Goal: Task Accomplishment & Management: Manage account settings

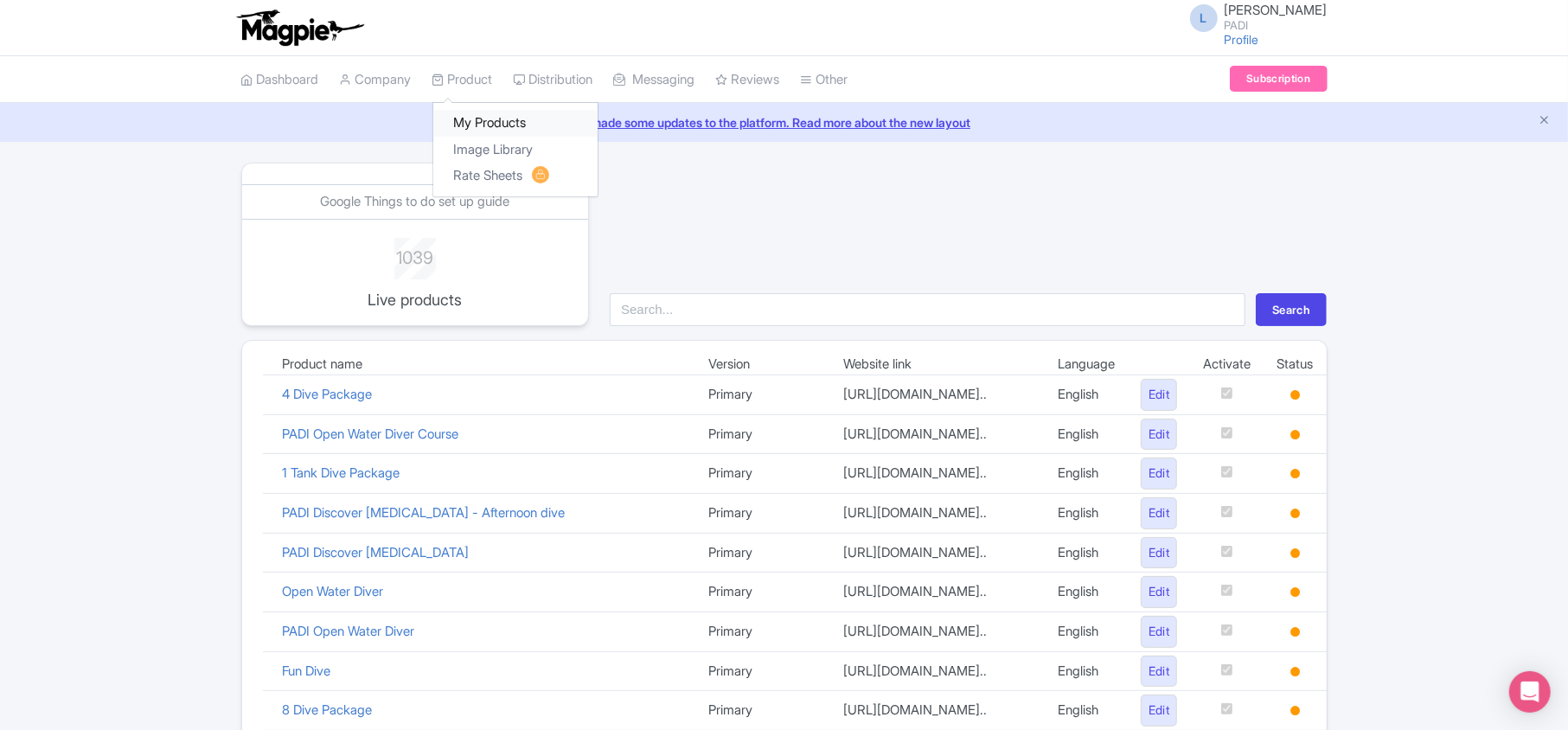
click at [486, 122] on link "My Products" at bounding box center [515, 124] width 165 height 27
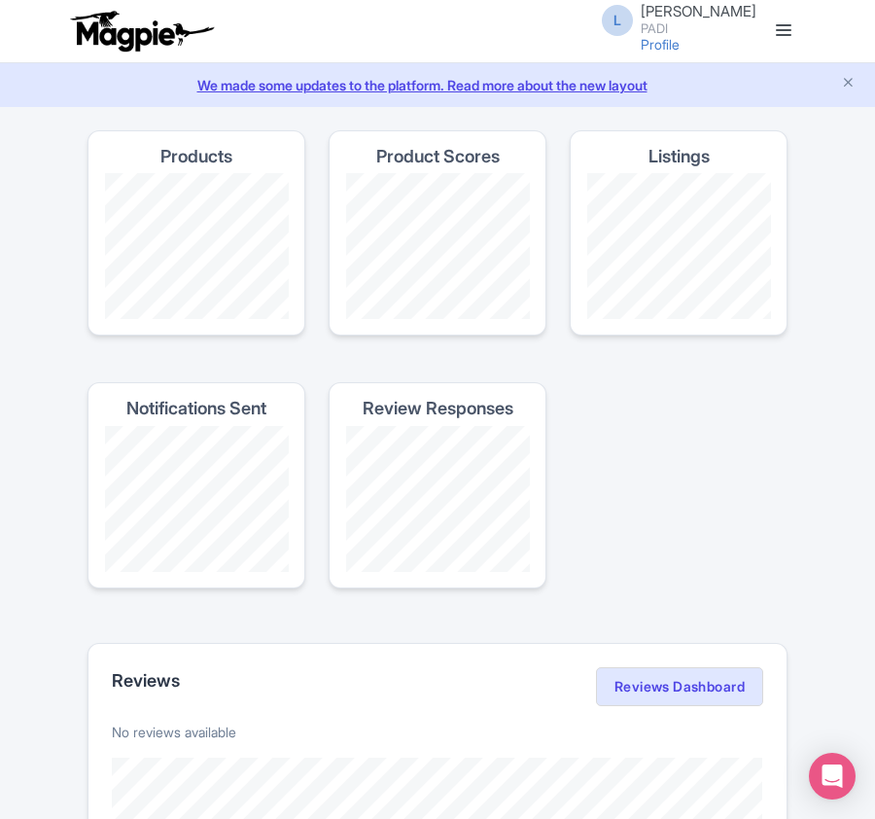
scroll to position [1426, 0]
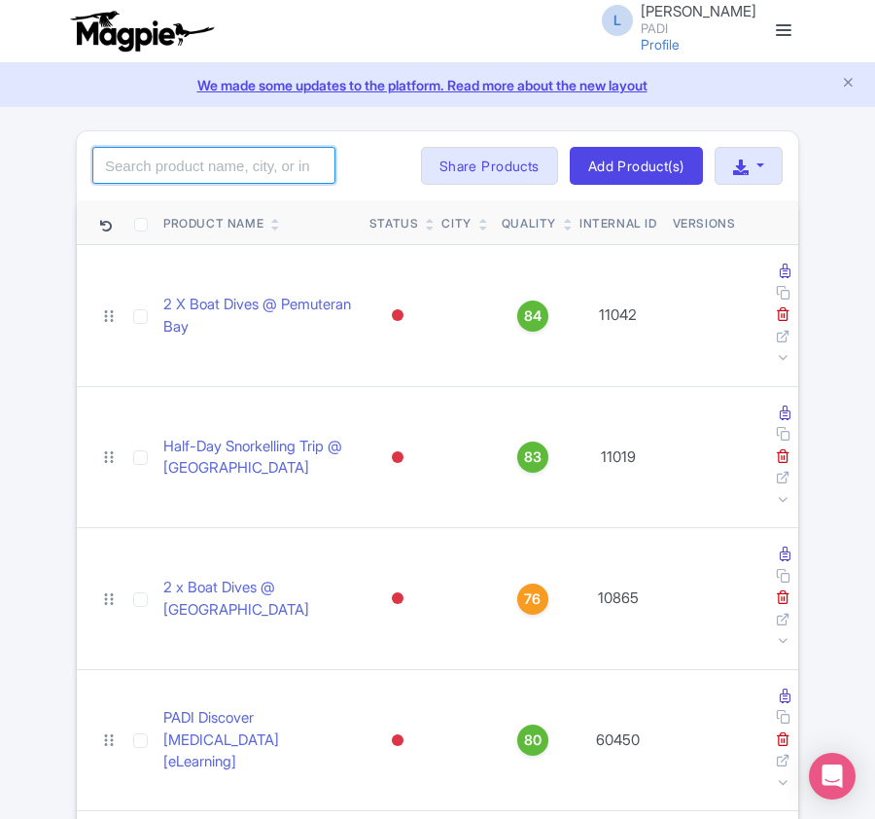
click at [132, 163] on input "search" at bounding box center [213, 165] width 243 height 37
paste input "109140"
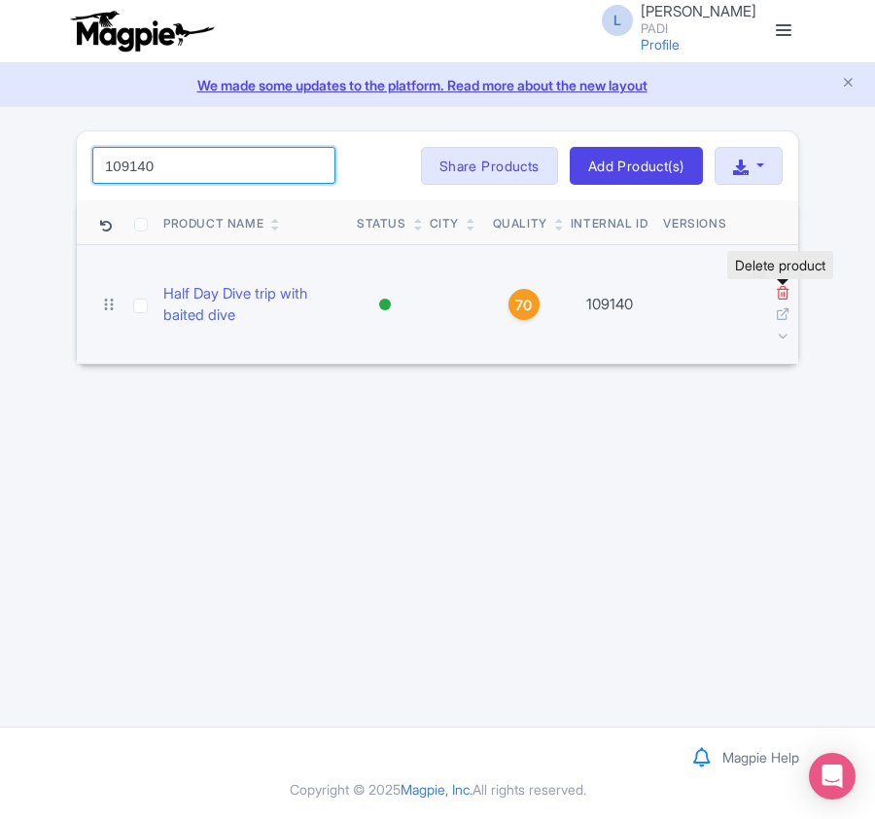
type input "109140"
click at [776, 296] on icon at bounding box center [783, 292] width 15 height 15
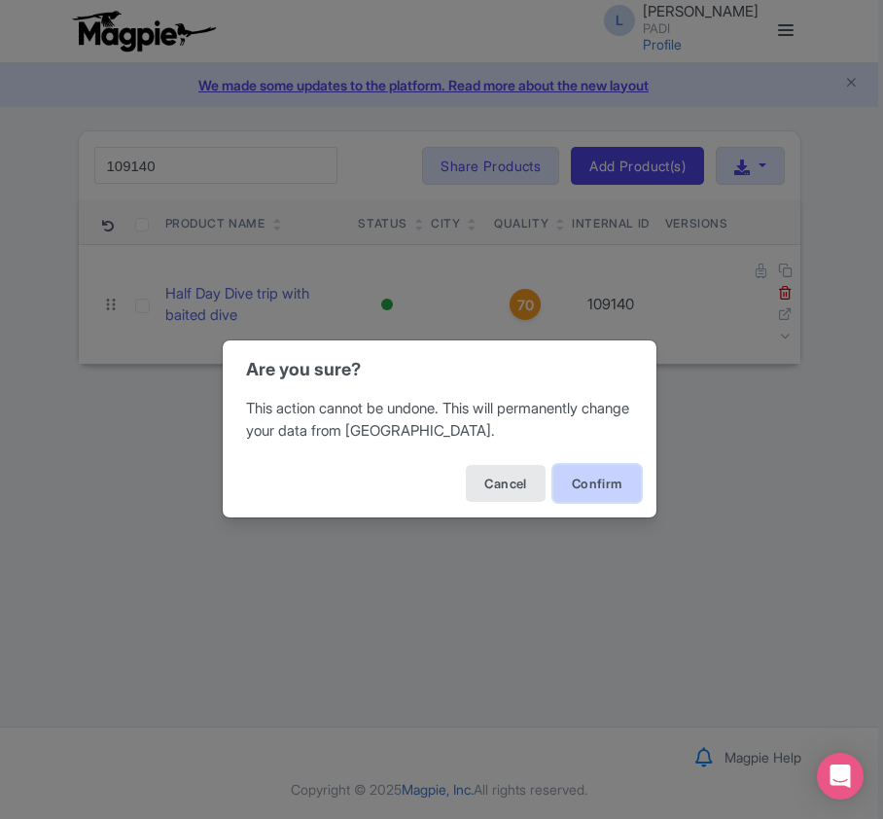
click at [584, 480] on button "Confirm" at bounding box center [597, 483] width 88 height 37
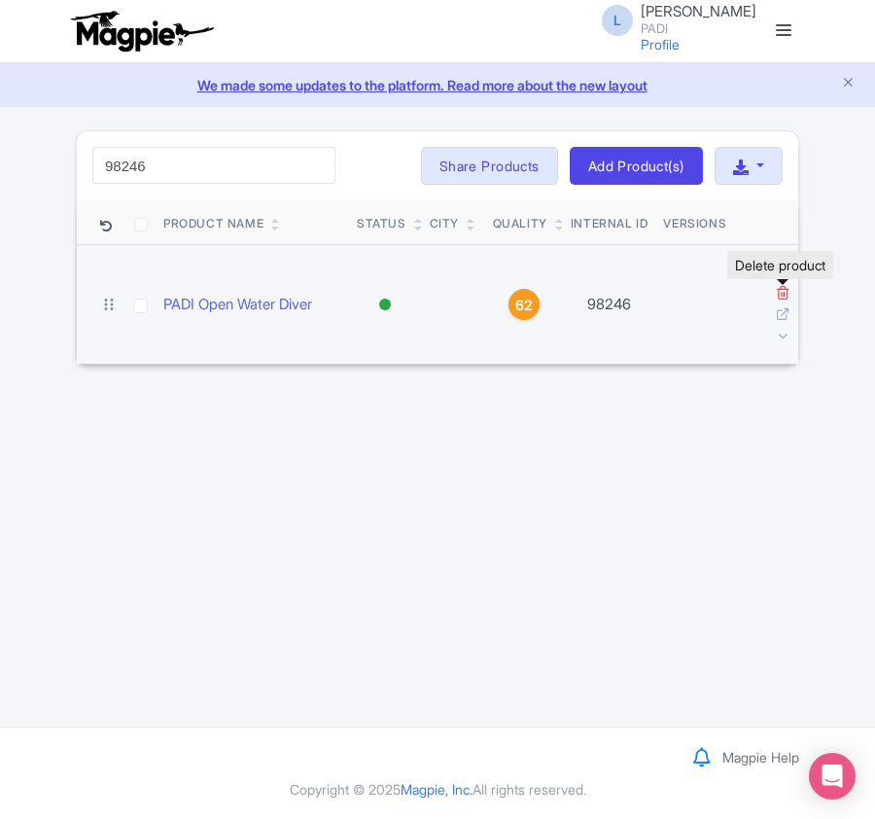
type input "98246"
click at [782, 297] on icon at bounding box center [783, 292] width 15 height 15
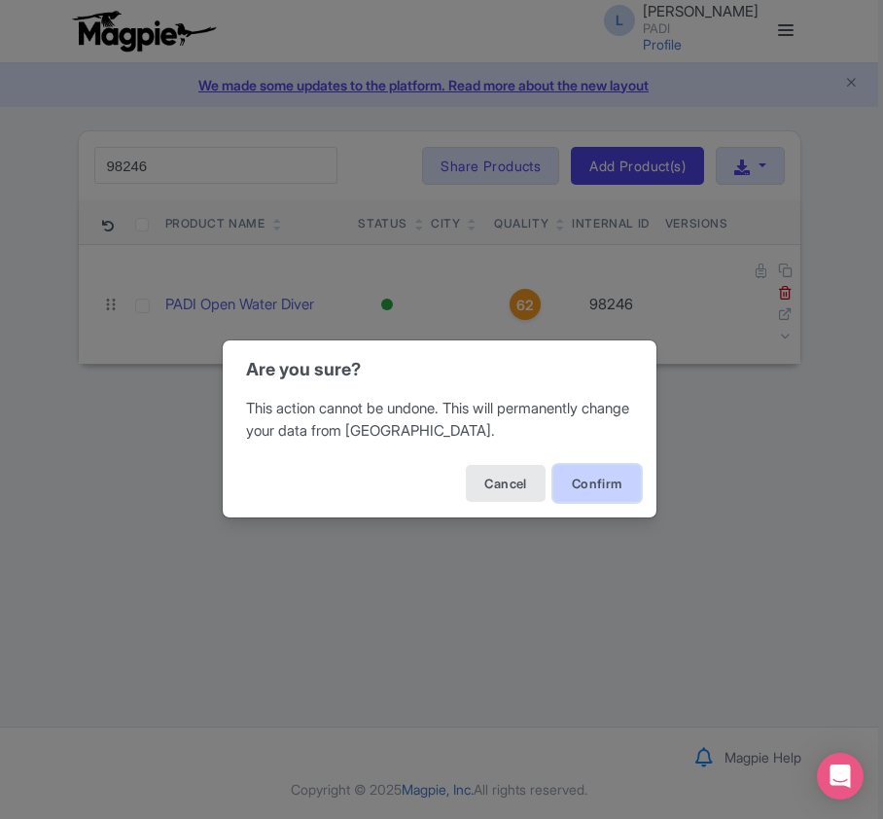
click at [592, 491] on button "Confirm" at bounding box center [597, 483] width 88 height 37
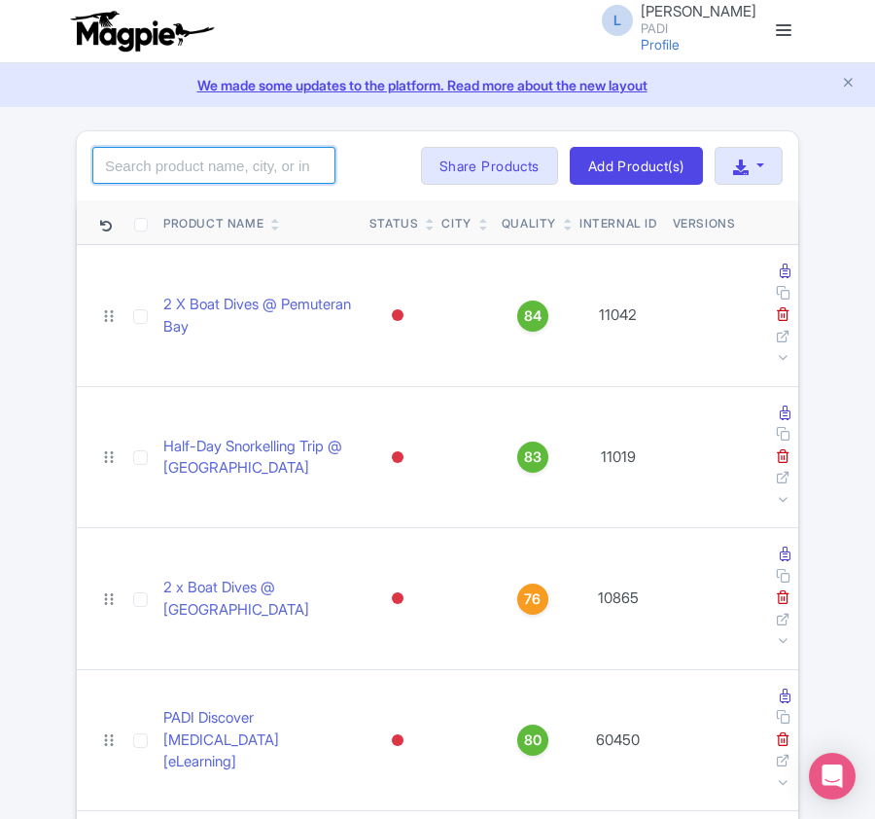
click at [177, 156] on input "search" at bounding box center [213, 165] width 243 height 37
paste input "107702"
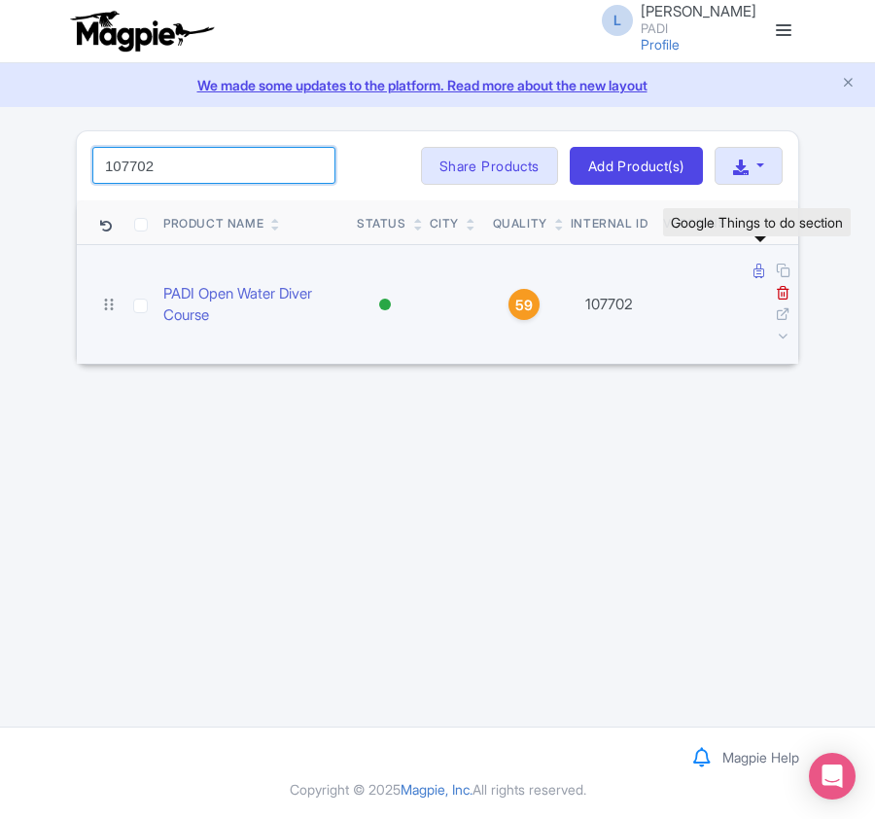
type input "107702"
click at [756, 273] on icon at bounding box center [759, 271] width 11 height 15
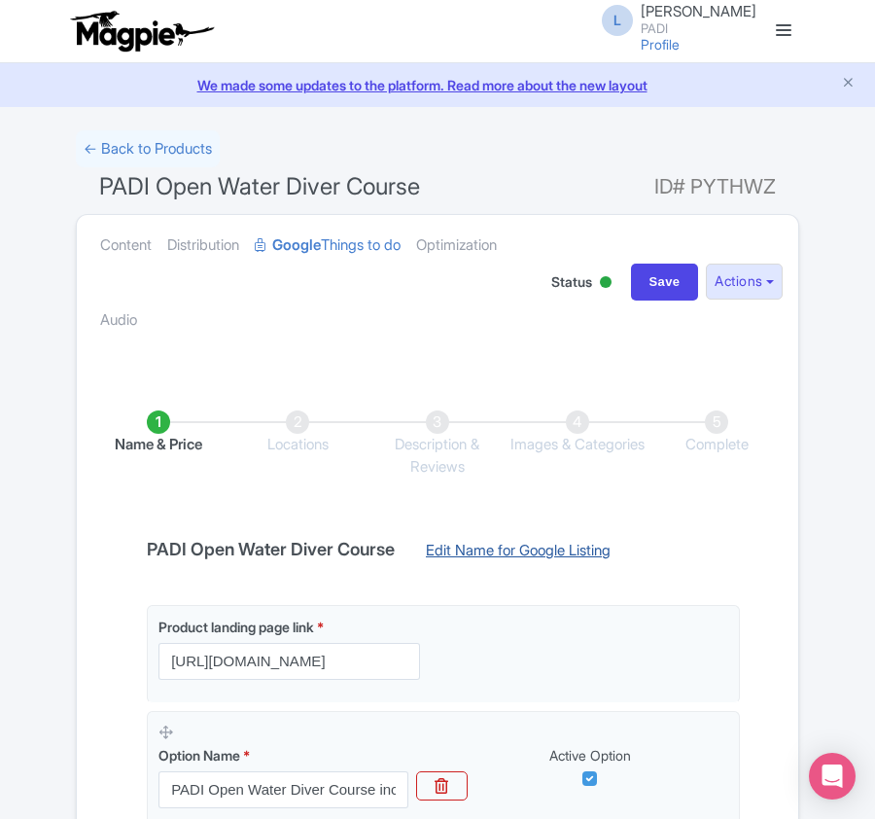
drag, startPoint x: 0, startPoint y: 0, endPoint x: 534, endPoint y: 554, distance: 769.6
click at [534, 554] on link "Edit Name for Google Listing" at bounding box center [519, 555] width 224 height 31
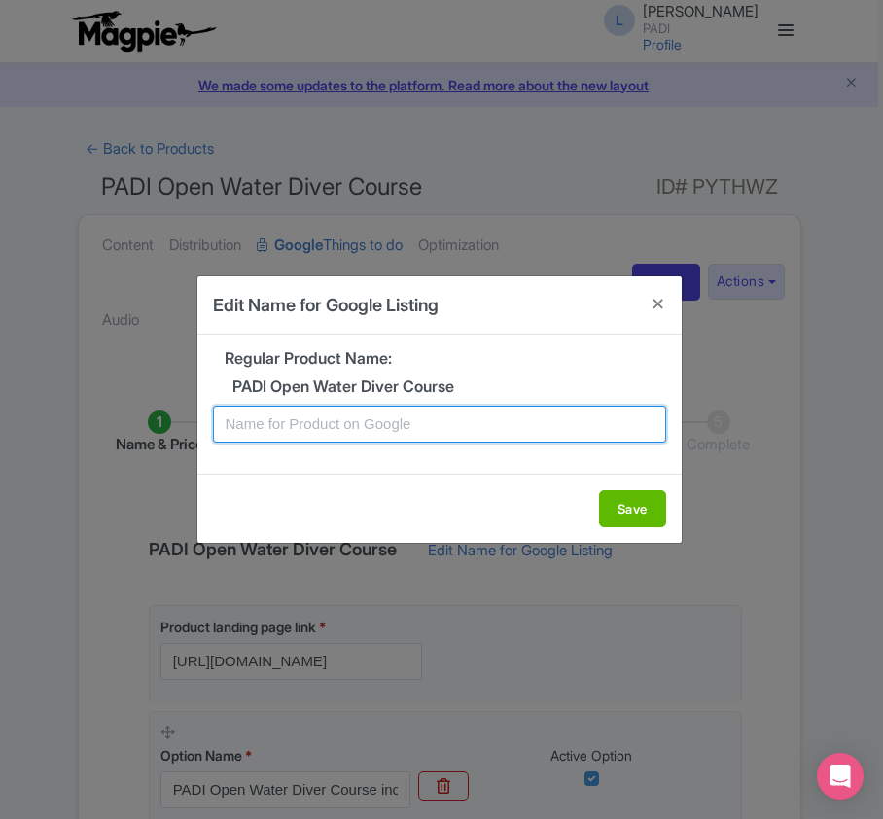
click at [420, 421] on input "text" at bounding box center [439, 424] width 453 height 37
paste input "Margate PADI Open Water Diving Lessons: Your gateway to the underwater world!"
type input "Margate PADI Open Water Diving Lessons: Your gateway to the underwater world!"
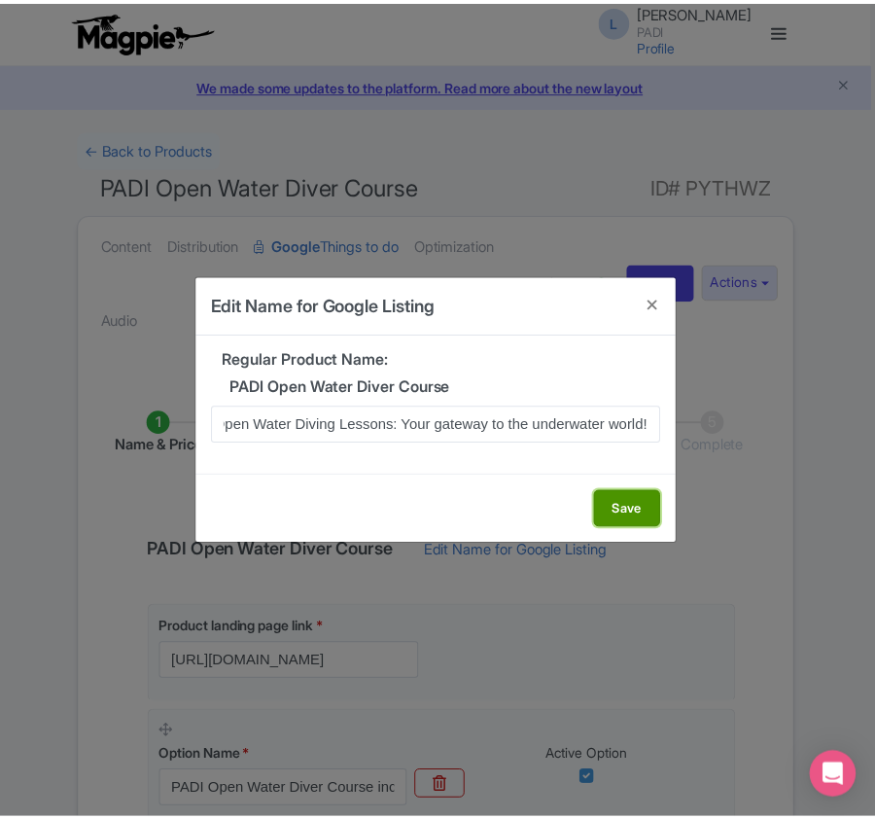
scroll to position [0, 0]
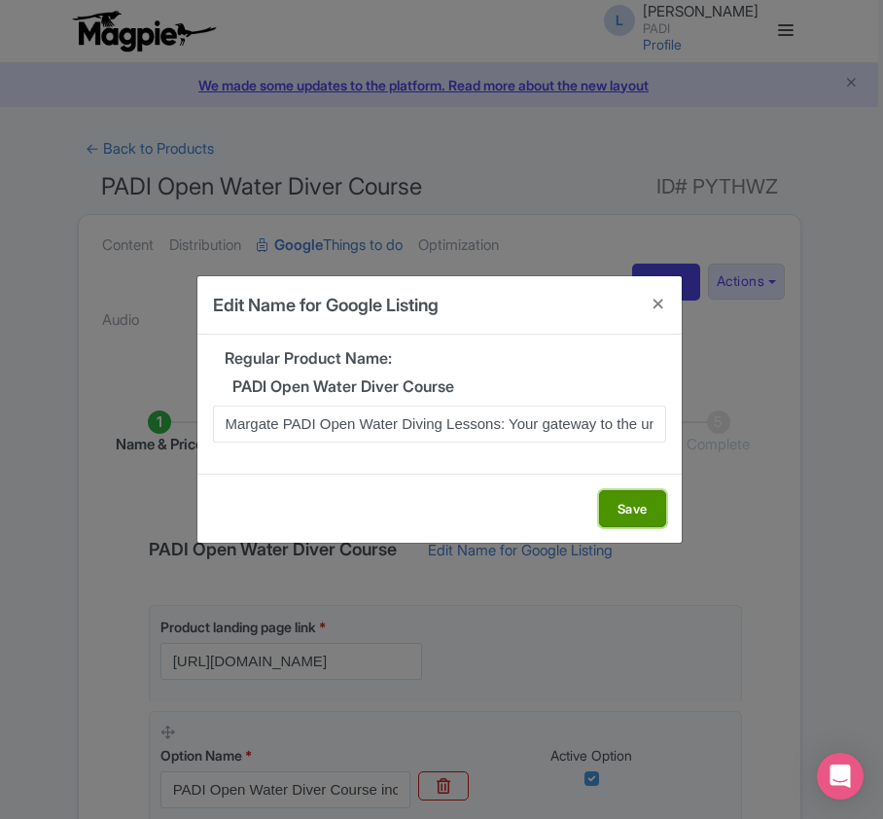
click at [628, 510] on button "Save" at bounding box center [632, 508] width 67 height 37
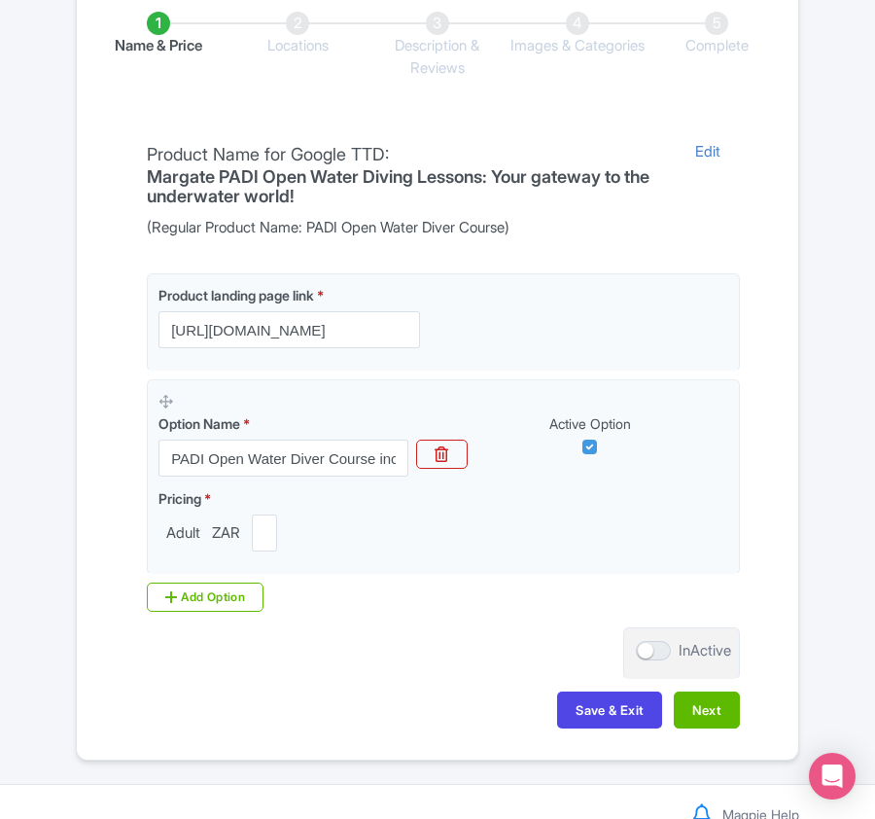
scroll to position [401, 0]
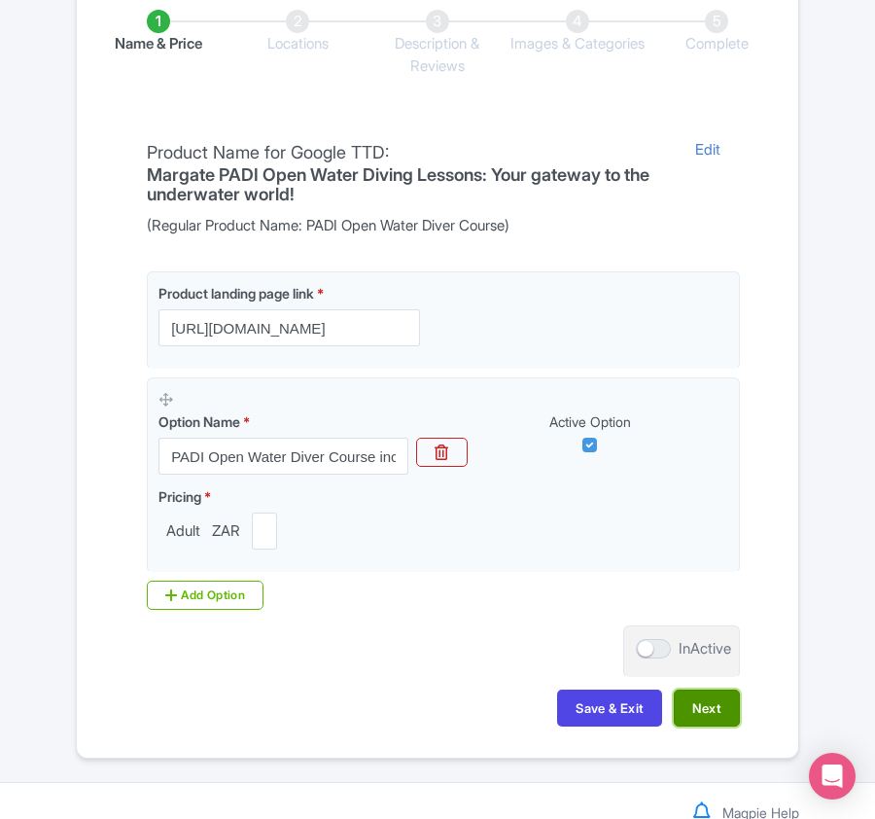
click at [713, 720] on button "Next" at bounding box center [707, 708] width 66 height 37
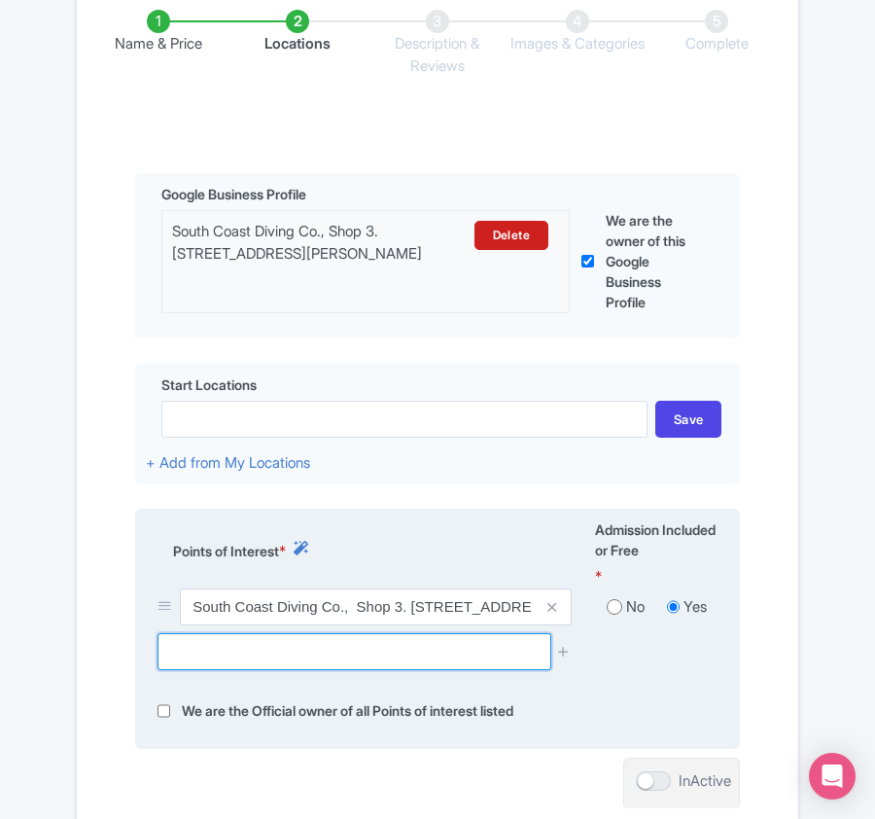
click at [320, 657] on input "text" at bounding box center [354, 651] width 393 height 37
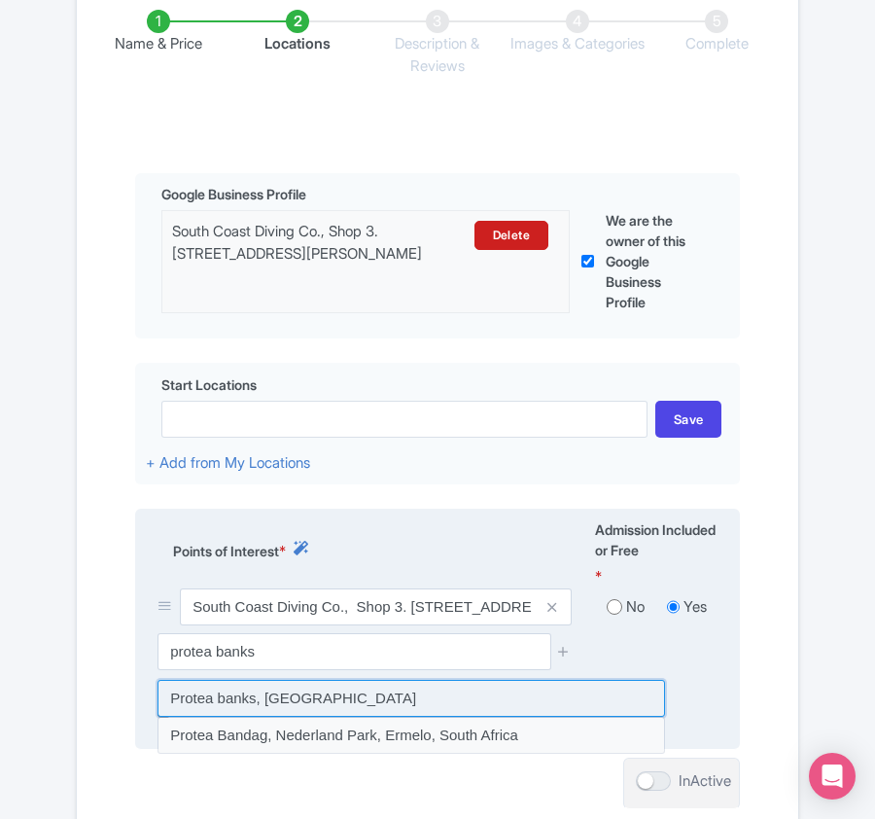
click at [273, 709] on input at bounding box center [412, 698] width 508 height 37
type input "Protea banks, South Africa"
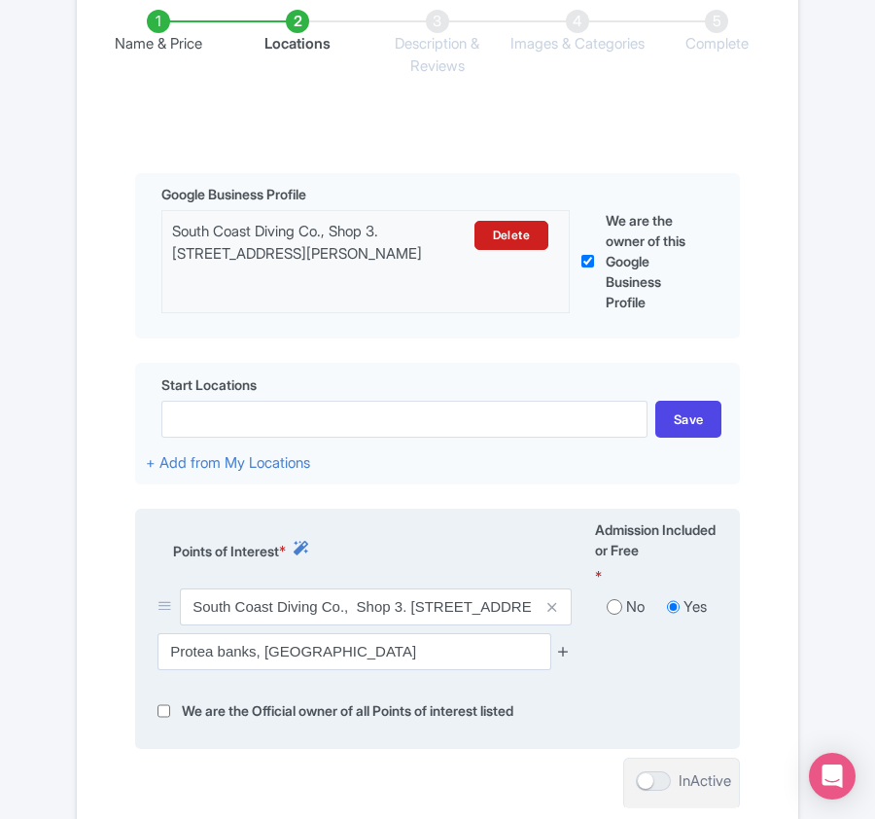
click at [561, 658] on icon at bounding box center [563, 651] width 15 height 15
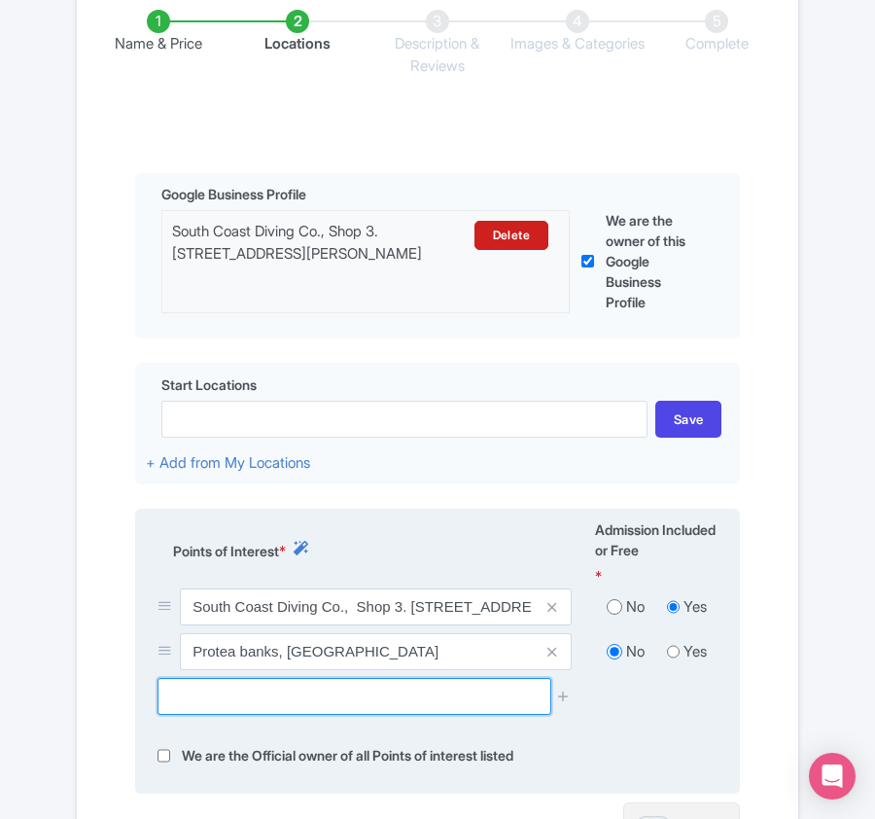
click at [274, 715] on input "text" at bounding box center [354, 696] width 393 height 37
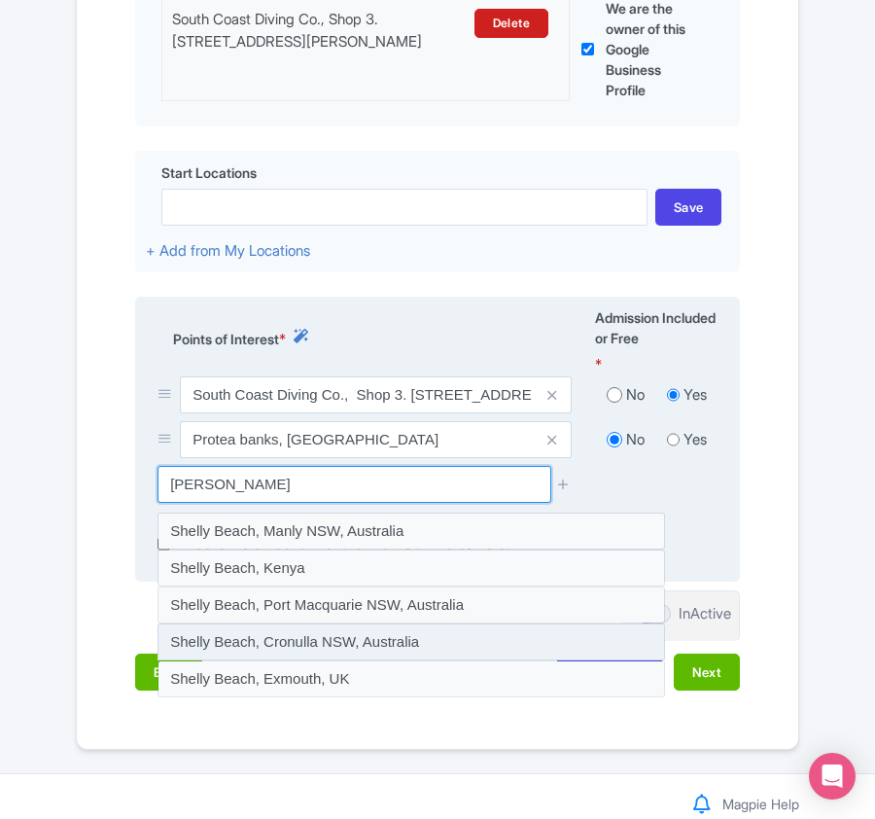
scroll to position [673, 0]
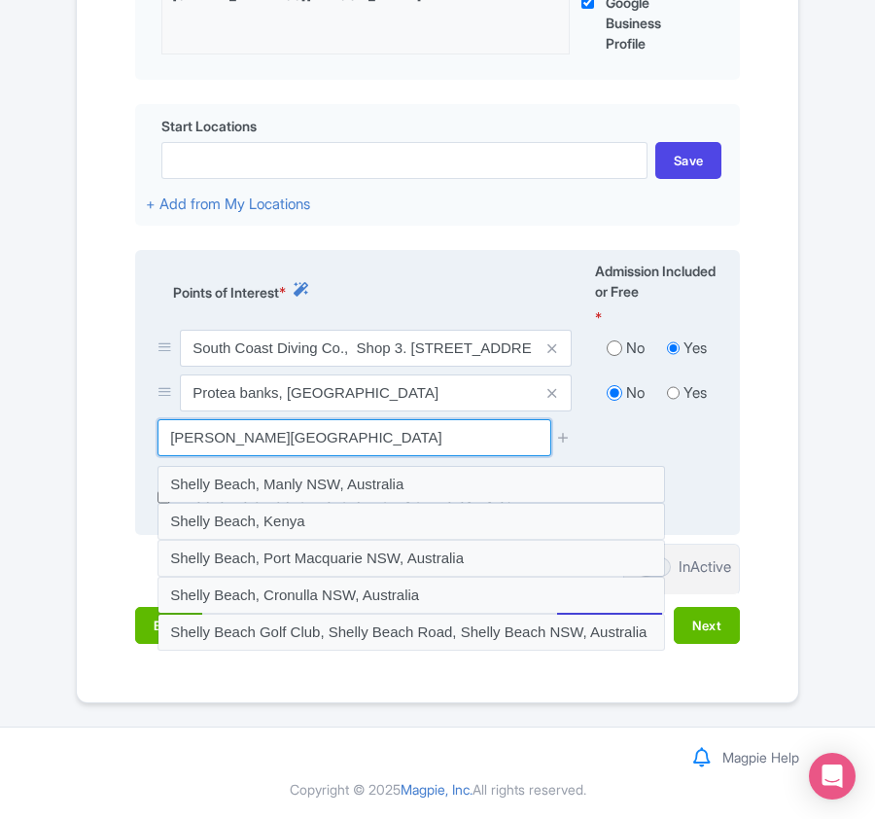
click at [203, 442] on input "Shelly beach" at bounding box center [354, 437] width 393 height 37
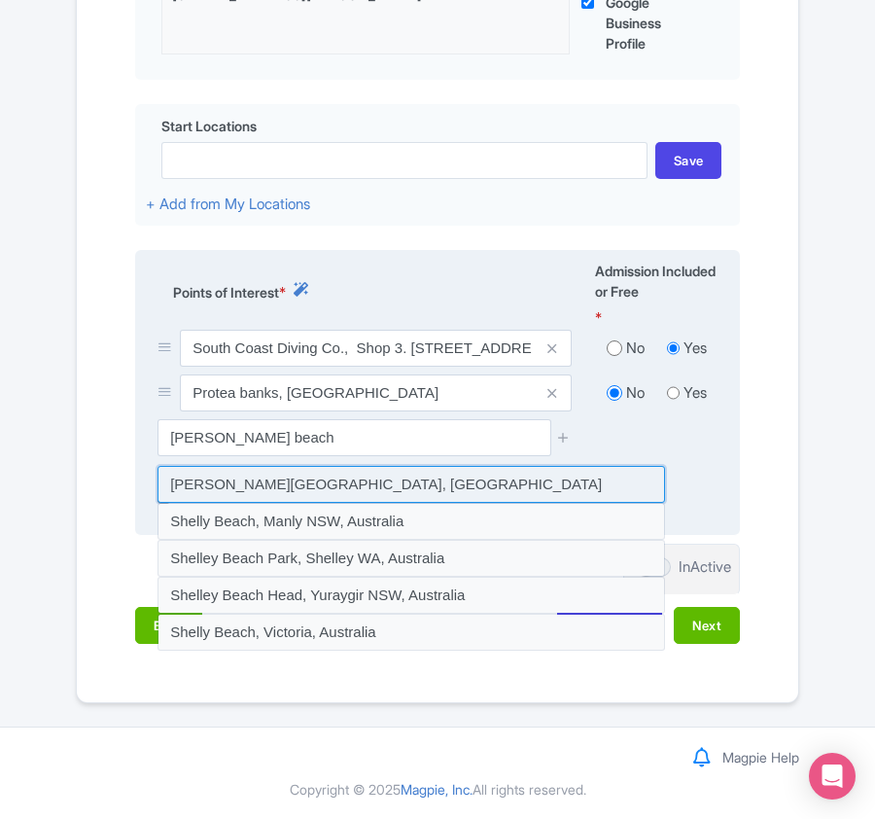
click at [428, 478] on input at bounding box center [412, 484] width 508 height 37
type input "[PERSON_NAME][GEOGRAPHIC_DATA], [GEOGRAPHIC_DATA]"
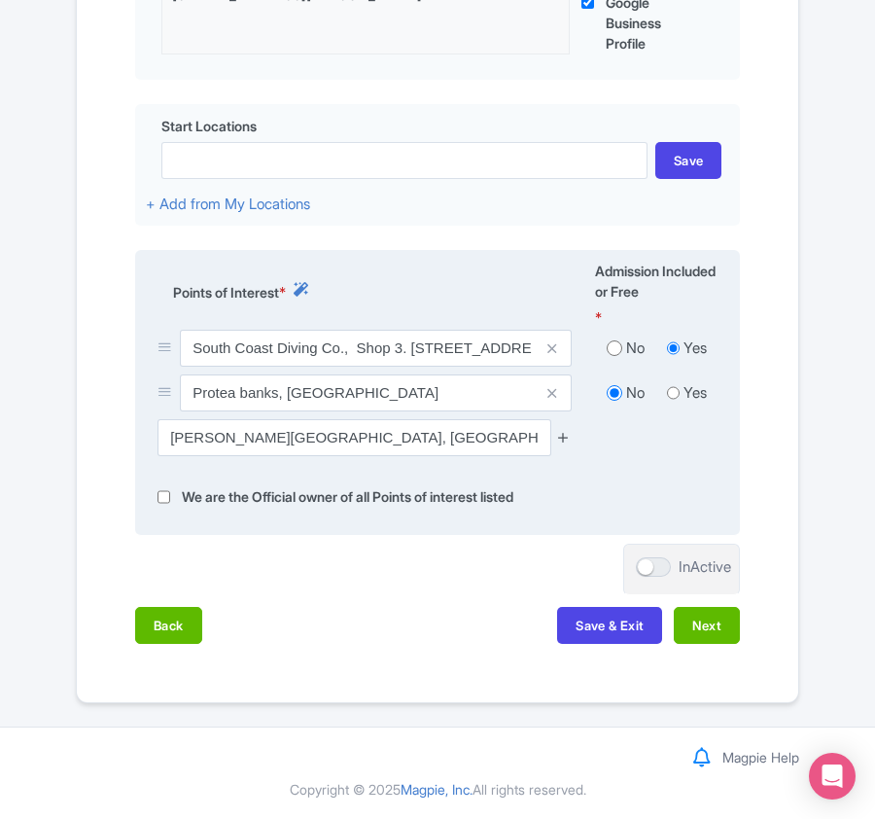
click at [561, 432] on icon at bounding box center [563, 437] width 15 height 15
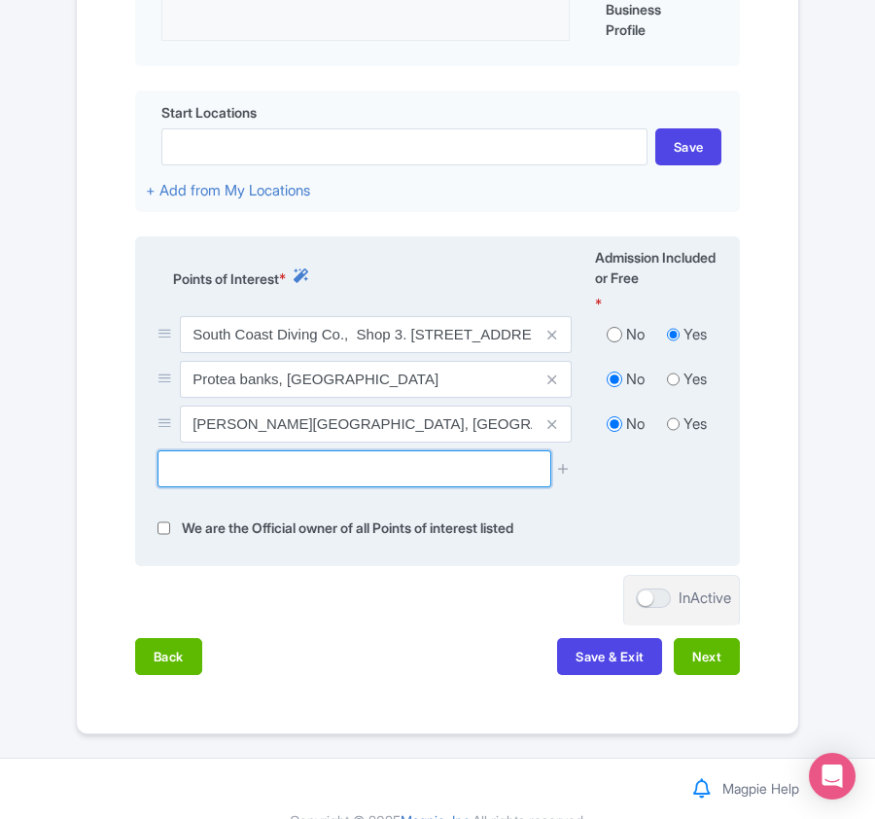
click at [268, 484] on input "text" at bounding box center [354, 468] width 393 height 37
paste input "St Michael's Beach"
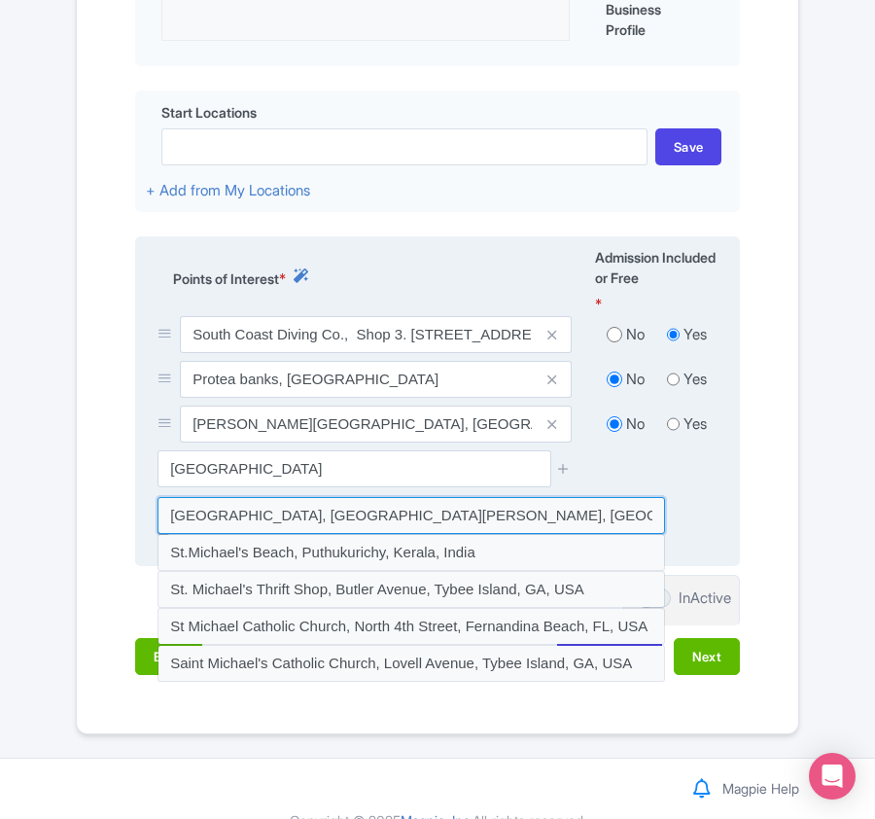
click at [599, 529] on input at bounding box center [412, 515] width 508 height 37
type input "[GEOGRAPHIC_DATA], [GEOGRAPHIC_DATA][PERSON_NAME], [GEOGRAPHIC_DATA][PERSON_NAM…"
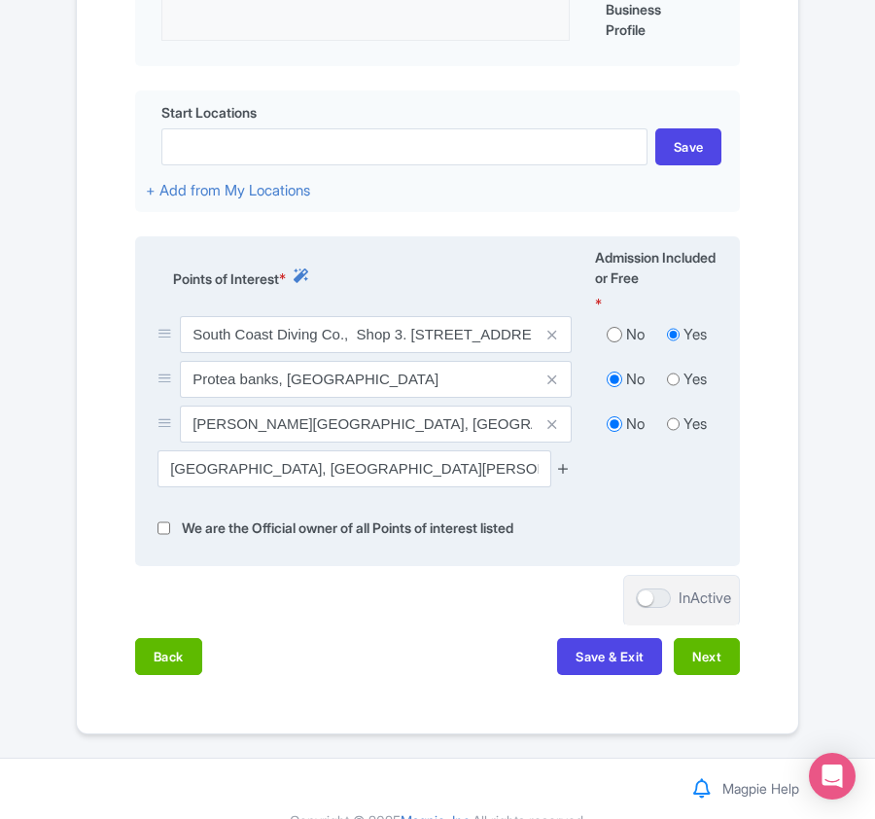
click at [565, 475] on icon at bounding box center [563, 468] width 15 height 15
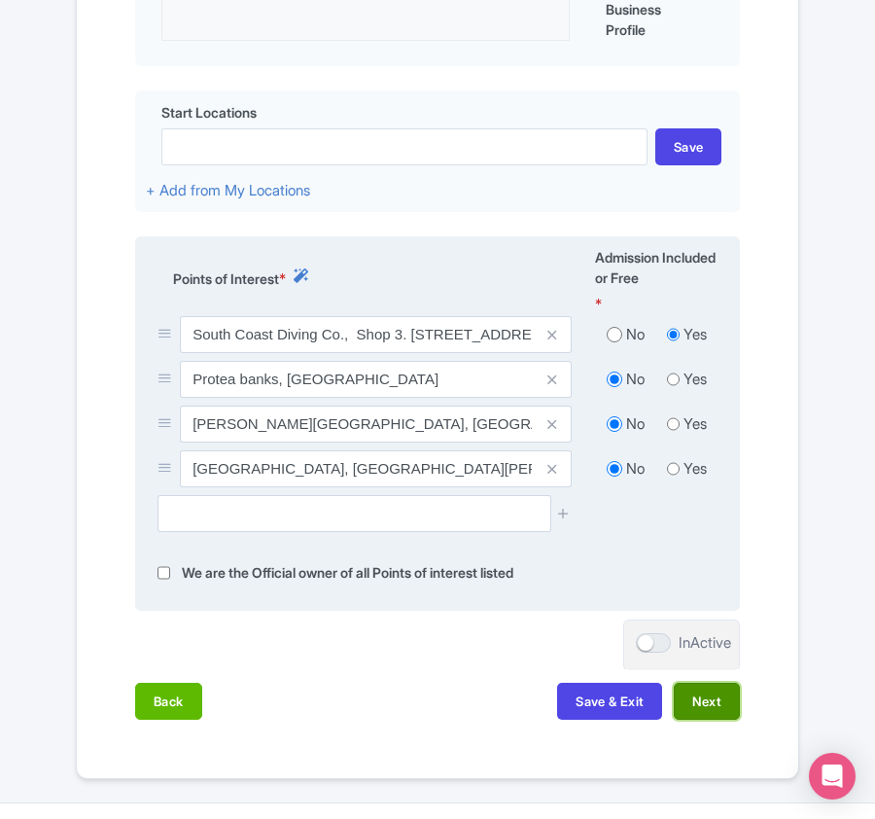
click at [729, 720] on button "Next" at bounding box center [707, 701] width 66 height 37
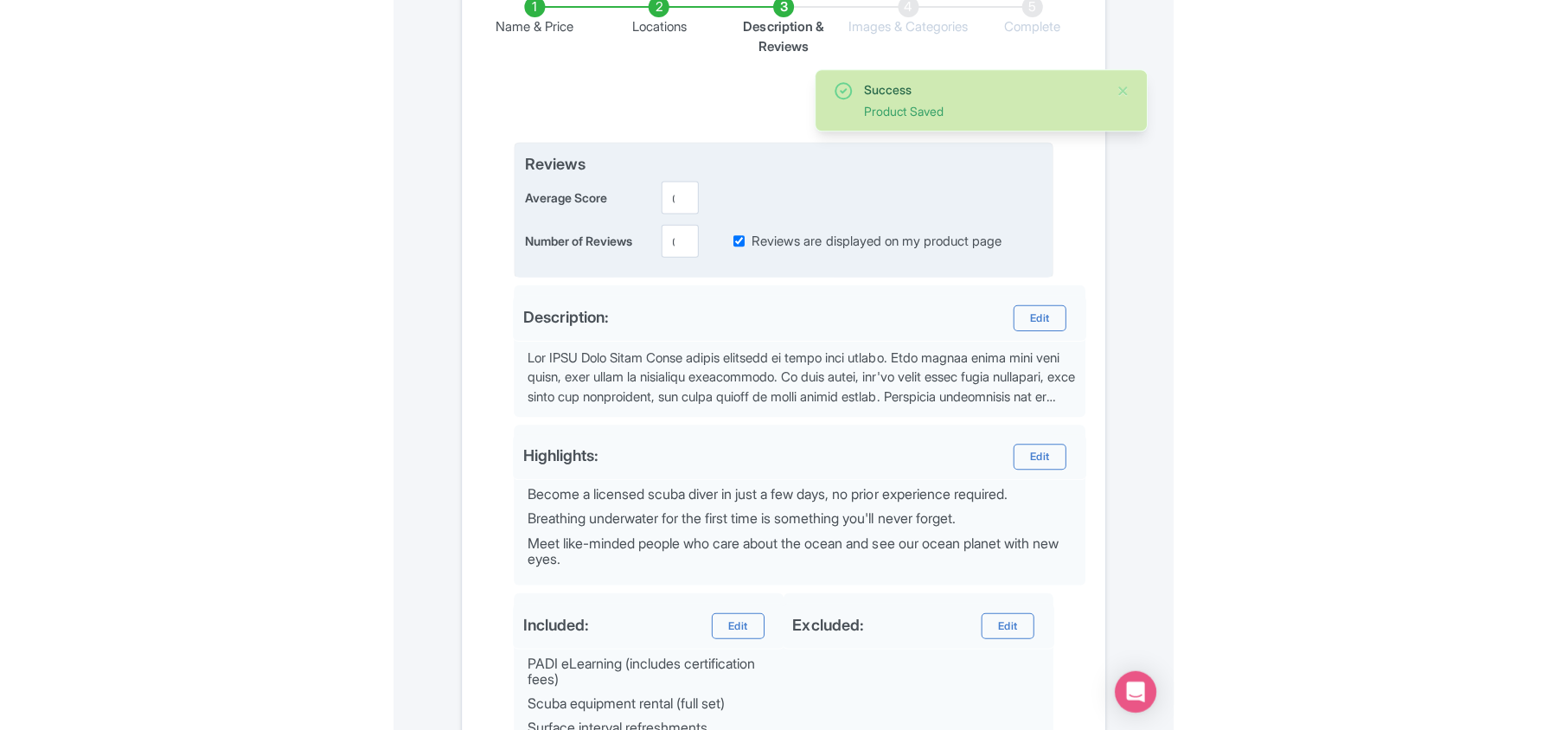
scroll to position [367, 0]
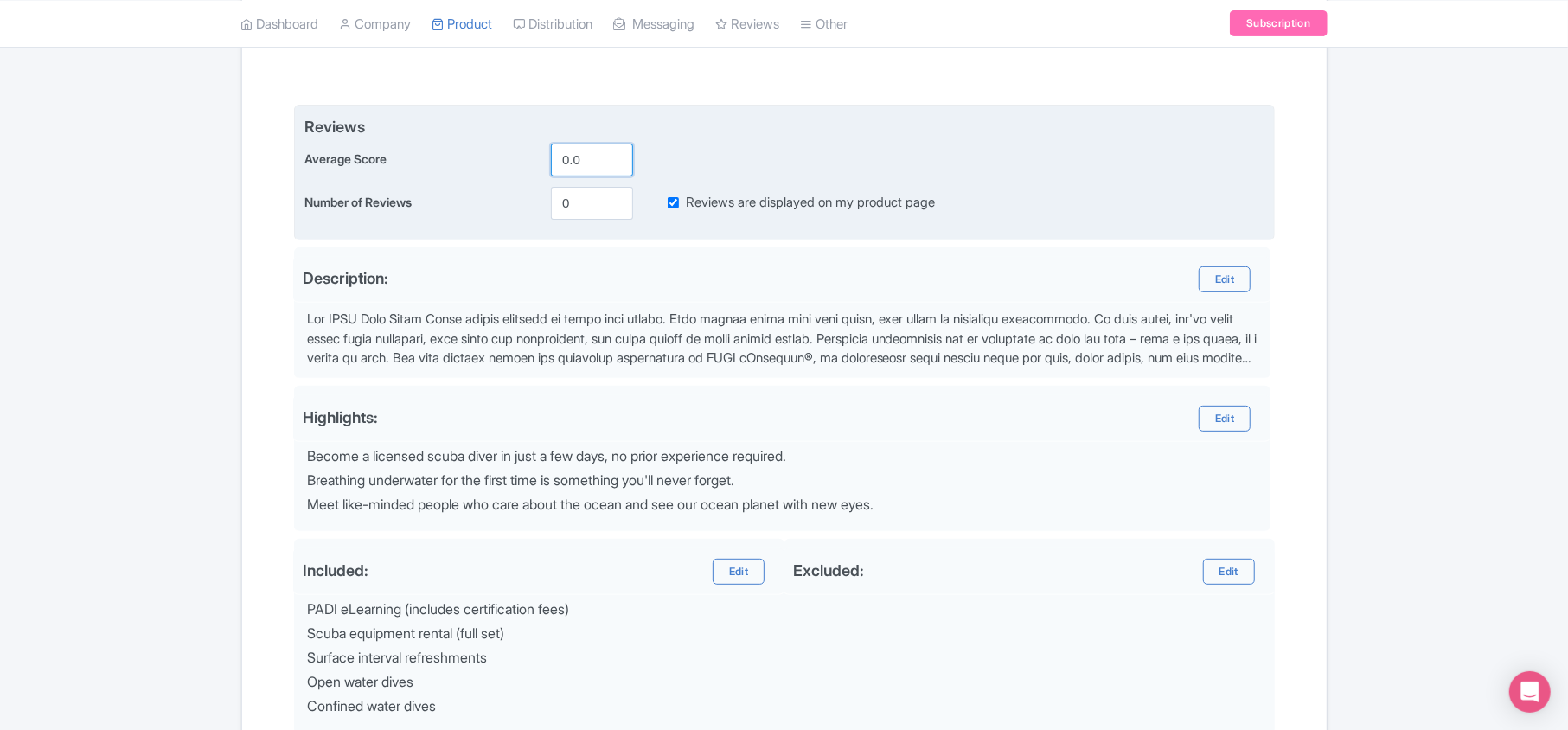
click at [568, 159] on input "0.0" at bounding box center [591, 159] width 82 height 33
type input "5.0"
click at [564, 202] on input "0" at bounding box center [591, 203] width 82 height 33
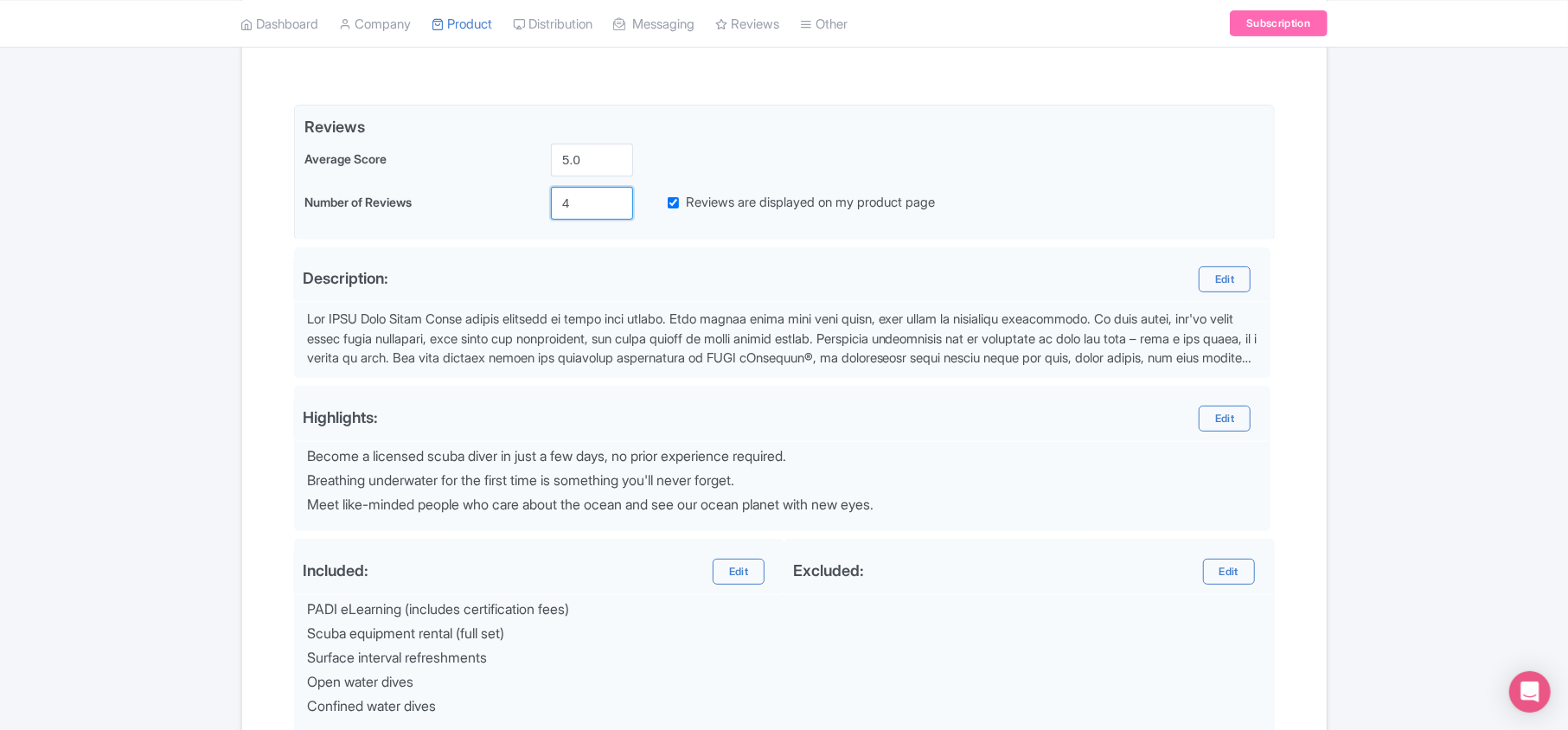
type input "4"
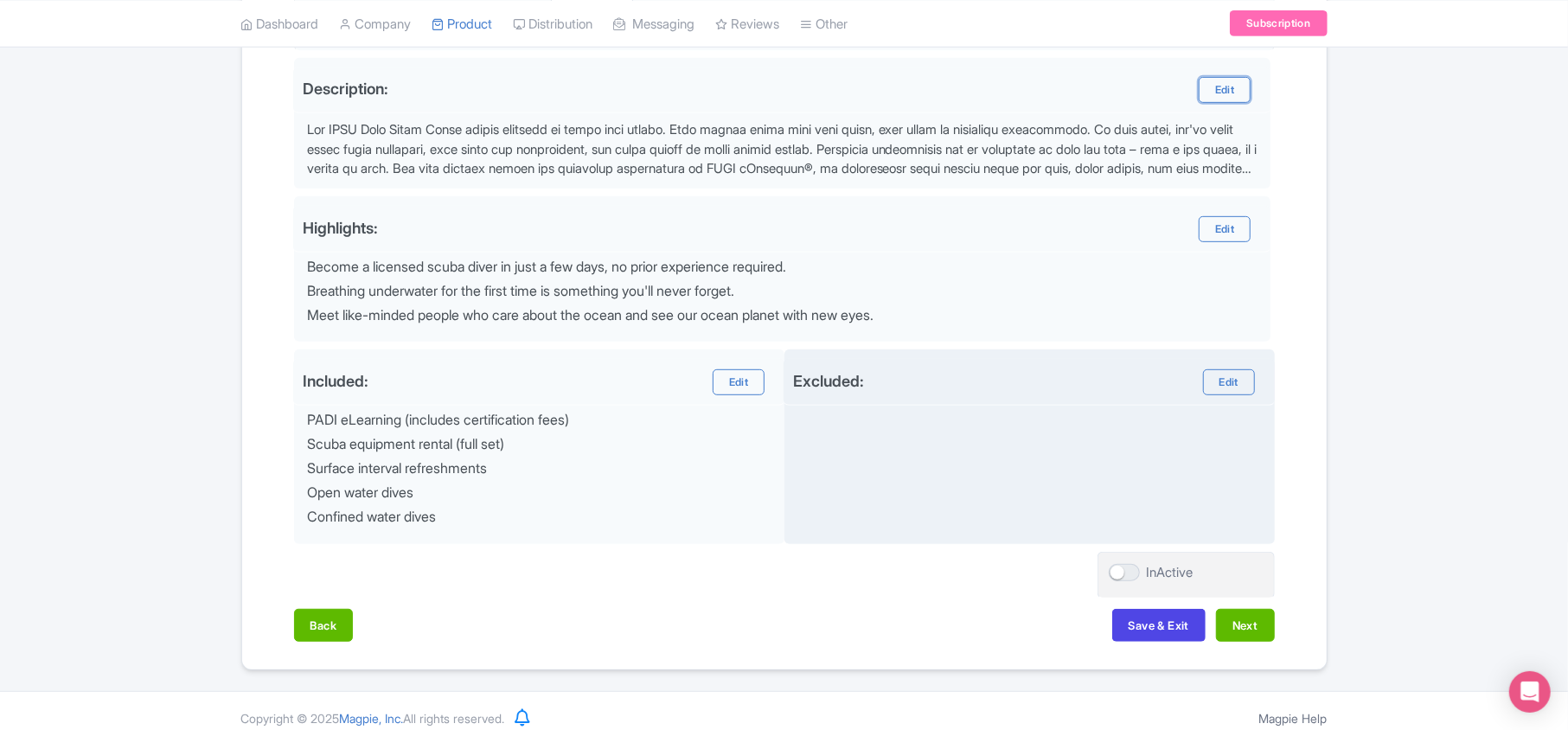
scroll to position [578, 0]
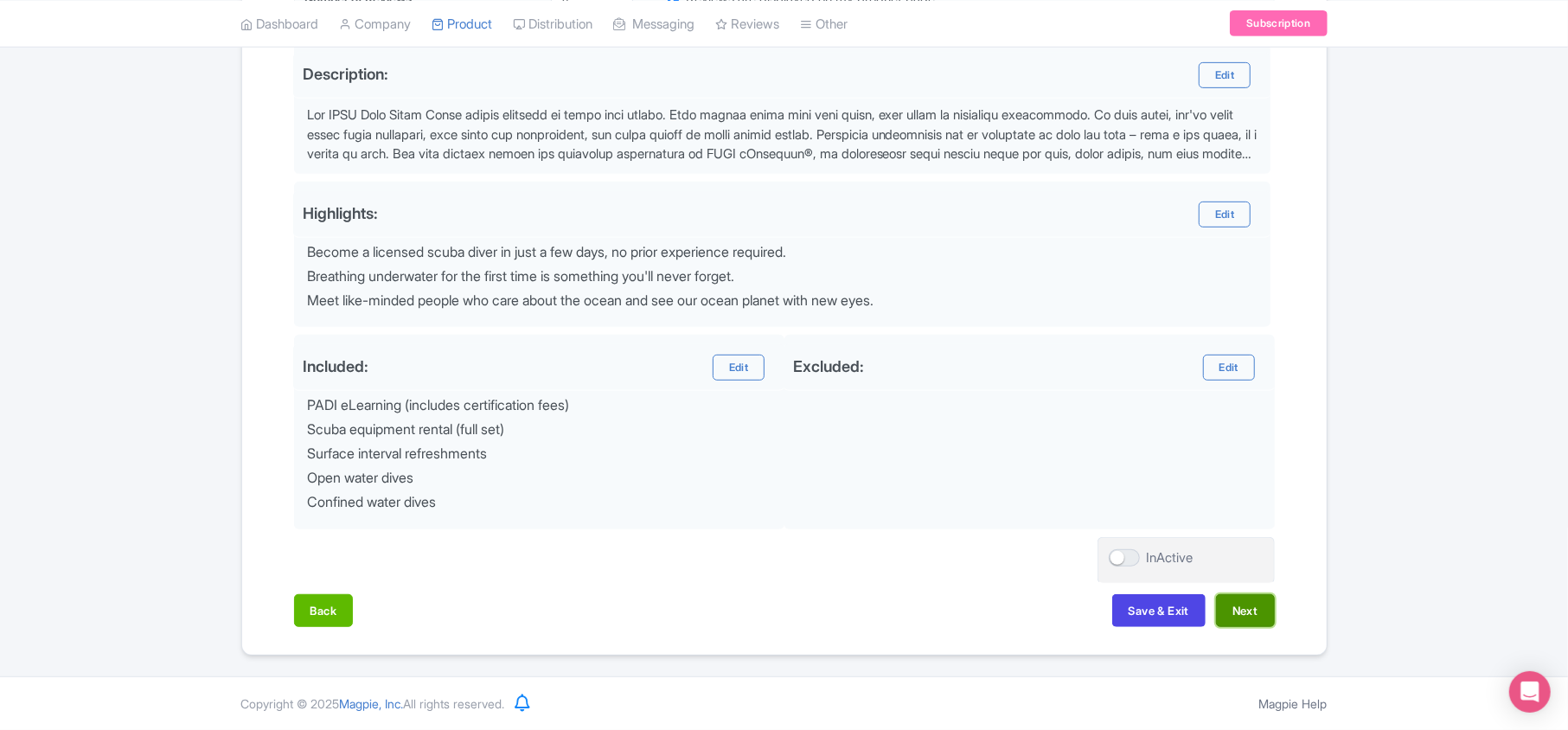
click at [777, 610] on button "Next" at bounding box center [1245, 610] width 59 height 33
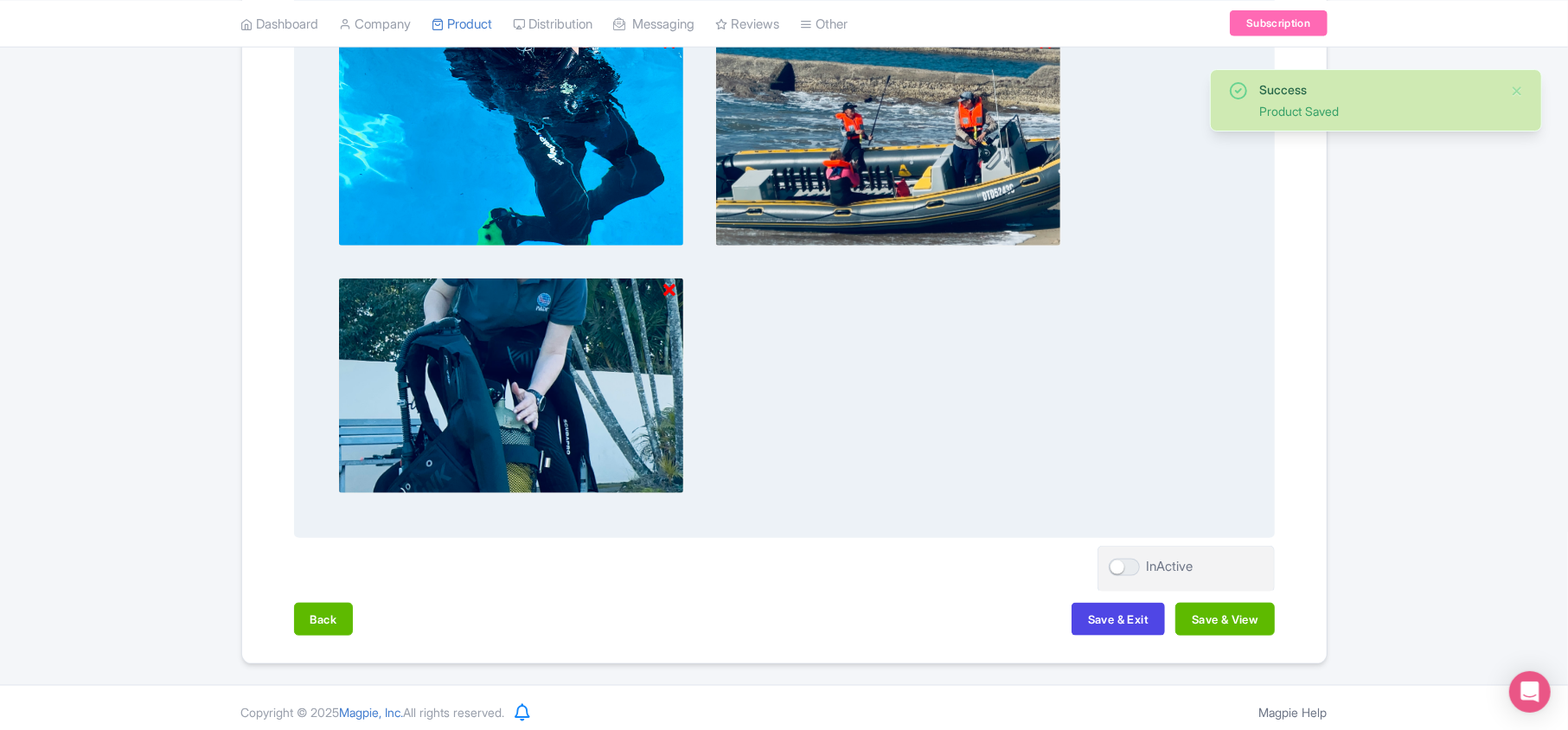
scroll to position [1239, 0]
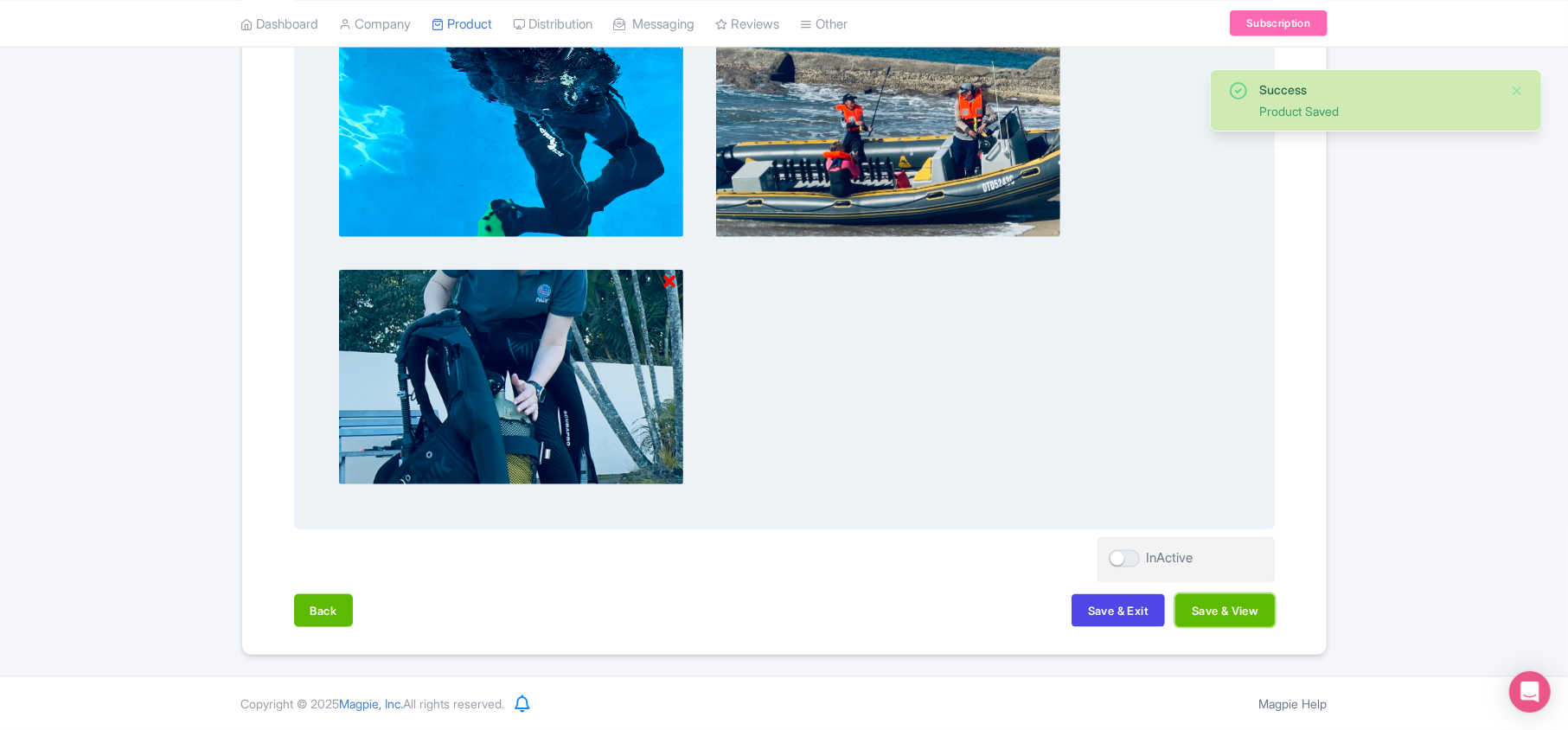
click at [777, 609] on button "Save & View" at bounding box center [1225, 610] width 99 height 33
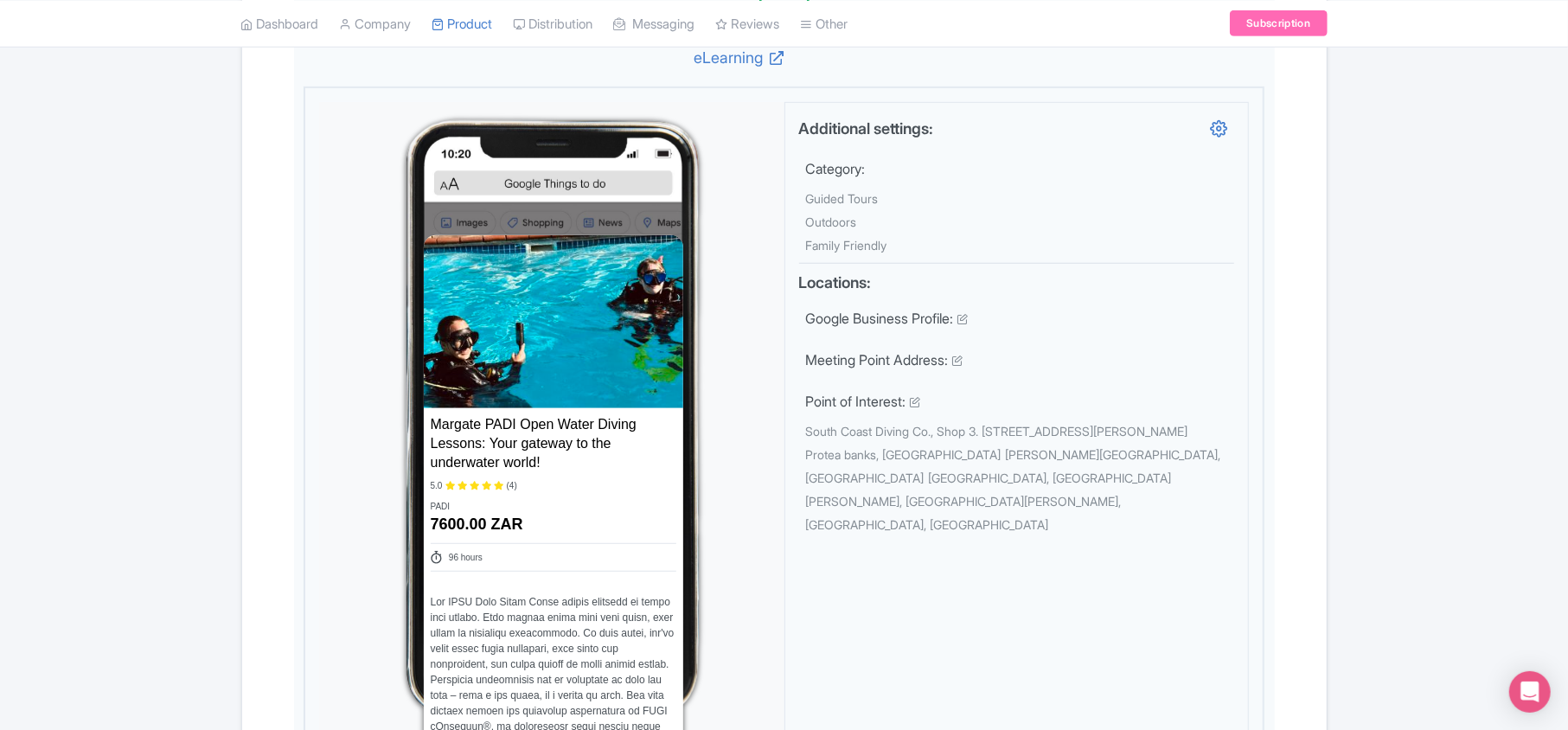
scroll to position [0, 0]
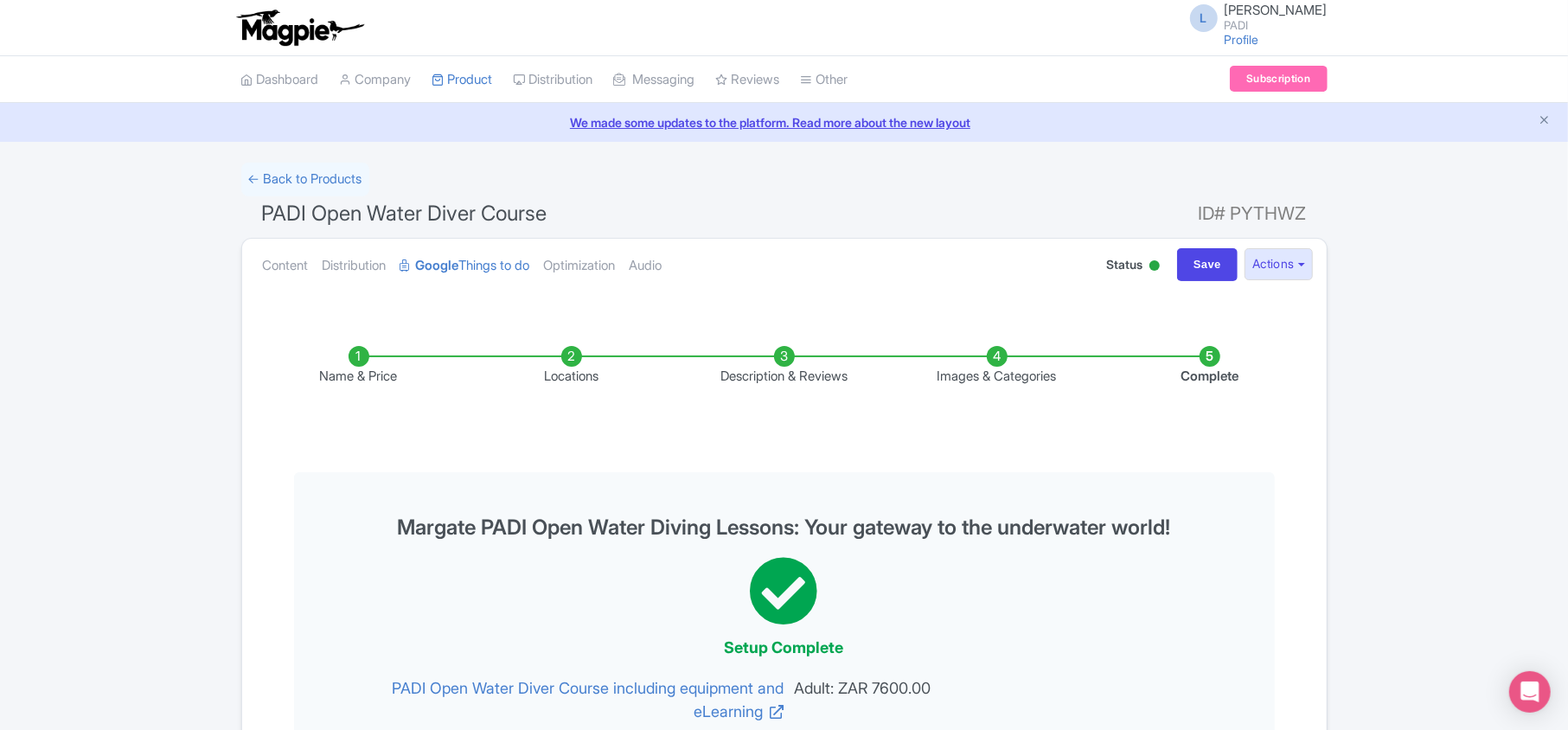
click at [362, 365] on li "Name & Price" at bounding box center [358, 366] width 213 height 41
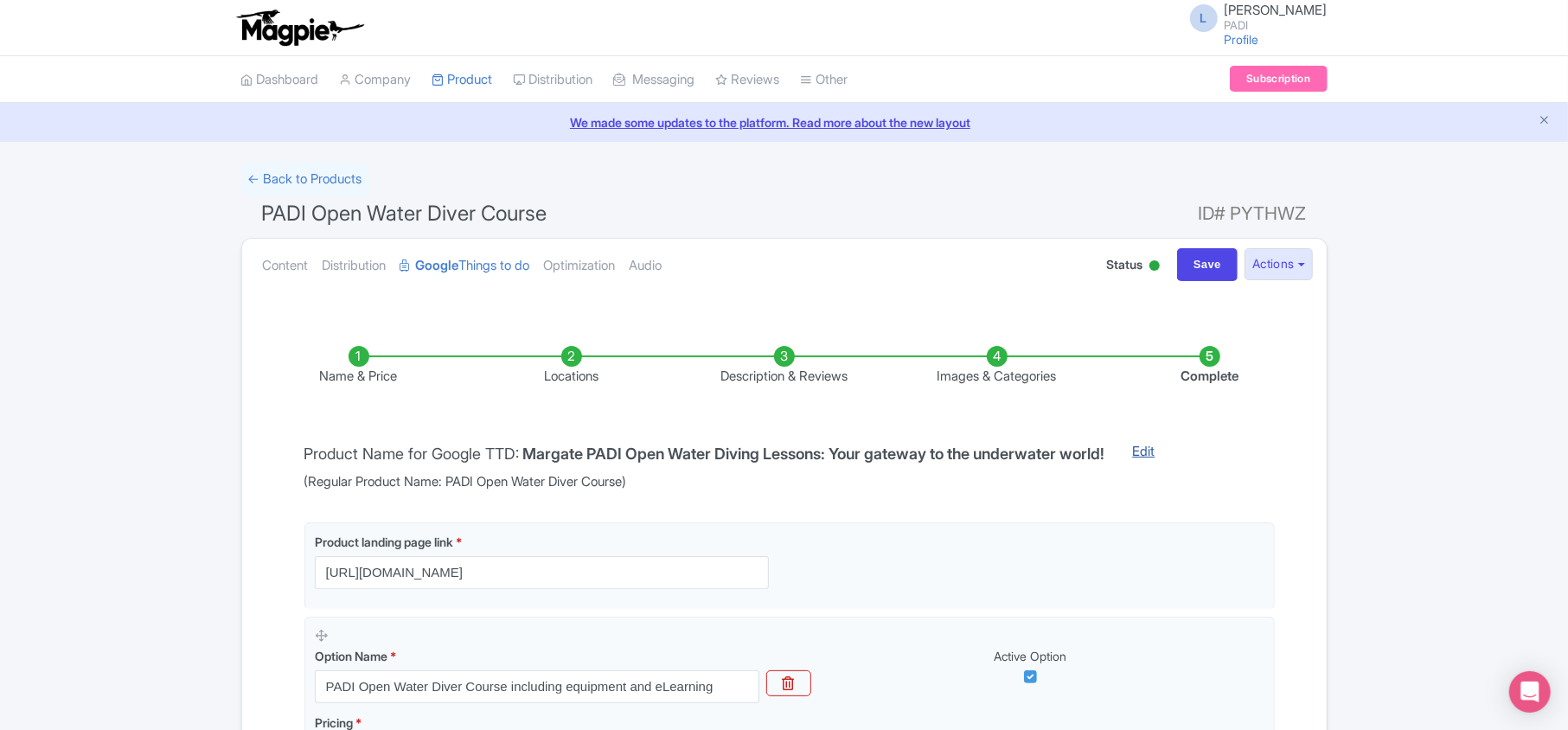
click at [777, 453] on link "Edit" at bounding box center [1145, 467] width 57 height 50
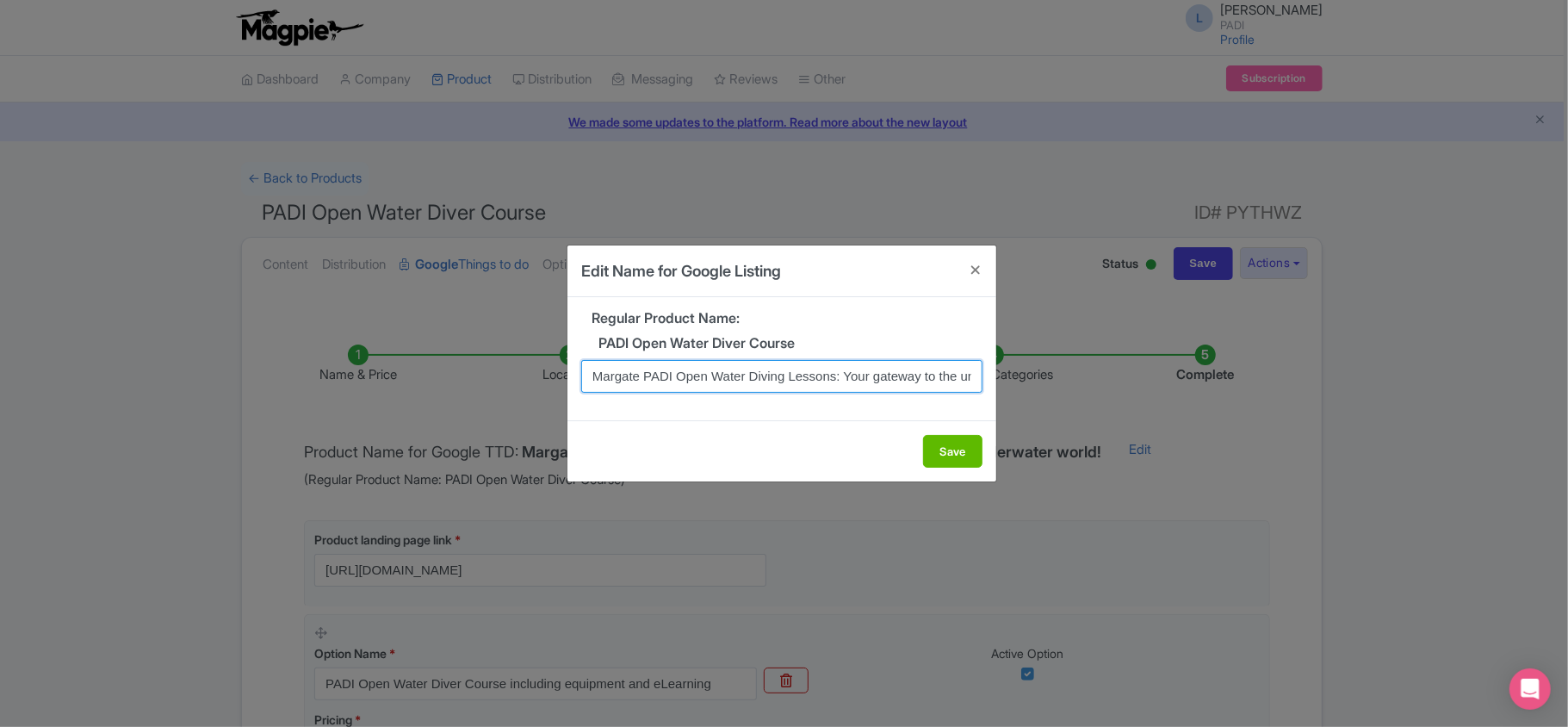
drag, startPoint x: 590, startPoint y: 380, endPoint x: 642, endPoint y: 369, distance: 53.2
click at [642, 369] on input "Margate PADI Open Water Diving Lessons: Your gateway to the underwater world!" at bounding box center [781, 376] width 401 height 33
click at [774, 260] on button "Close" at bounding box center [976, 269] width 42 height 49
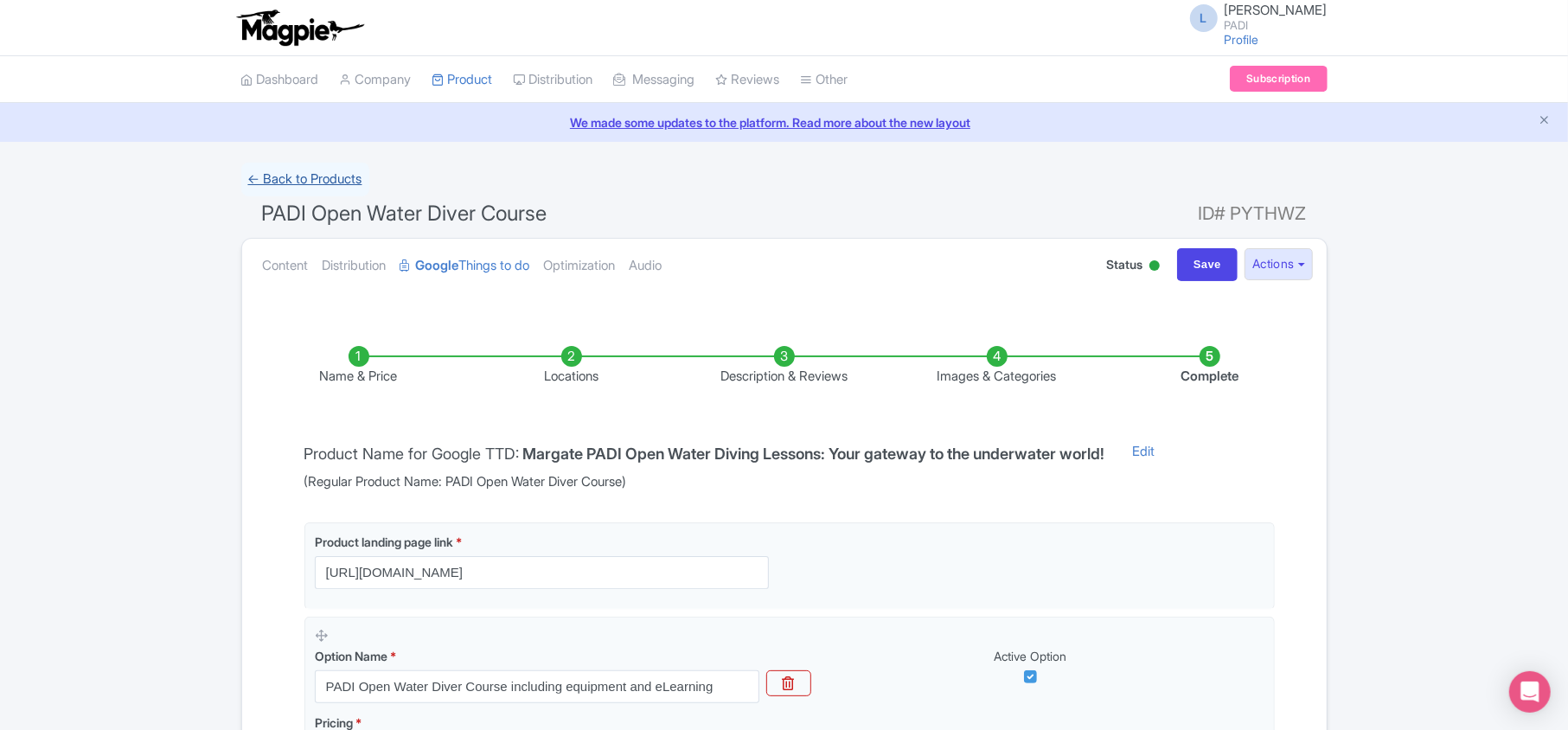
click at [322, 173] on link "← Back to Products" at bounding box center [305, 180] width 128 height 34
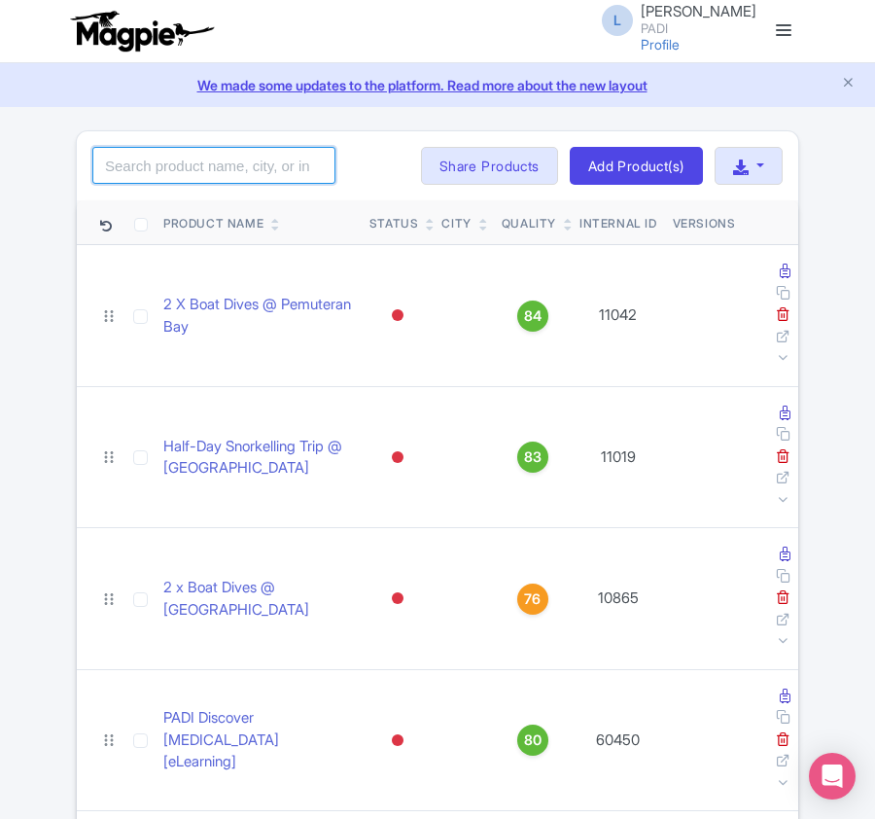
click at [218, 149] on input "search" at bounding box center [213, 165] width 243 height 37
paste input "107706"
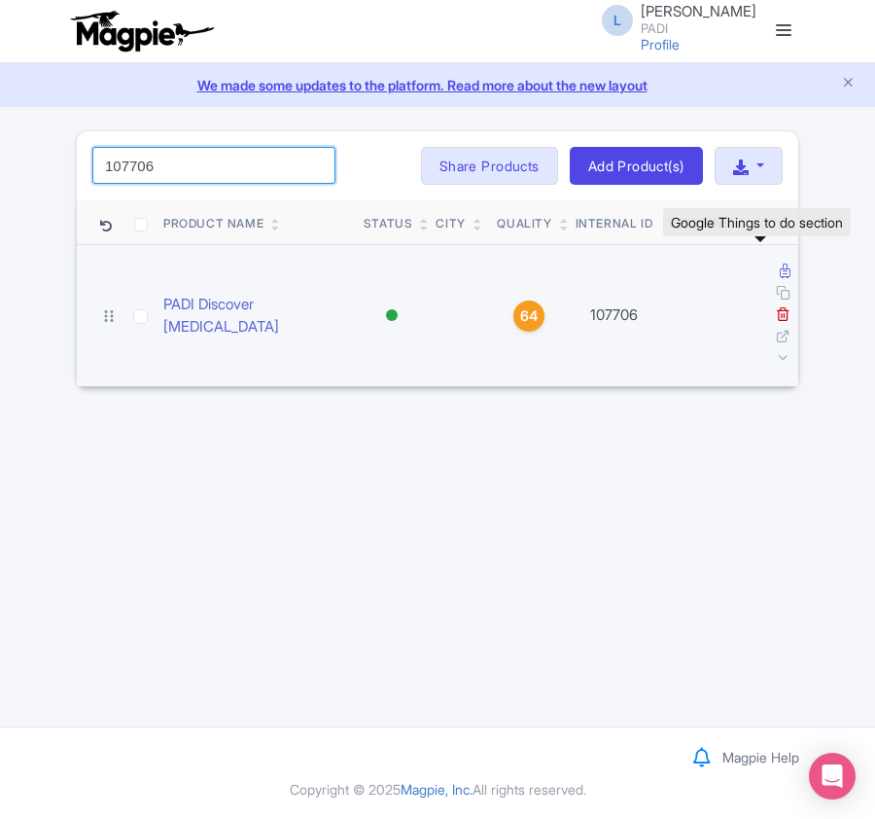
type input "107706"
click at [780, 272] on icon at bounding box center [785, 271] width 11 height 15
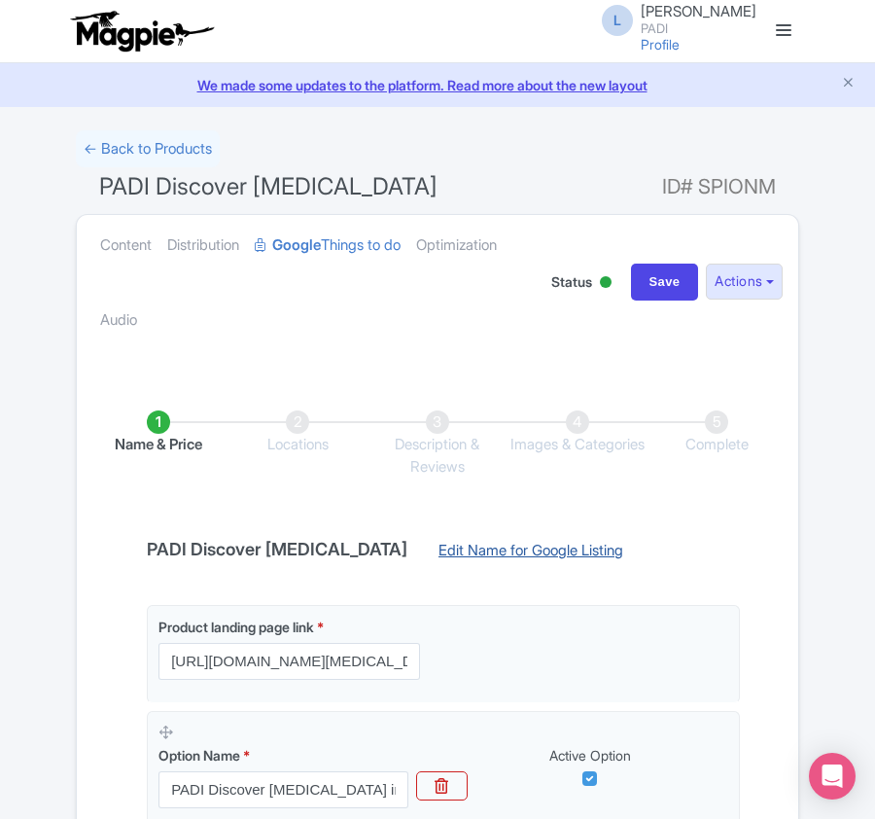
click at [453, 549] on link "Edit Name for Google Listing" at bounding box center [531, 555] width 224 height 31
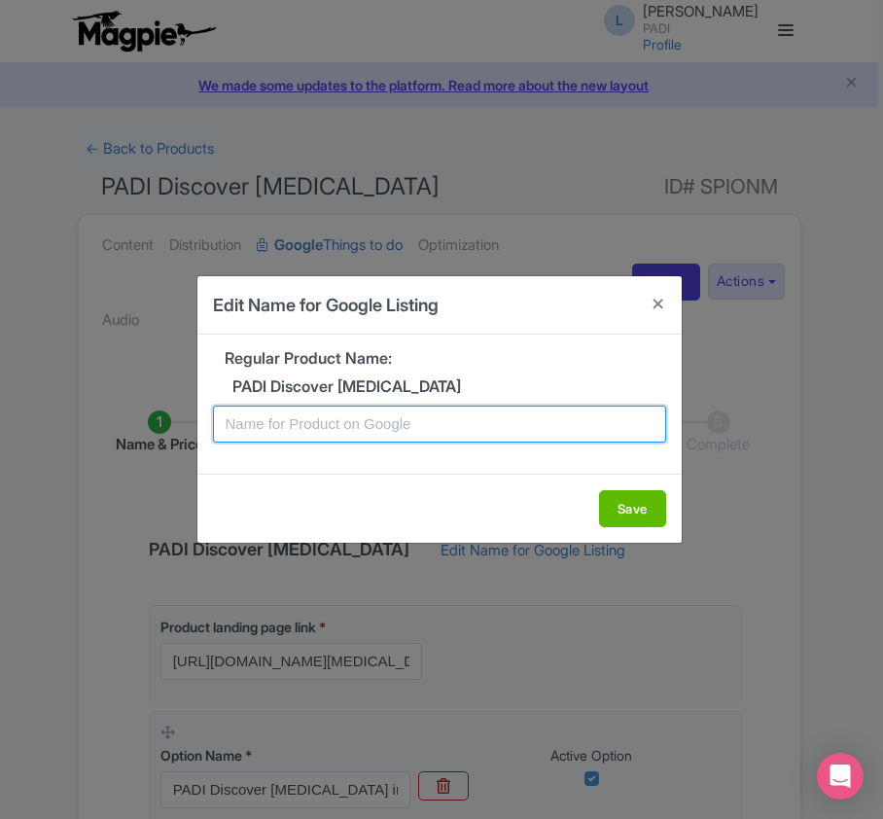
click at [395, 433] on input "text" at bounding box center [439, 424] width 453 height 37
paste input "Margate Scuba Diving Adventure: Easy Discovery Dive for Non-Certified Divers"
type input "Margate Scuba Diving Adventure: Easy Discovery Dive for Non-Certified Divers"
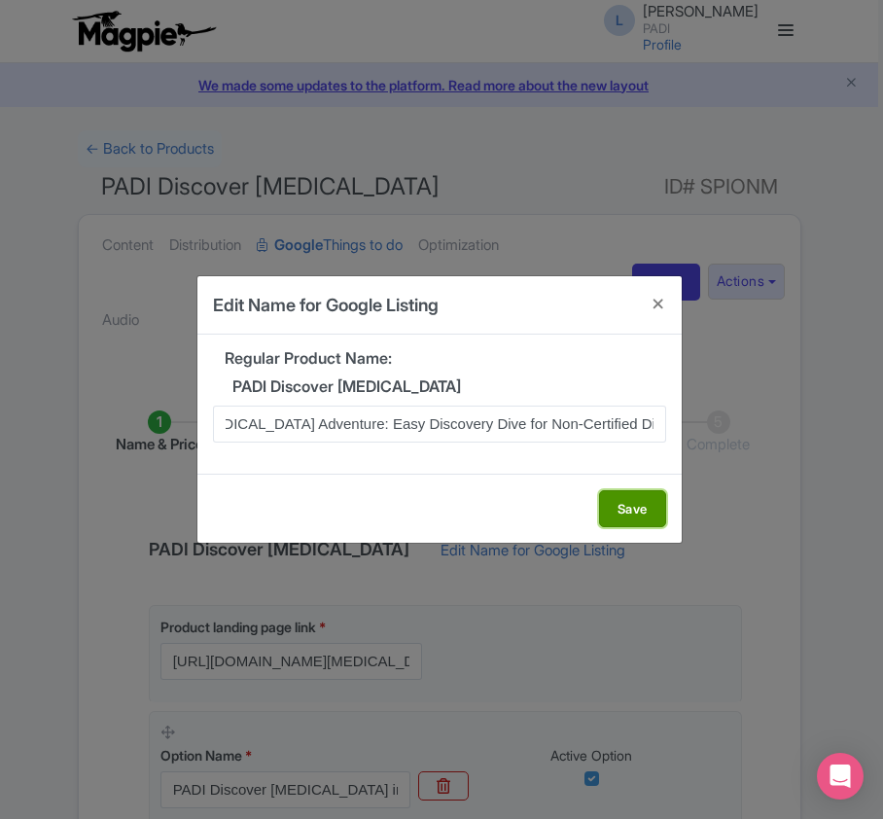
click at [628, 510] on button "Save" at bounding box center [632, 508] width 67 height 37
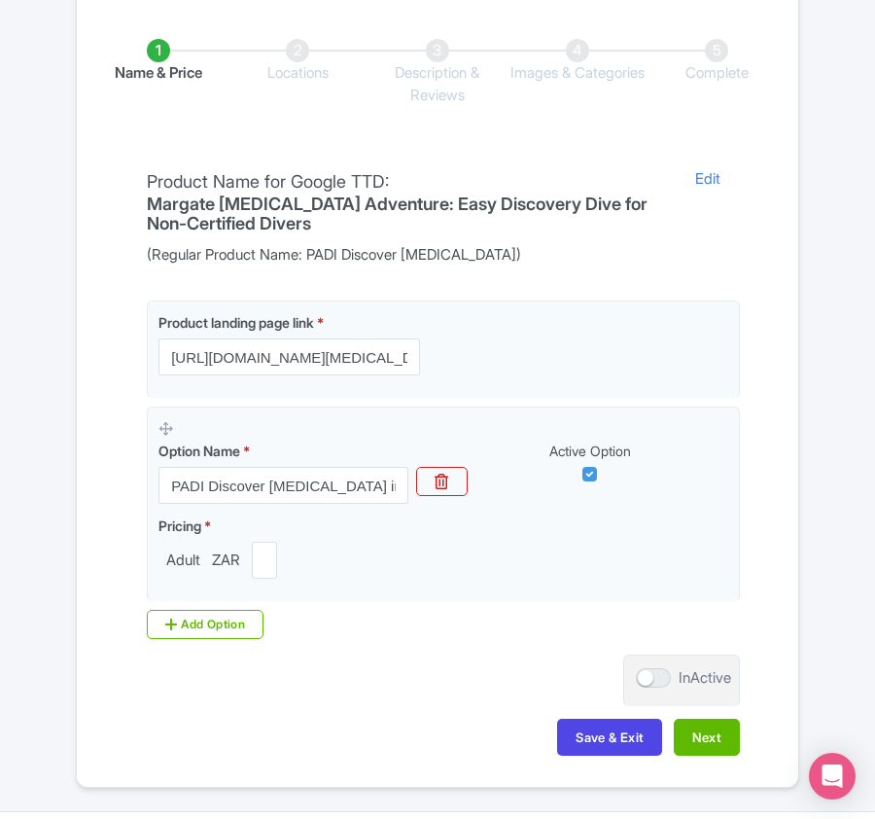
scroll to position [460, 0]
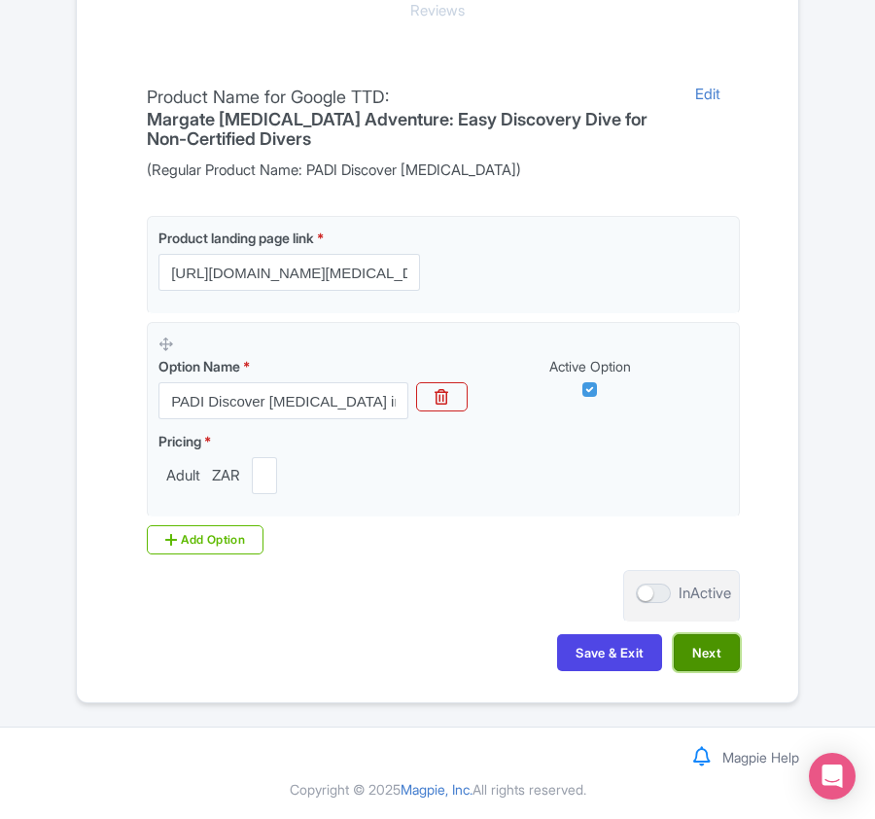
click at [714, 657] on button "Next" at bounding box center [707, 652] width 66 height 37
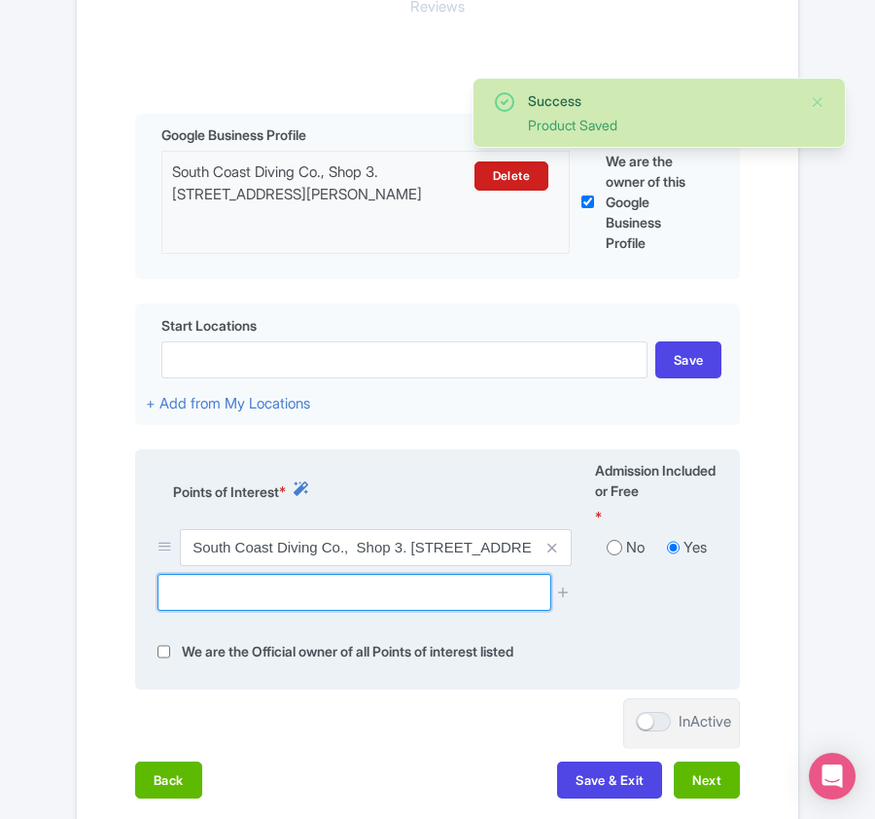
click at [305, 607] on input "text" at bounding box center [354, 592] width 393 height 37
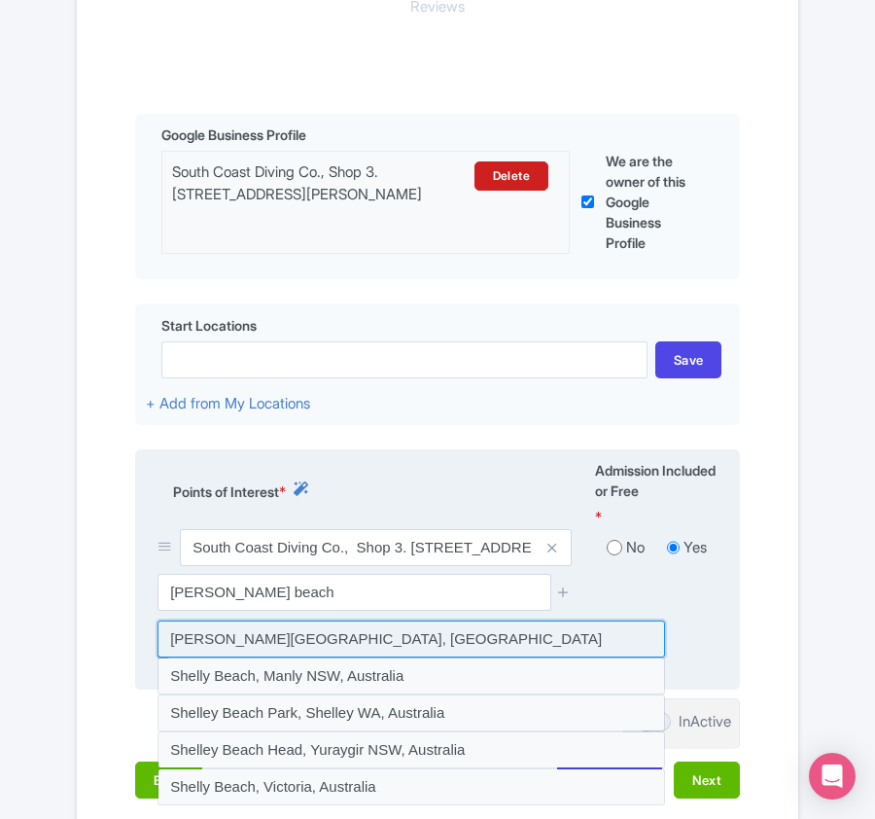
click at [284, 647] on input at bounding box center [412, 638] width 508 height 37
type input "Shelley Beach, South Africa"
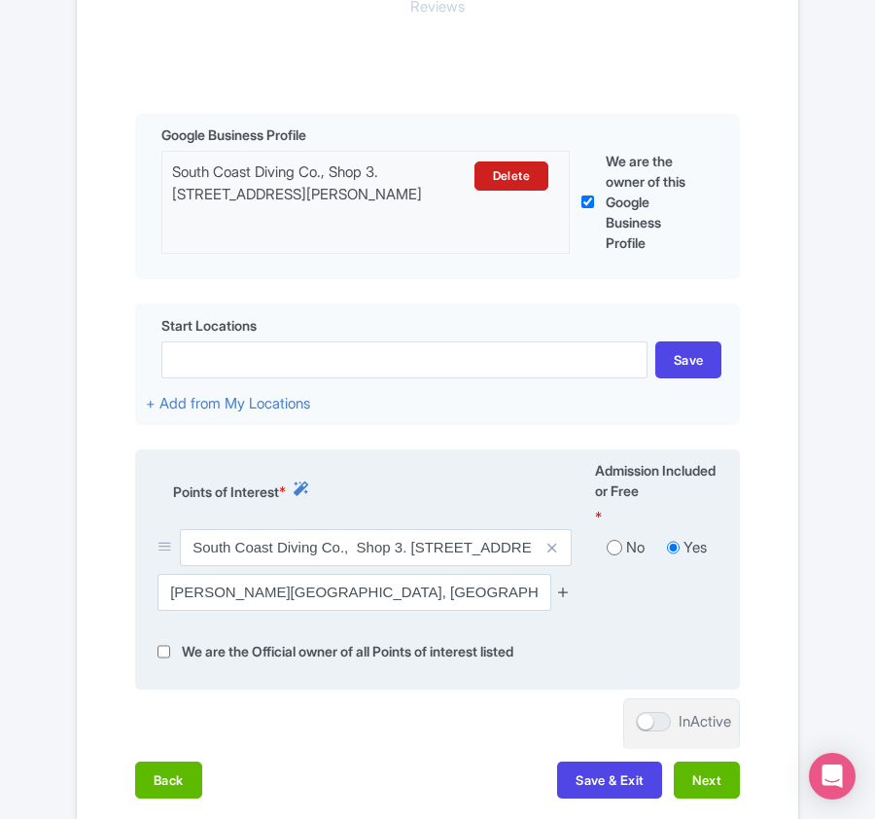
click at [564, 599] on icon at bounding box center [563, 591] width 15 height 15
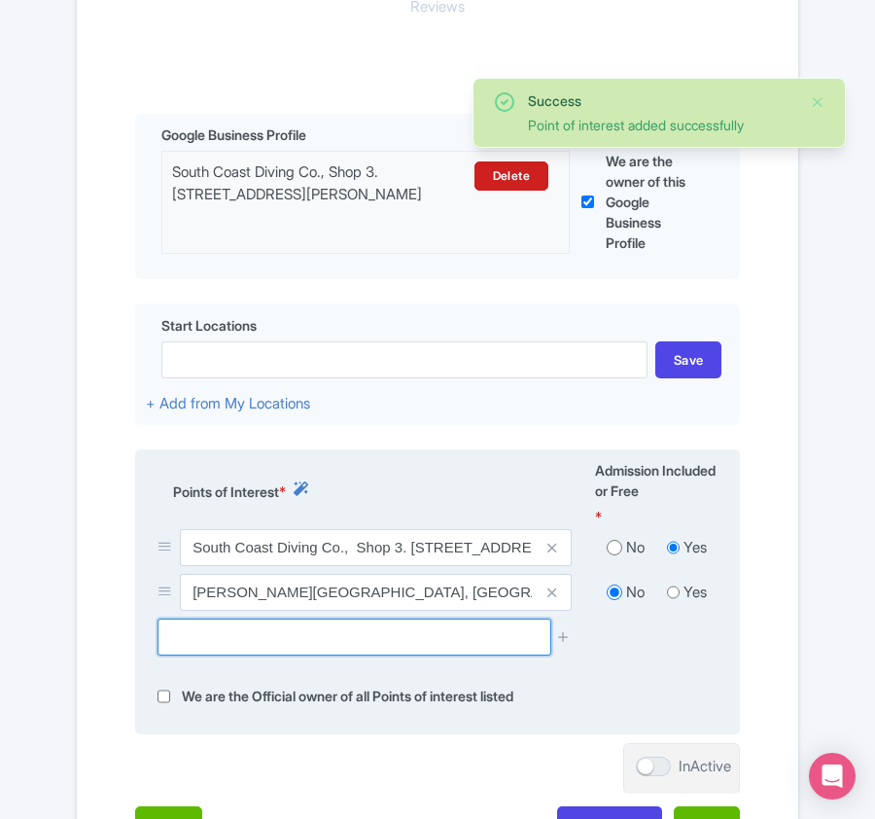
click at [242, 647] on input "text" at bounding box center [354, 637] width 393 height 37
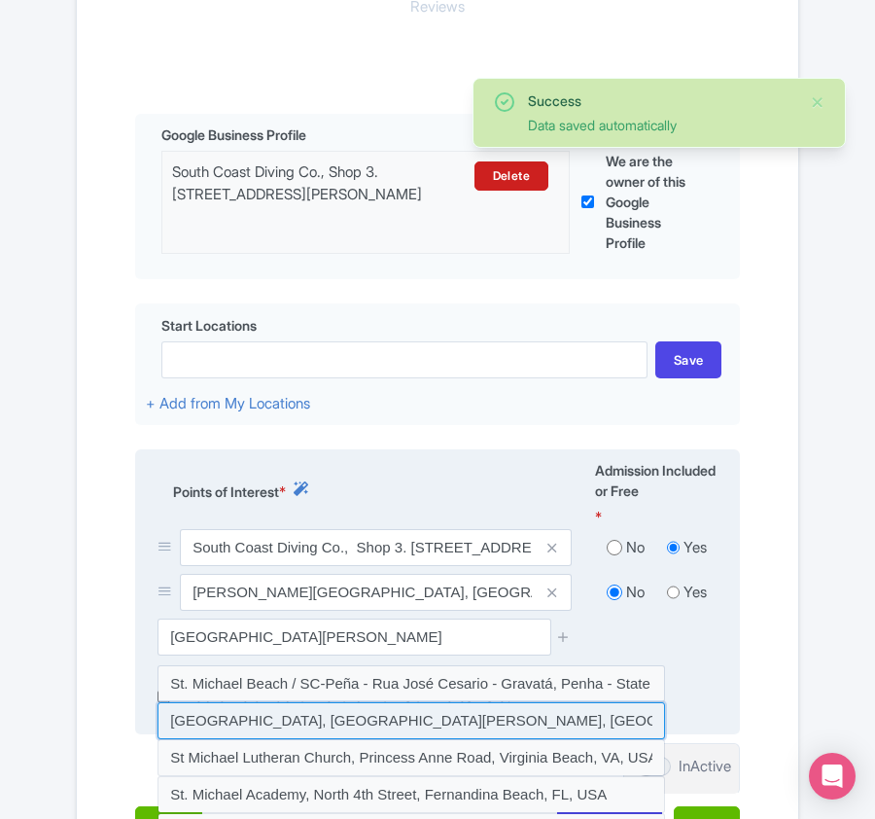
click at [230, 735] on input at bounding box center [412, 720] width 508 height 37
type input "St Michael's Beach, St Michael`s on Sea, Saint Micheal`s on Sea, Margate, South…"
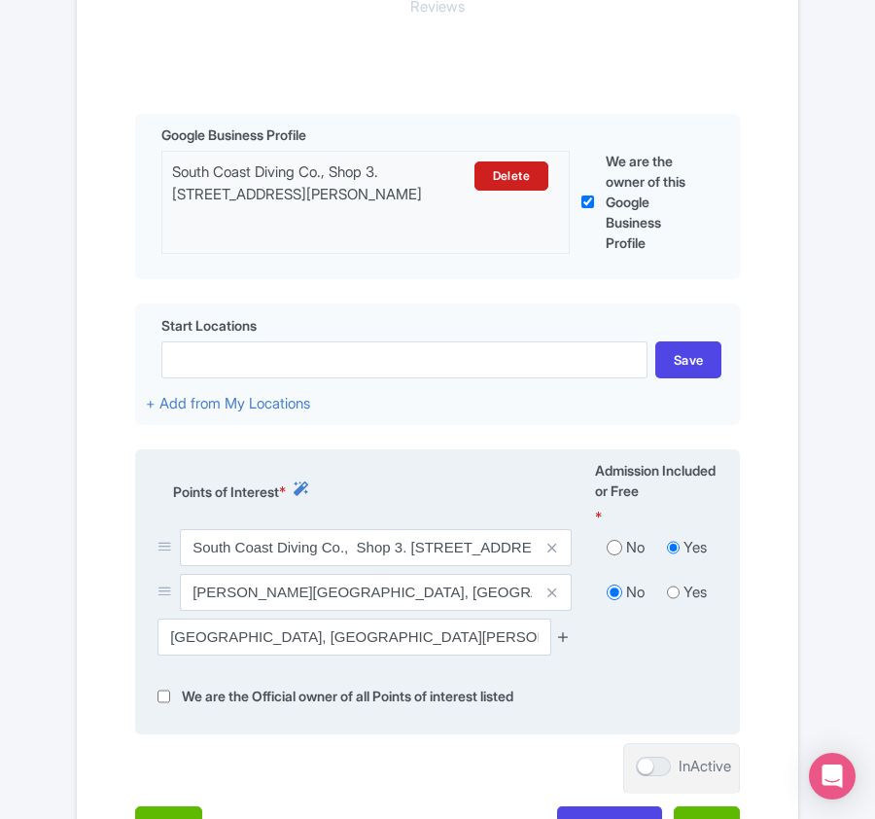
click at [564, 644] on icon at bounding box center [563, 636] width 15 height 15
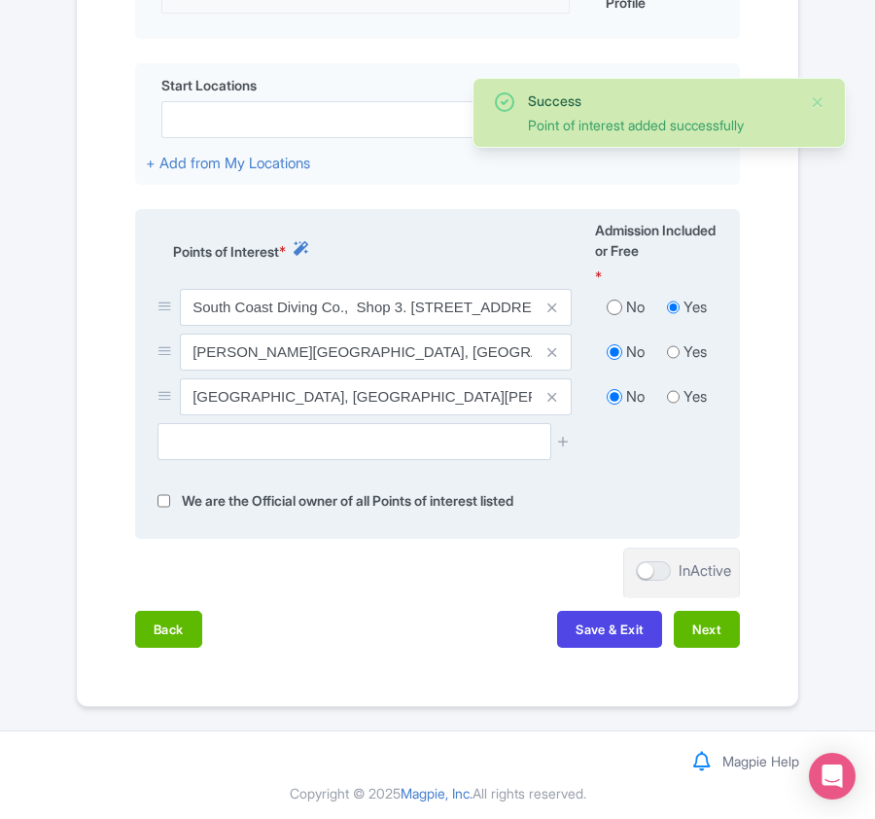
scroll to position [717, 0]
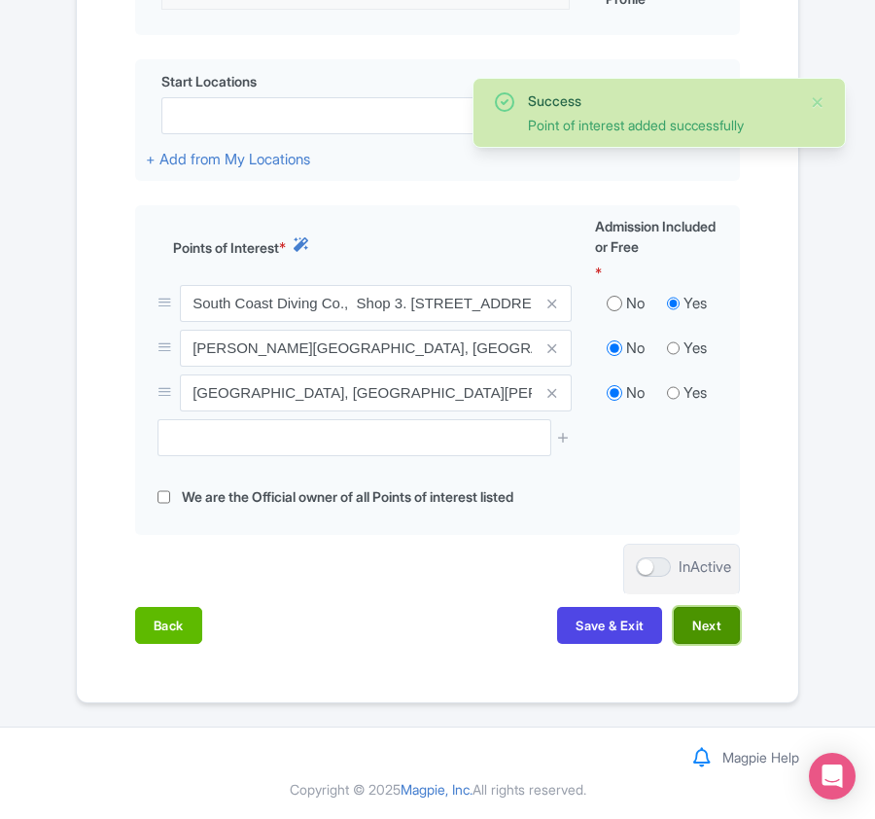
click at [701, 635] on button "Next" at bounding box center [707, 625] width 66 height 37
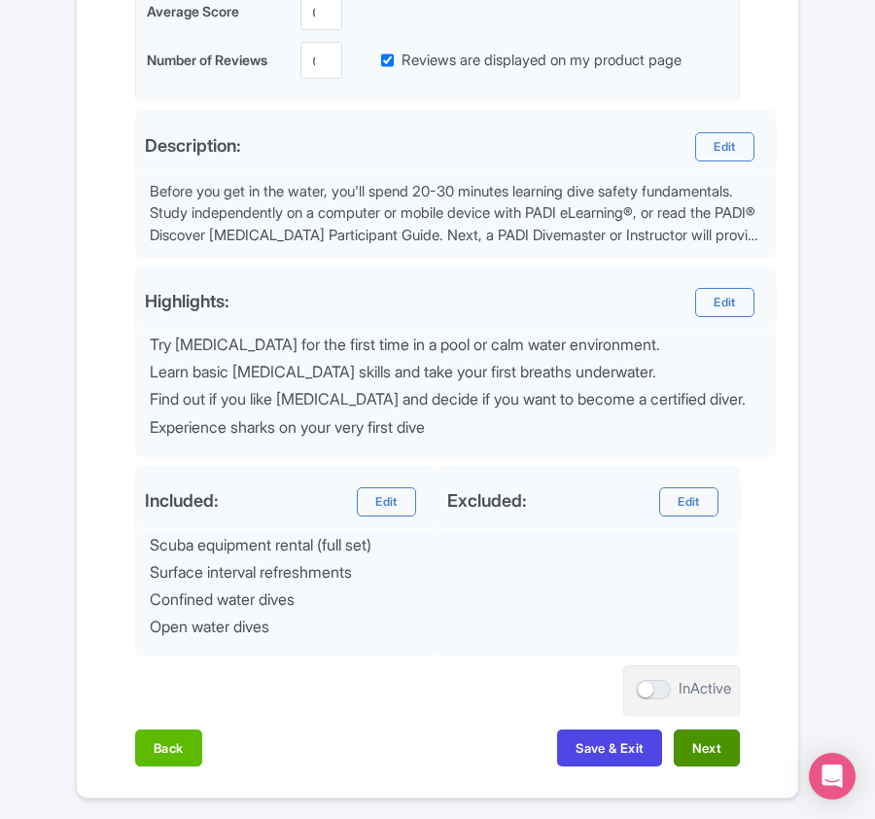
scroll to position [725, 0]
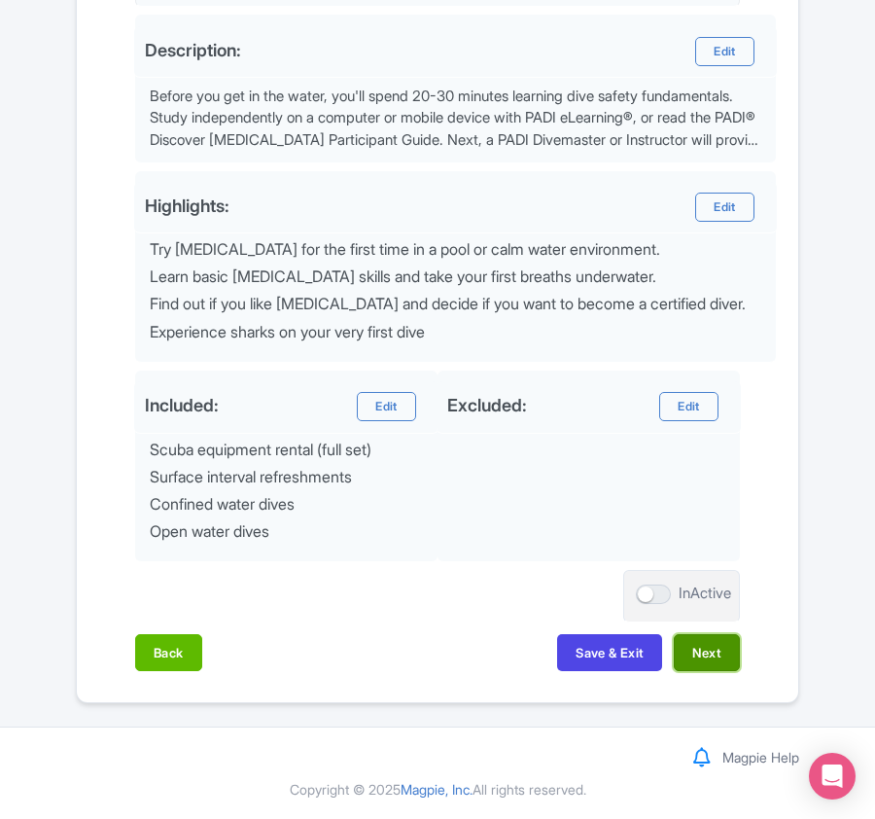
click at [705, 654] on button "Next" at bounding box center [707, 652] width 66 height 37
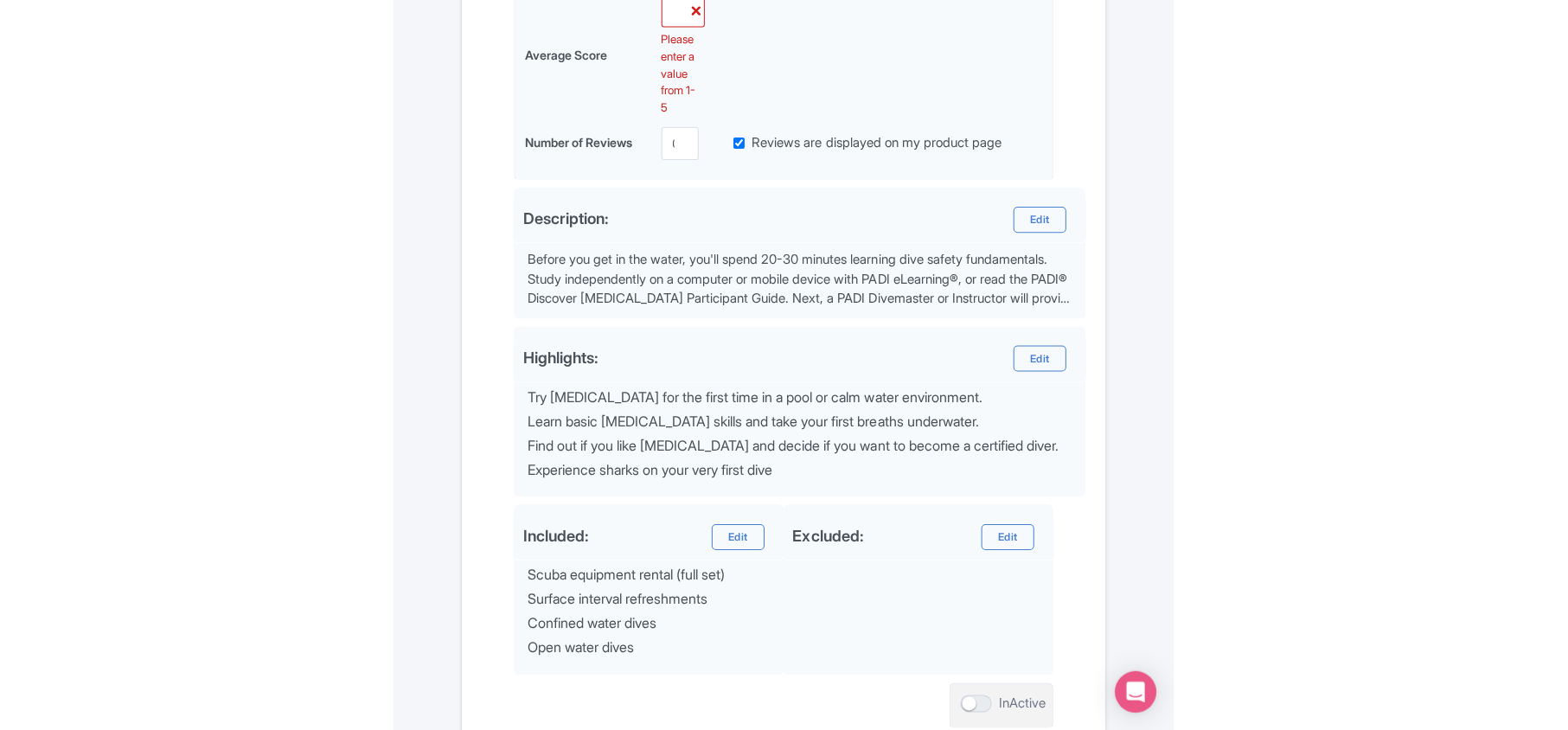
scroll to position [273, 0]
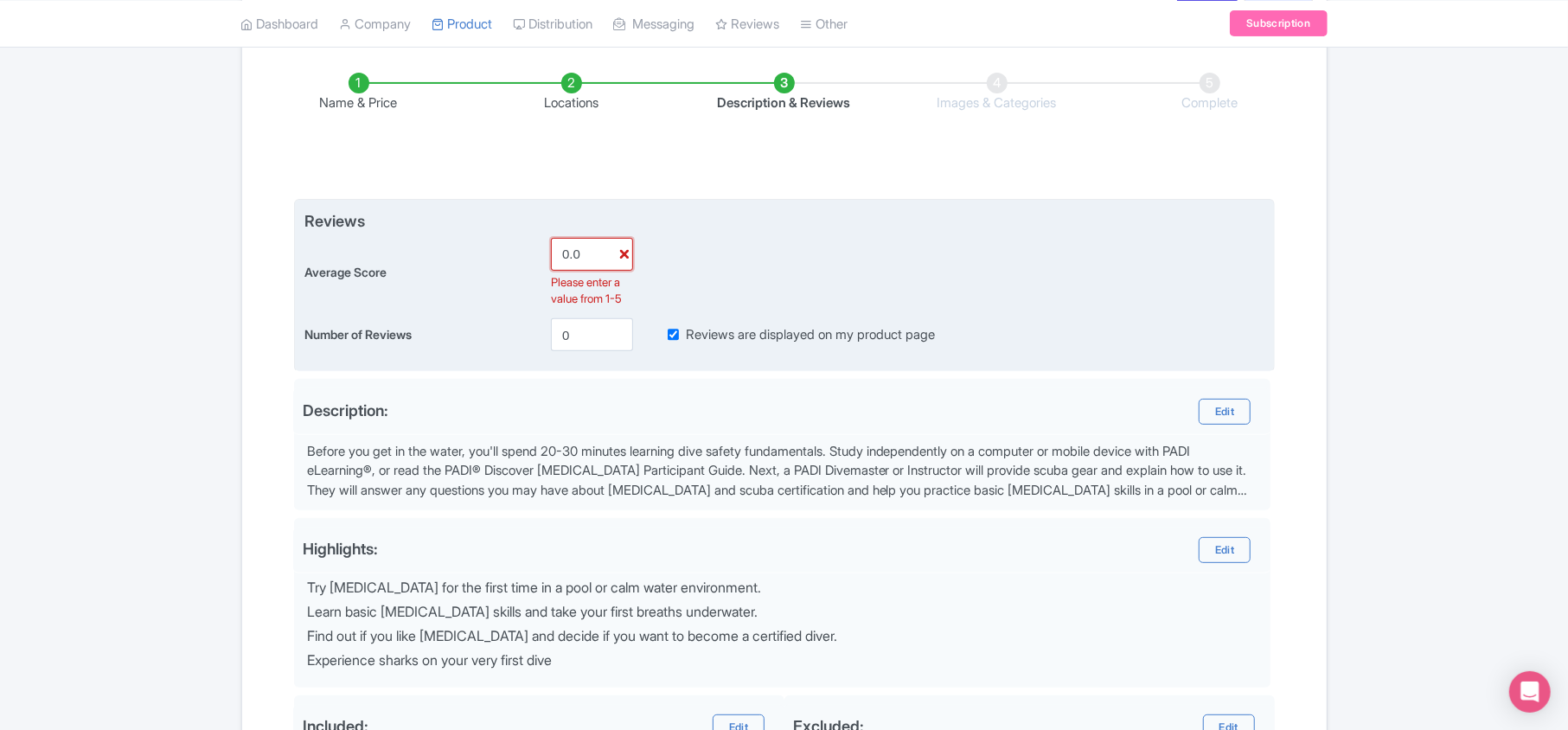
click at [567, 253] on input "0.0" at bounding box center [591, 253] width 82 height 33
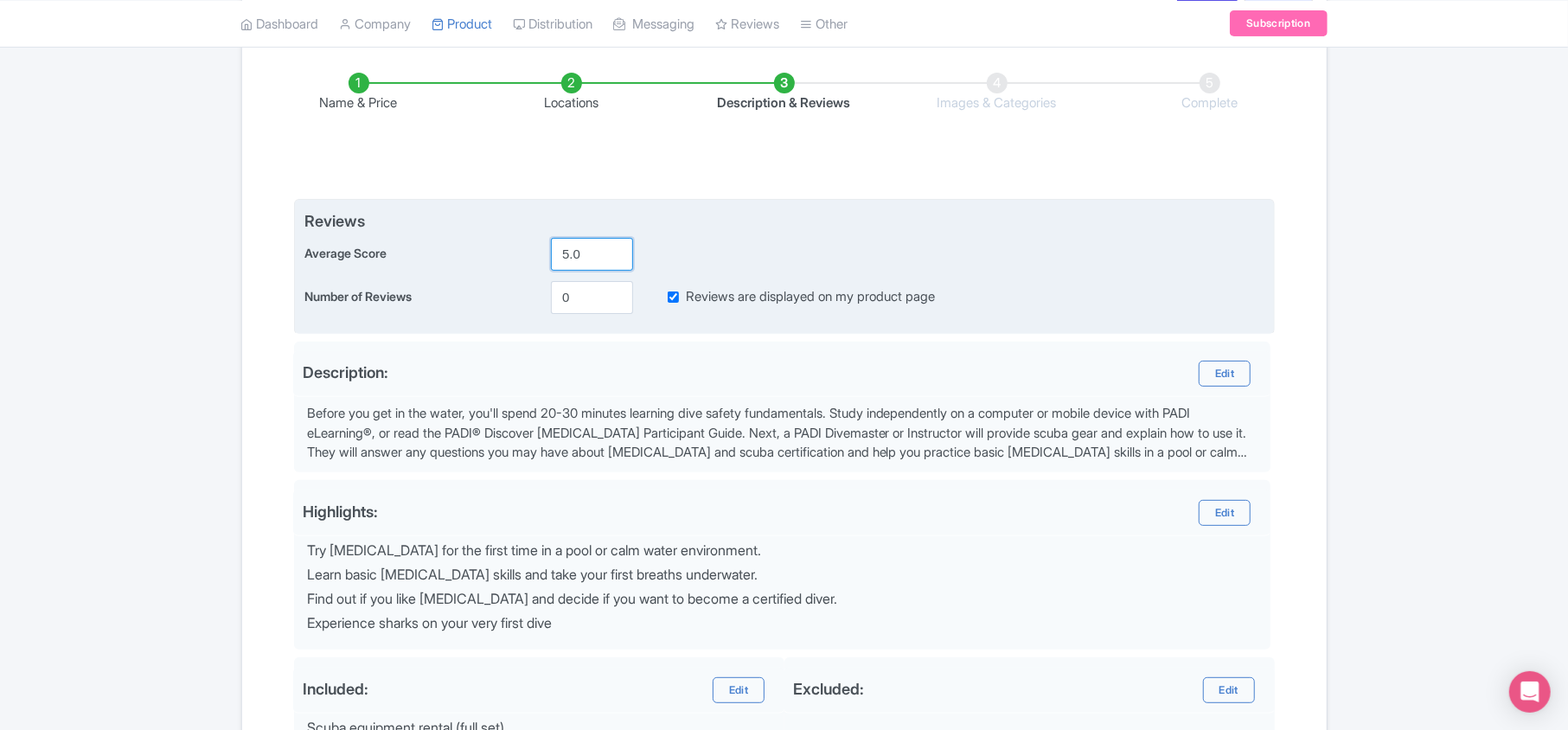
type input "5.0"
drag, startPoint x: 575, startPoint y: 301, endPoint x: 558, endPoint y: 298, distance: 17.3
click at [558, 298] on input "0" at bounding box center [591, 297] width 82 height 33
type input "4"
click at [777, 308] on div "Number of Reviews 4 Reviews are displayed on my product page" at bounding box center [784, 297] width 960 height 33
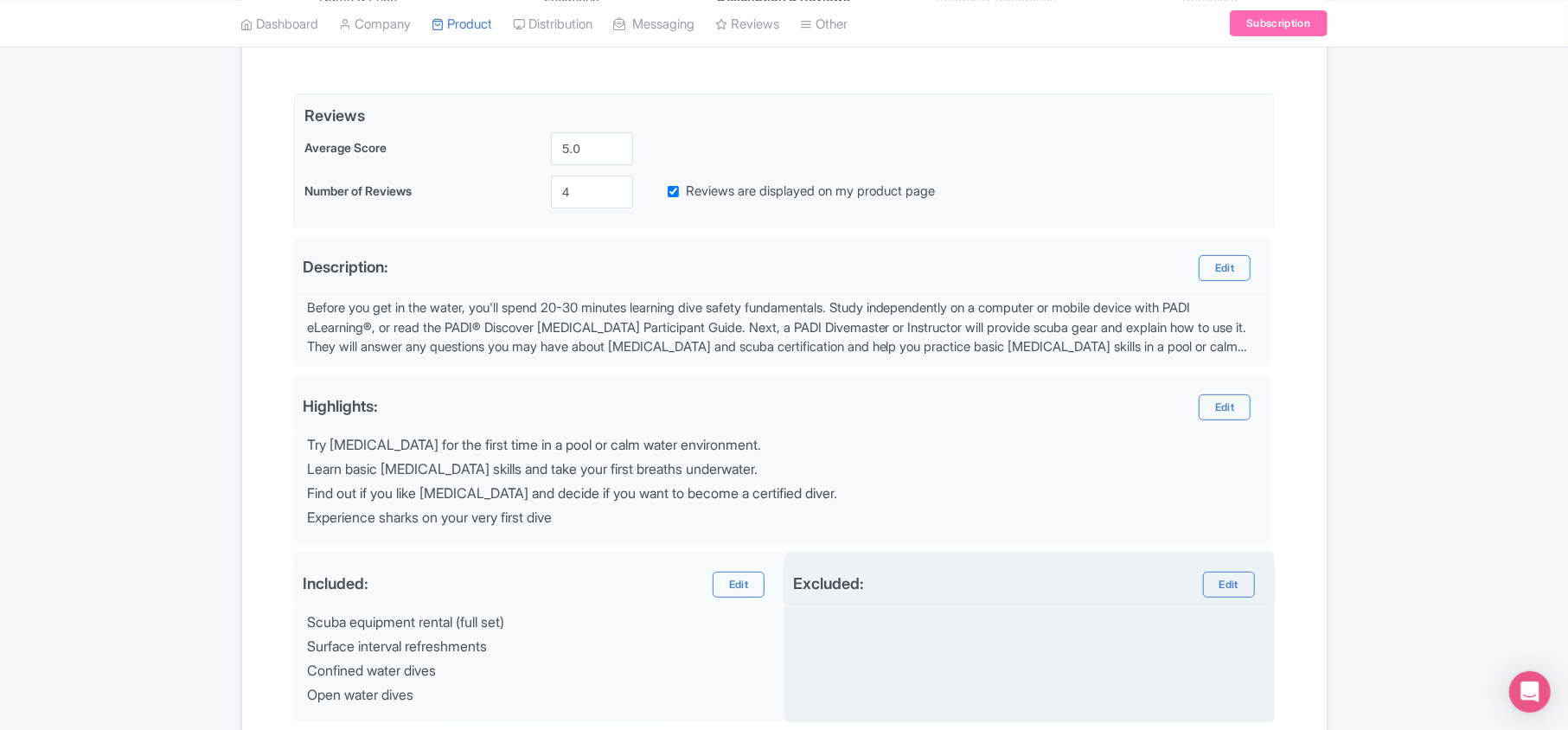
scroll to position [578, 0]
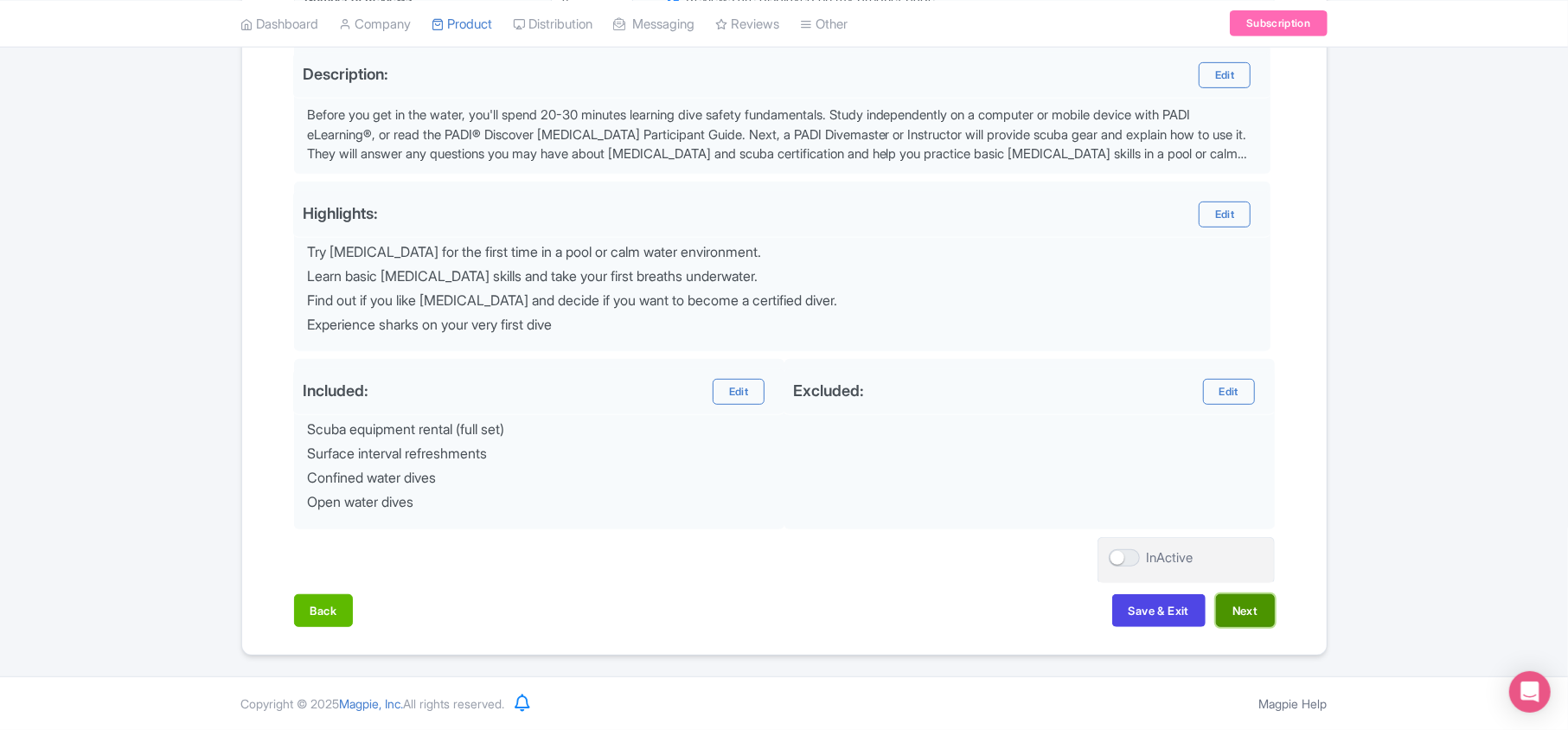
click at [777, 614] on button "Next" at bounding box center [1245, 610] width 59 height 33
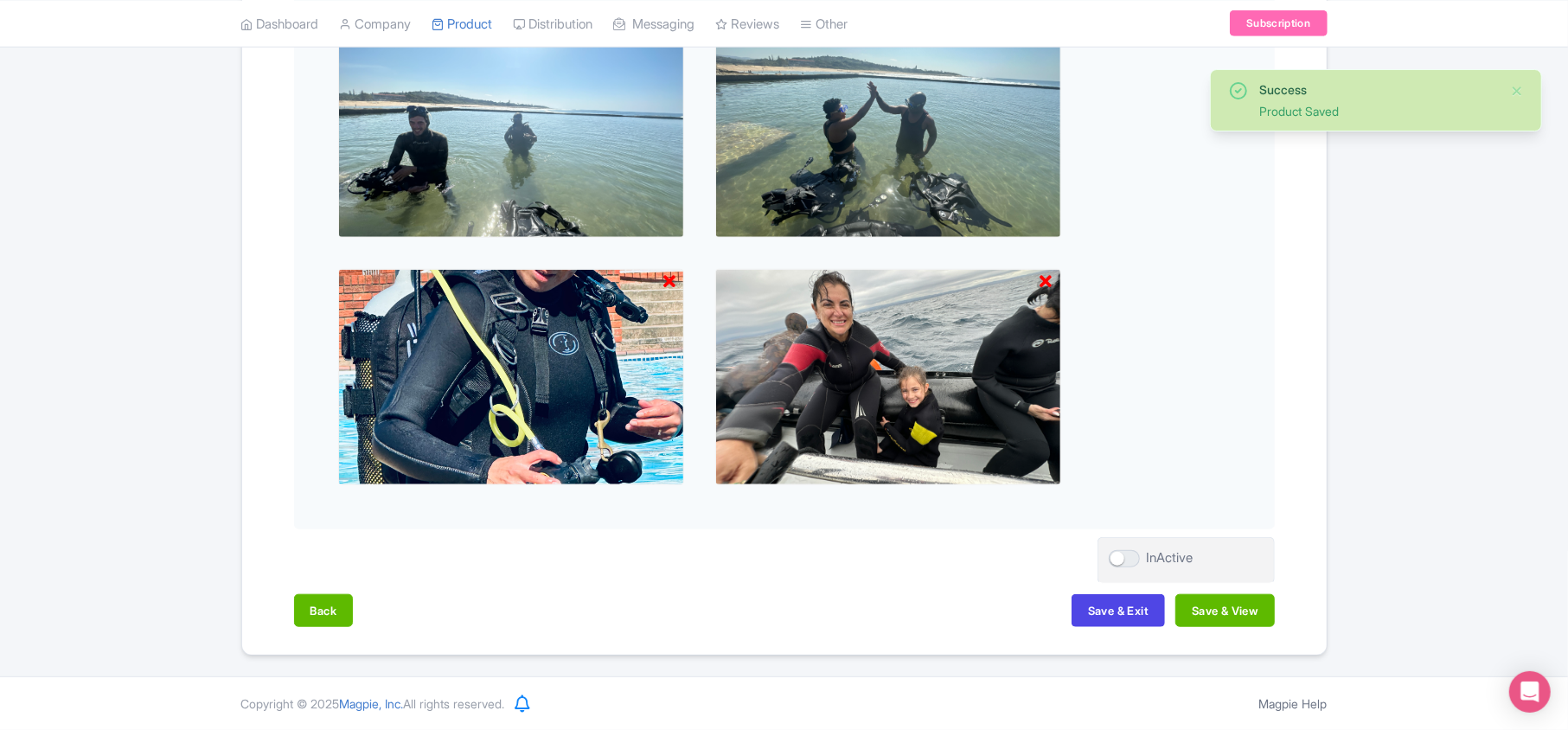
scroll to position [991, 0]
click at [777, 614] on button "Save & View" at bounding box center [1225, 610] width 99 height 33
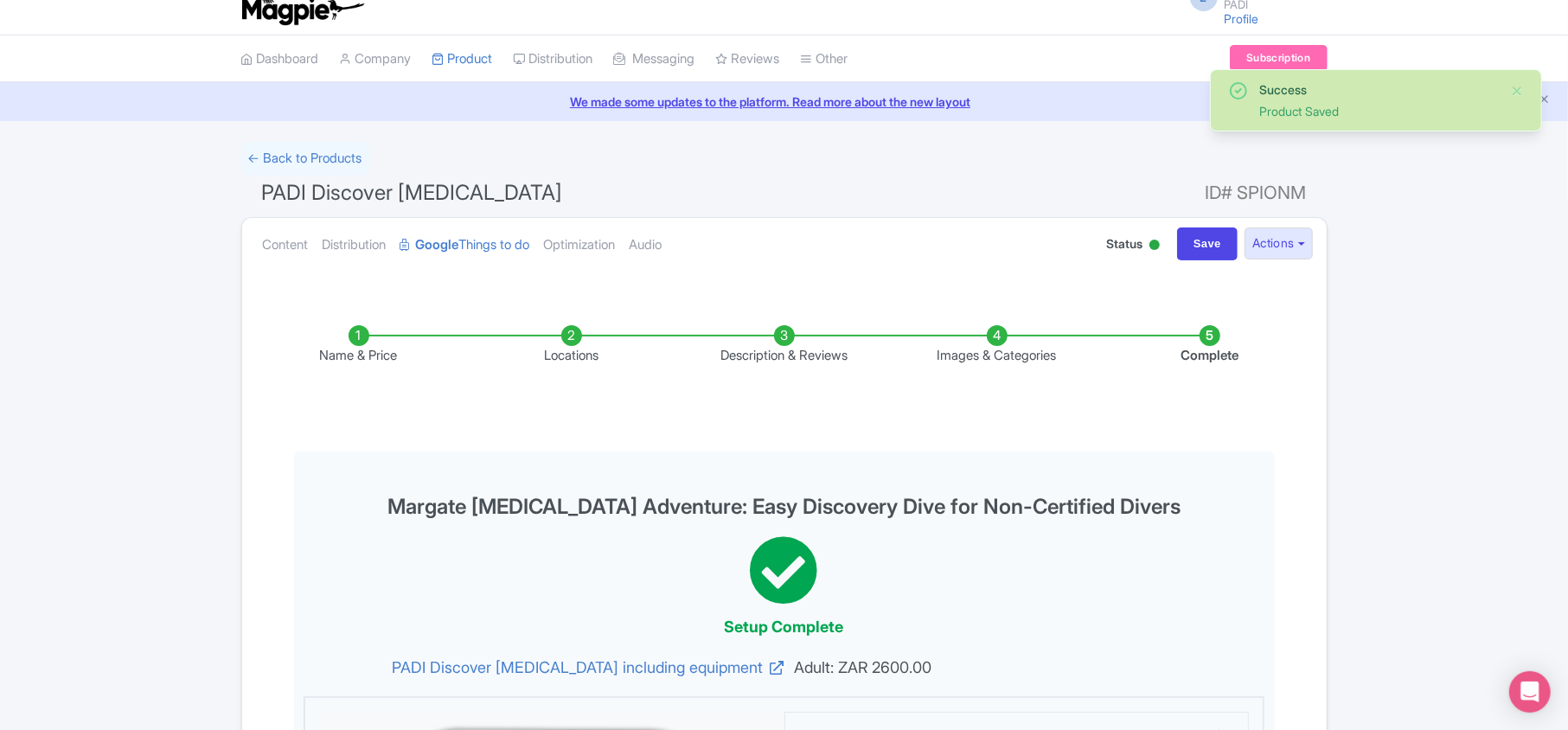
scroll to position [0, 0]
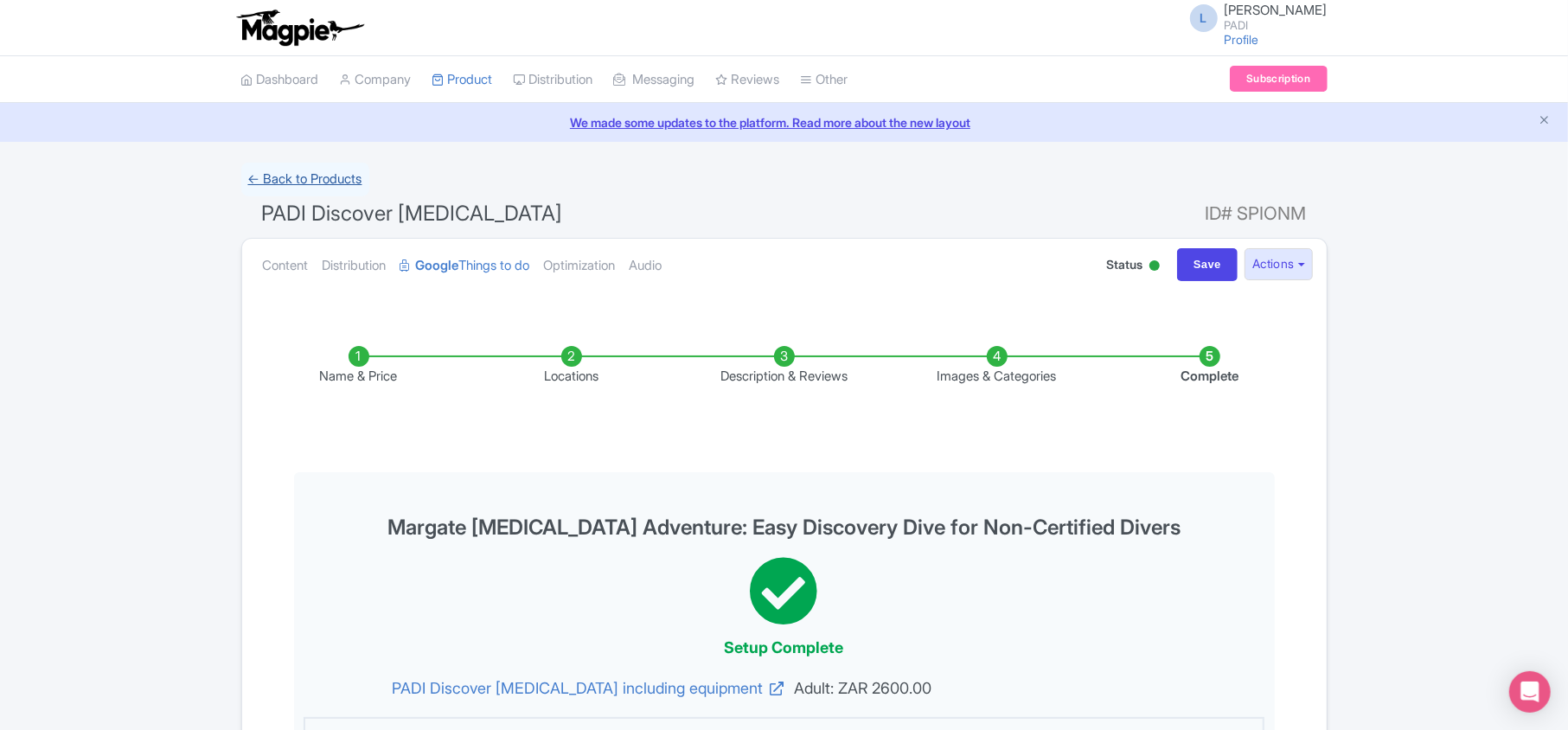
click at [277, 180] on link "← Back to Products" at bounding box center [305, 180] width 128 height 34
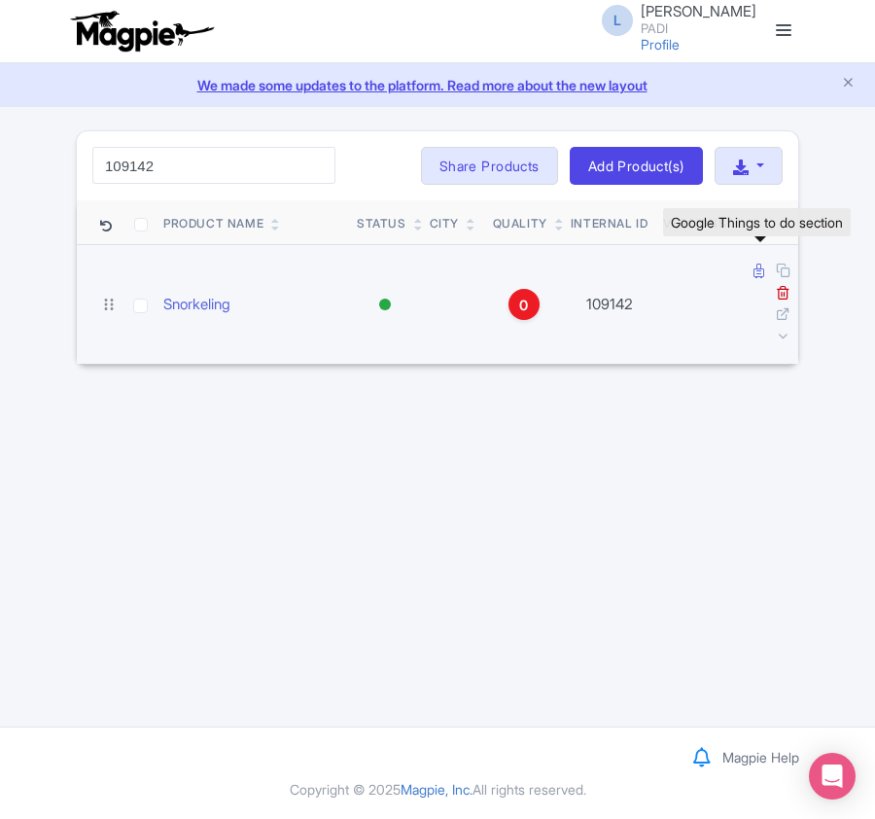
type input "109142"
click at [760, 270] on icon at bounding box center [759, 271] width 11 height 15
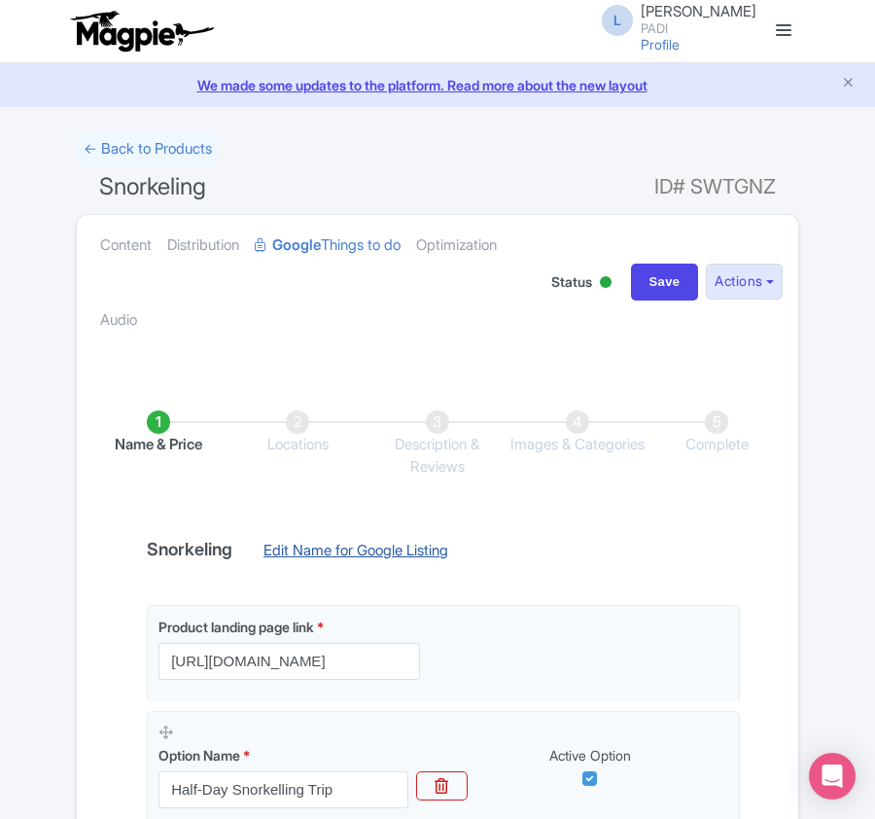
click at [418, 552] on link "Edit Name for Google Listing" at bounding box center [356, 555] width 224 height 31
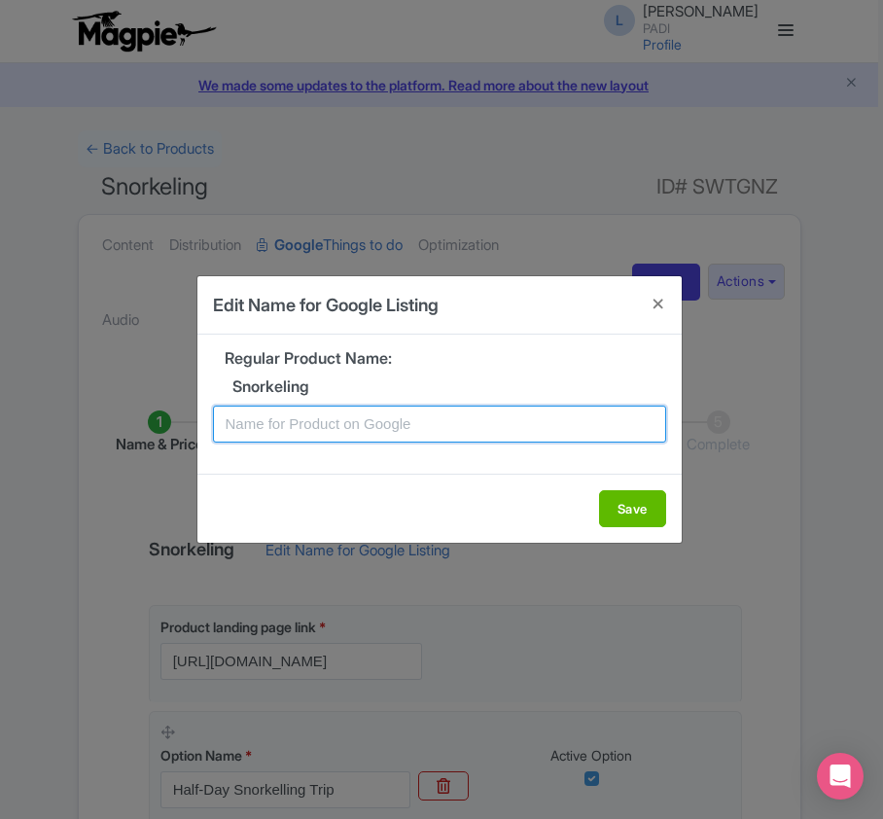
click at [475, 418] on input "text" at bounding box center [439, 424] width 453 height 37
paste input "Shelley Beach Shark Snorkeling Excursion – A Thrill for Nature Lovers"
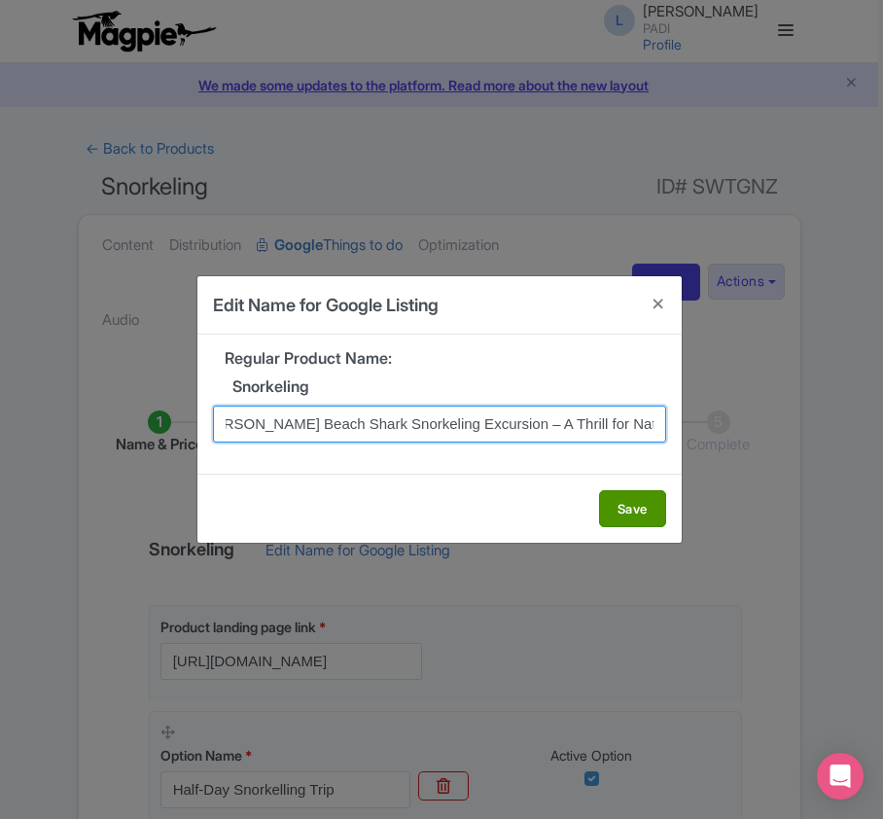
type input "Shelley Beach Shark Snorkeling Excursion – A Thrill for Nature Lovers"
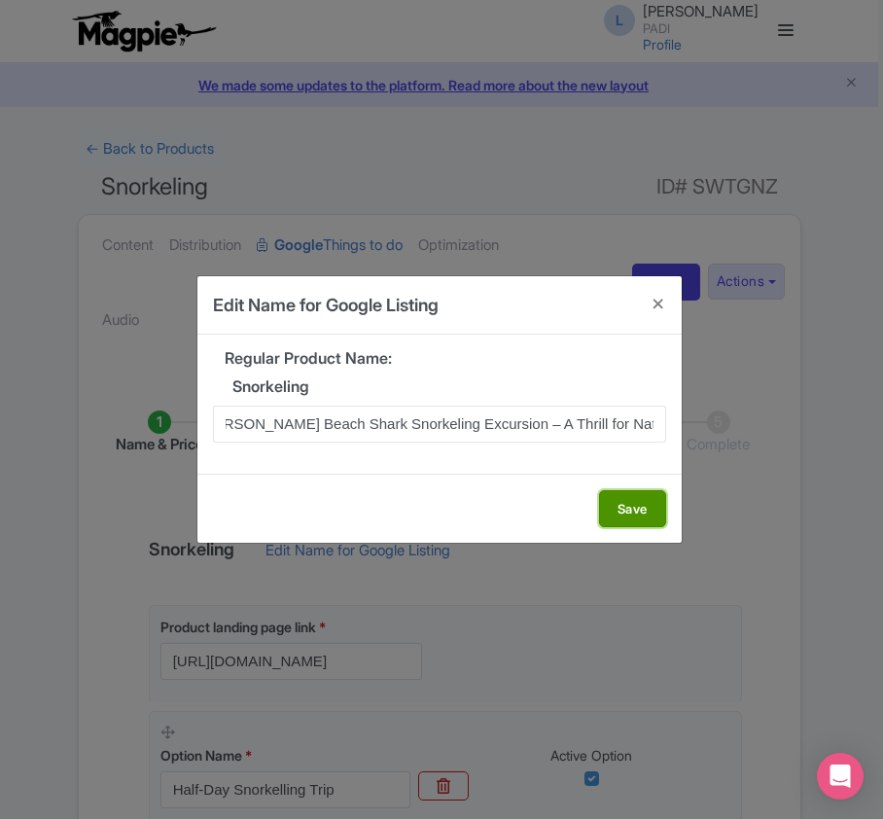
click at [620, 502] on button "Save" at bounding box center [632, 508] width 67 height 37
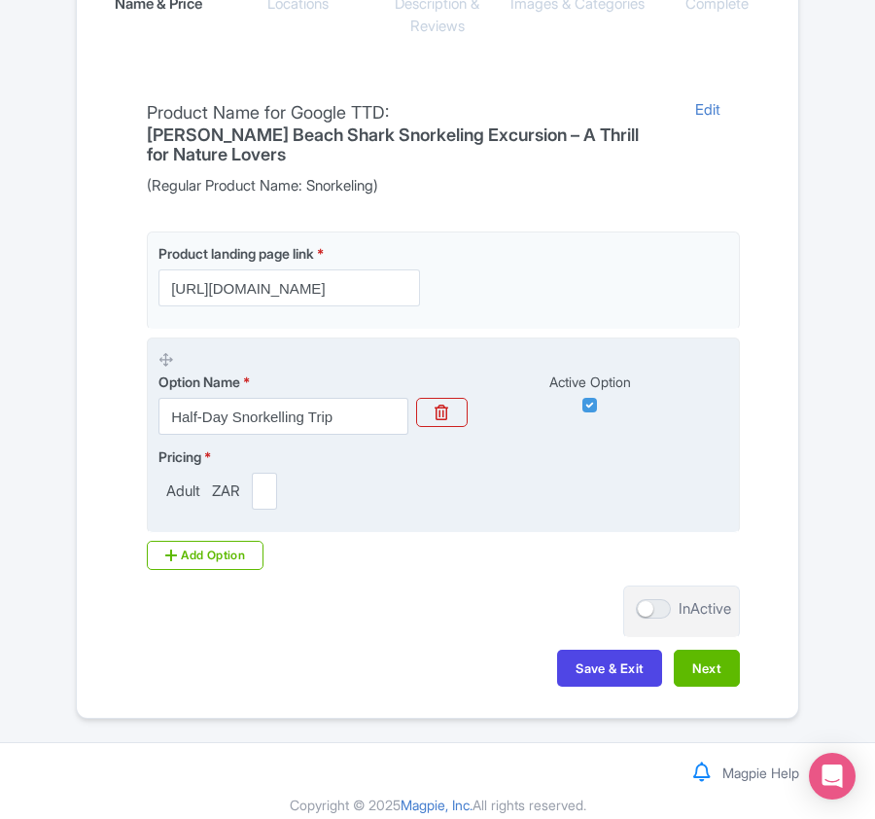
scroll to position [460, 0]
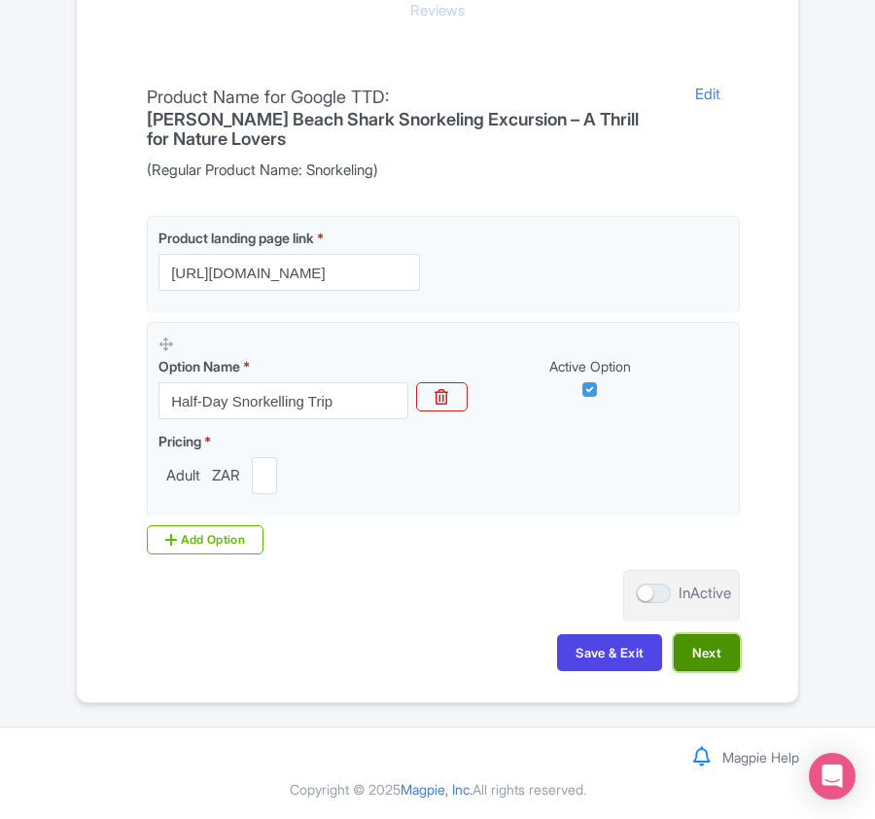
click at [717, 655] on button "Next" at bounding box center [707, 652] width 66 height 37
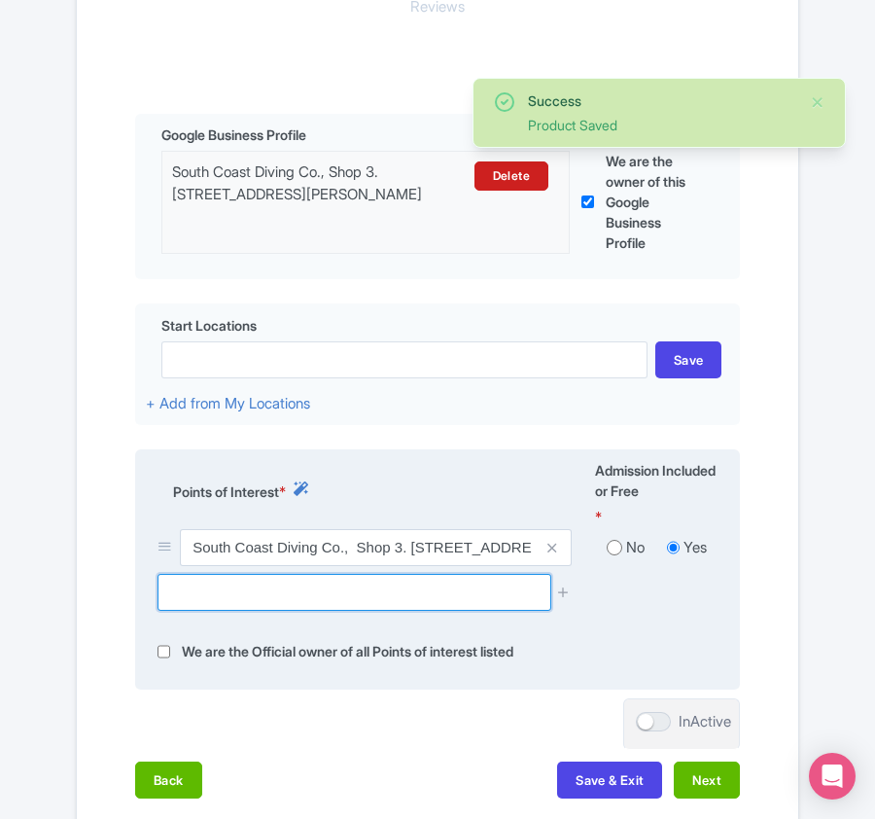
click at [307, 600] on input "text" at bounding box center [354, 592] width 393 height 37
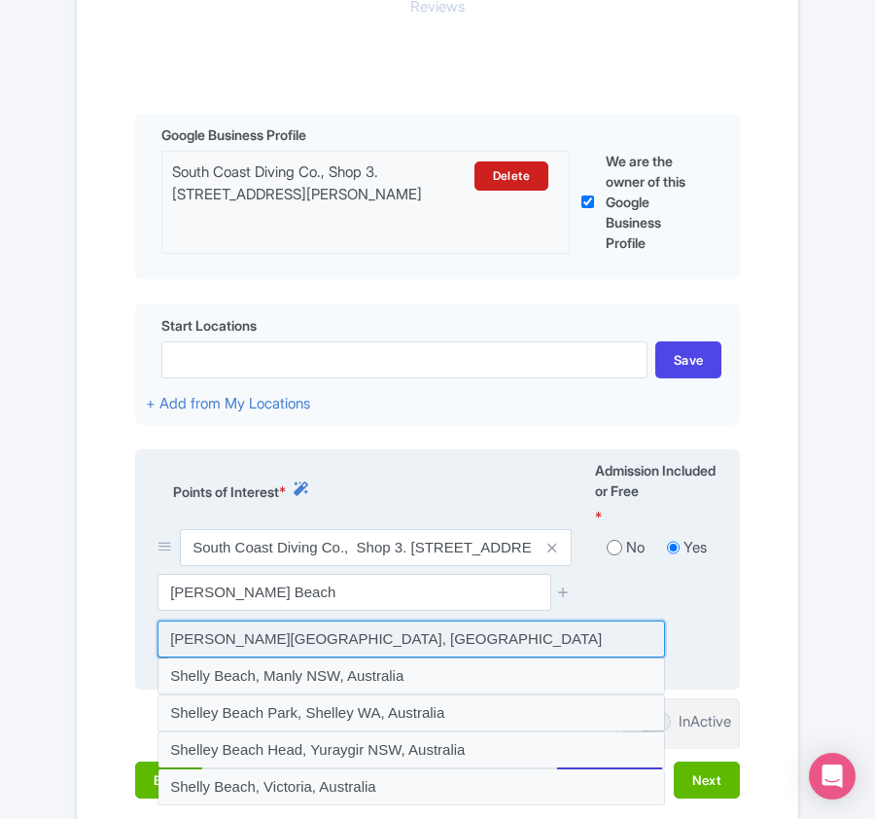
click at [255, 646] on input at bounding box center [412, 638] width 508 height 37
type input "[PERSON_NAME][GEOGRAPHIC_DATA], [GEOGRAPHIC_DATA]"
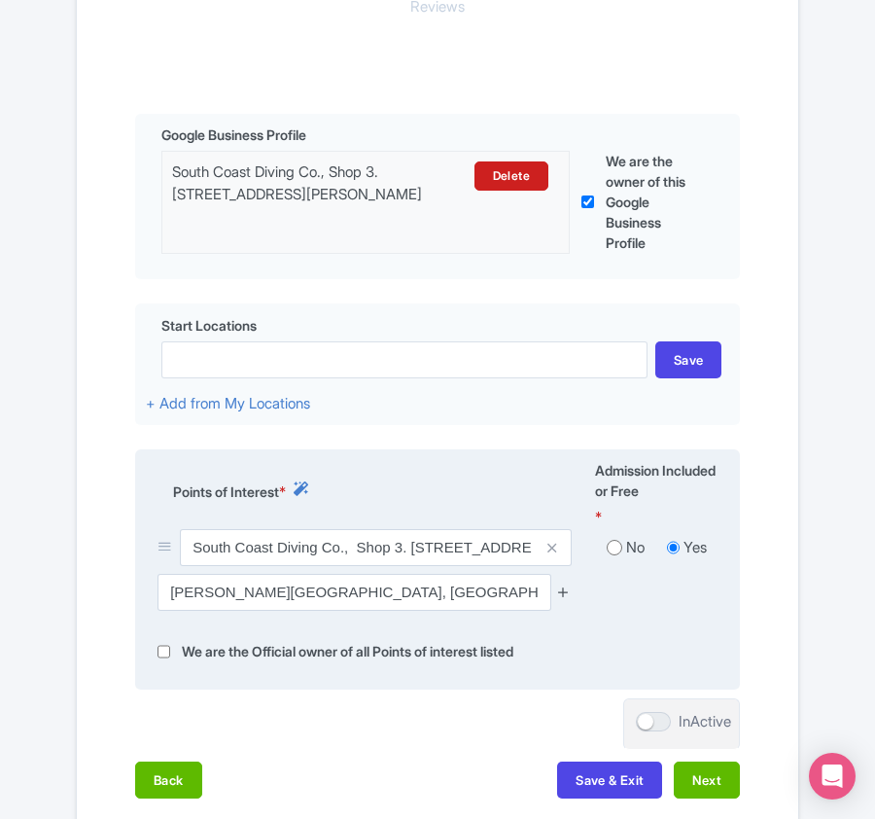
click at [561, 599] on icon at bounding box center [563, 591] width 15 height 15
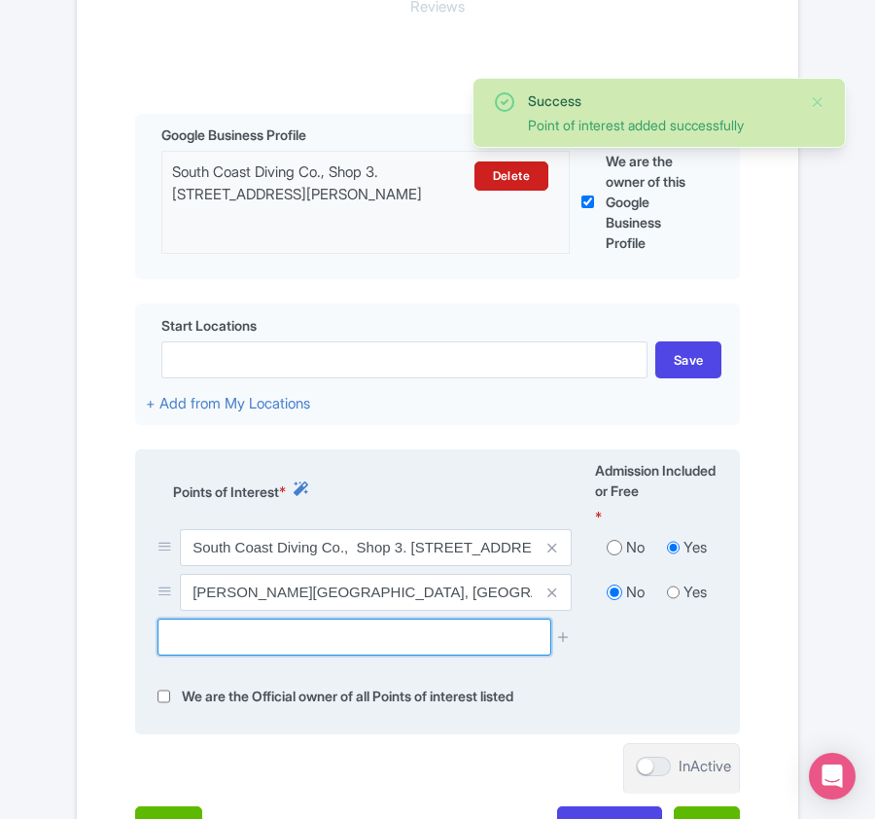
click at [247, 654] on input "text" at bounding box center [354, 637] width 393 height 37
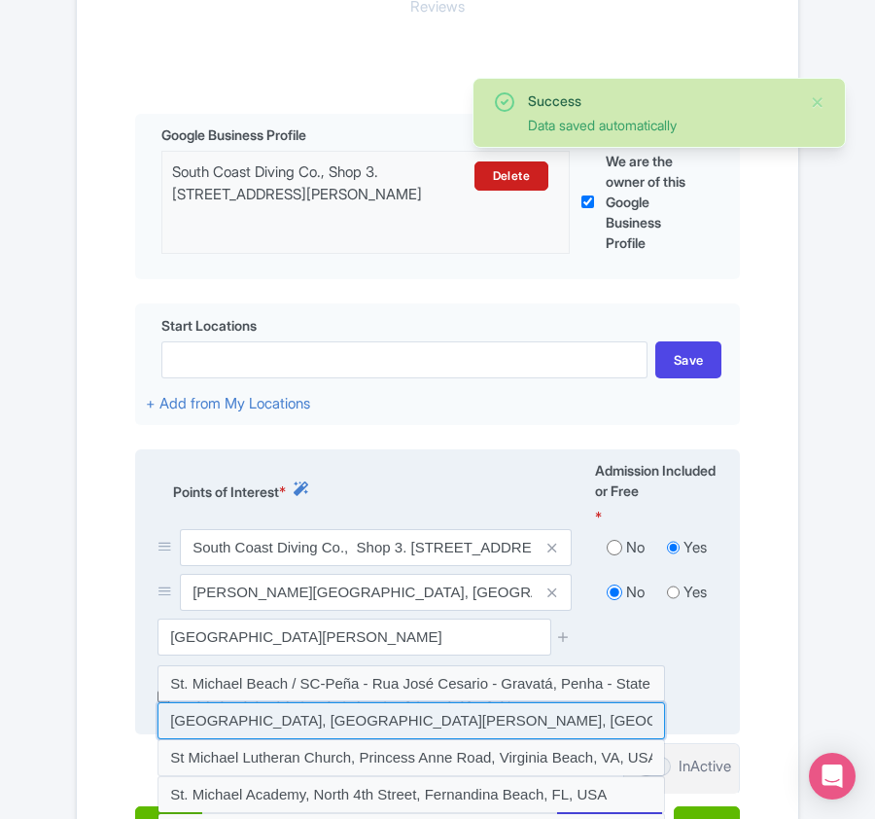
click at [329, 739] on input at bounding box center [412, 720] width 508 height 37
type input "[GEOGRAPHIC_DATA], [GEOGRAPHIC_DATA][PERSON_NAME], [GEOGRAPHIC_DATA][PERSON_NAM…"
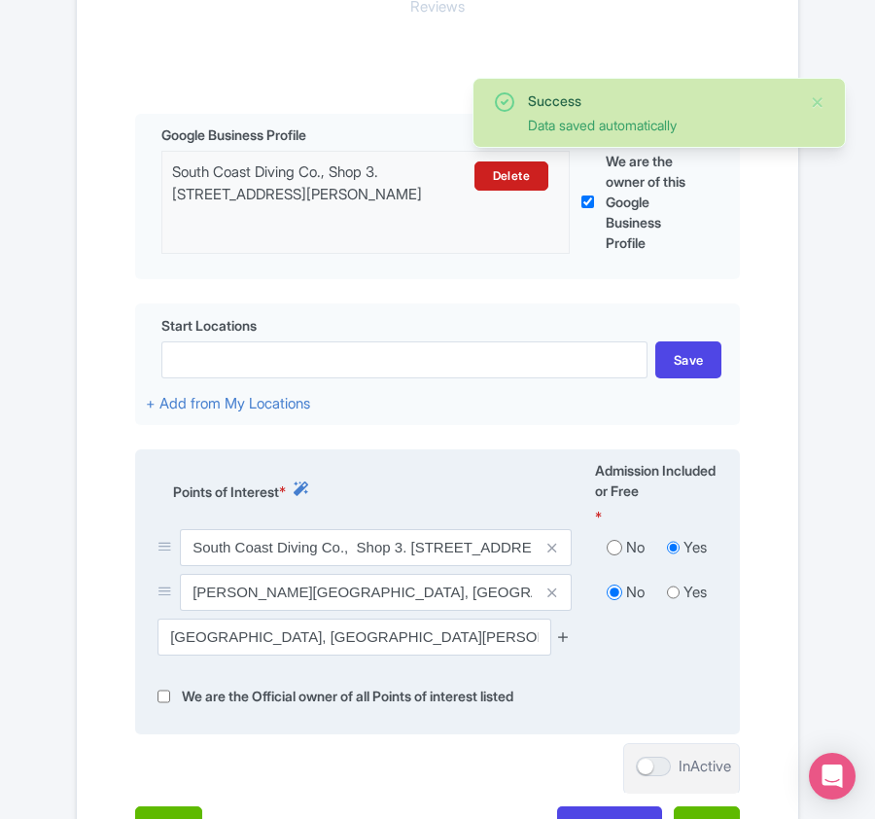
click at [570, 644] on icon at bounding box center [563, 636] width 15 height 15
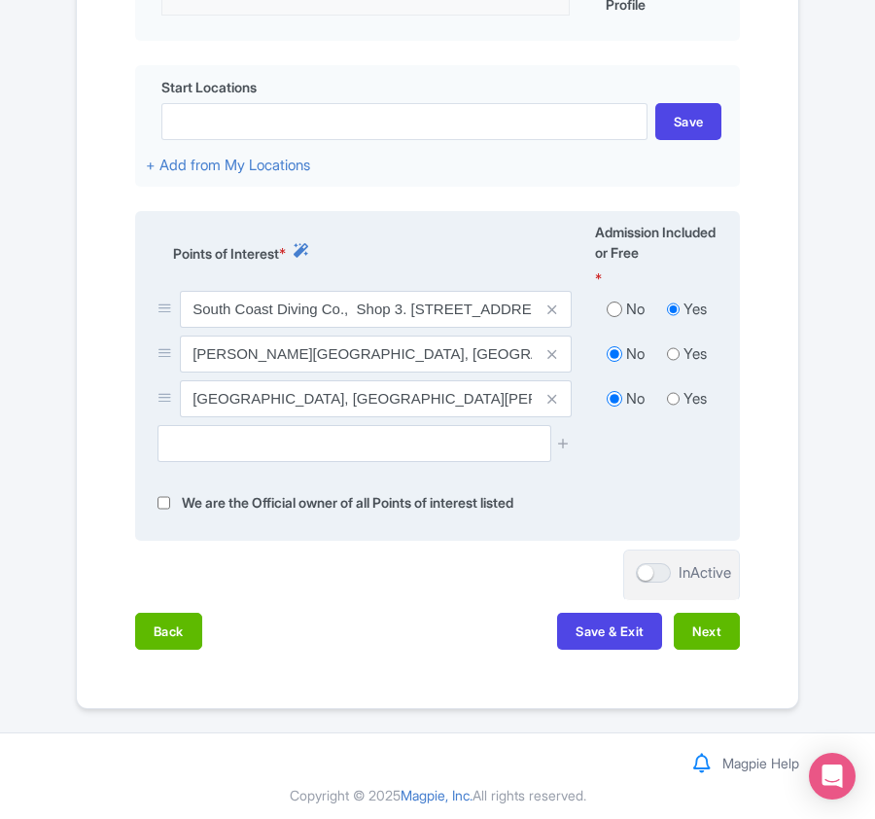
scroll to position [717, 0]
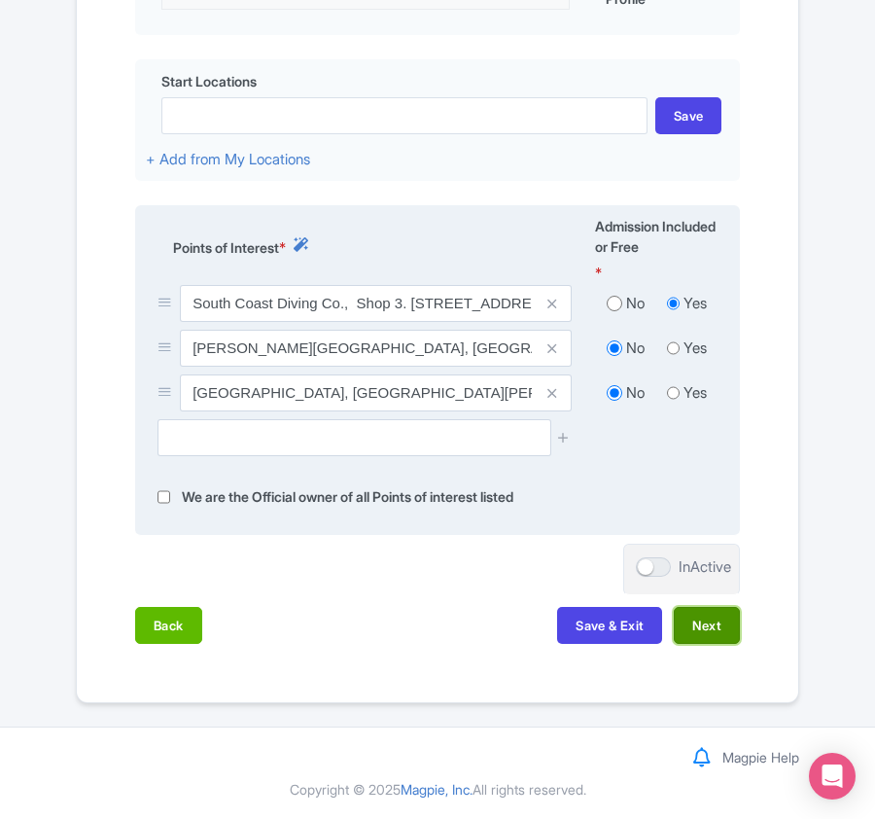
click at [728, 622] on button "Next" at bounding box center [707, 625] width 66 height 37
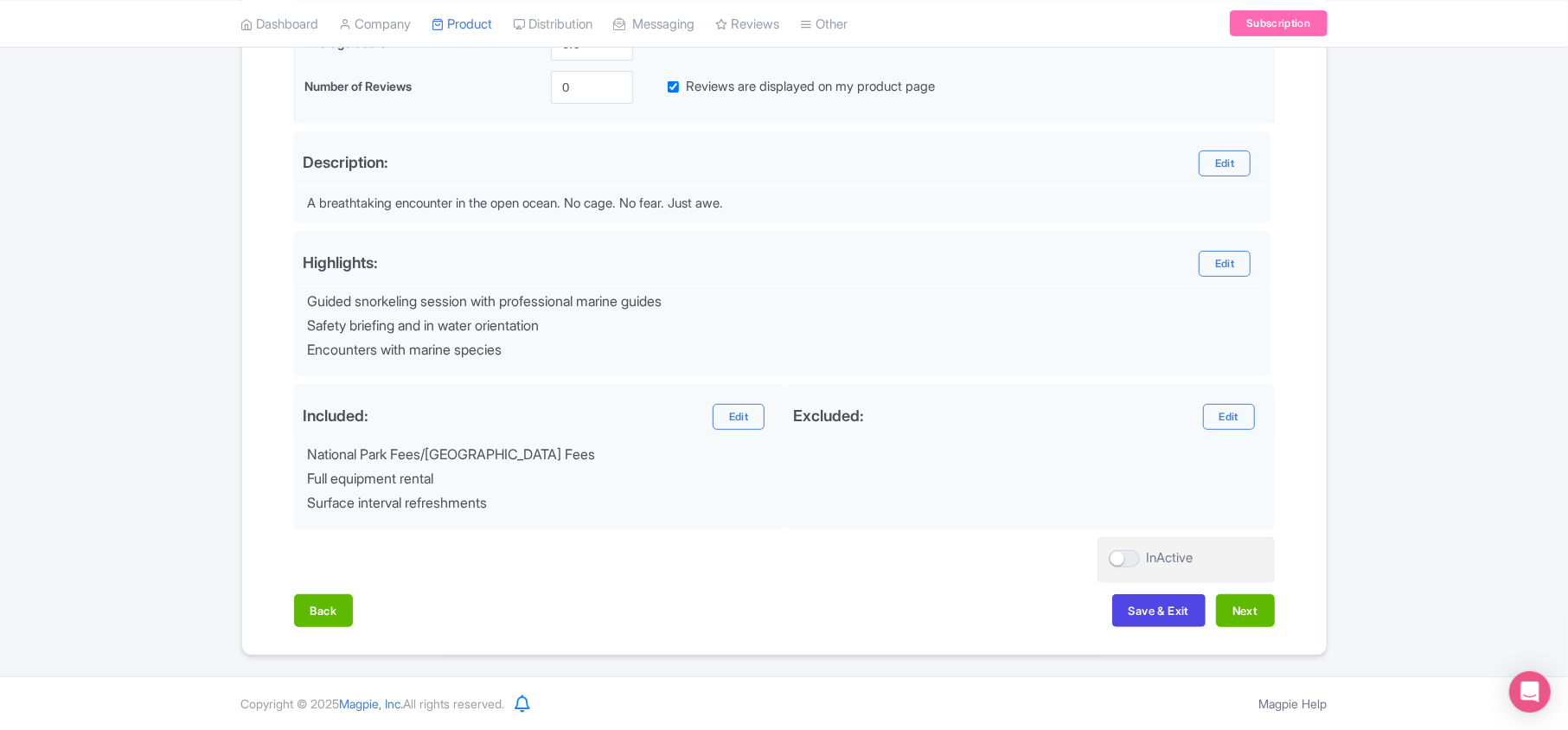
scroll to position [260, 0]
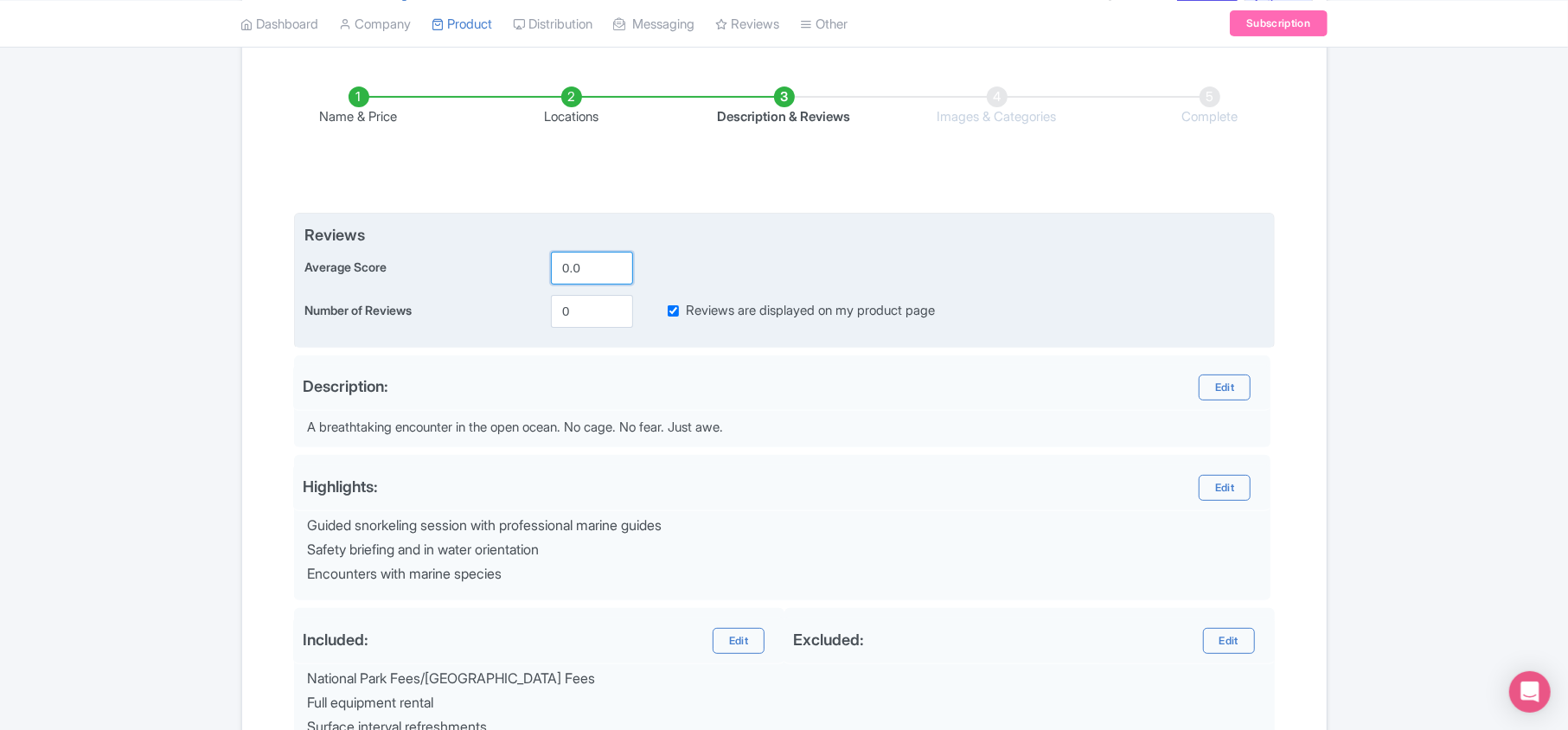
drag, startPoint x: 569, startPoint y: 270, endPoint x: 562, endPoint y: 264, distance: 9.2
click at [562, 264] on input "0.0" at bounding box center [591, 268] width 82 height 33
type input "5.0"
drag, startPoint x: 559, startPoint y: 317, endPoint x: 582, endPoint y: 319, distance: 23.1
click at [582, 319] on input "0" at bounding box center [591, 311] width 82 height 33
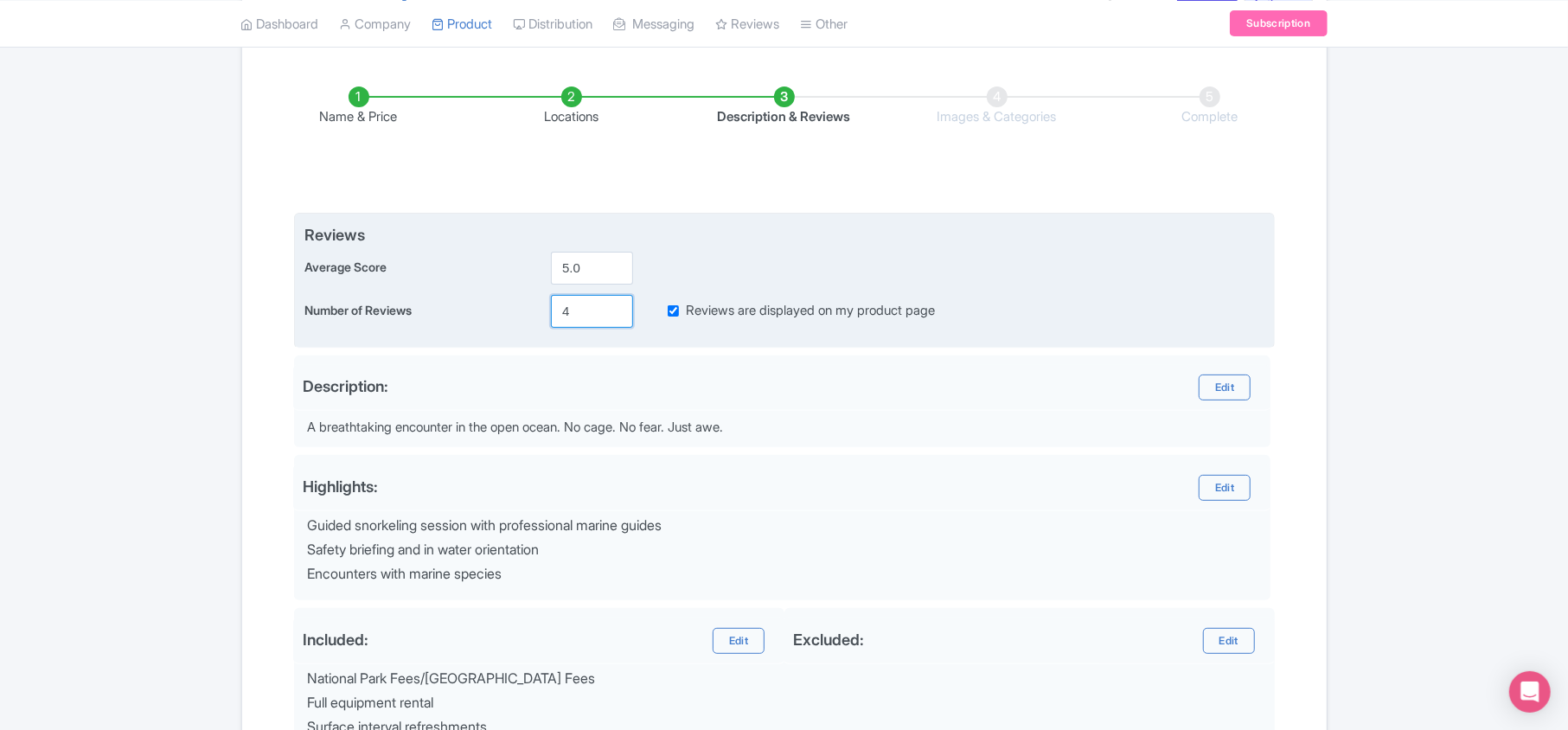
type input "4"
click at [777, 277] on div "Average Score 5.0" at bounding box center [784, 268] width 960 height 33
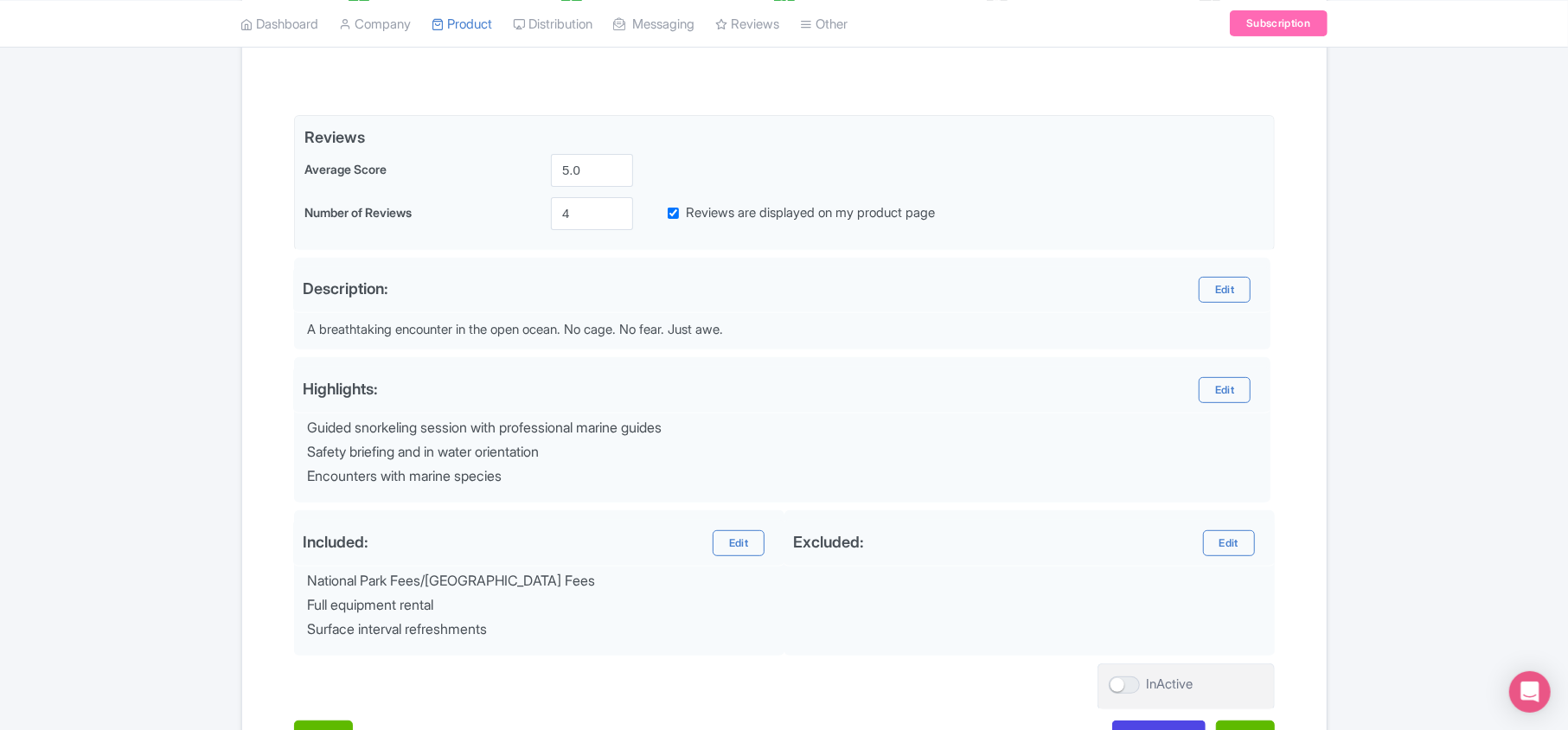
scroll to position [489, 0]
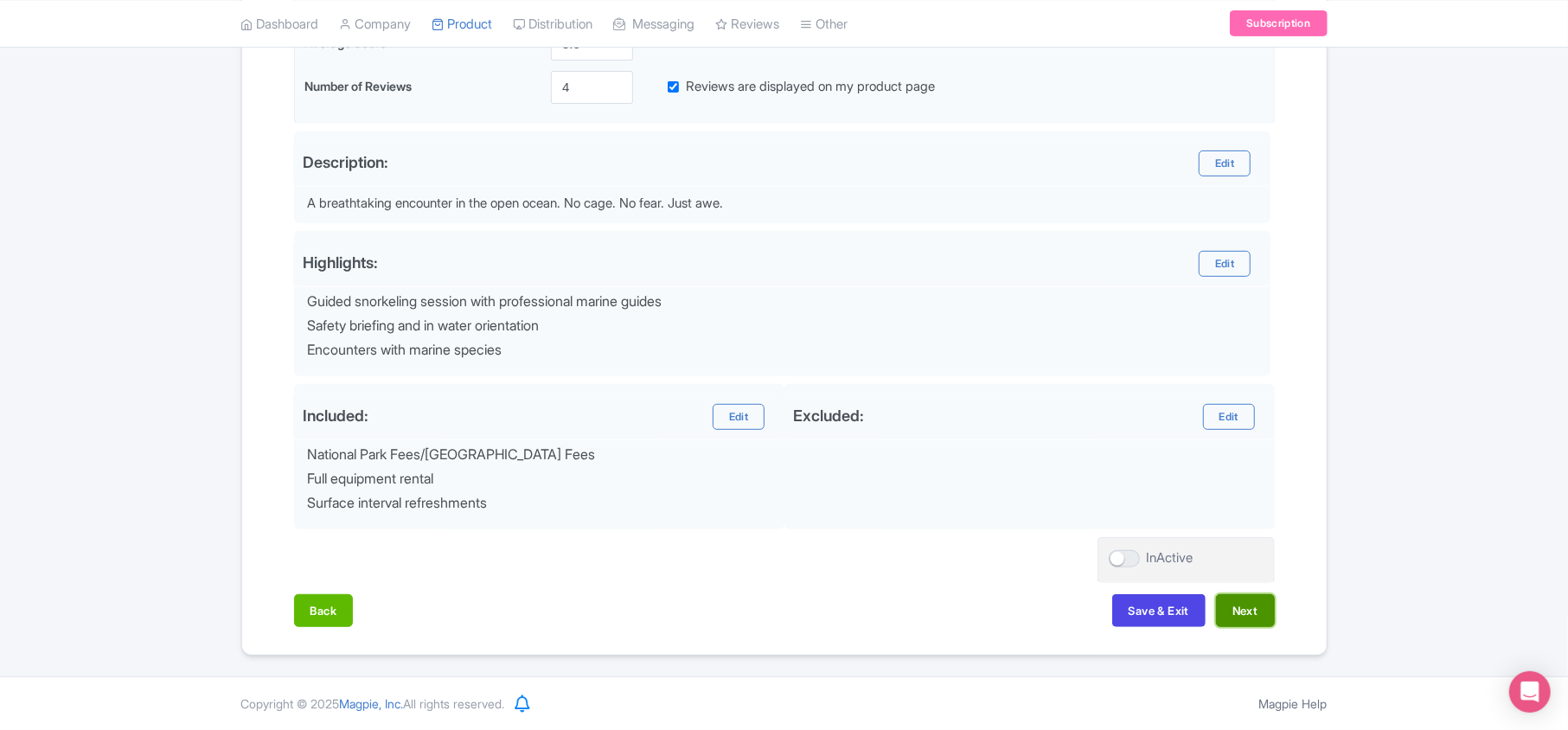
click at [777, 613] on button "Next" at bounding box center [1245, 610] width 59 height 33
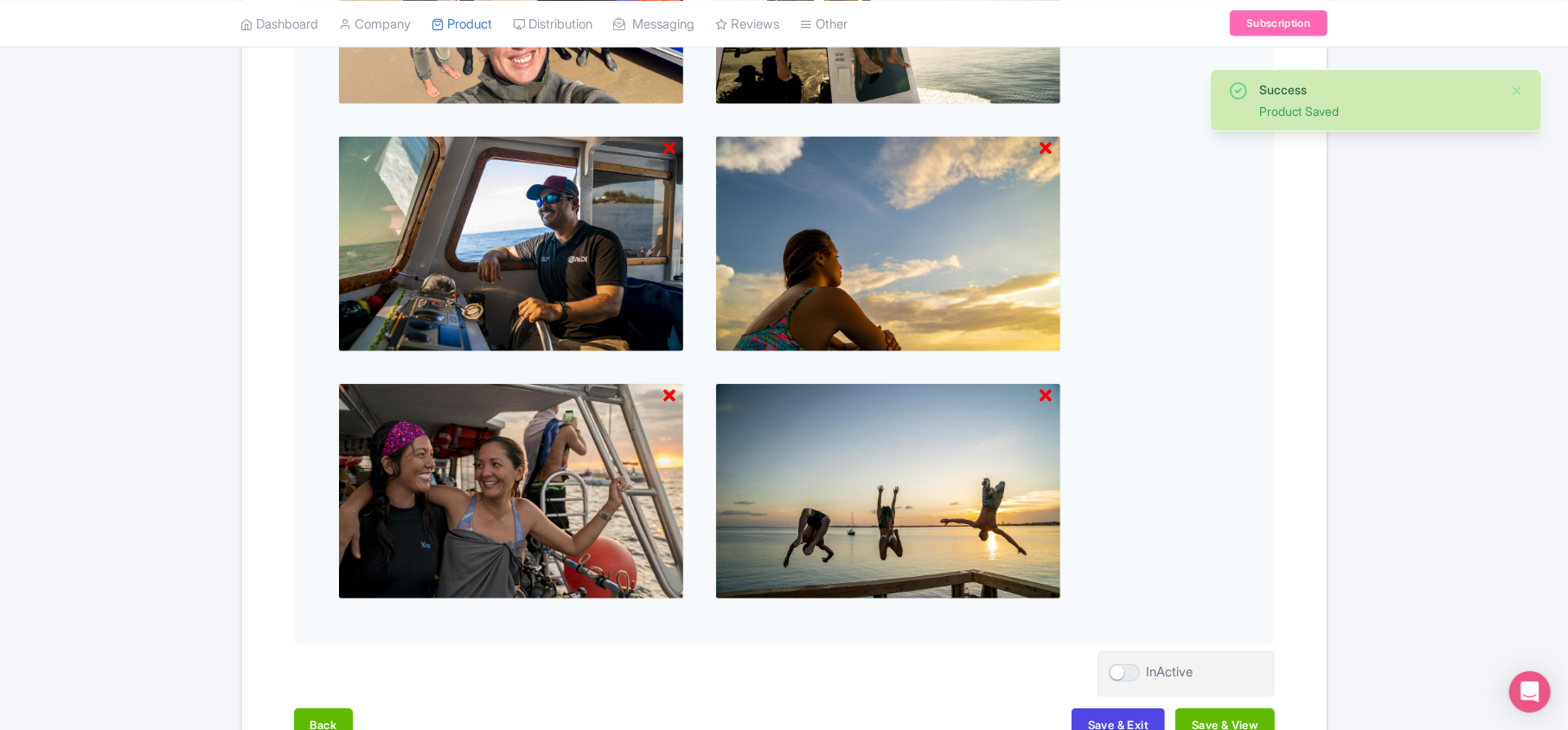
scroll to position [991, 0]
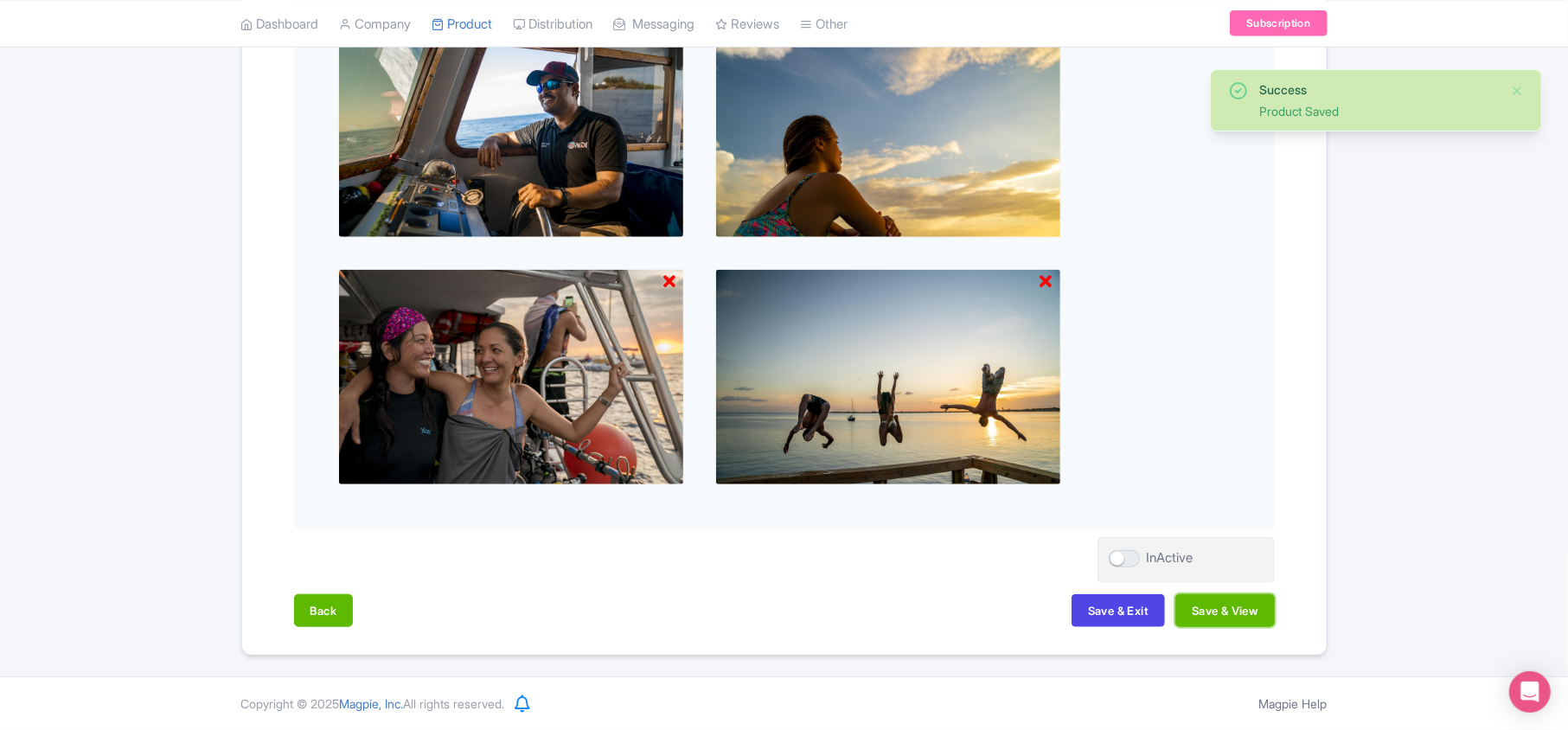
click at [777, 613] on button "Save & View" at bounding box center [1225, 610] width 99 height 33
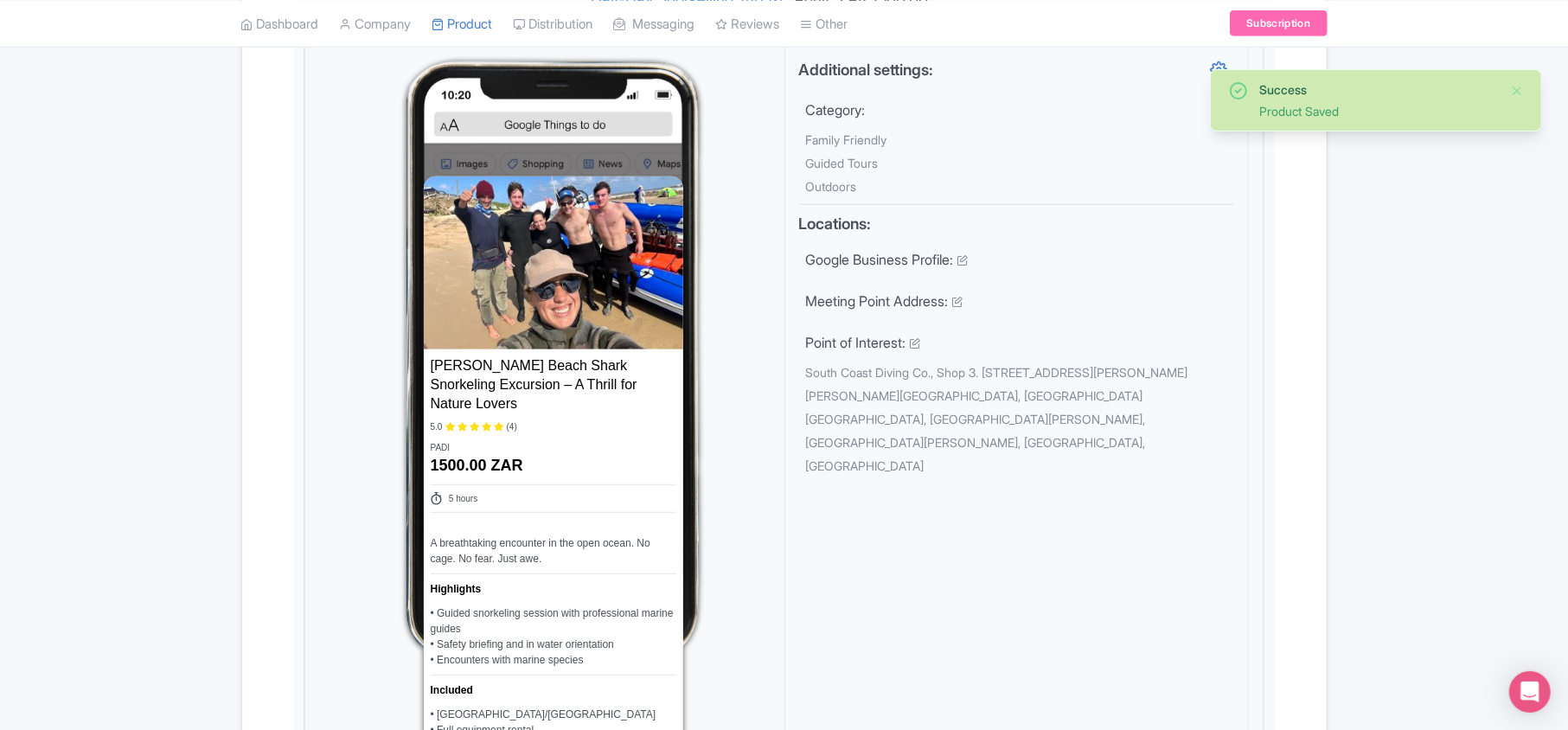
scroll to position [69, 0]
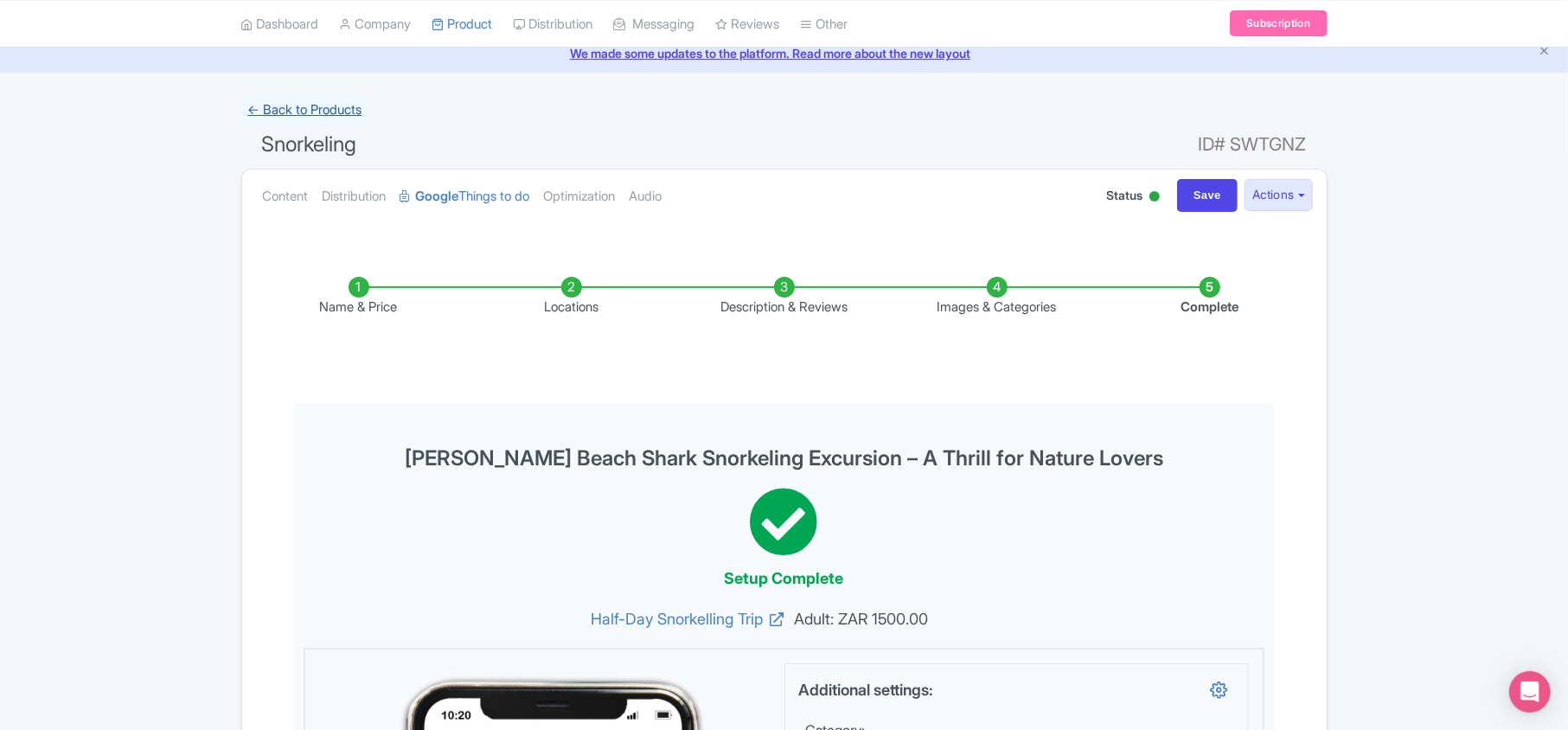
click at [263, 106] on link "← Back to Products" at bounding box center [305, 110] width 128 height 34
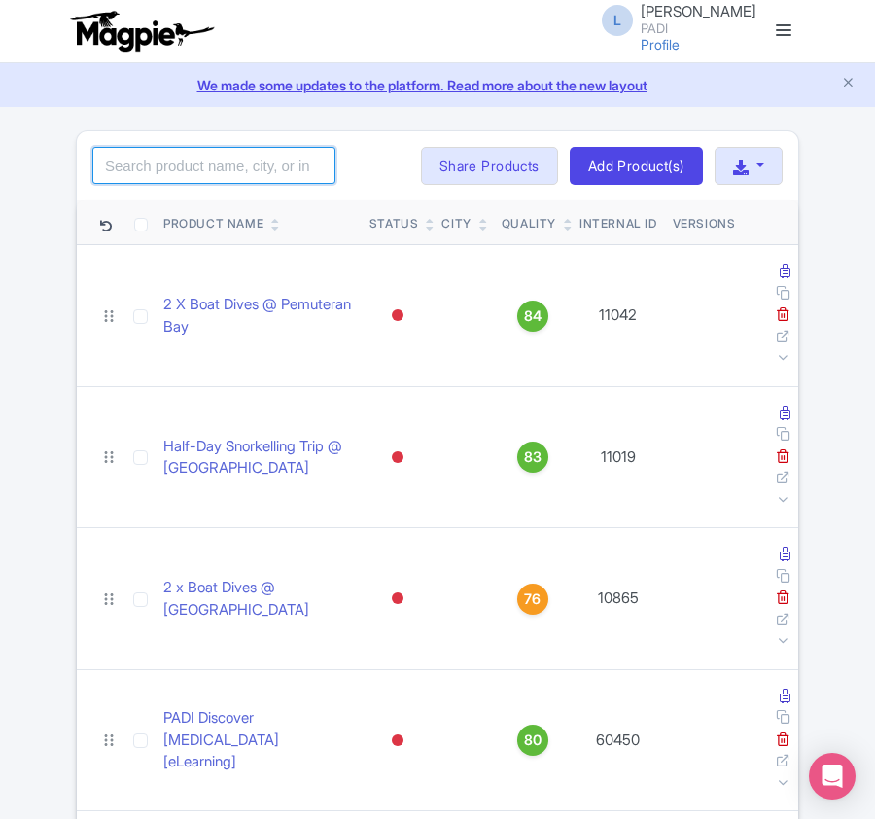
click at [165, 164] on input "search" at bounding box center [213, 165] width 243 height 37
paste input "109060"
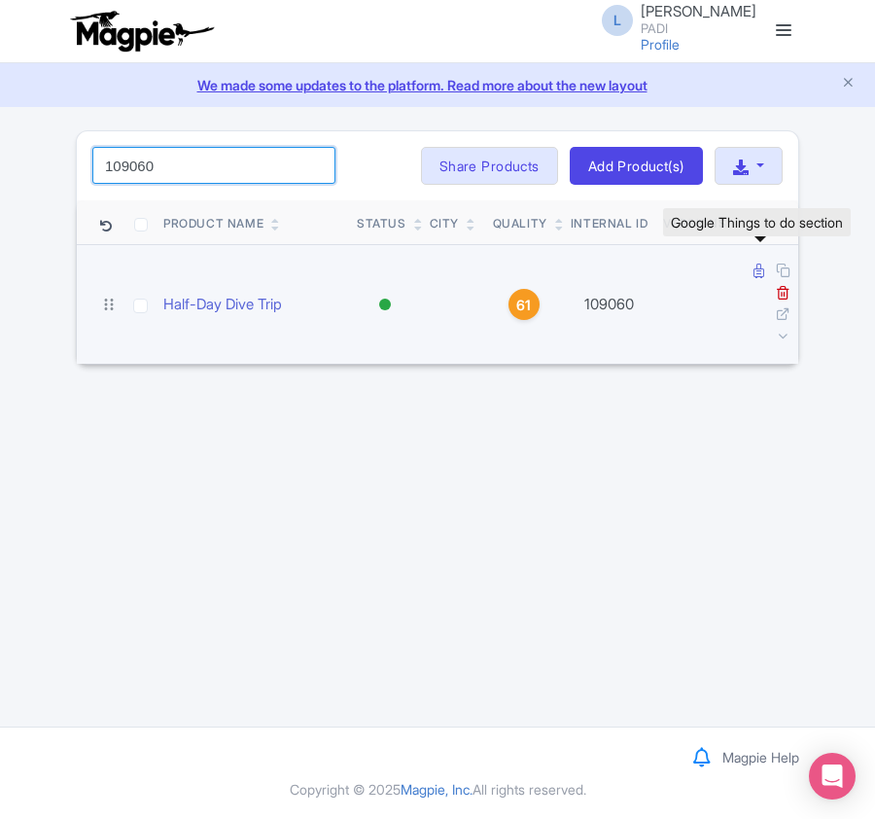
type input "109060"
click at [756, 273] on icon at bounding box center [759, 271] width 11 height 15
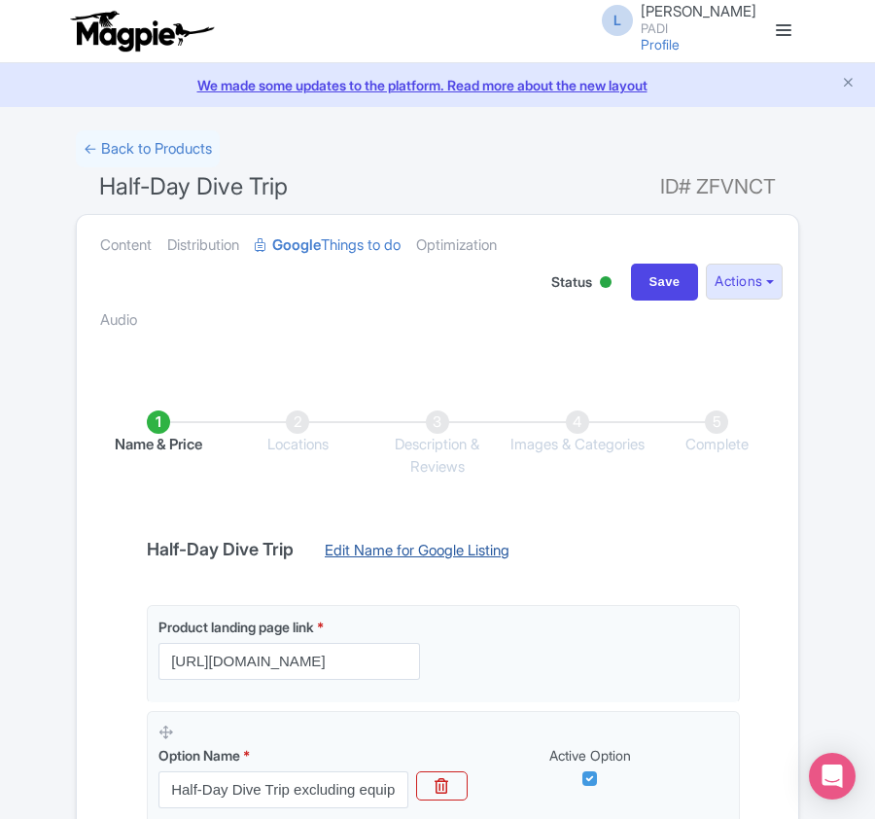
click at [425, 547] on link "Edit Name for Google Listing" at bounding box center [417, 555] width 224 height 31
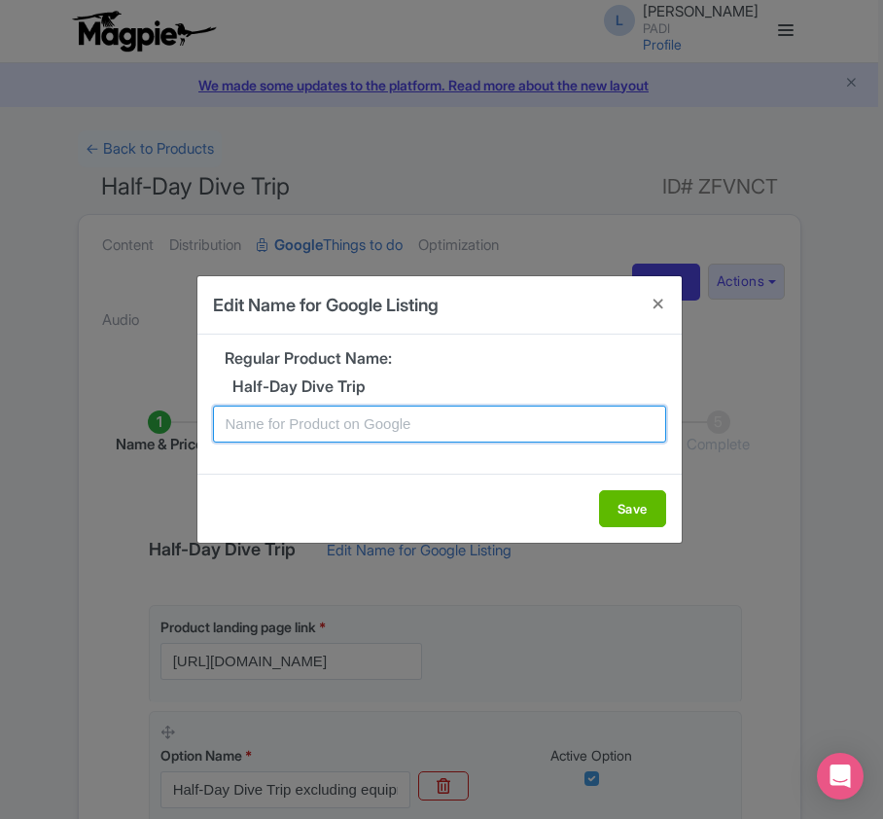
click at [417, 422] on input "text" at bounding box center [439, 424] width 453 height 37
paste input "Protea Banks Shark Dive Excursion – 2 Dives from [PERSON_NAME][GEOGRAPHIC_DATA]…"
type input "Protea Banks Shark Dive Excursion – 2 Dives from [PERSON_NAME][GEOGRAPHIC_DATA]…"
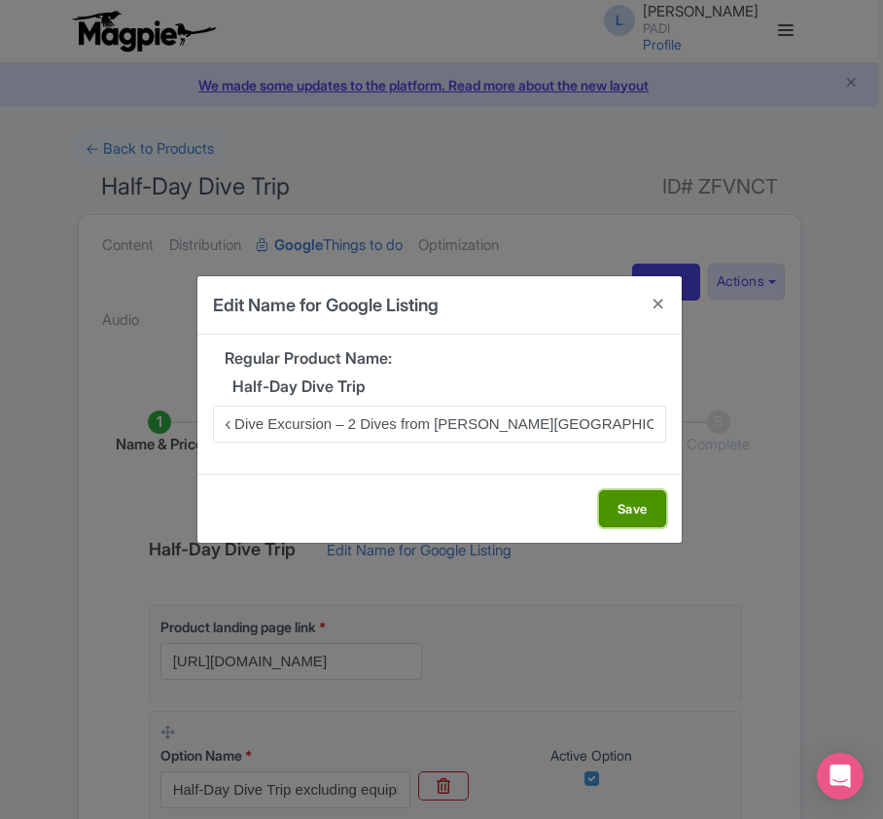
click at [628, 515] on button "Save" at bounding box center [632, 508] width 67 height 37
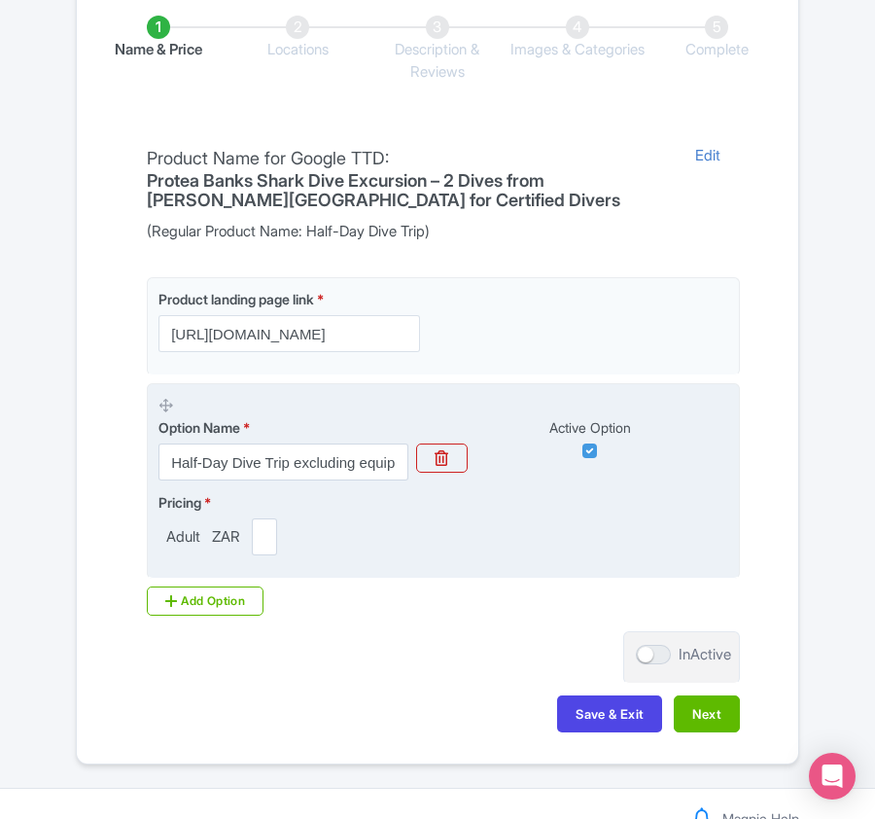
scroll to position [460, 0]
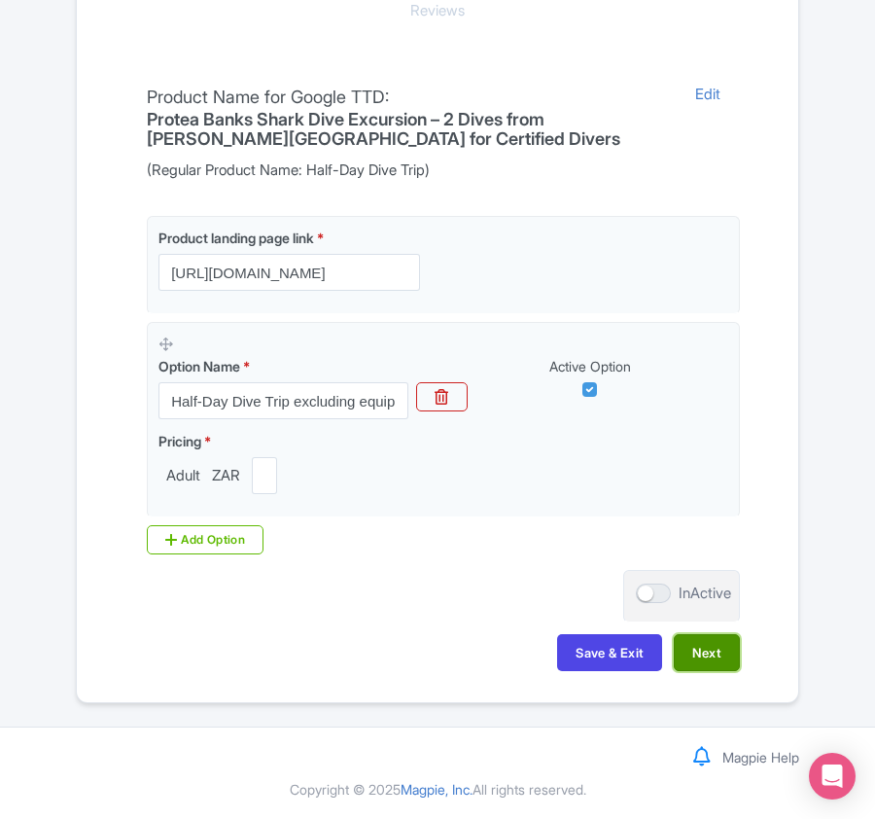
click at [702, 659] on button "Next" at bounding box center [707, 652] width 66 height 37
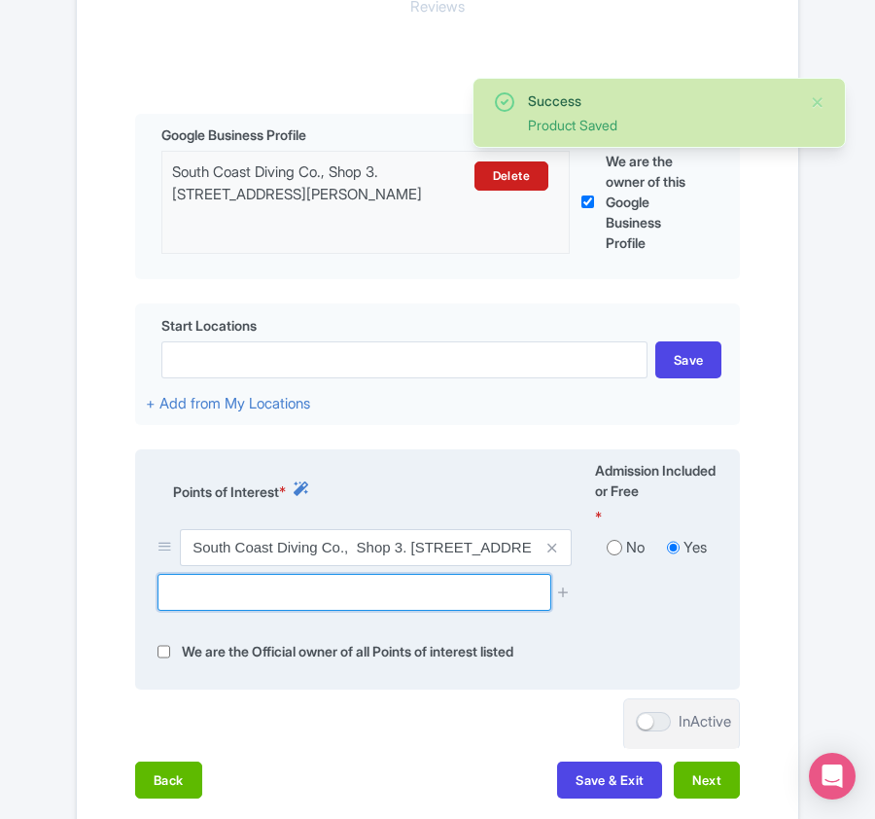
click at [424, 605] on input "text" at bounding box center [354, 592] width 393 height 37
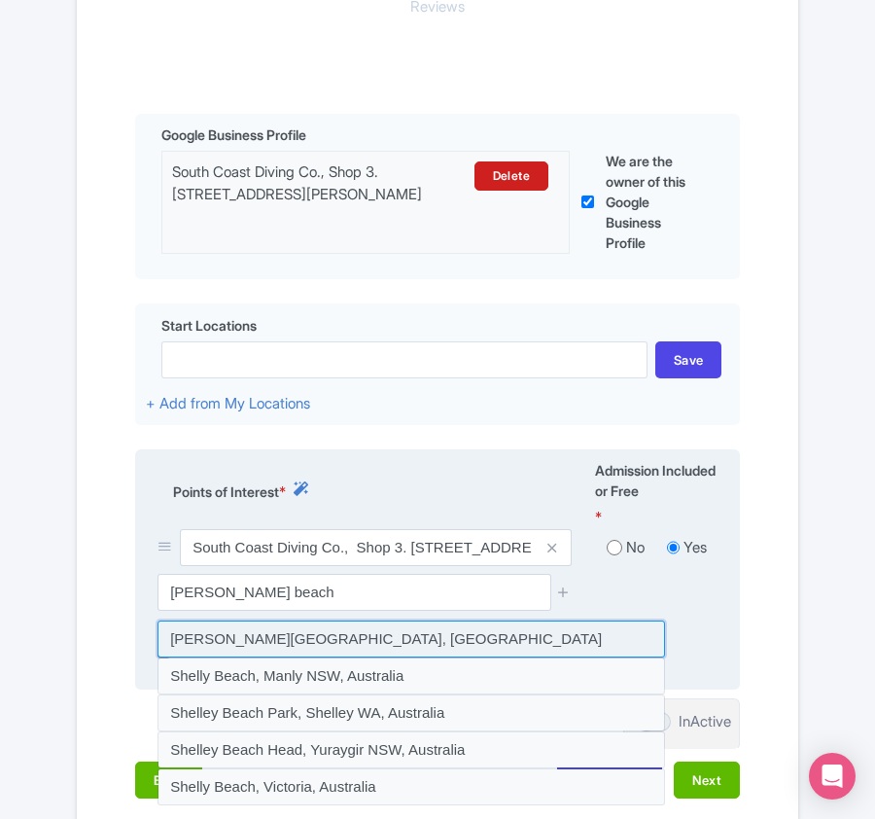
click at [379, 657] on input at bounding box center [412, 638] width 508 height 37
type input "[PERSON_NAME][GEOGRAPHIC_DATA], [GEOGRAPHIC_DATA]"
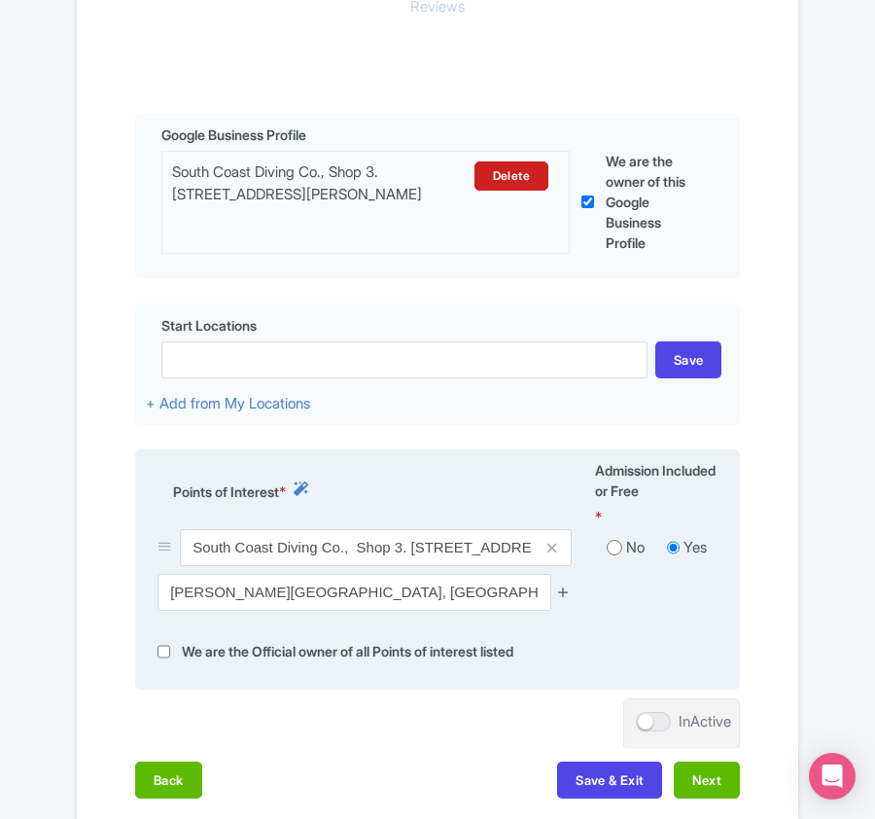
click at [565, 599] on icon at bounding box center [563, 591] width 15 height 15
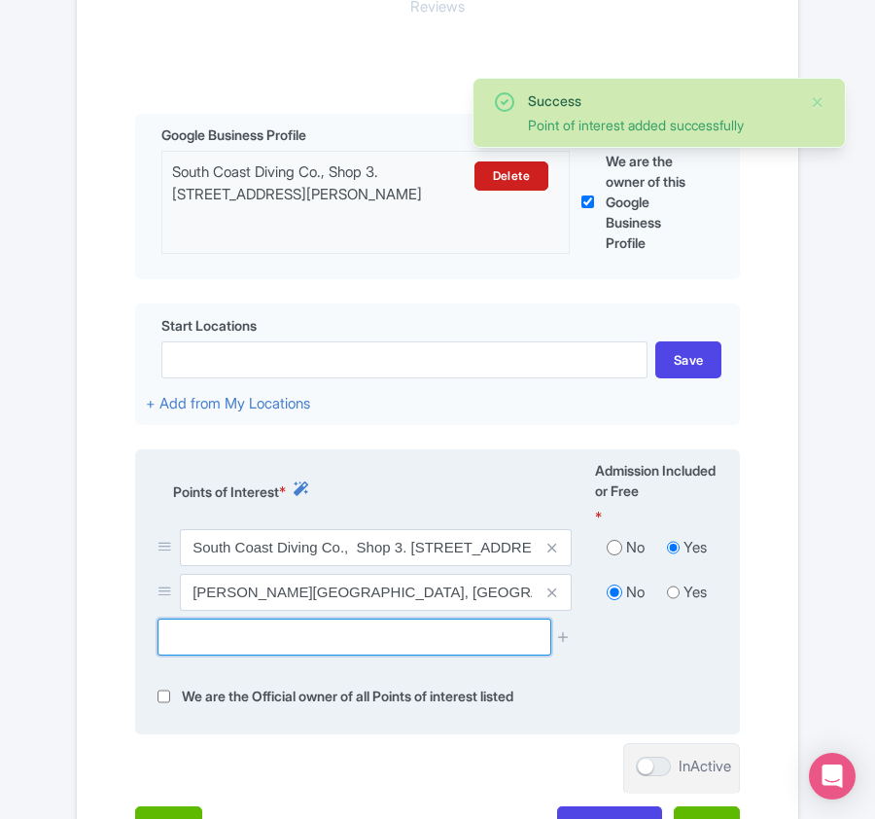
click at [391, 655] on input "text" at bounding box center [354, 637] width 393 height 37
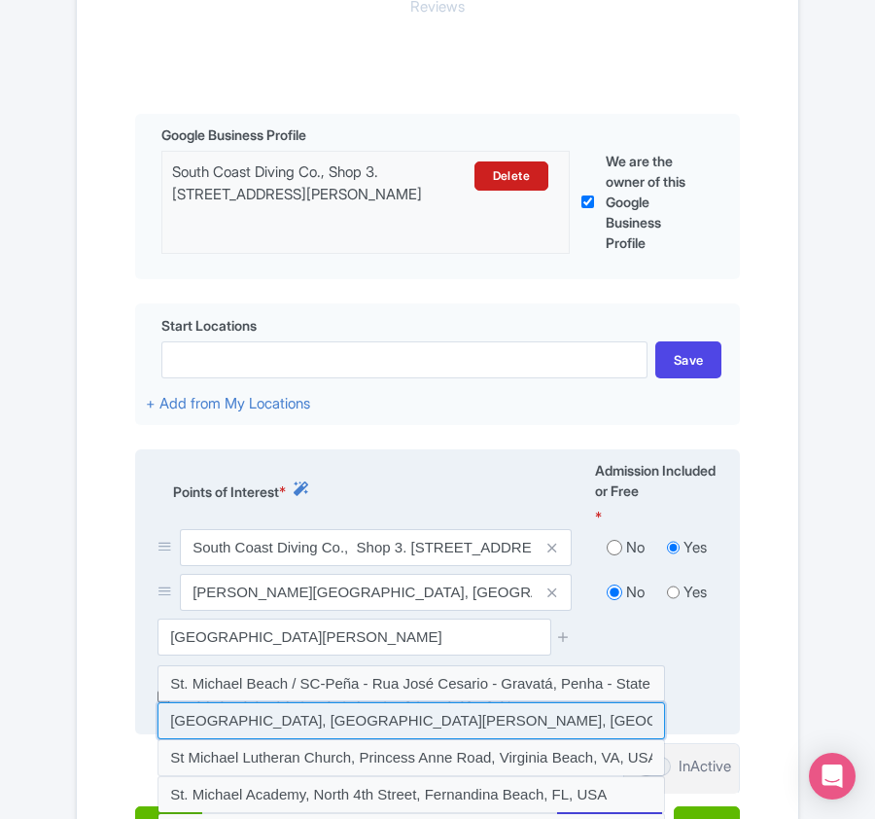
click at [402, 739] on input at bounding box center [412, 720] width 508 height 37
type input "St Michael's Beach, St Michael`s on Sea, Saint Micheal`s on Sea, Margate, South…"
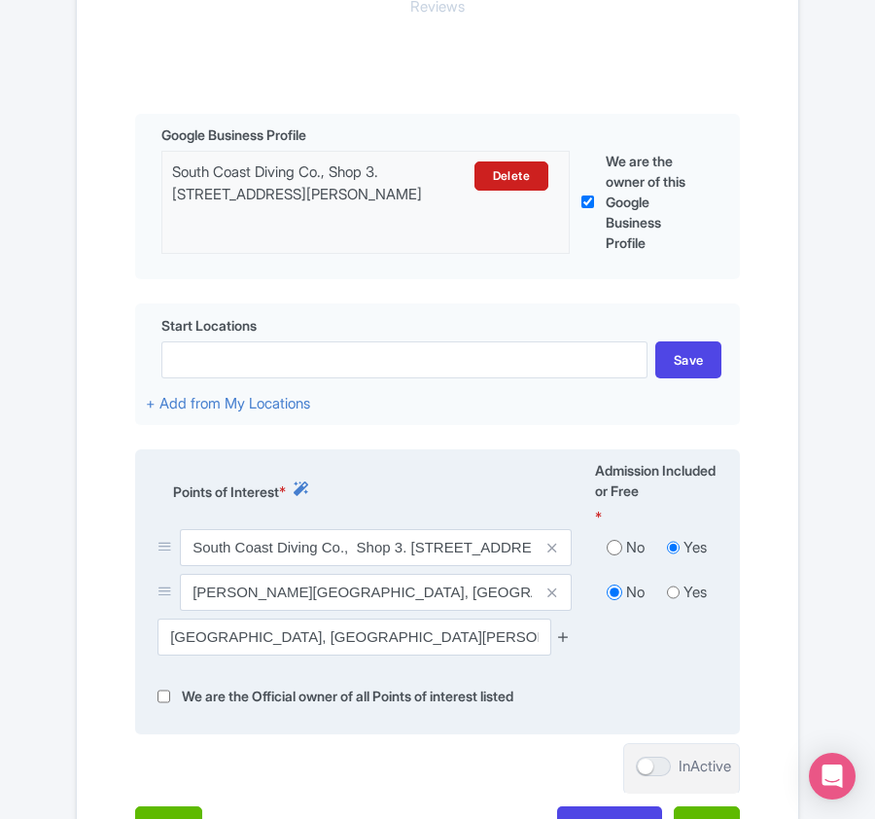
click at [561, 644] on icon at bounding box center [563, 636] width 15 height 15
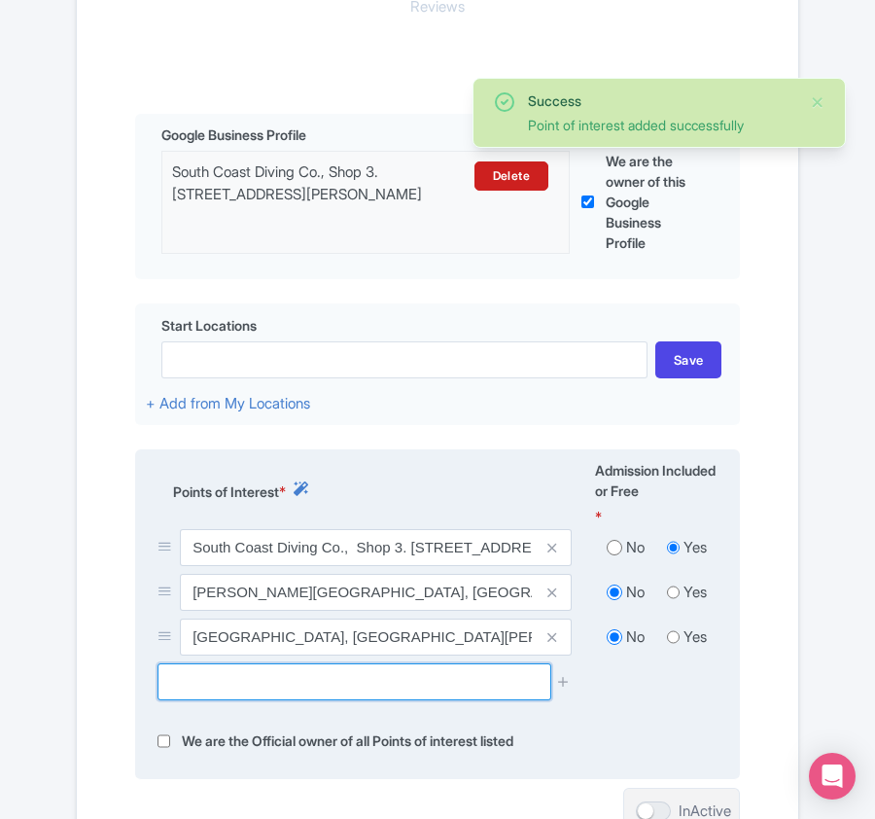
click at [192, 694] on input "text" at bounding box center [354, 681] width 393 height 37
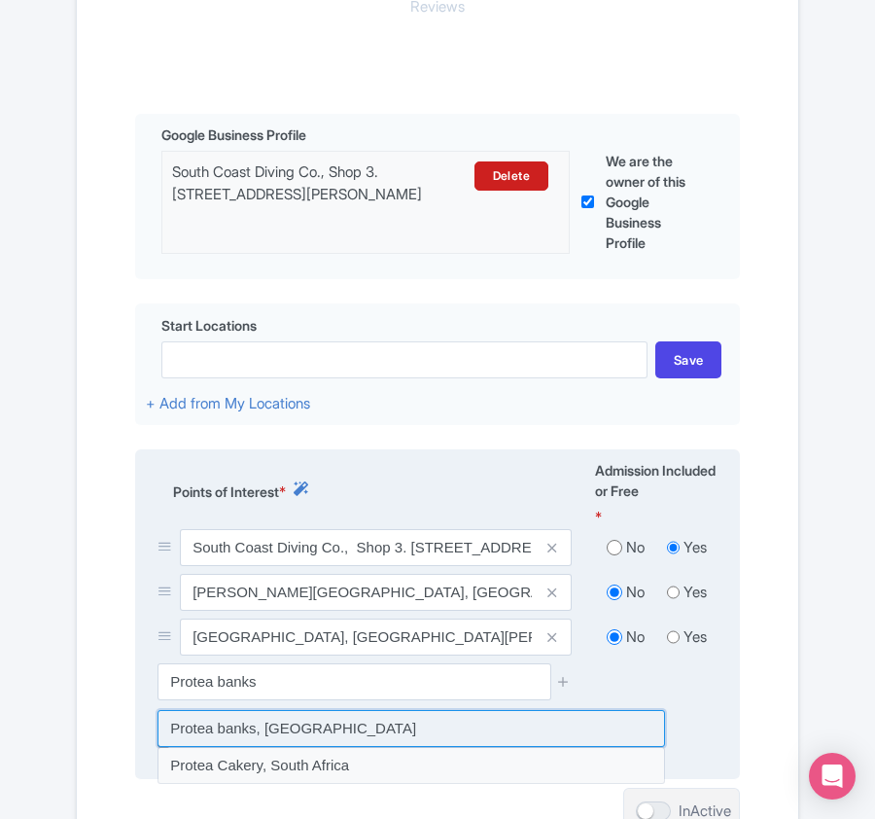
click at [196, 747] on input at bounding box center [412, 728] width 508 height 37
type input "Protea banks, South Africa"
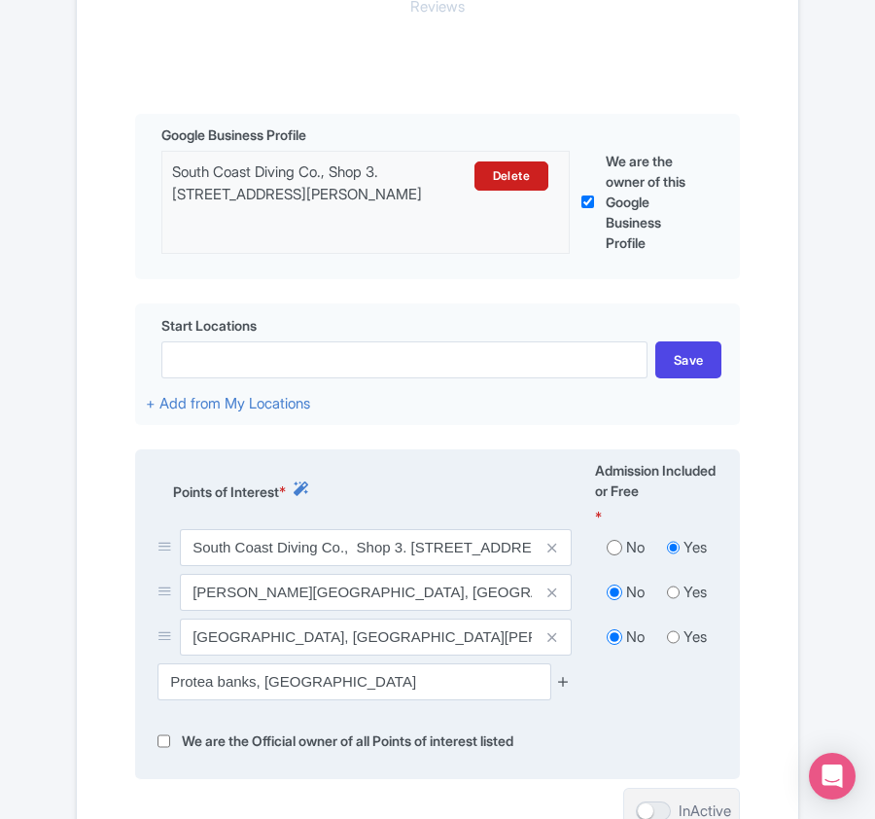
click at [569, 689] on icon at bounding box center [563, 681] width 15 height 15
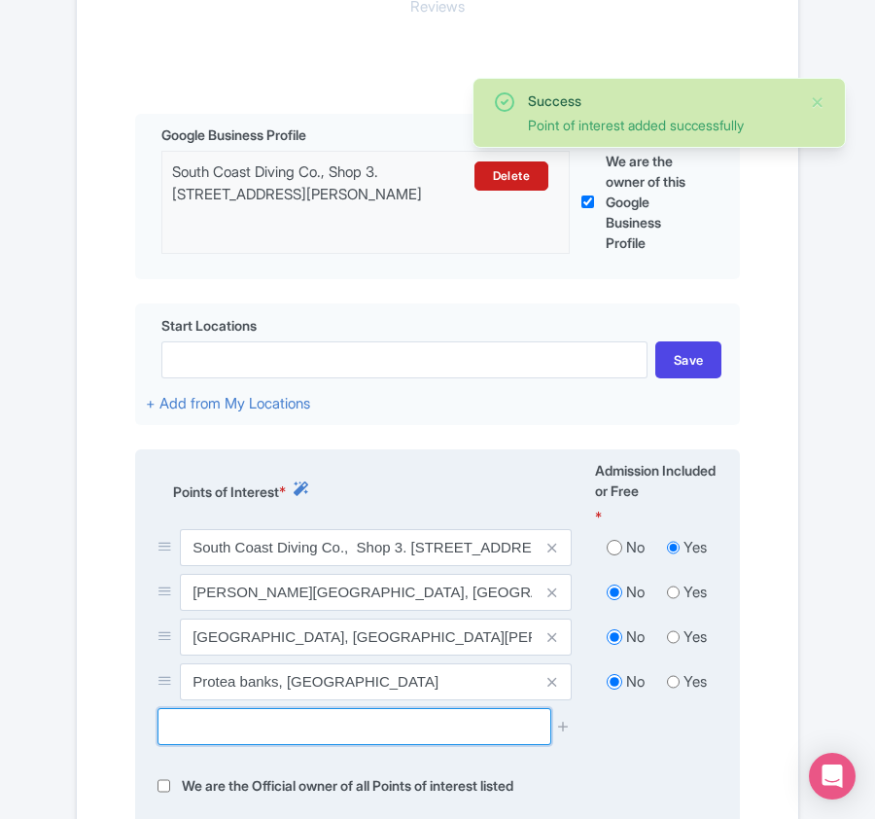
click at [332, 743] on input "text" at bounding box center [354, 726] width 393 height 37
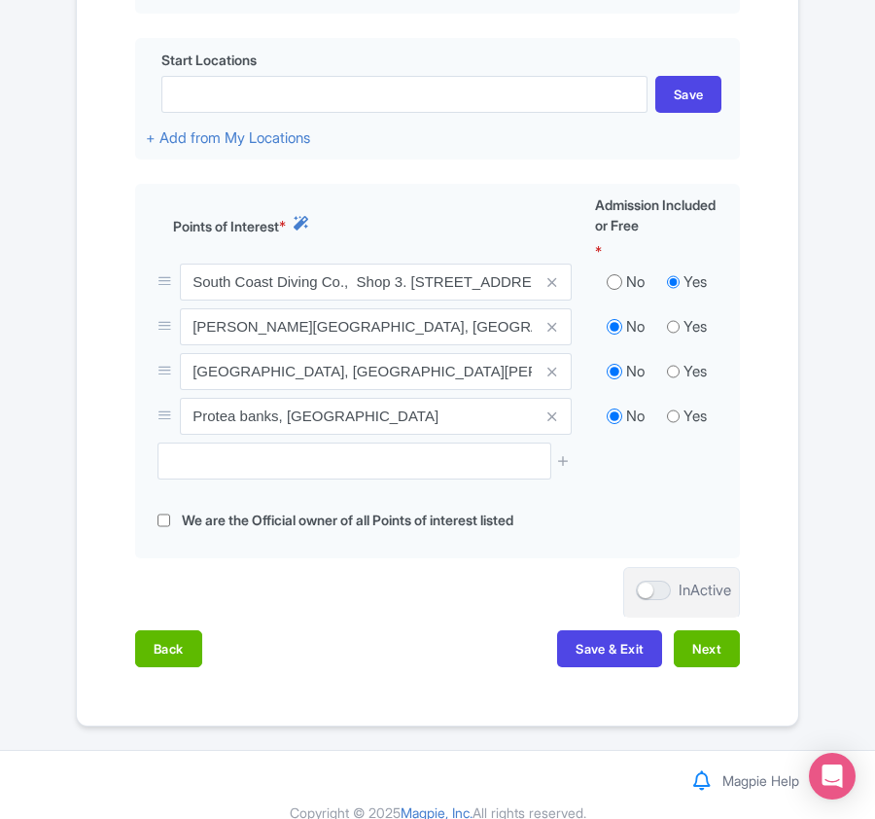
scroll to position [762, 0]
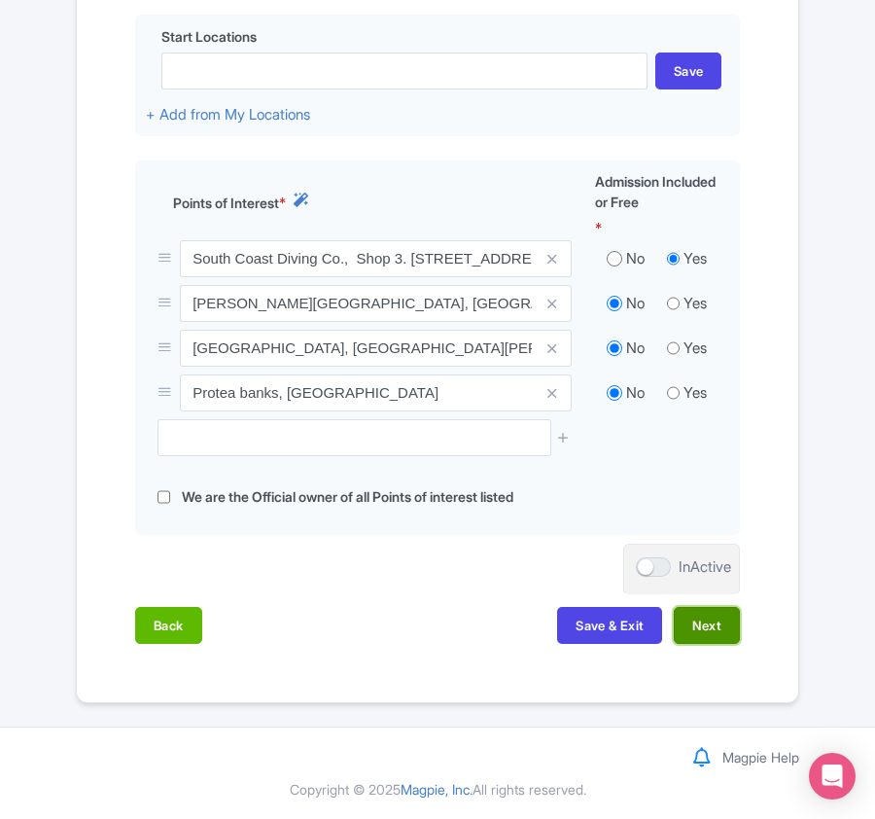
click at [721, 635] on button "Next" at bounding box center [707, 625] width 66 height 37
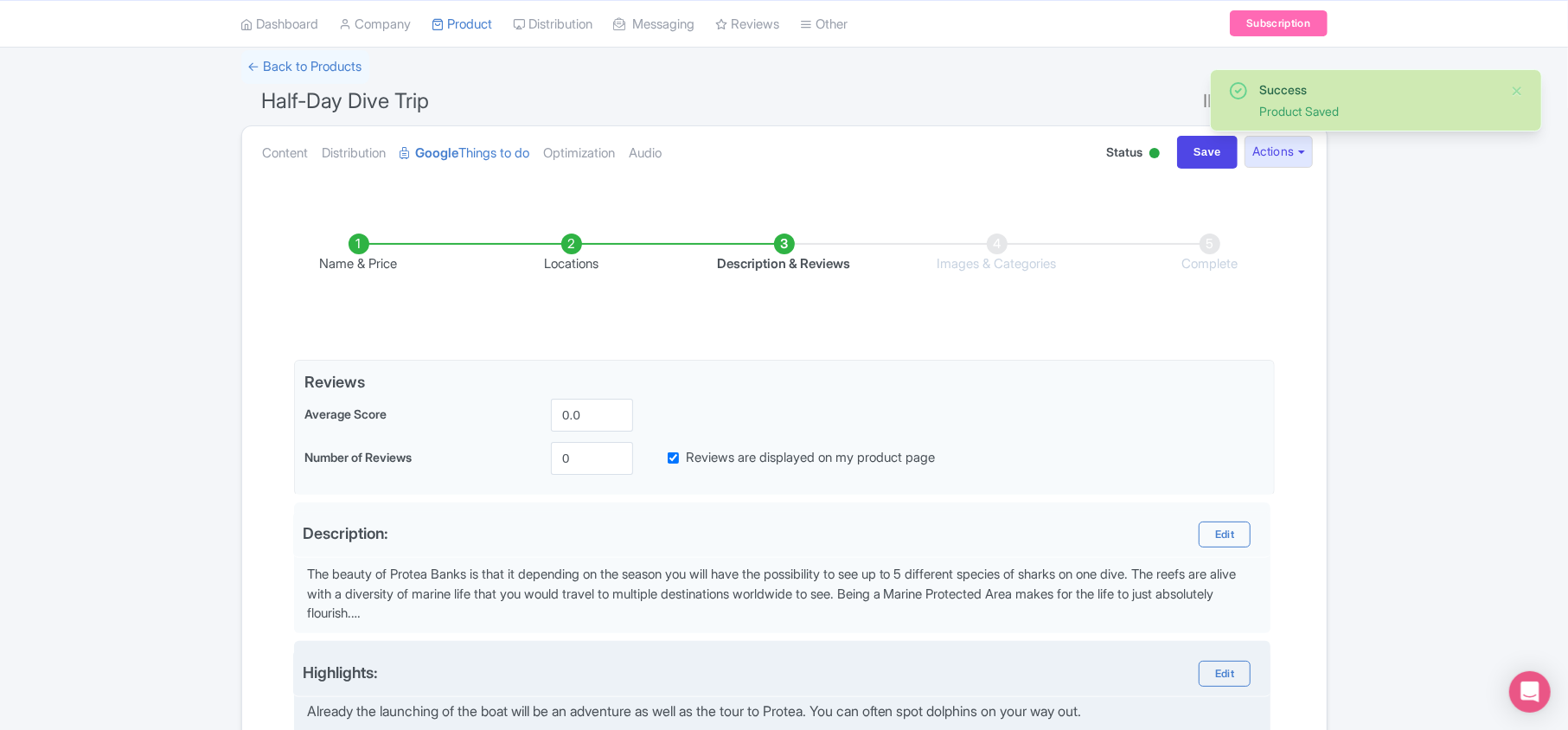
scroll to position [68, 0]
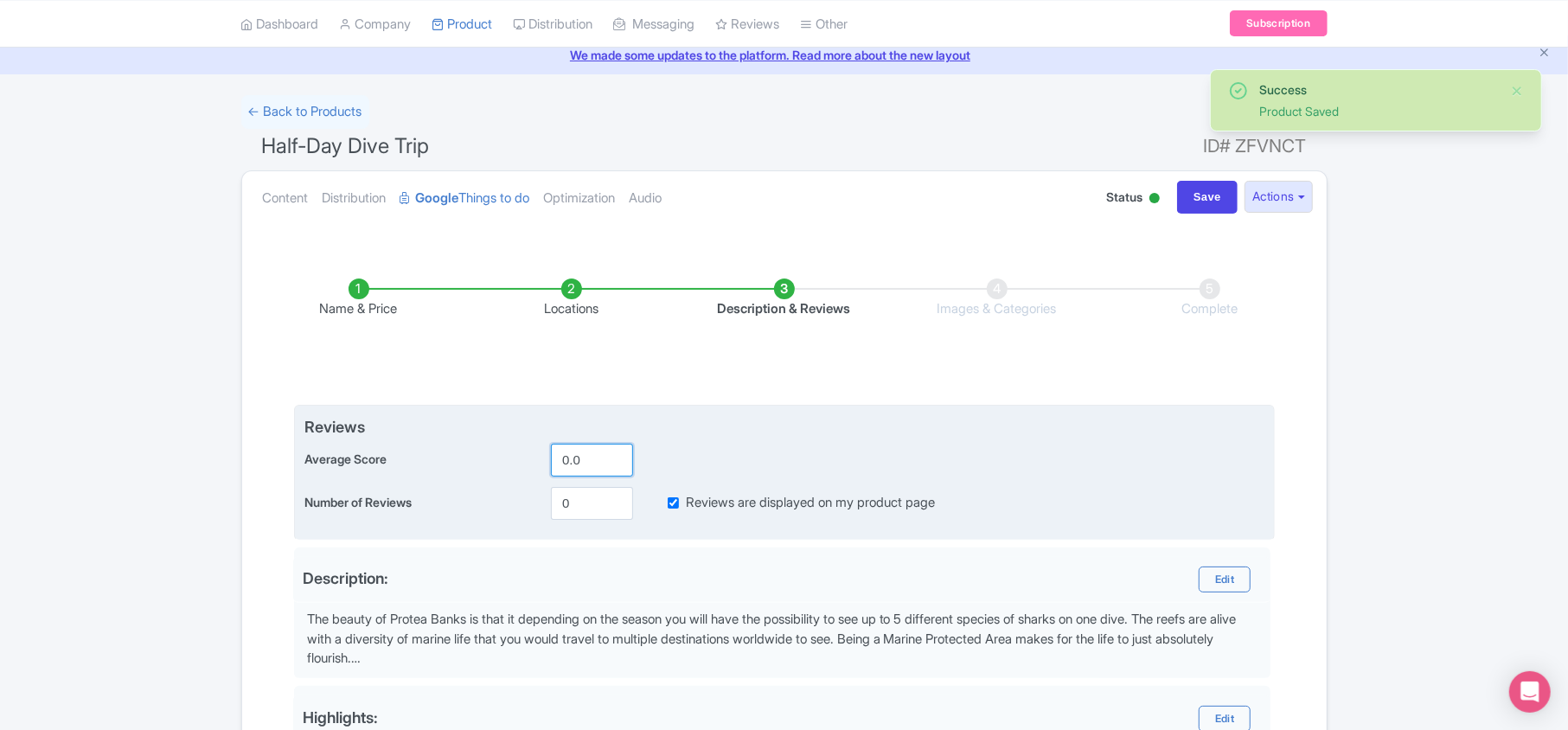
drag, startPoint x: 569, startPoint y: 458, endPoint x: 557, endPoint y: 458, distance: 12.0
click at [557, 458] on input "0.0" at bounding box center [591, 460] width 82 height 33
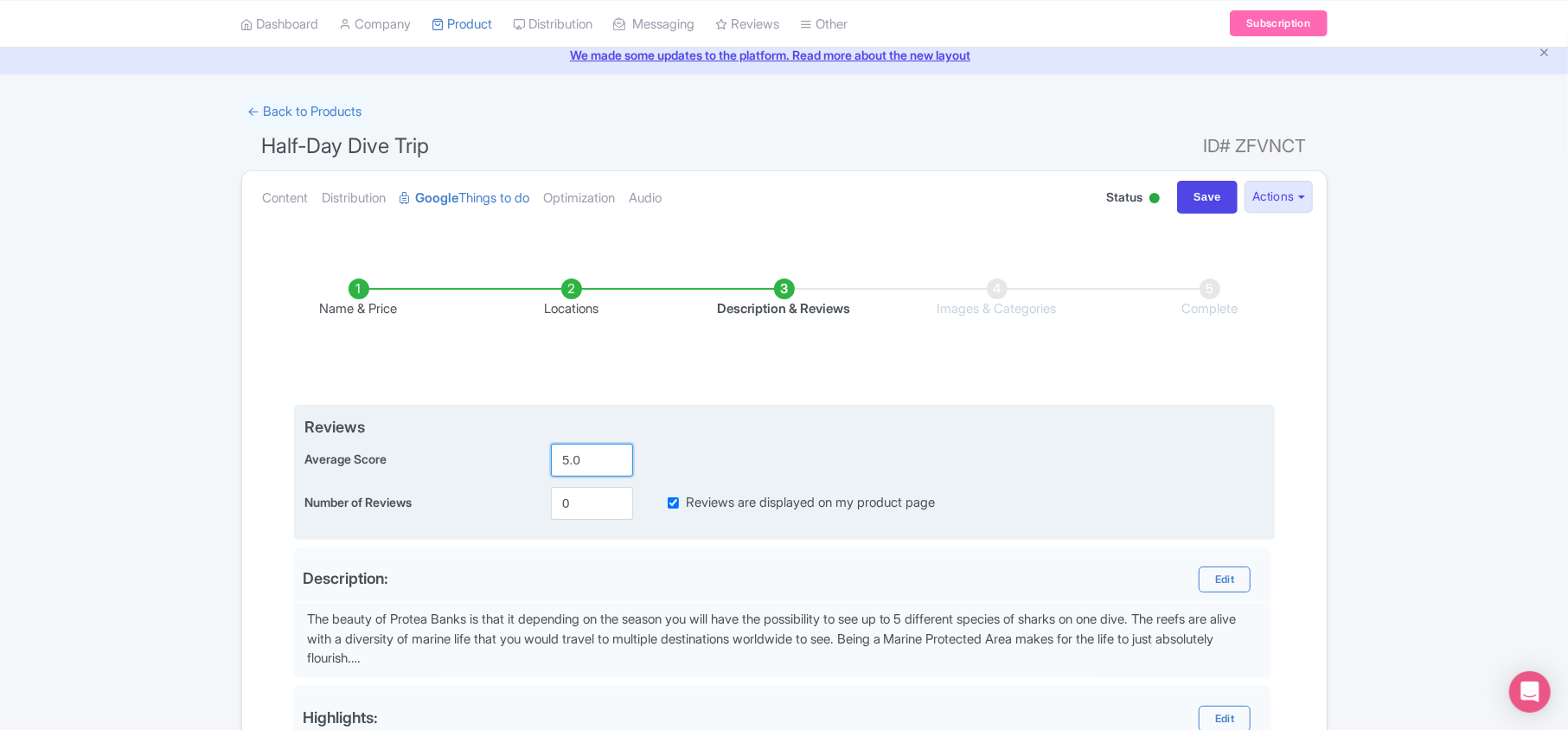
type input "5.0"
drag, startPoint x: 573, startPoint y: 499, endPoint x: 543, endPoint y: 499, distance: 30.0
click at [543, 499] on div "Number of Reviews 0 Reviews are displayed on my product page" at bounding box center [784, 503] width 960 height 33
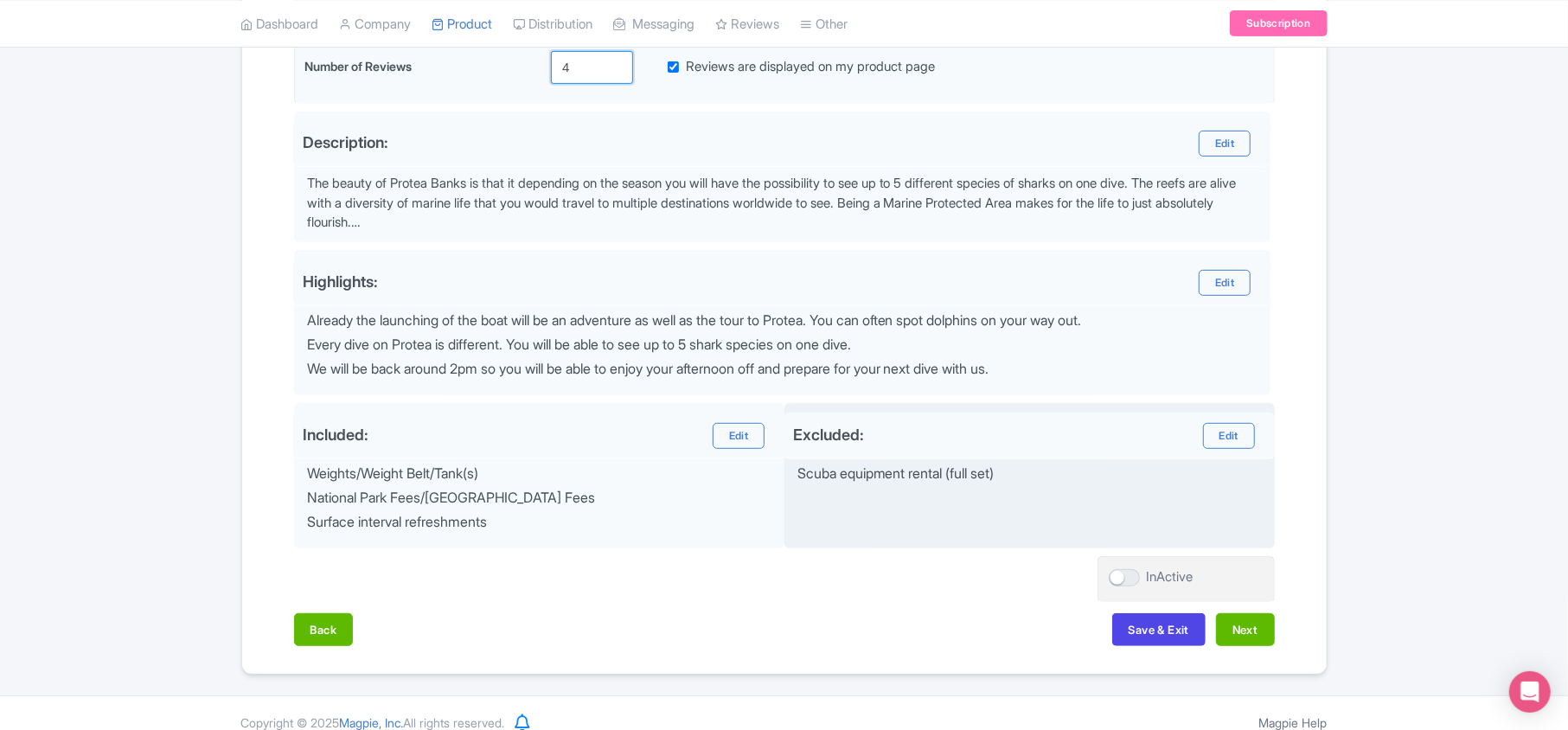
scroll to position [529, 0]
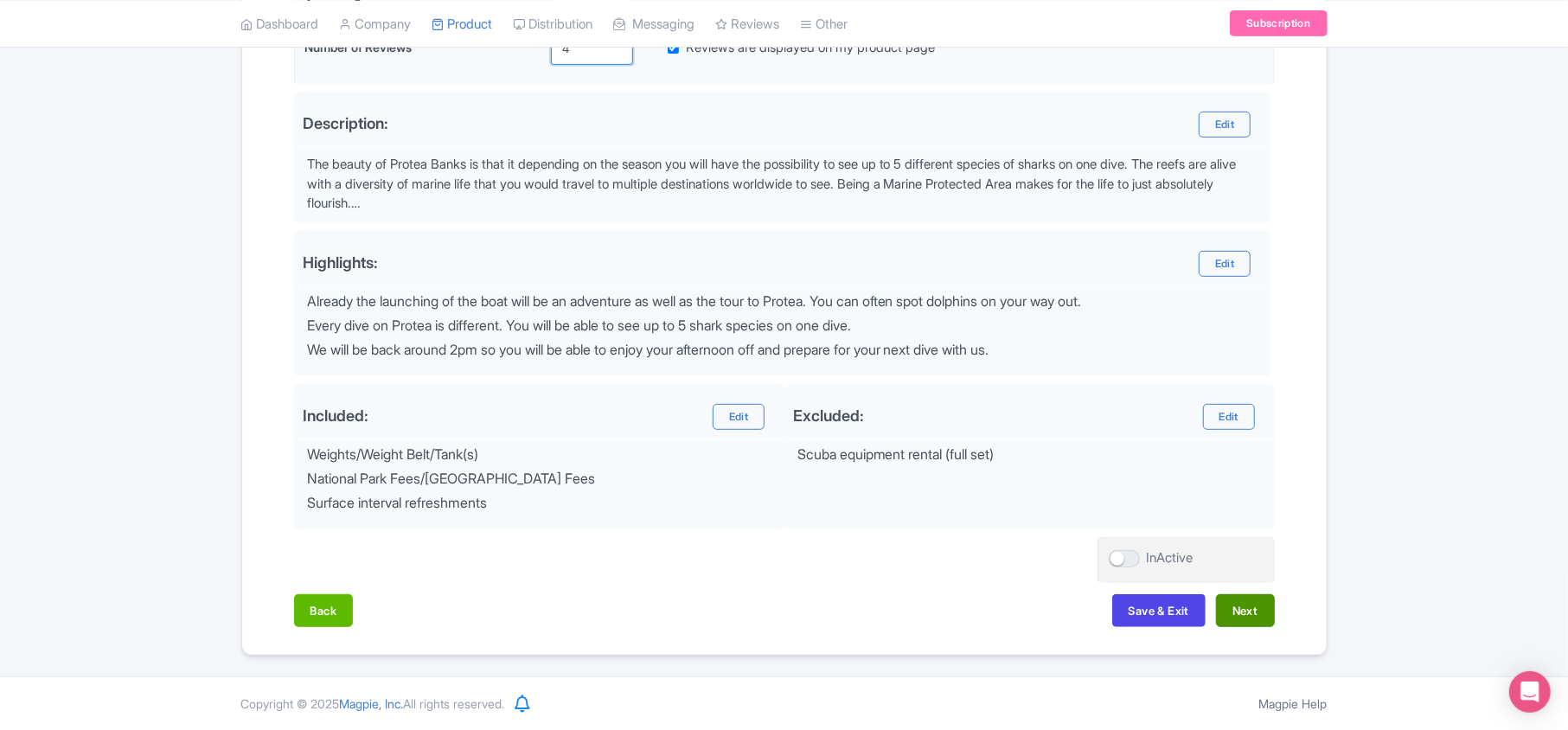
type input "4"
click at [777, 602] on button "Next" at bounding box center [1245, 610] width 59 height 33
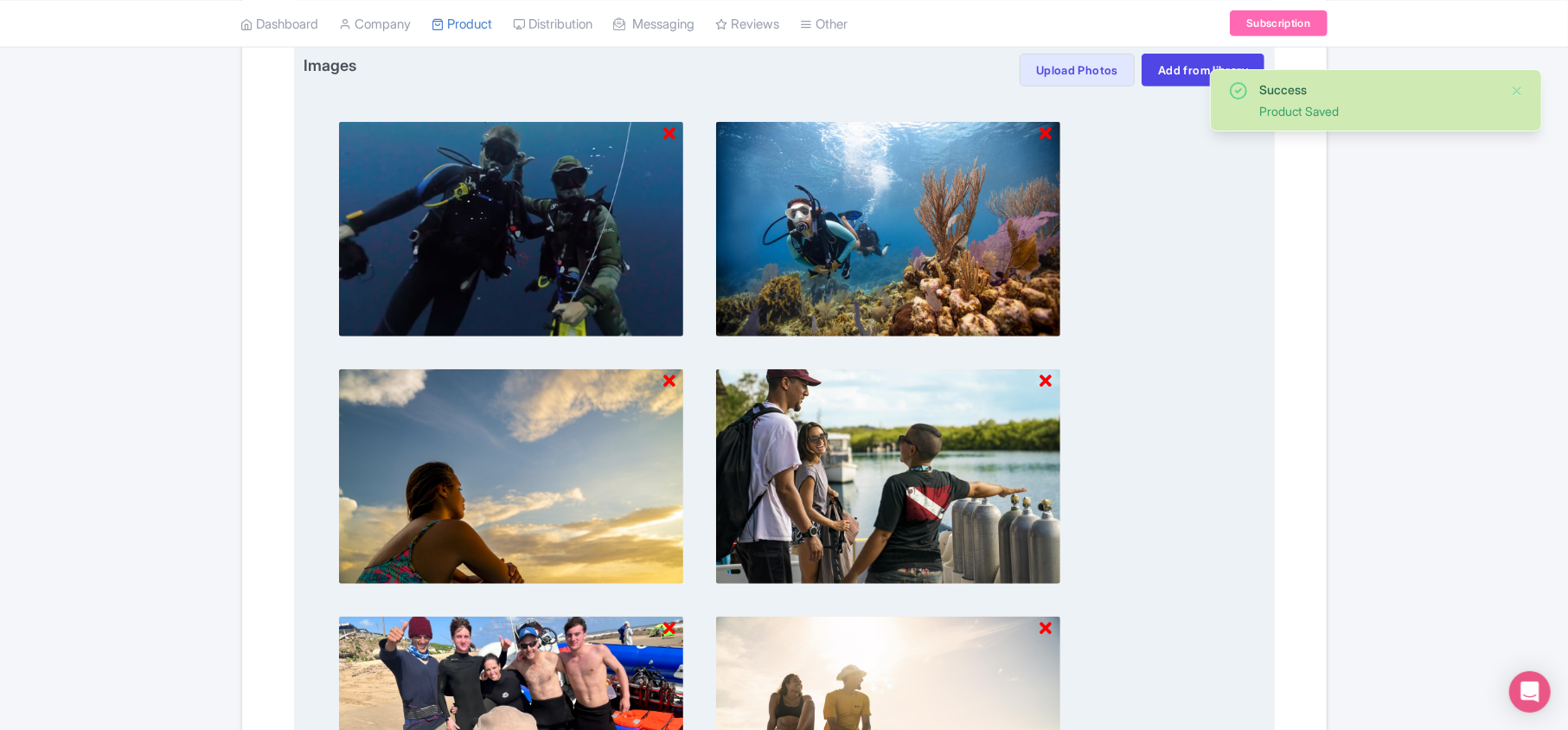
scroll to position [991, 0]
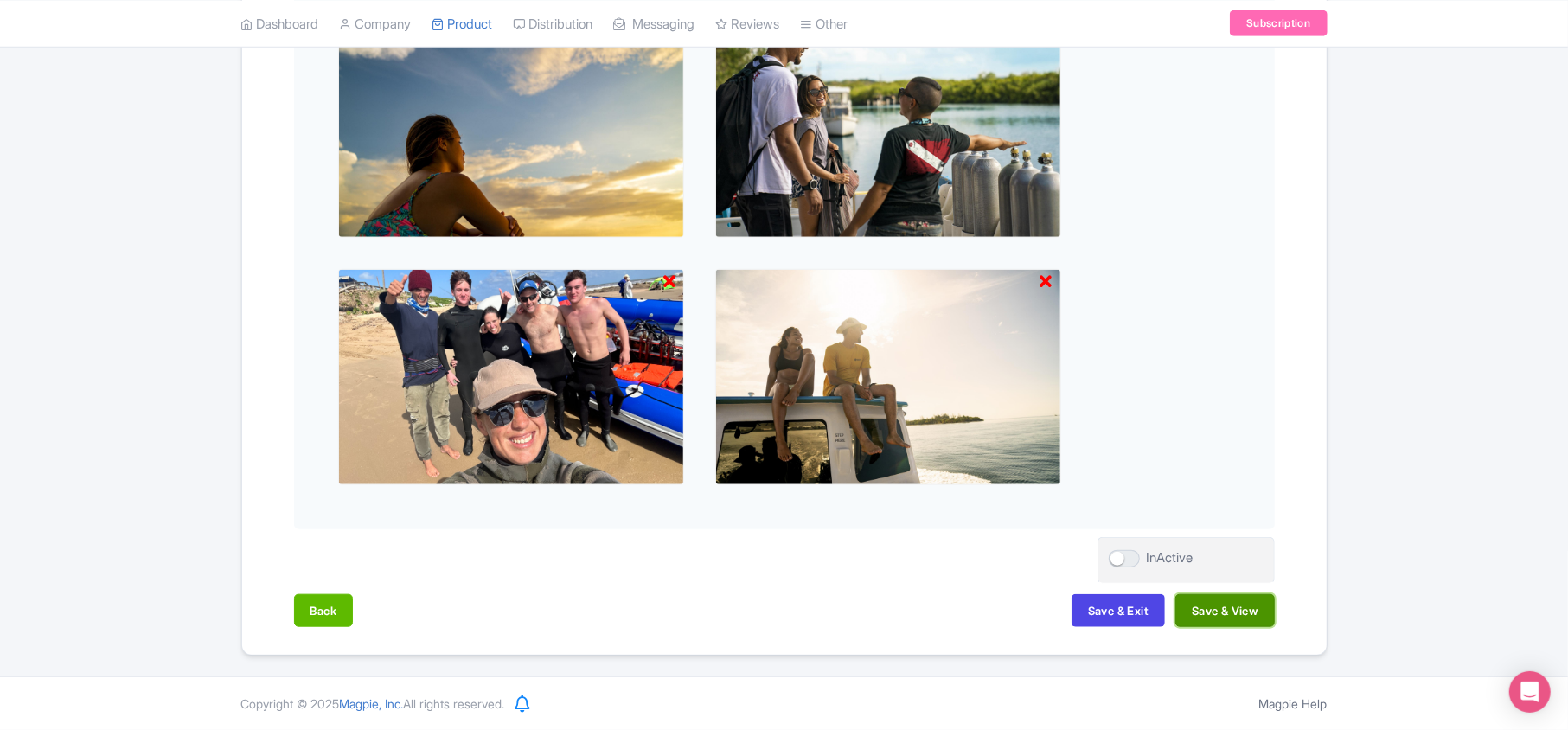
click at [777, 621] on button "Save & View" at bounding box center [1225, 610] width 99 height 33
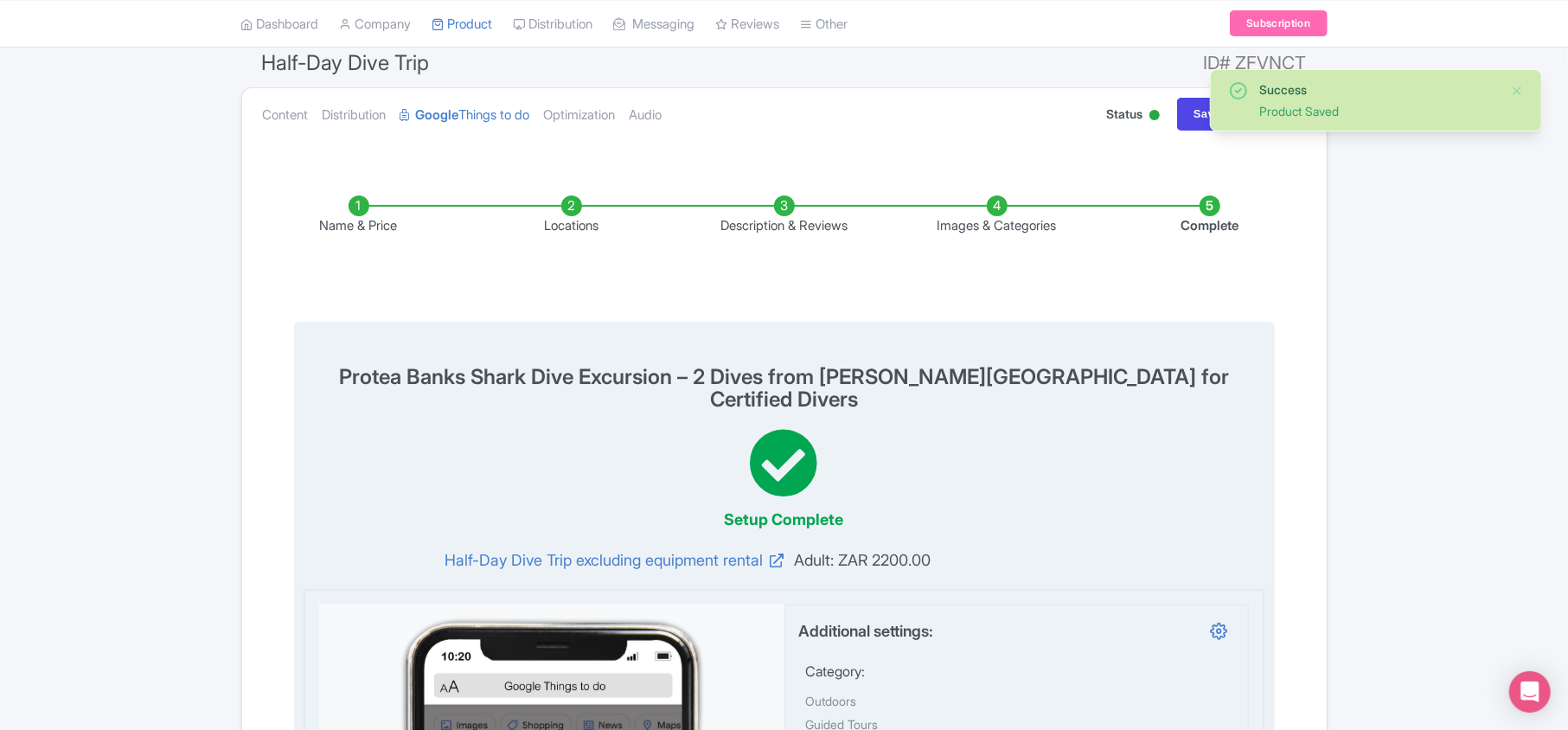
scroll to position [0, 0]
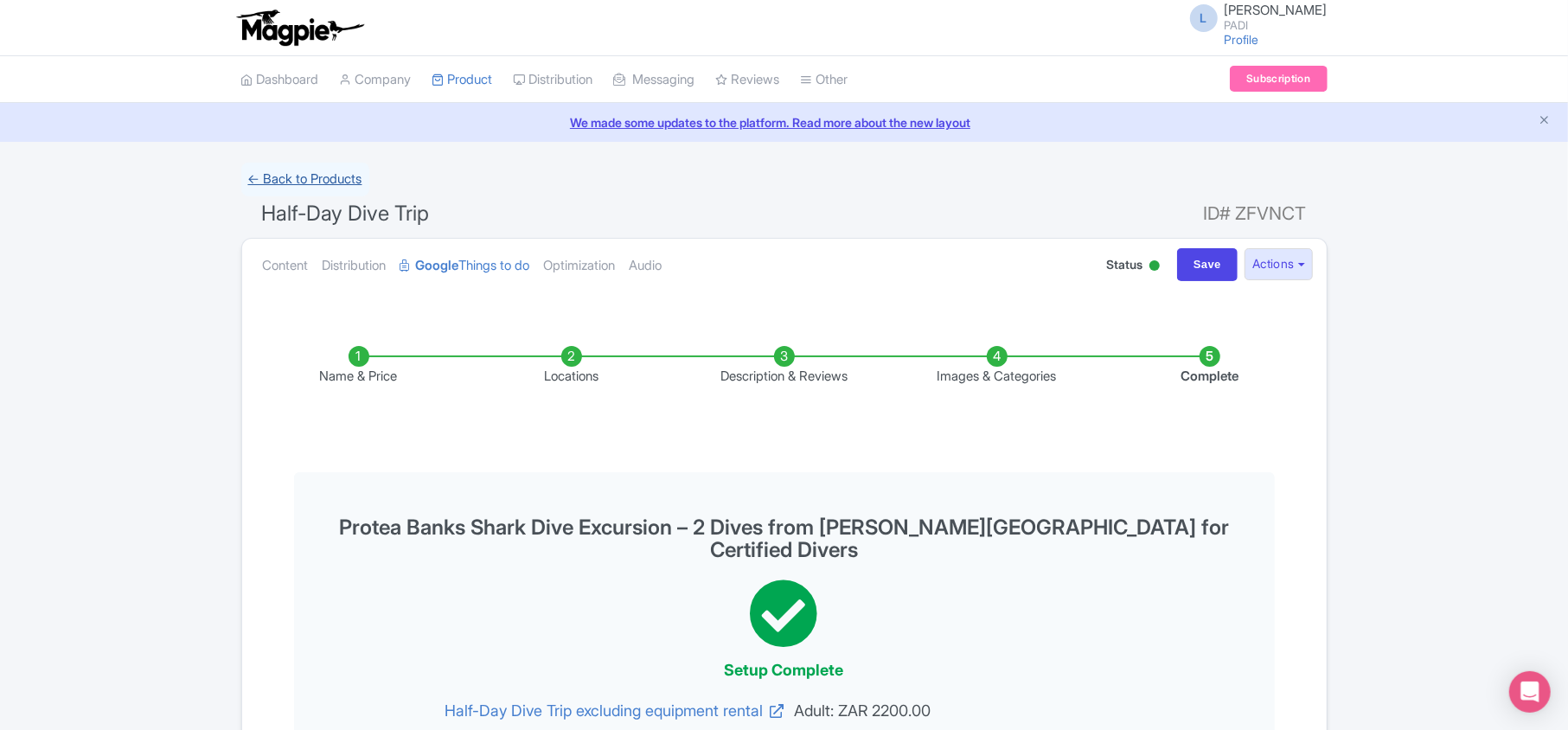
click at [304, 171] on link "← Back to Products" at bounding box center [305, 180] width 128 height 34
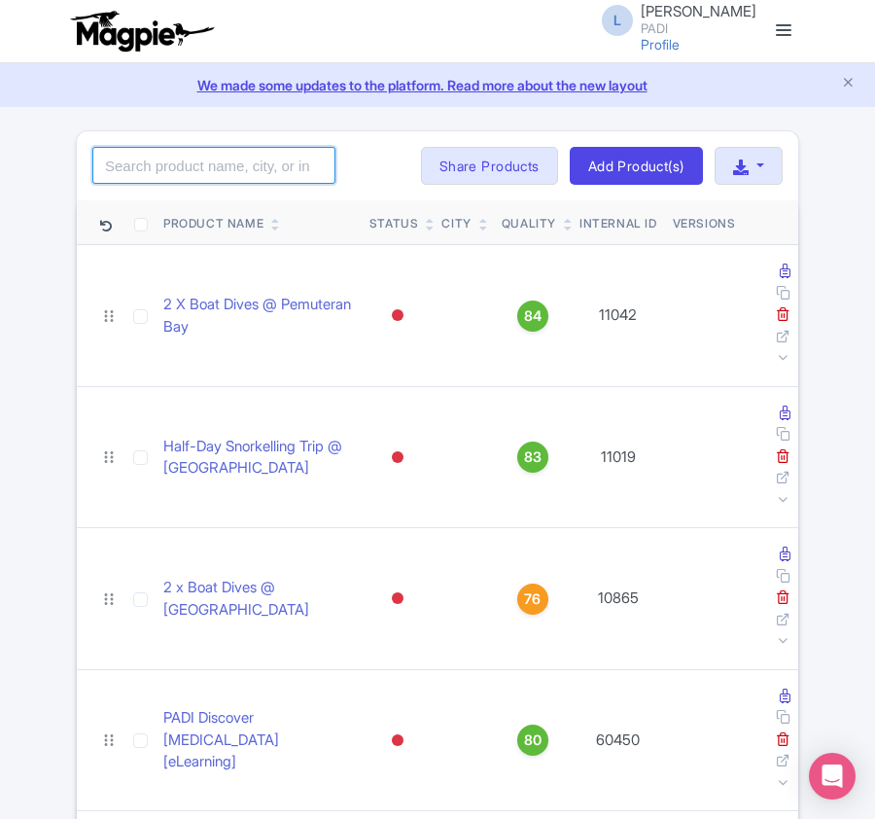
click at [184, 157] on input "search" at bounding box center [213, 165] width 243 height 37
paste input "13177"
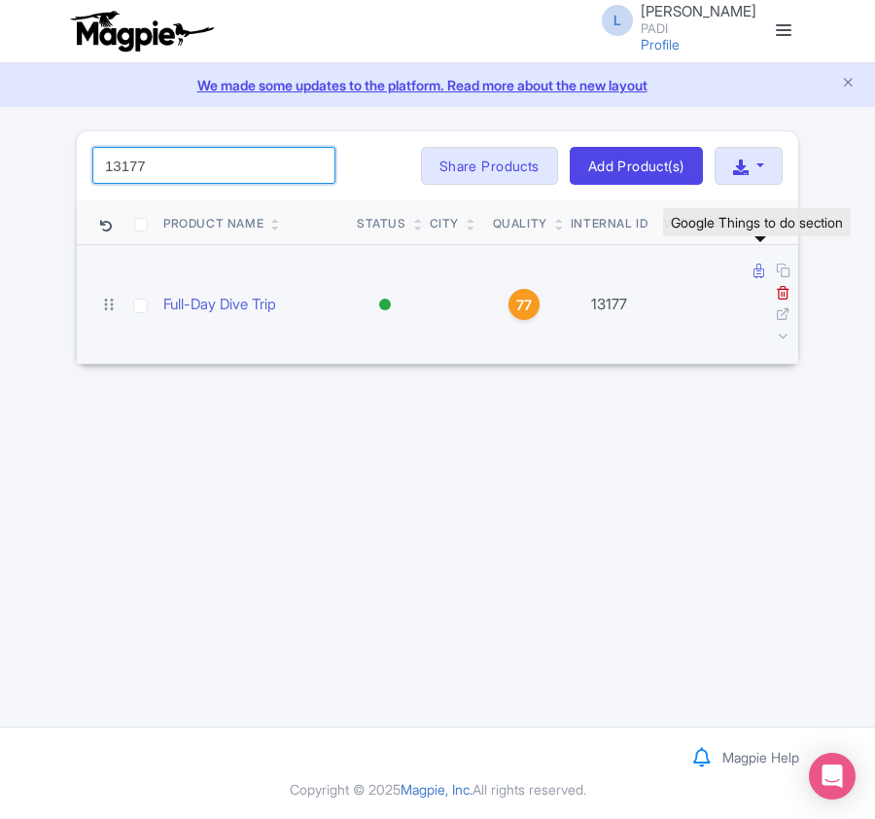
type input "13177"
click at [757, 266] on icon at bounding box center [759, 271] width 11 height 15
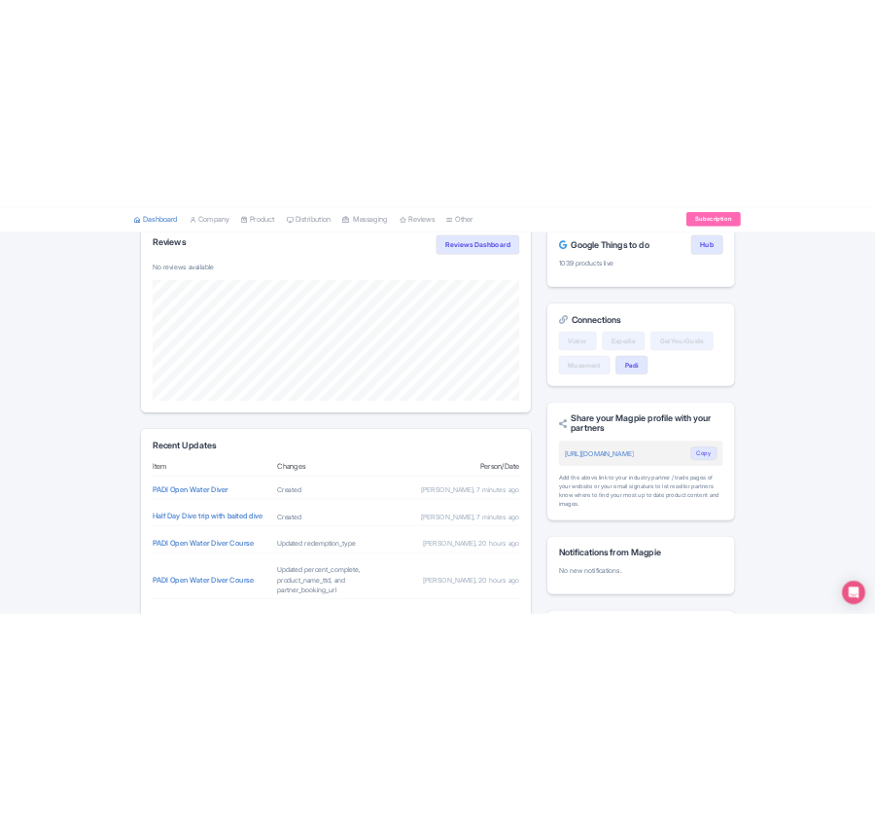
scroll to position [327, 0]
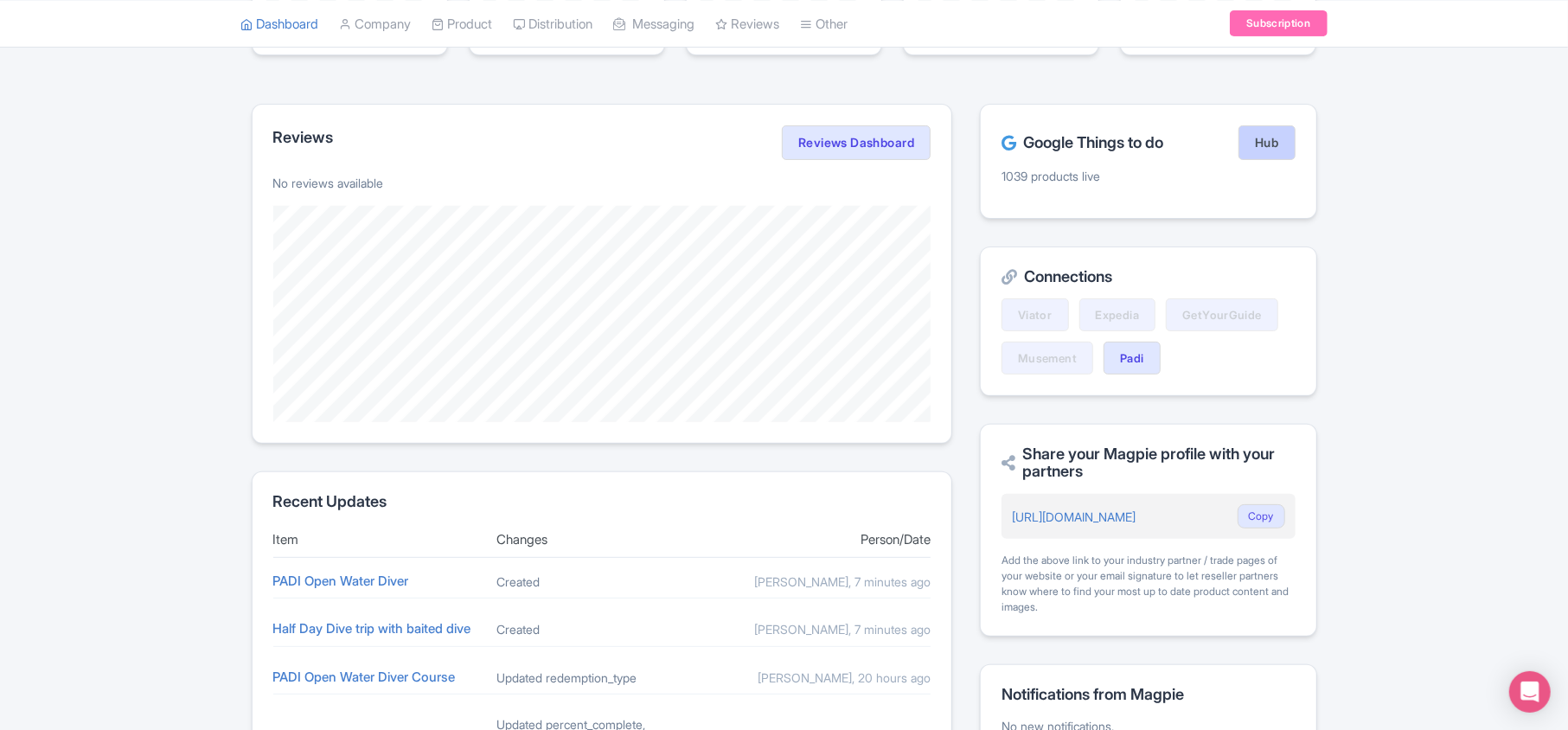
click at [1261, 140] on link "Hub" at bounding box center [1266, 142] width 56 height 35
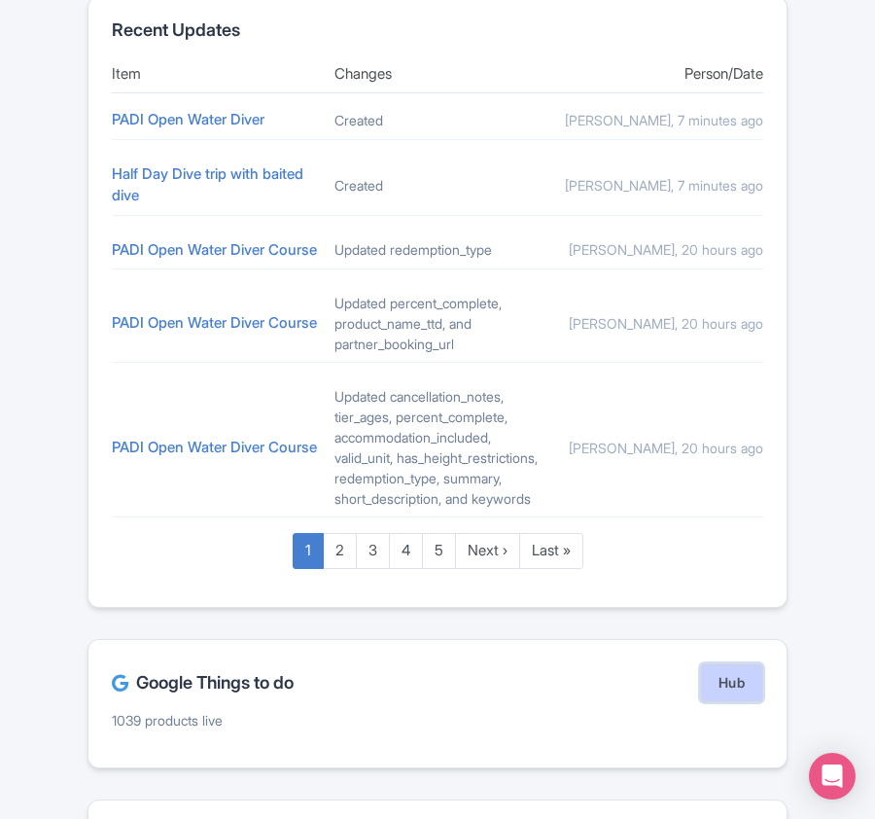
scroll to position [1426, 0]
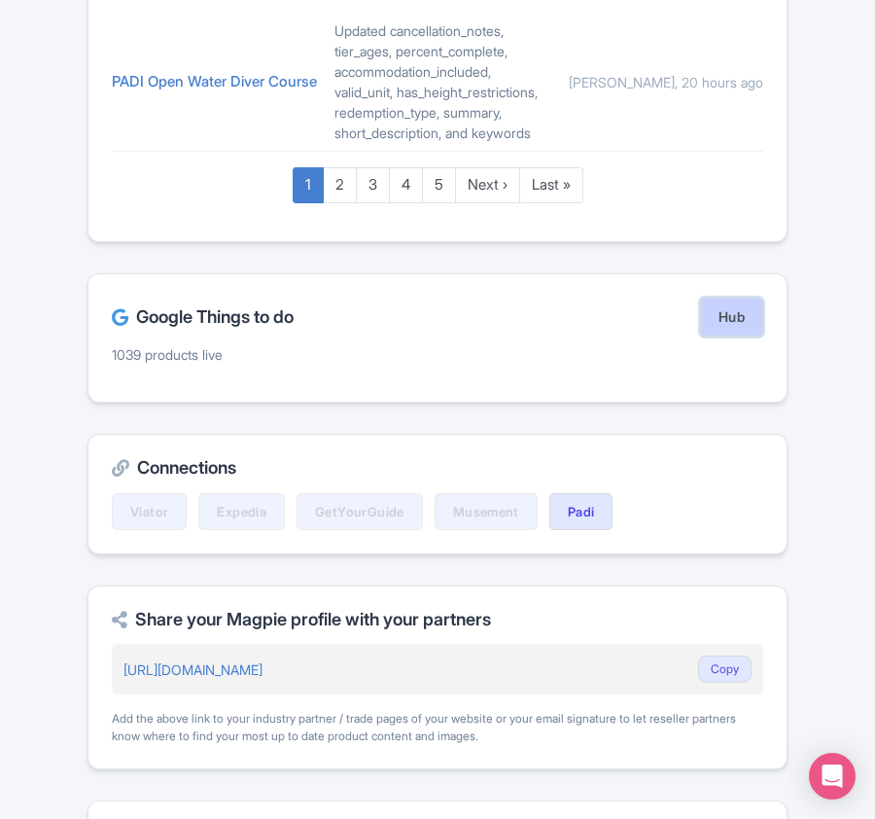
click at [721, 336] on link "Hub" at bounding box center [731, 317] width 63 height 39
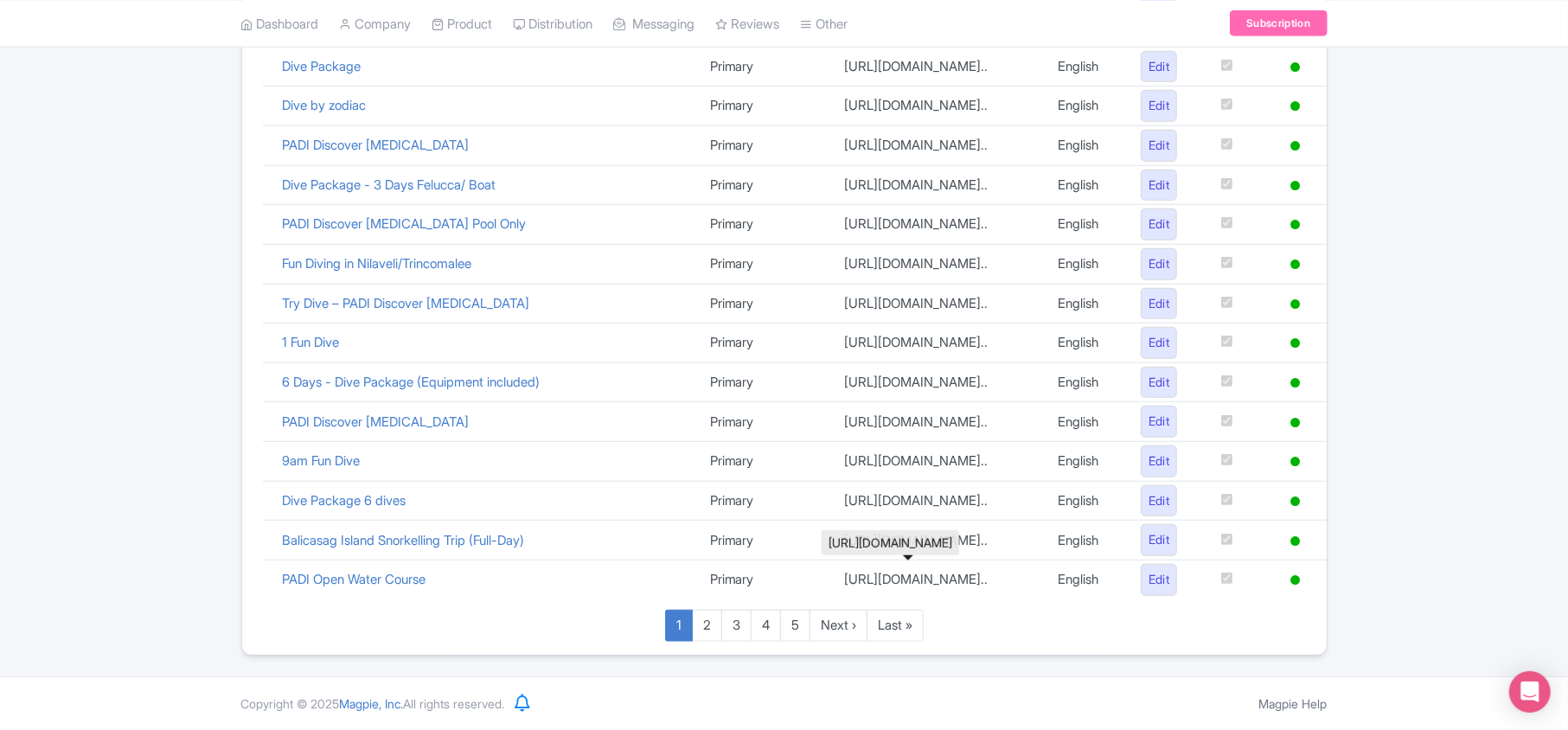
scroll to position [1194, 0]
click at [893, 622] on link "Last »" at bounding box center [895, 626] width 57 height 32
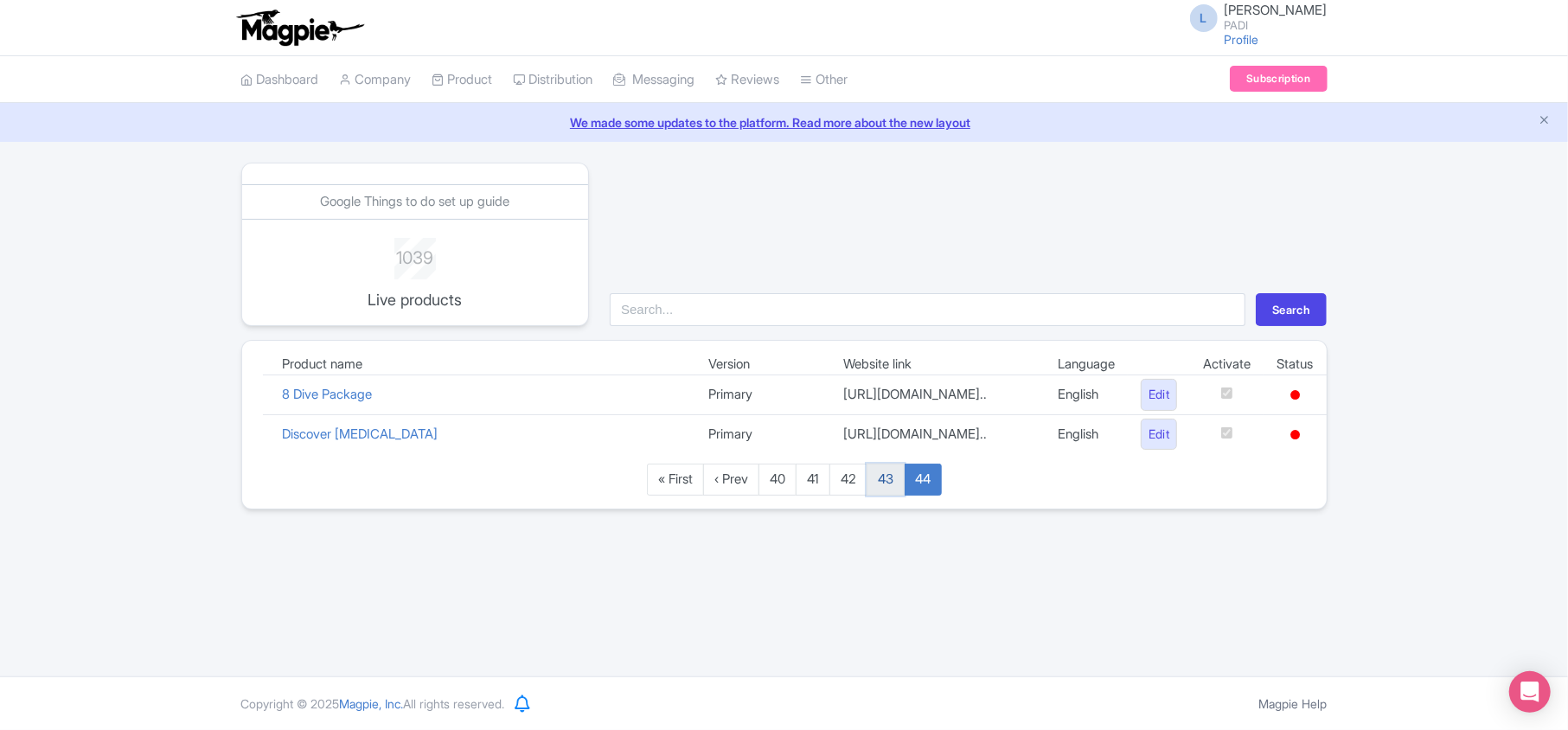
click at [891, 495] on link "43" at bounding box center [885, 479] width 38 height 32
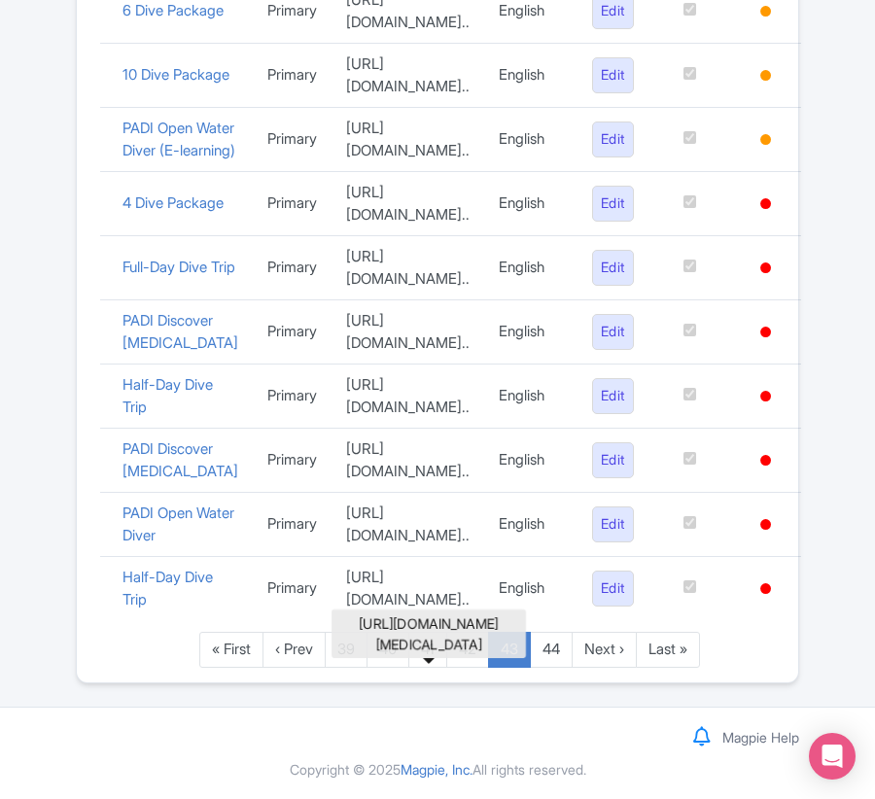
scroll to position [1953, 0]
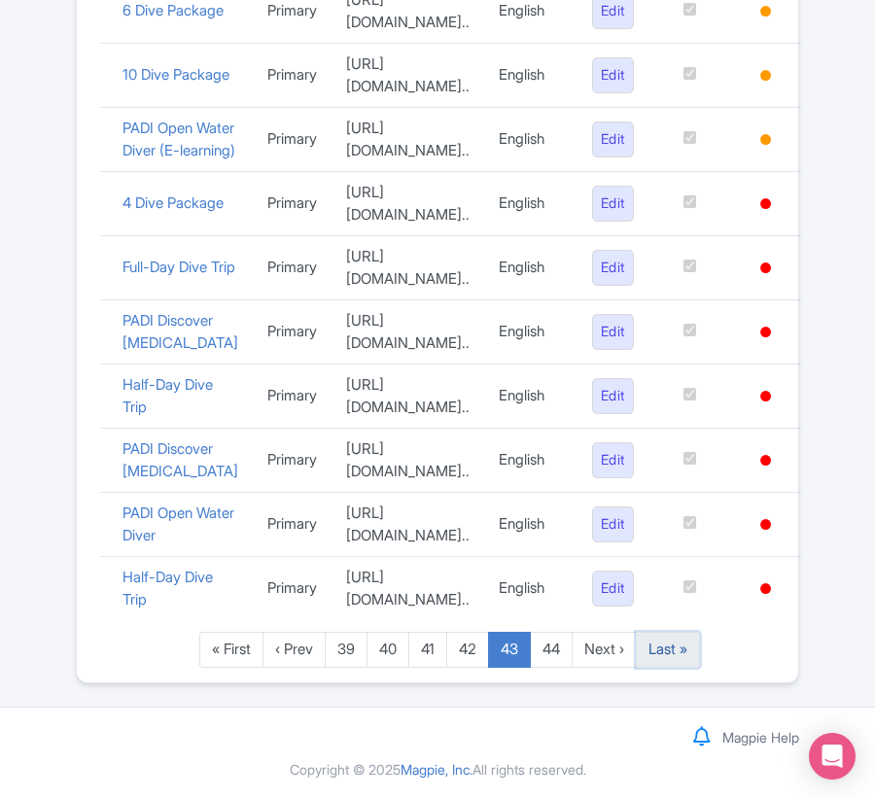
click at [674, 658] on link "Last »" at bounding box center [668, 650] width 64 height 36
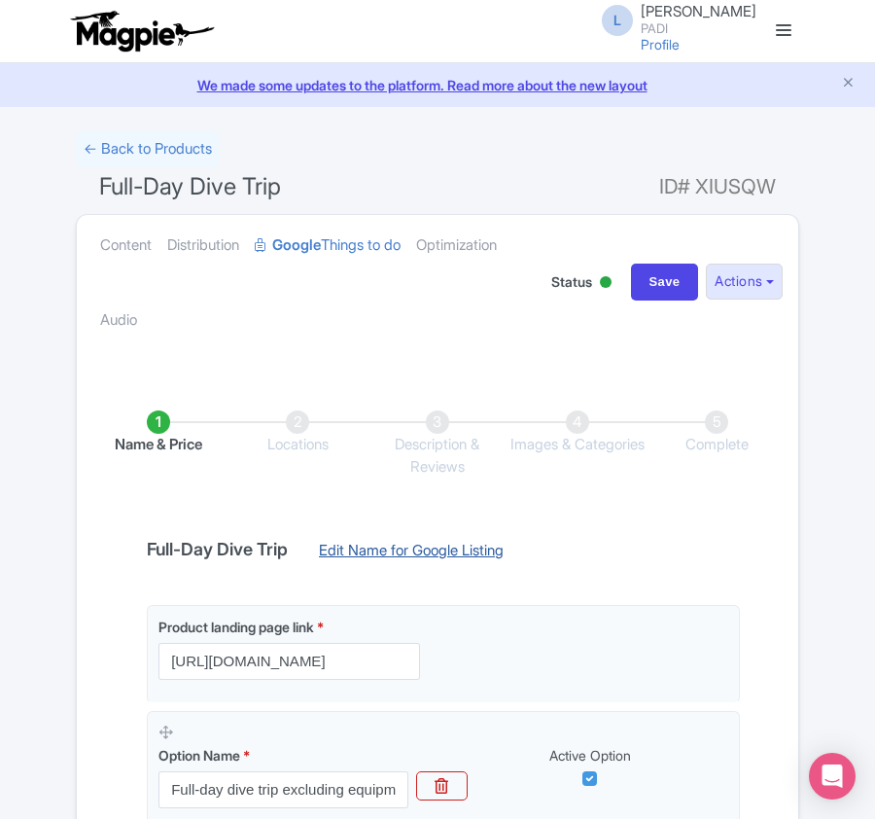
click at [433, 553] on link "Edit Name for Google Listing" at bounding box center [412, 555] width 224 height 31
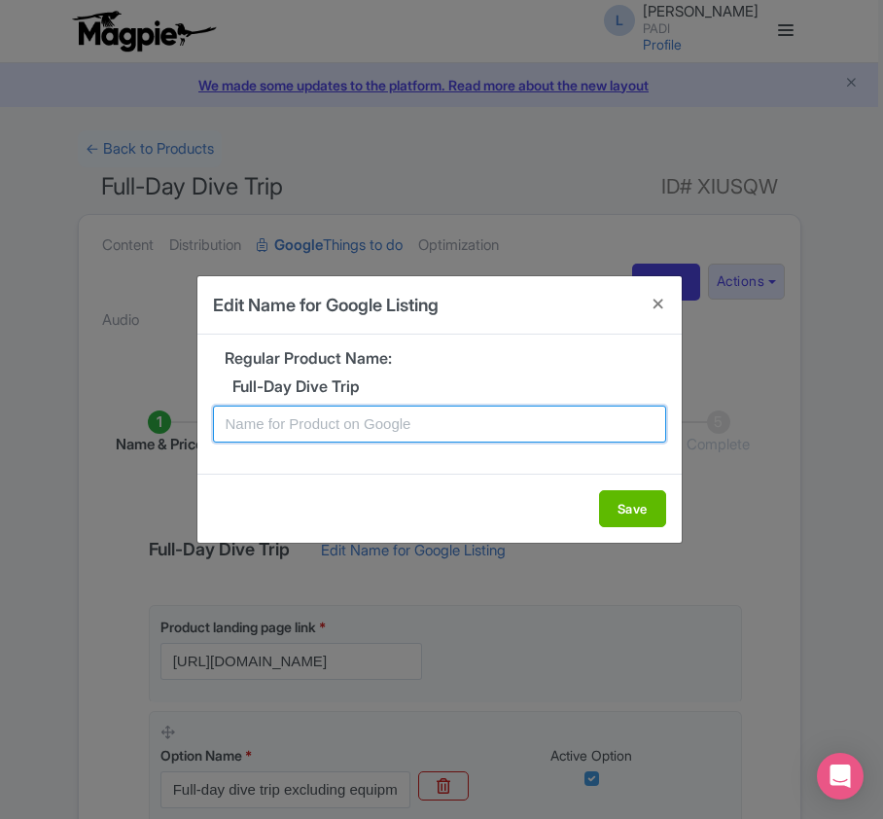
click at [368, 429] on input "text" at bounding box center [439, 424] width 453 height 37
paste input "Gozo Wrecks & Reef Dive Tour – 2-Tank Excursion for Certified Divers"
type input "Gozo Wrecks & Reef Dive Tour – 2-Tank Excursion for Certified Divers"
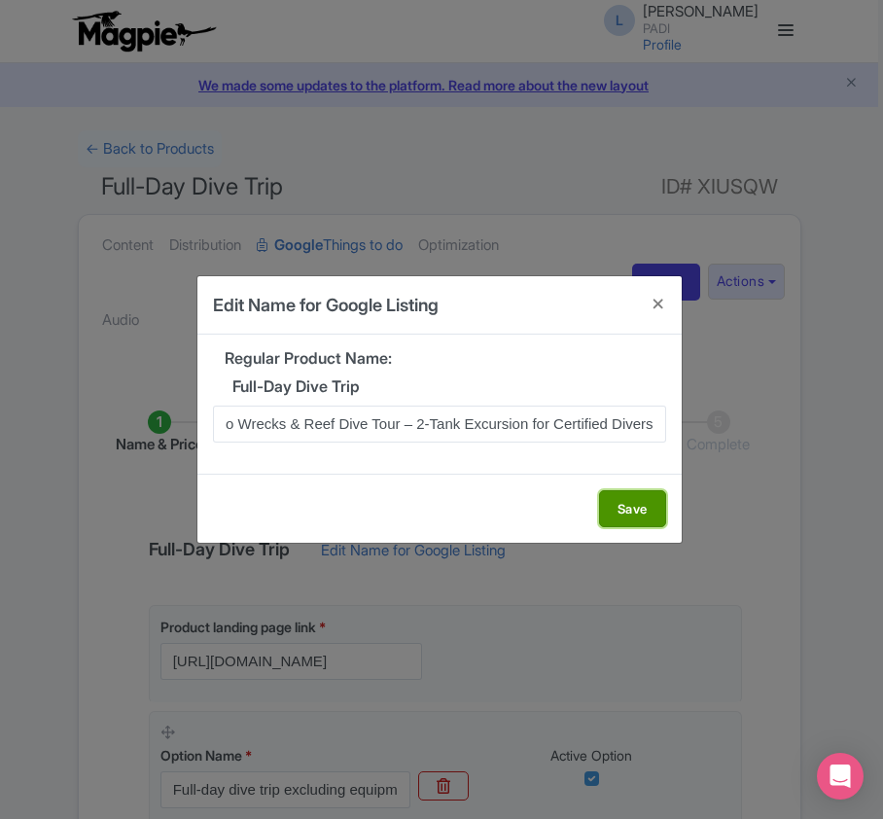
click at [642, 508] on button "Save" at bounding box center [632, 508] width 67 height 37
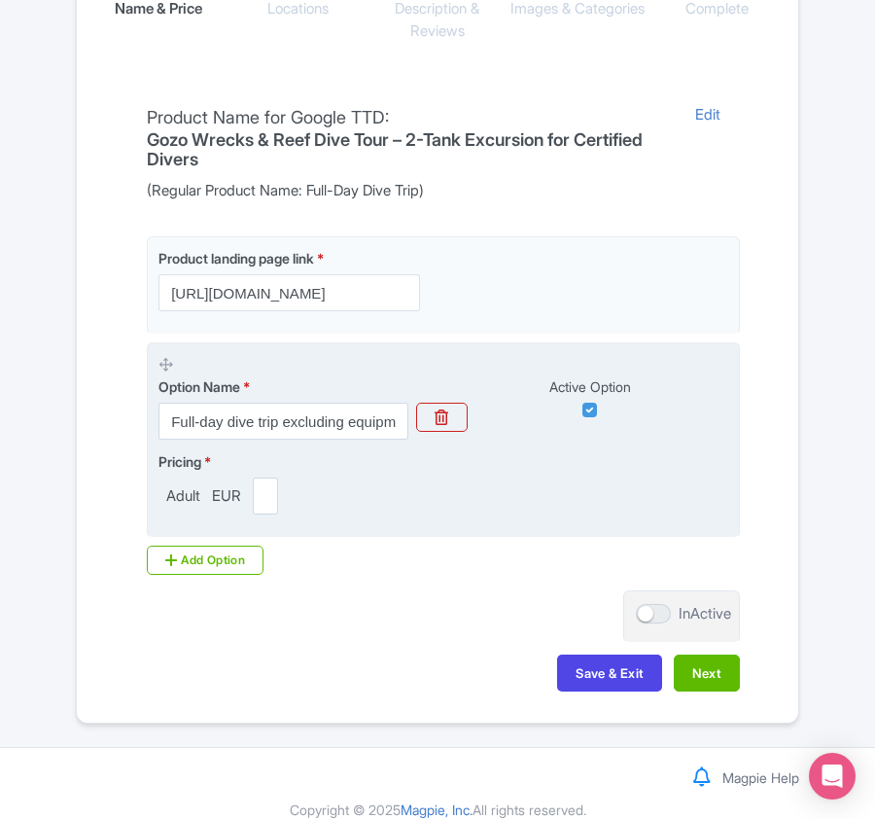
scroll to position [460, 0]
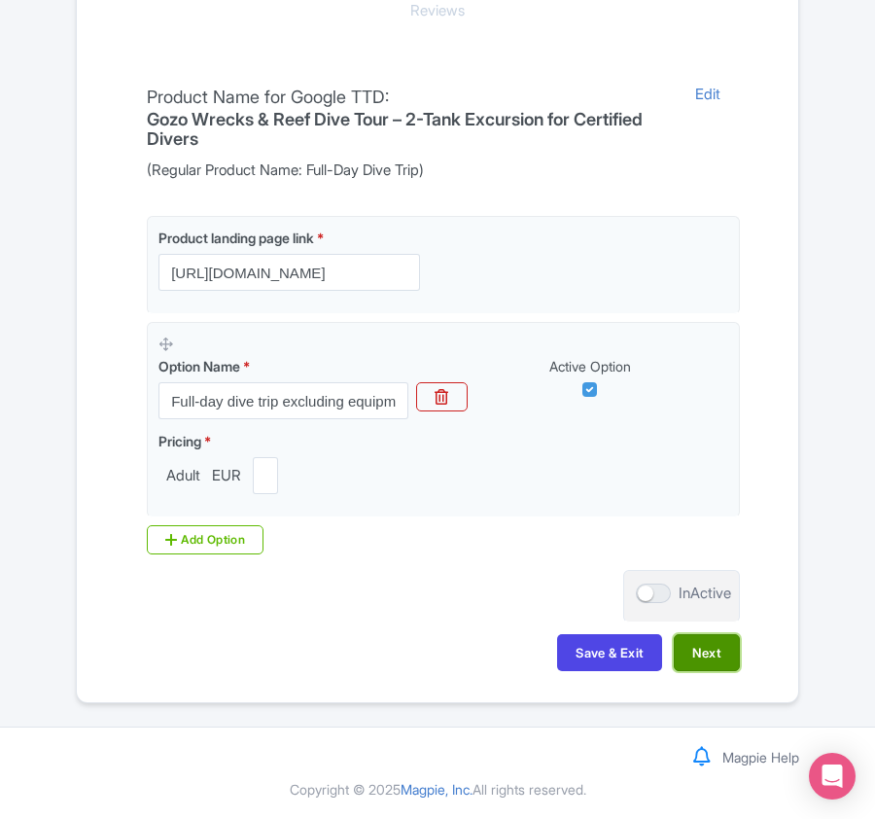
click at [705, 650] on button "Next" at bounding box center [707, 652] width 66 height 37
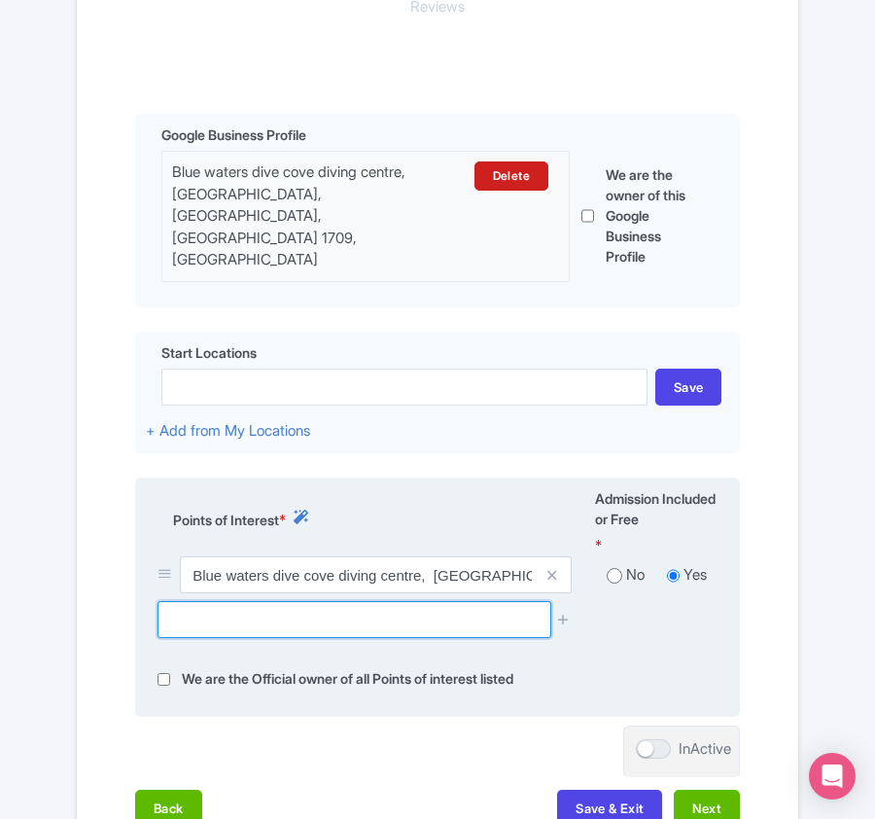
click at [222, 601] on input "text" at bounding box center [354, 619] width 393 height 37
paste input "Karwela - MV"
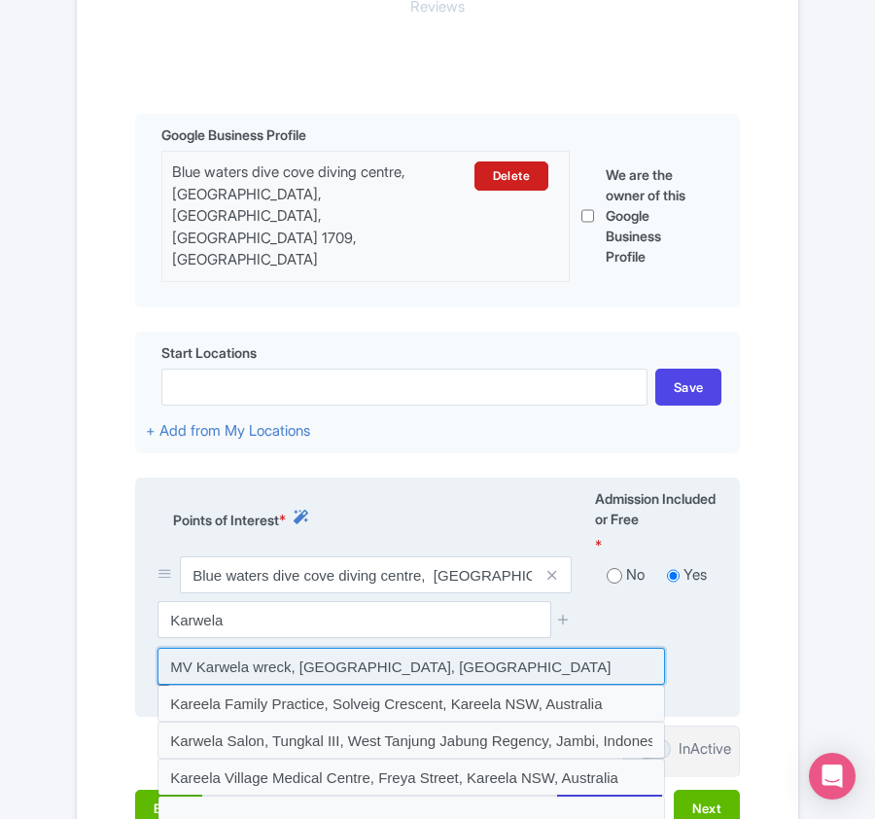
click at [265, 648] on input at bounding box center [412, 666] width 508 height 37
type input "MV Karwela wreck, [GEOGRAPHIC_DATA], [GEOGRAPHIC_DATA]"
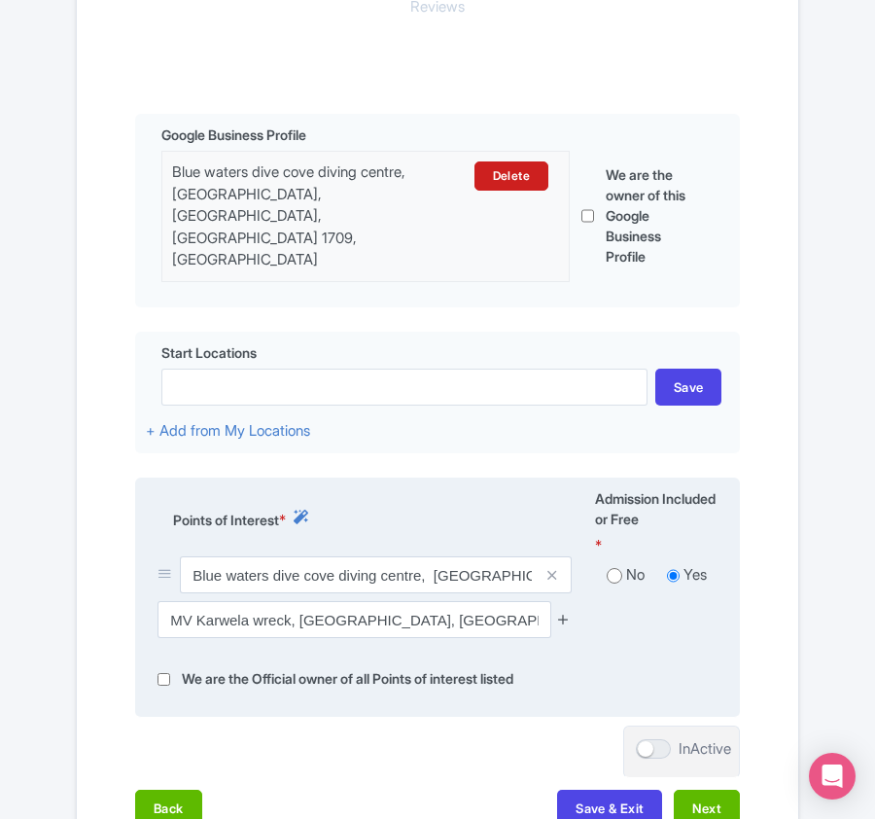
click at [569, 612] on icon at bounding box center [563, 619] width 15 height 15
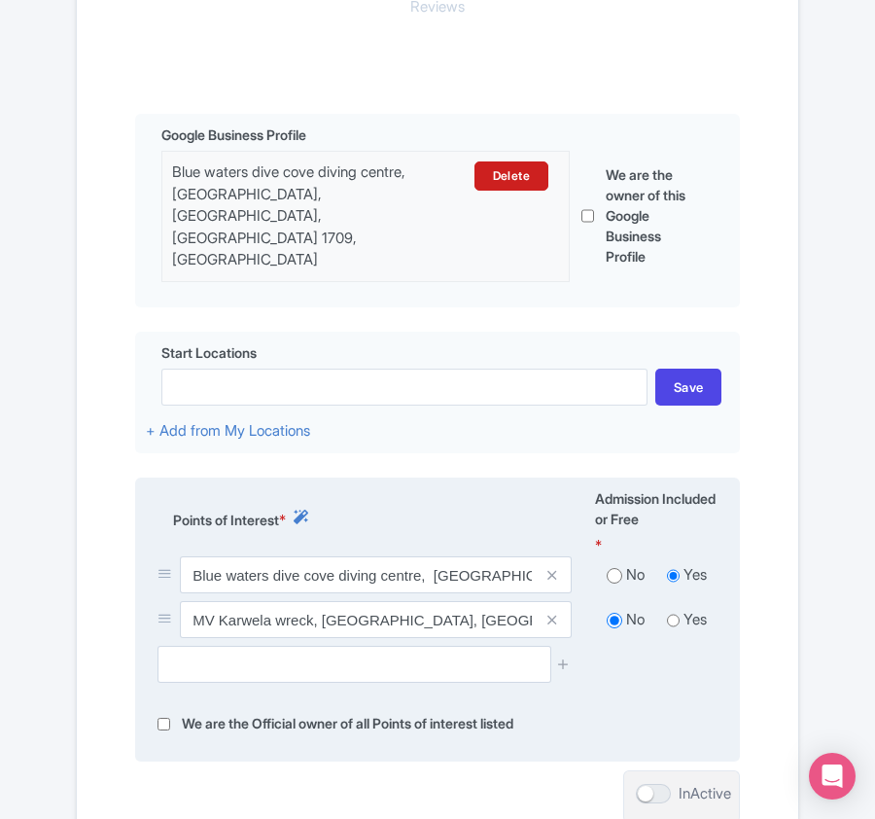
drag, startPoint x: 211, startPoint y: 663, endPoint x: 218, endPoint y: 654, distance: 11.9
click at [211, 663] on div at bounding box center [438, 672] width 584 height 52
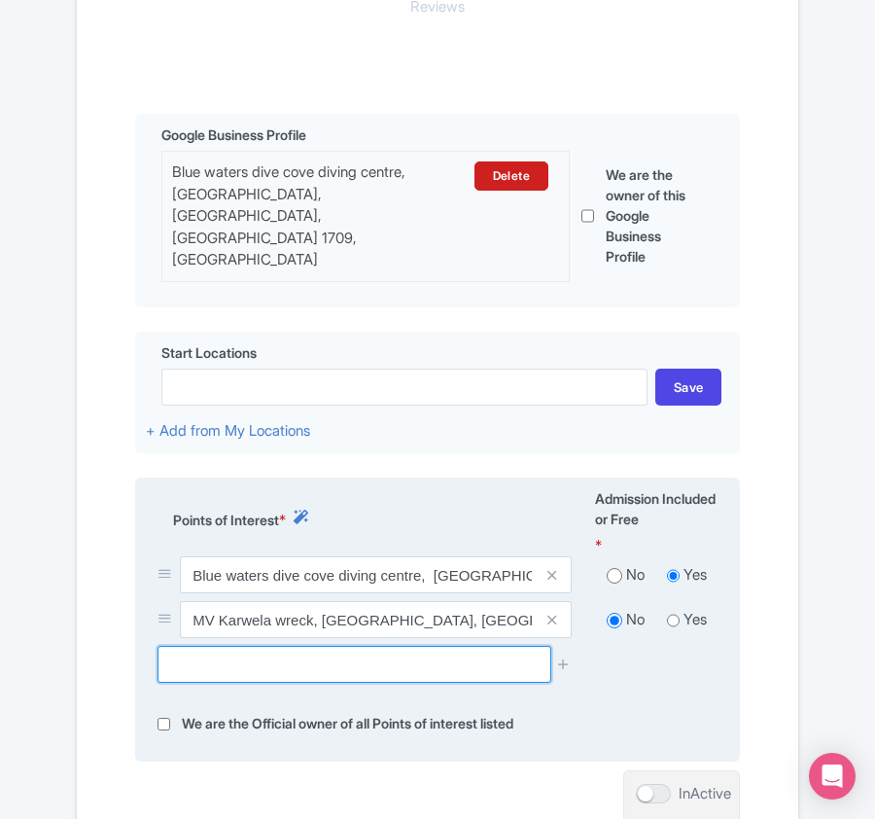
click at [218, 651] on input "text" at bounding box center [354, 664] width 393 height 37
paste input "[GEOGRAPHIC_DATA]"
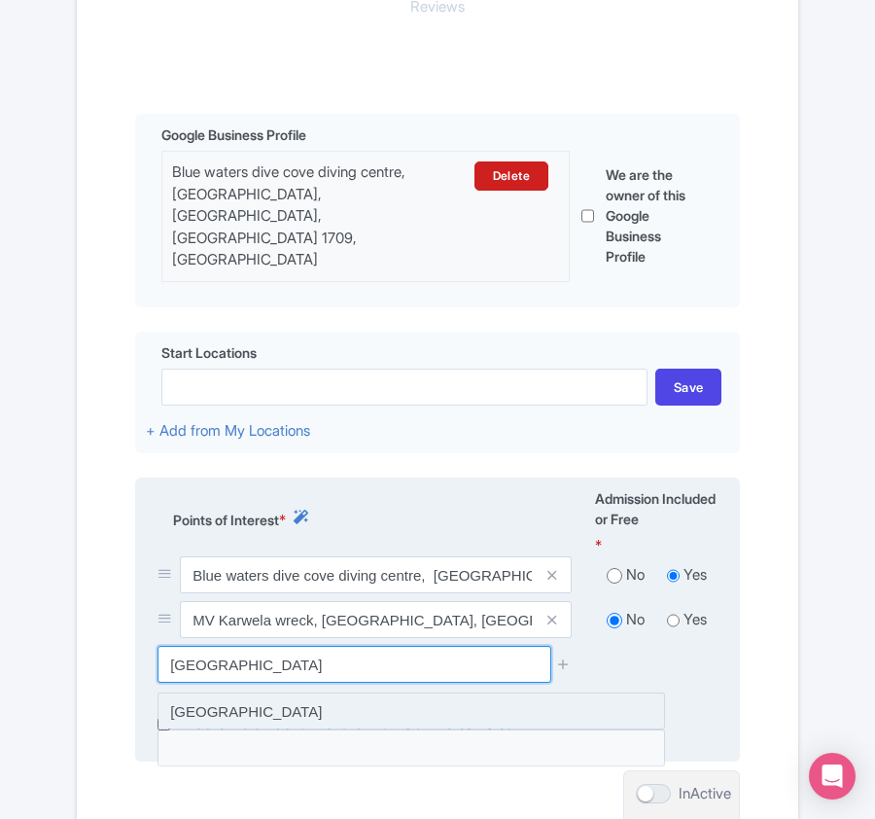
type input "[GEOGRAPHIC_DATA]"
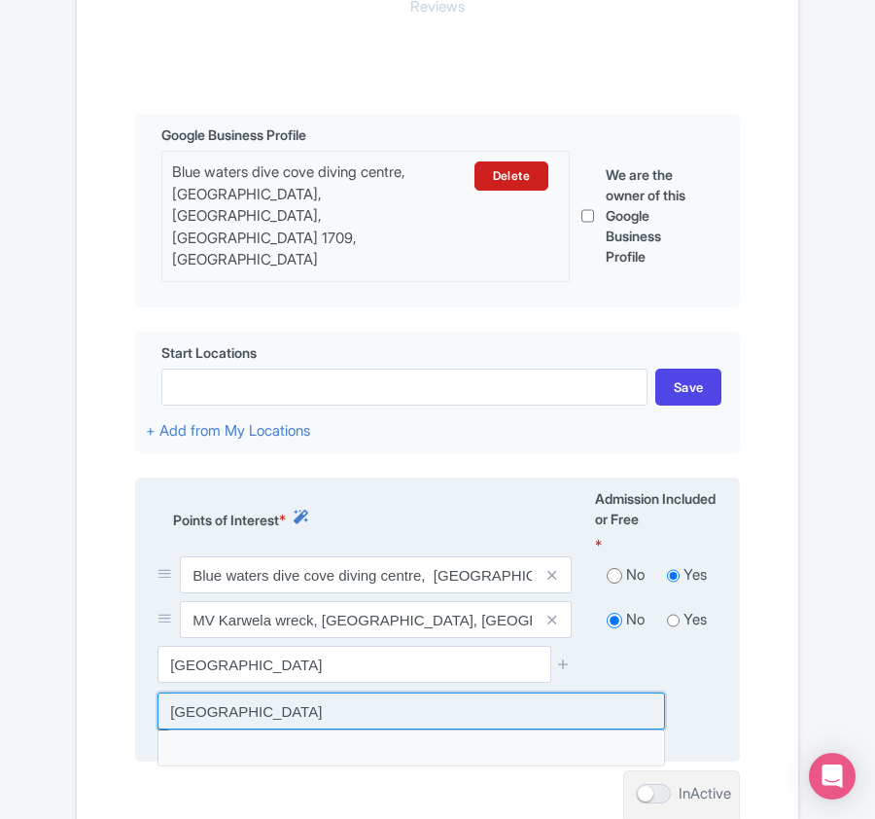
click at [191, 692] on input at bounding box center [412, 710] width 508 height 37
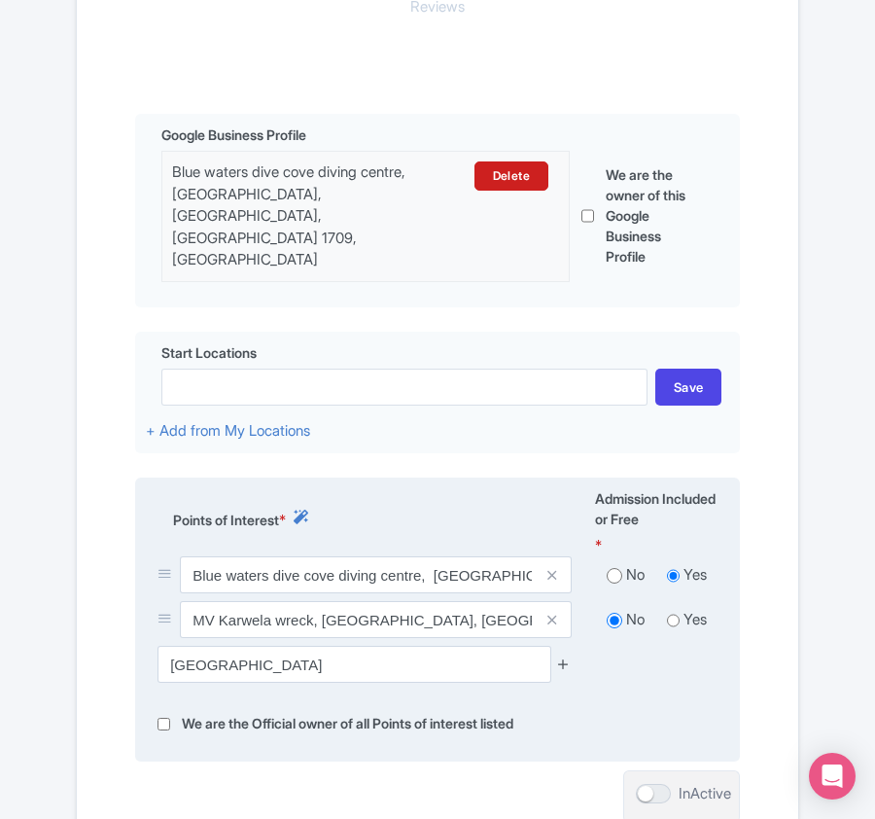
click at [565, 656] on icon at bounding box center [563, 663] width 15 height 15
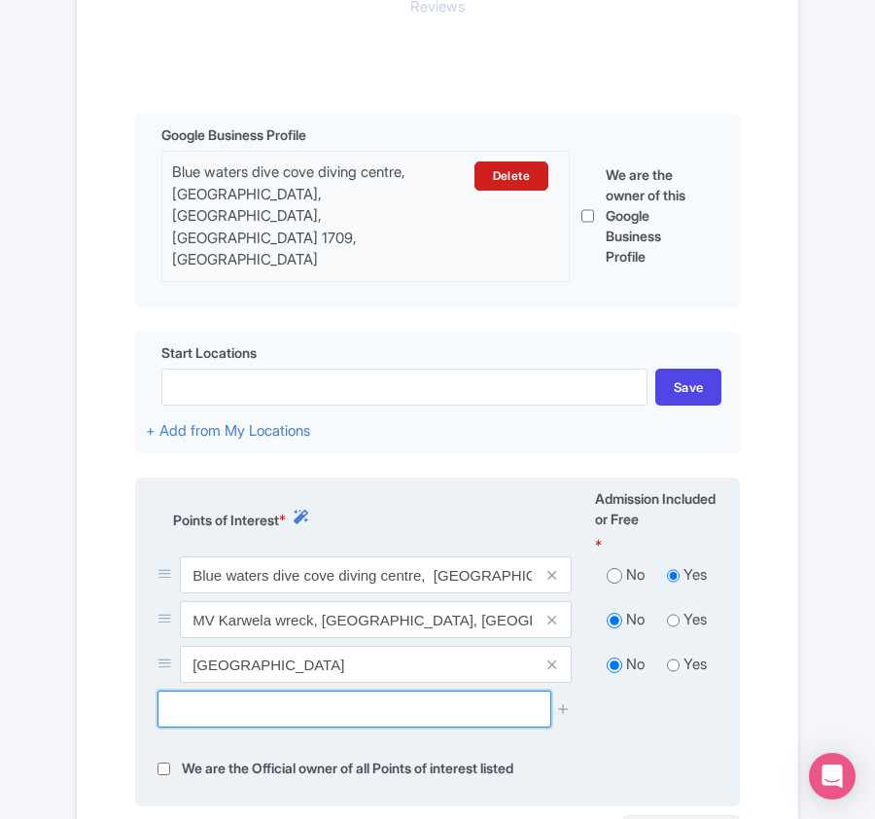
click at [253, 694] on input "text" at bounding box center [354, 708] width 393 height 37
paste input "Comino Island - Santa Marija Cave"
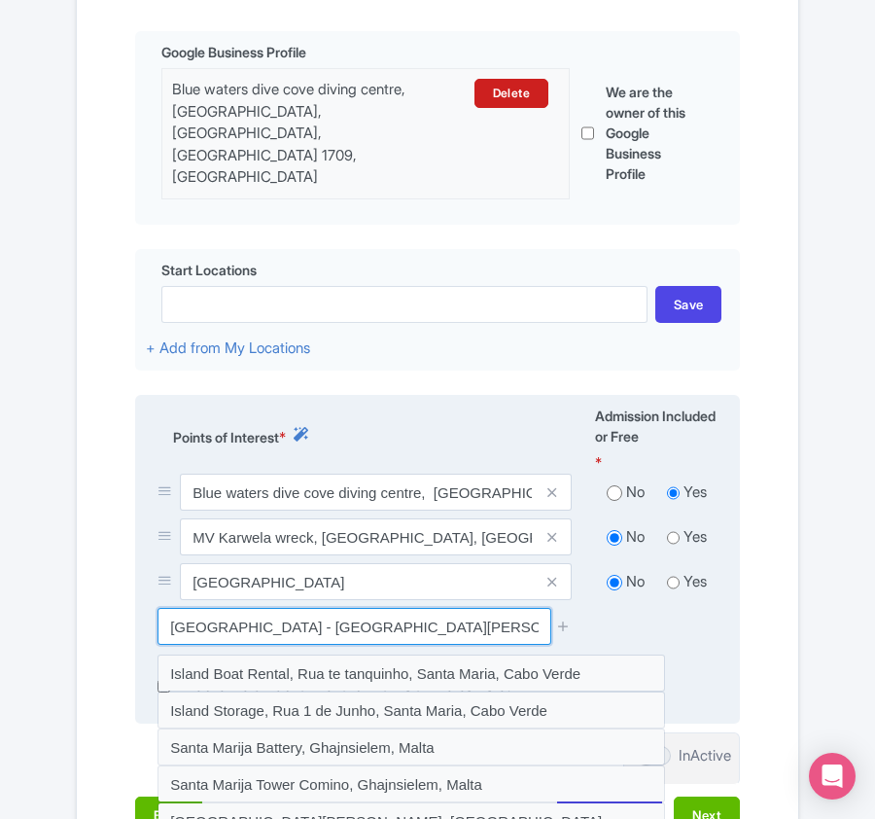
scroll to position [589, 0]
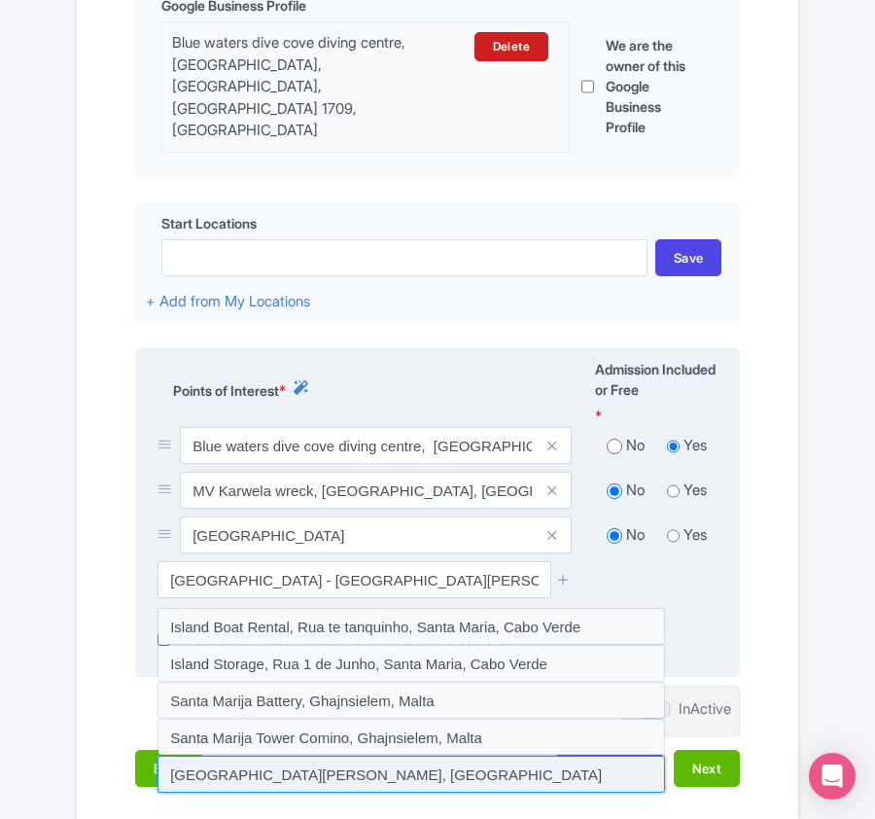
click at [233, 756] on input at bounding box center [412, 774] width 508 height 37
type input "[GEOGRAPHIC_DATA][PERSON_NAME], [GEOGRAPHIC_DATA]"
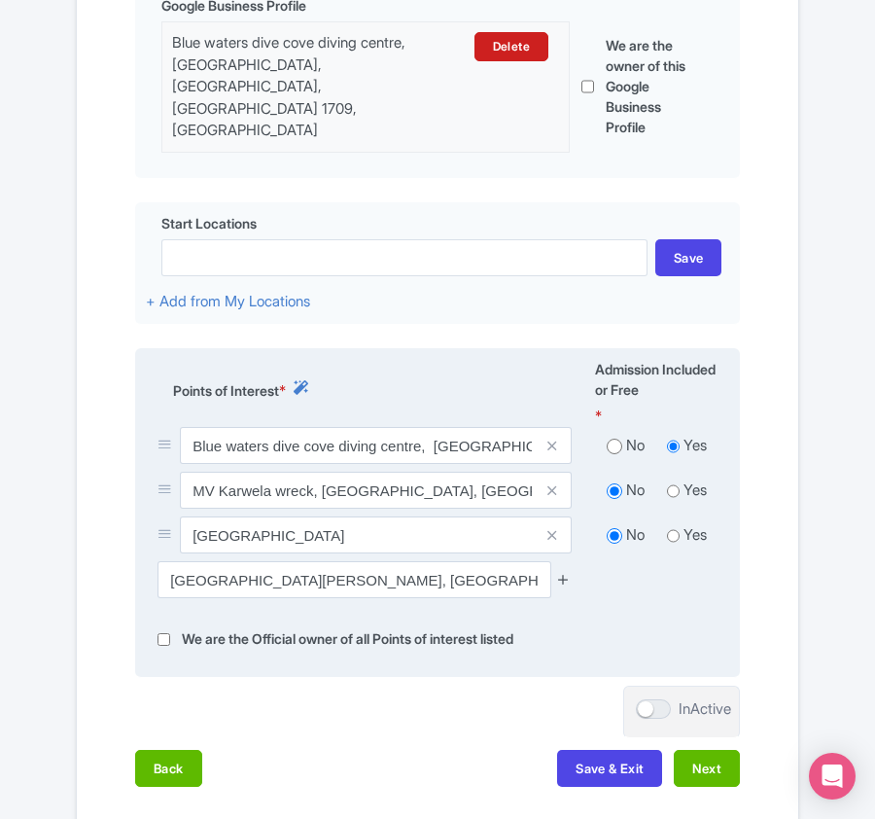
click at [561, 572] on icon at bounding box center [563, 579] width 15 height 15
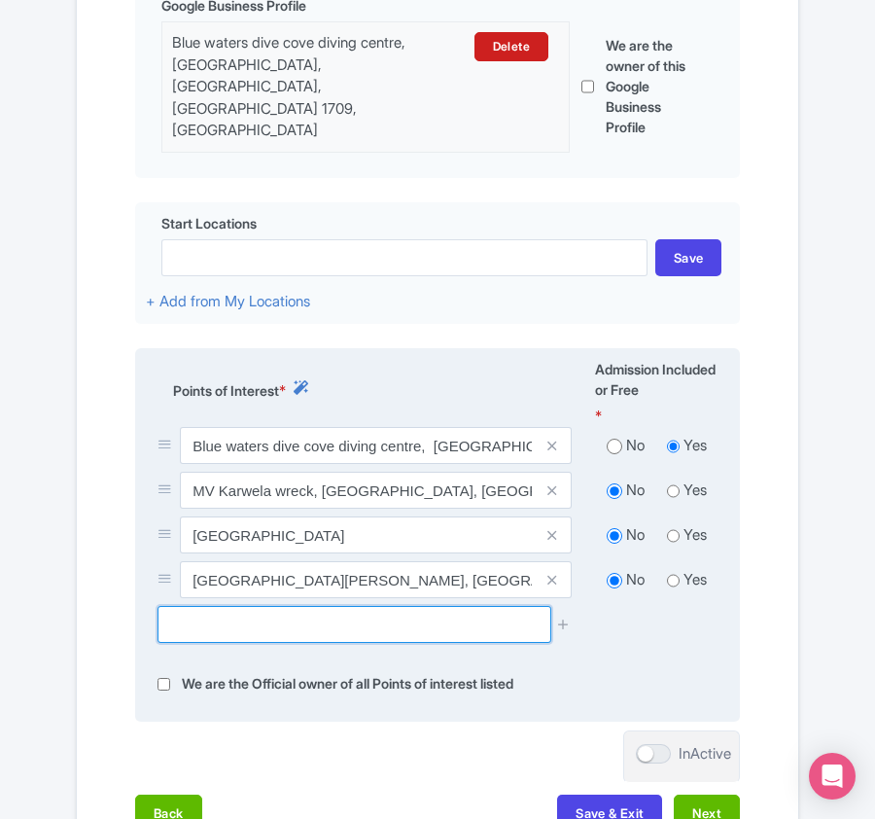
click at [254, 606] on input "text" at bounding box center [354, 624] width 393 height 37
paste input "Comino Island"
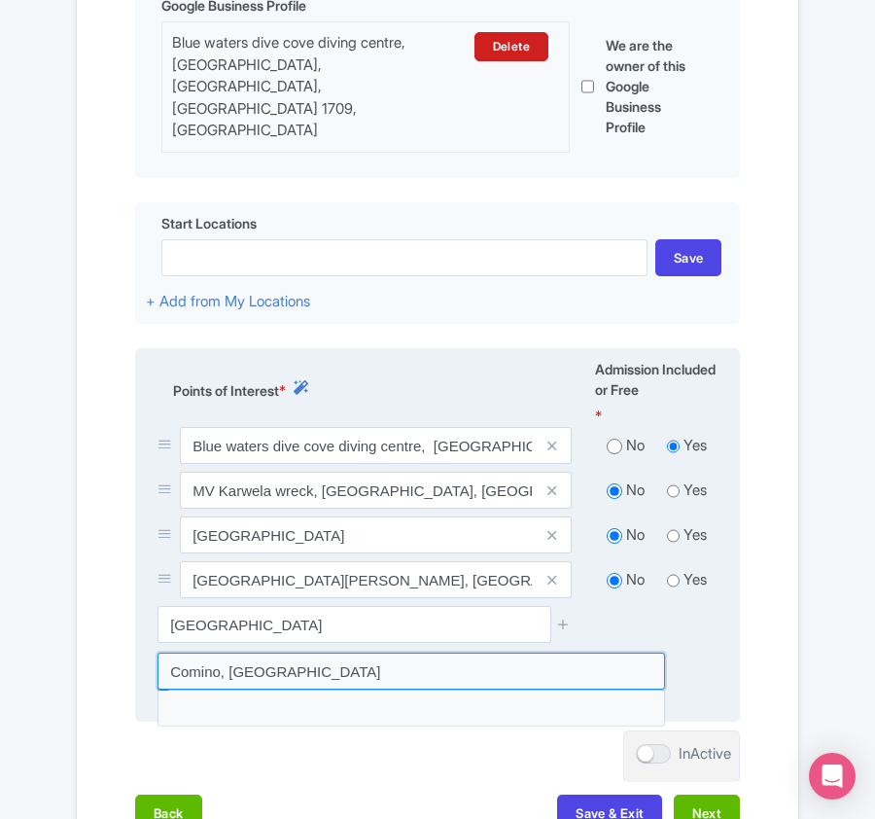
click at [316, 653] on input at bounding box center [412, 671] width 508 height 37
type input "Comino, [GEOGRAPHIC_DATA]"
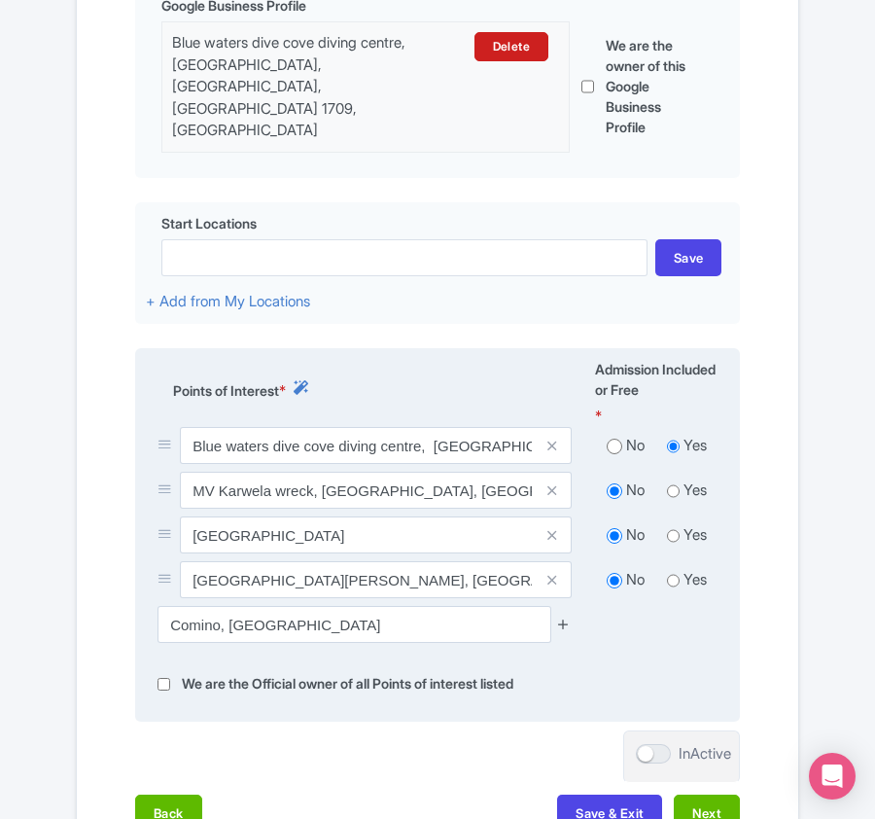
click at [569, 617] on icon at bounding box center [563, 624] width 15 height 15
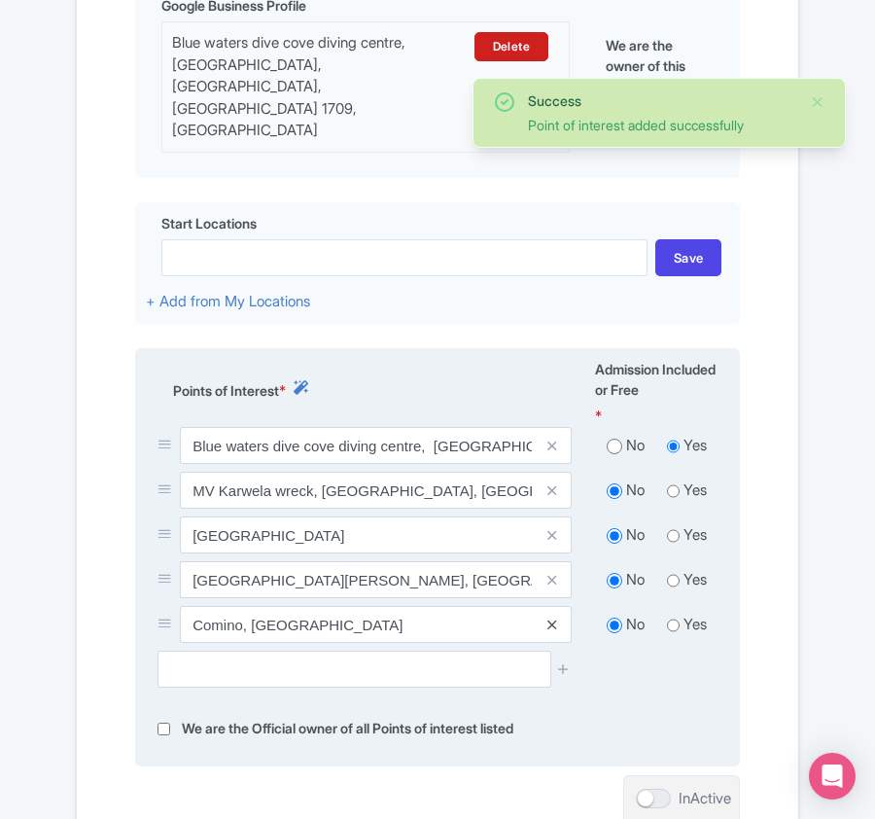
click at [548, 618] on icon at bounding box center [552, 625] width 9 height 15
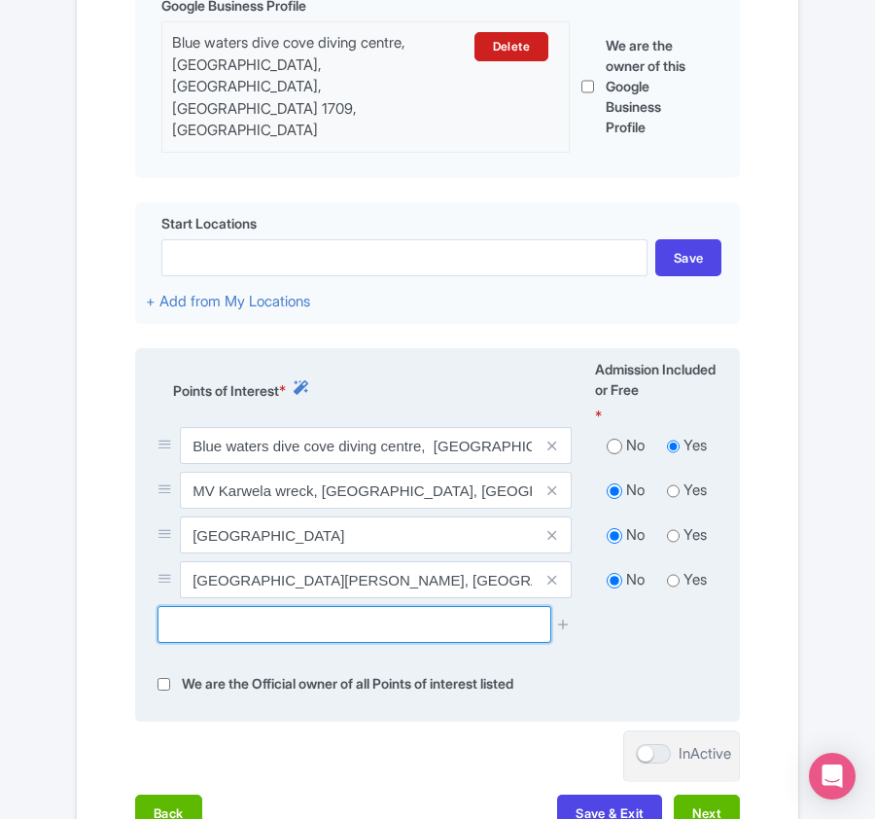
click at [253, 606] on input "text" at bounding box center [354, 624] width 393 height 37
paste input "Crystal Lagoon"
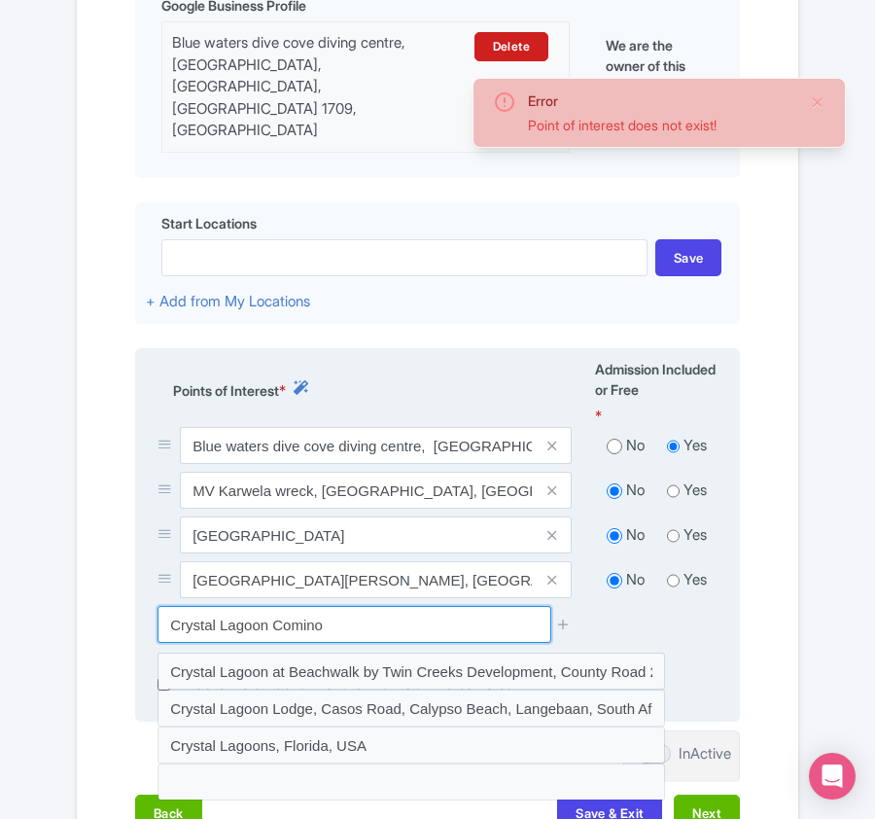
click at [268, 606] on input "Crystal Lagoon Comino" at bounding box center [354, 624] width 393 height 37
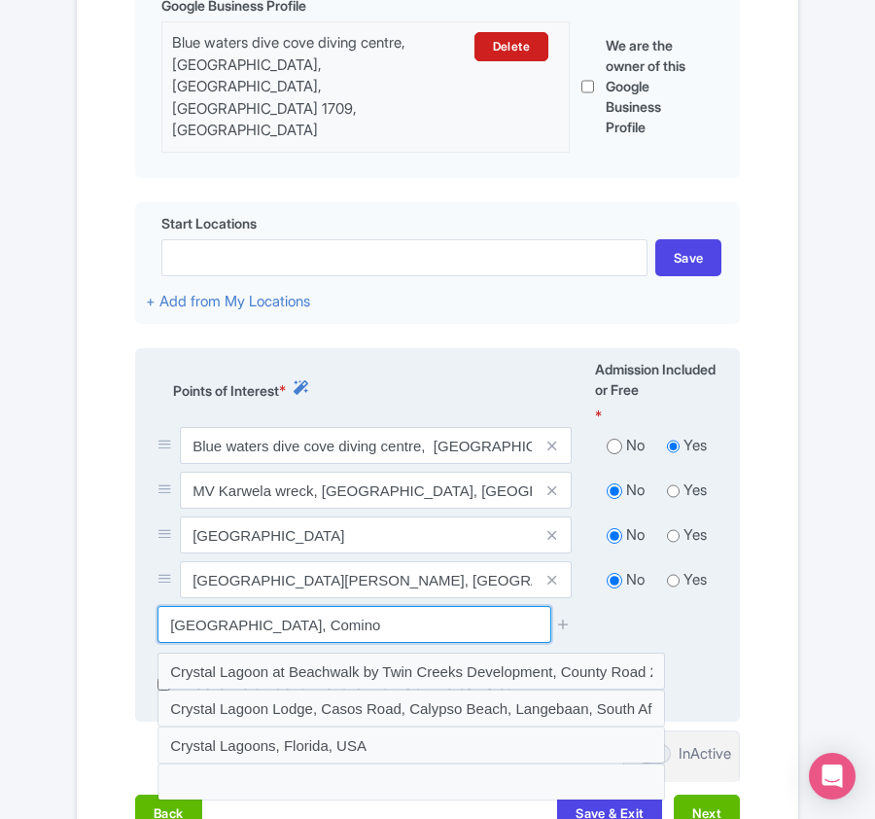
drag, startPoint x: 281, startPoint y: 600, endPoint x: 168, endPoint y: 615, distance: 113.8
click at [168, 615] on input "Crystal Lagoon, Comino" at bounding box center [354, 624] width 393 height 37
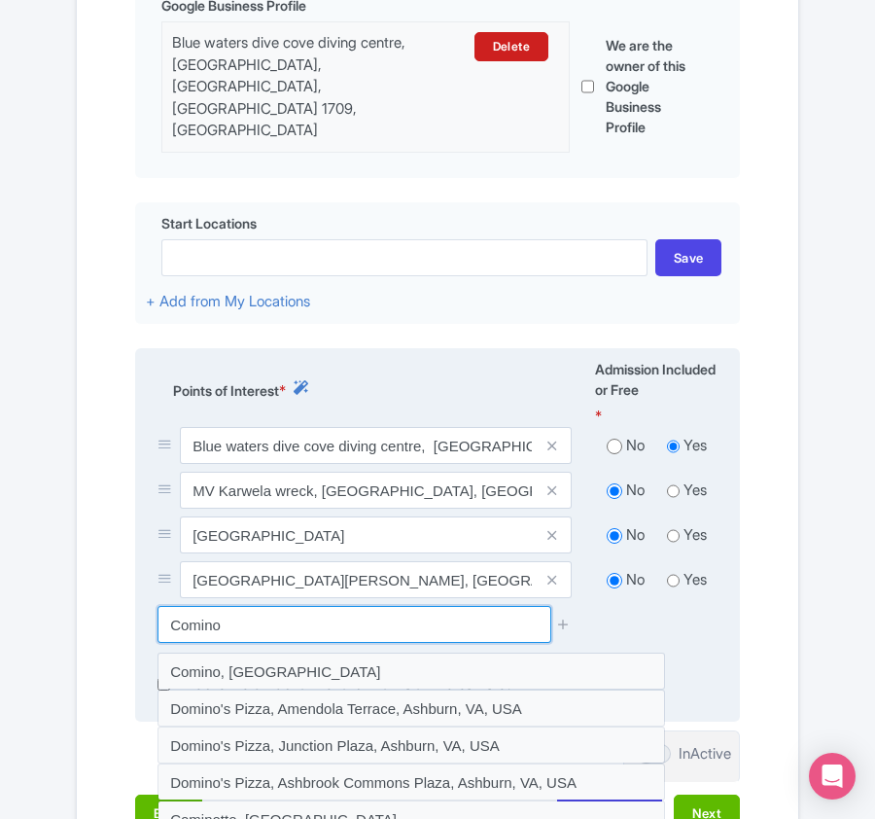
click at [234, 608] on input "Comino" at bounding box center [354, 624] width 393 height 37
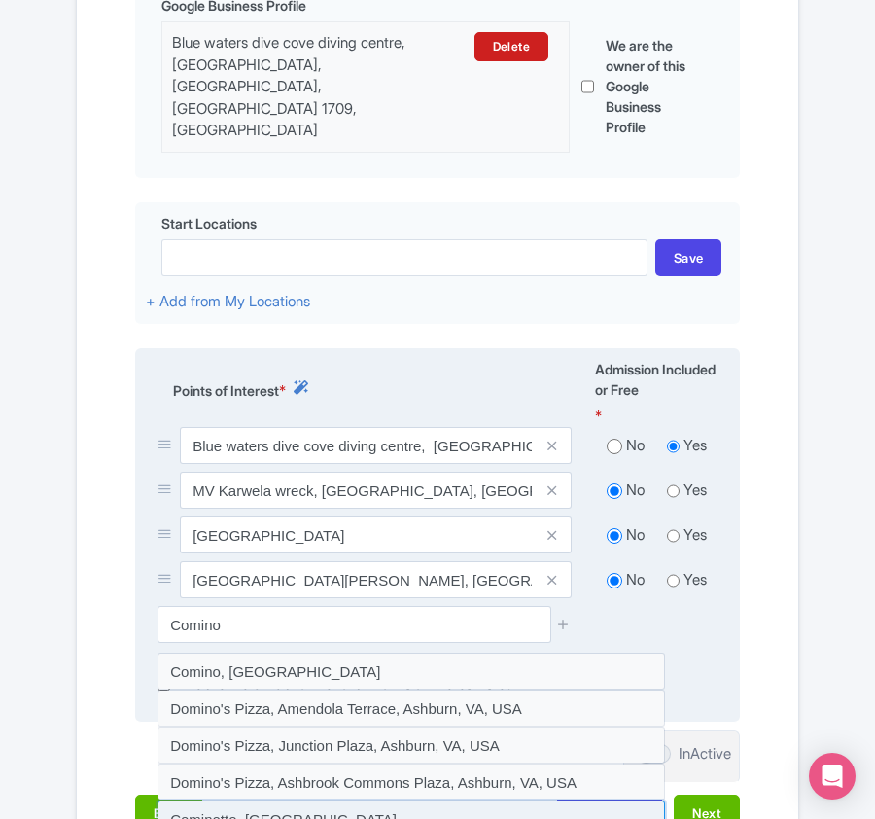
click at [234, 800] on input at bounding box center [412, 818] width 508 height 37
type input "Cominotto‎, [GEOGRAPHIC_DATA]"
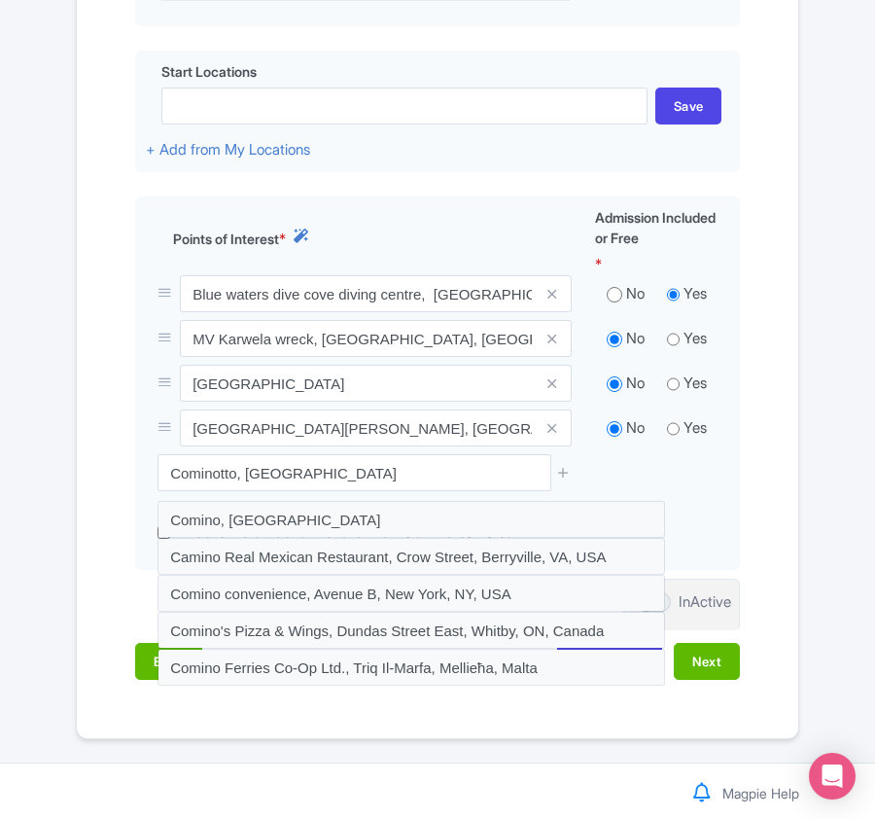
scroll to position [756, 0]
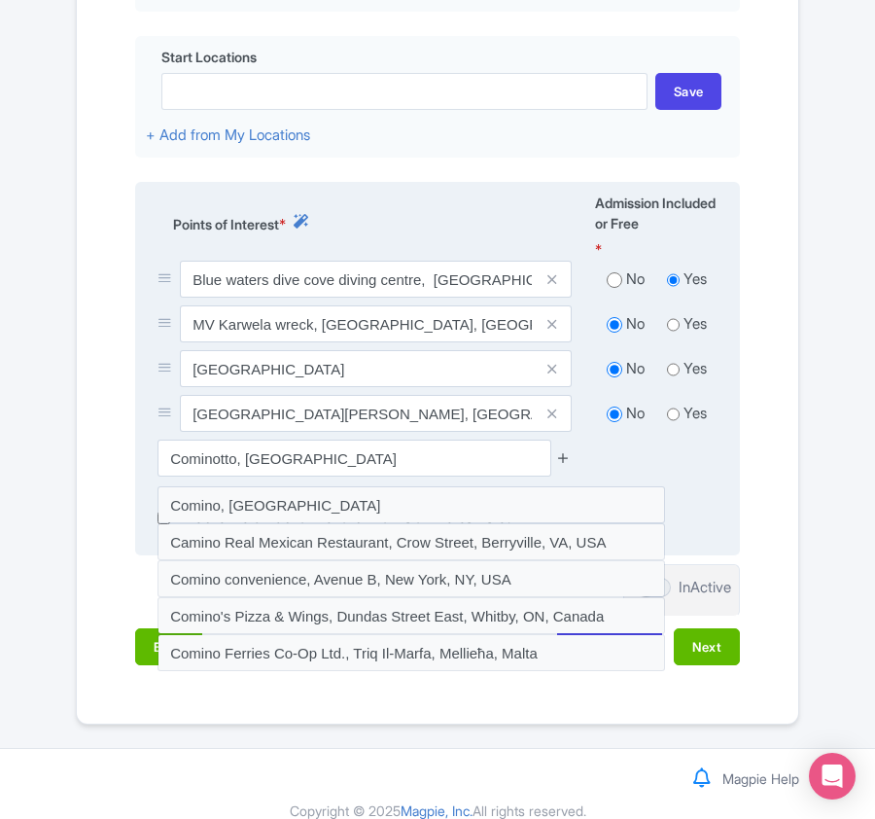
click at [565, 450] on icon at bounding box center [563, 457] width 15 height 15
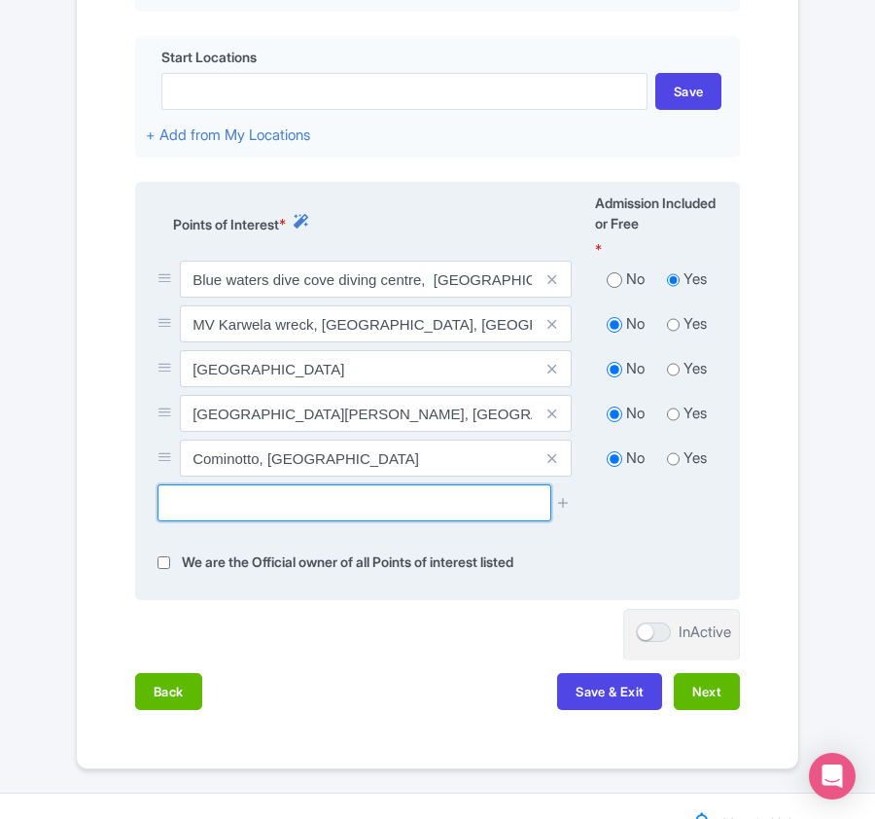
click at [254, 491] on input "text" at bounding box center [354, 502] width 393 height 37
paste input "P31 Patrol Boat"
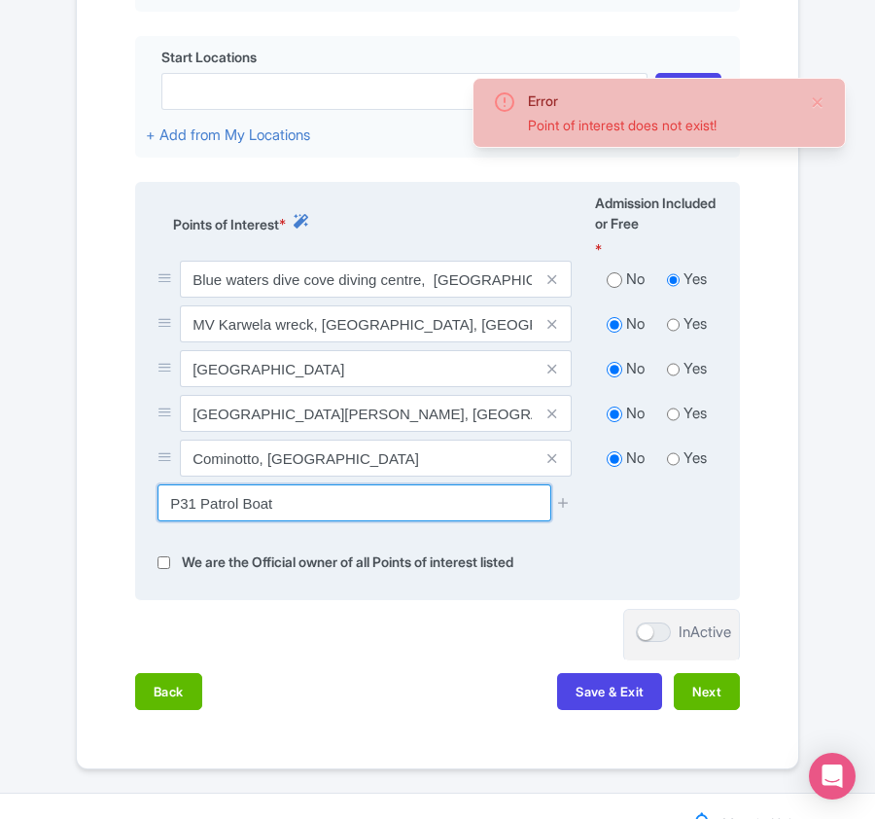
drag, startPoint x: 200, startPoint y: 482, endPoint x: 156, endPoint y: 482, distance: 44.7
click at [156, 484] on div "P31 Patrol Boat" at bounding box center [365, 502] width 438 height 37
click at [203, 484] on input "P31 Patrol Boat" at bounding box center [354, 502] width 393 height 37
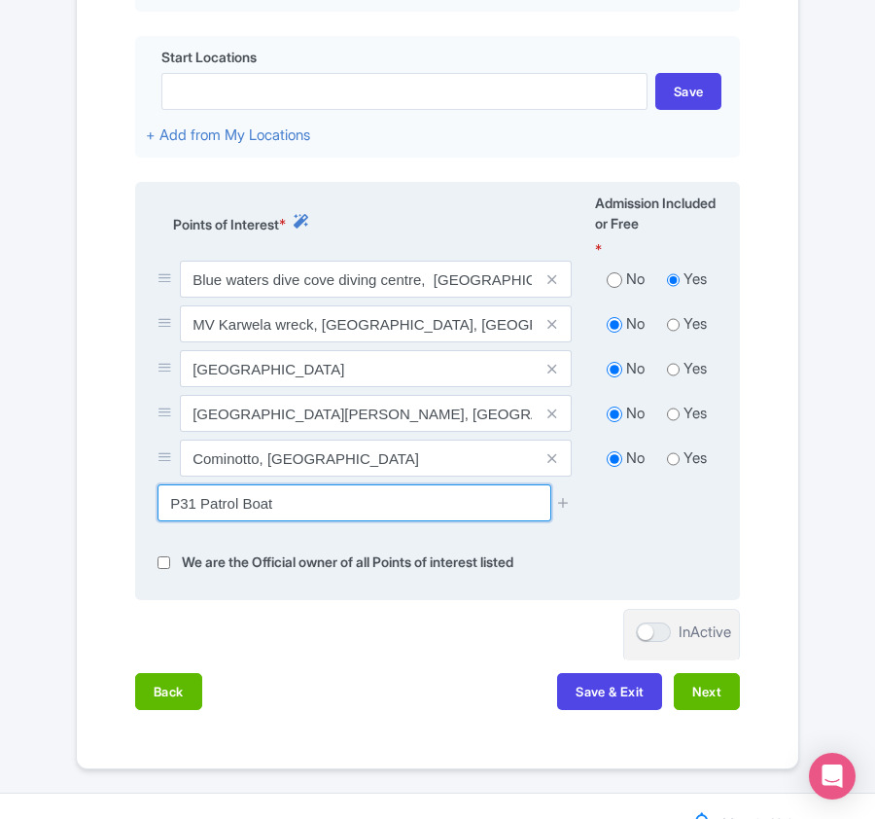
drag, startPoint x: 203, startPoint y: 482, endPoint x: 332, endPoint y: 472, distance: 128.8
click at [332, 484] on input "P31 Patrol Boat" at bounding box center [354, 502] width 393 height 37
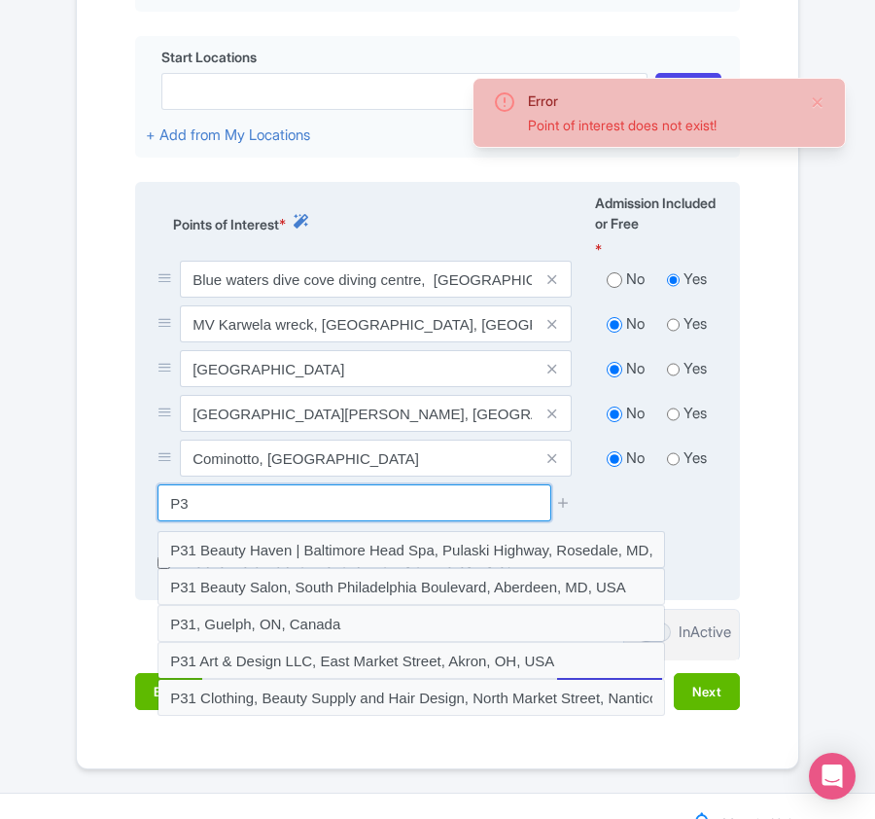
type input "P"
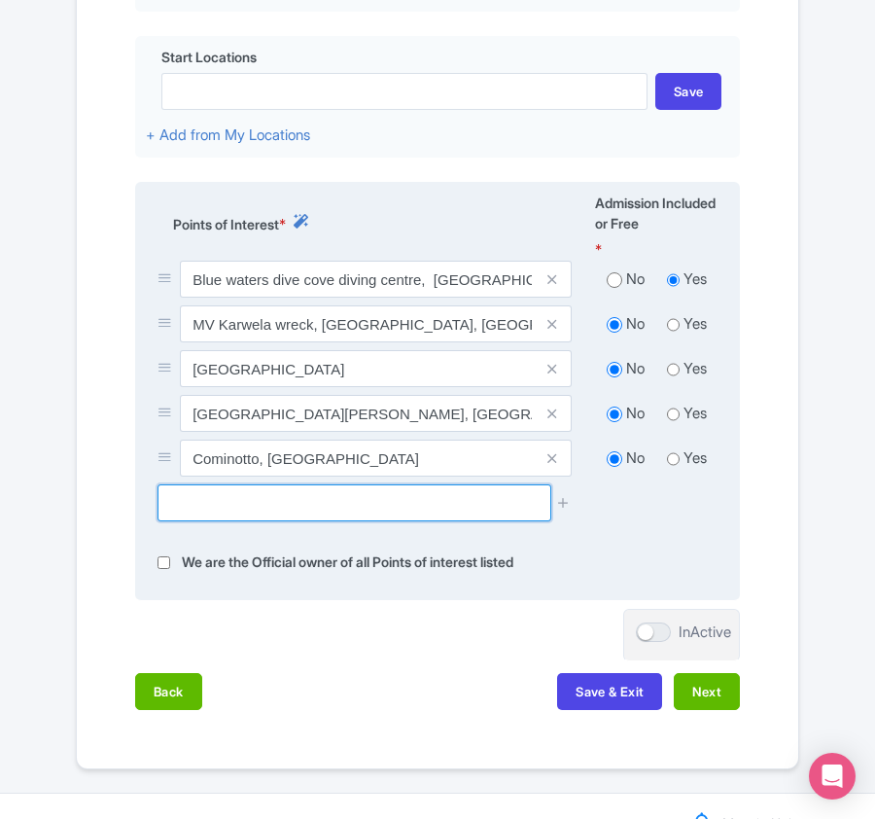
click at [238, 484] on input "text" at bounding box center [354, 502] width 393 height 37
paste input "Xlendi Tunnel and Reef"
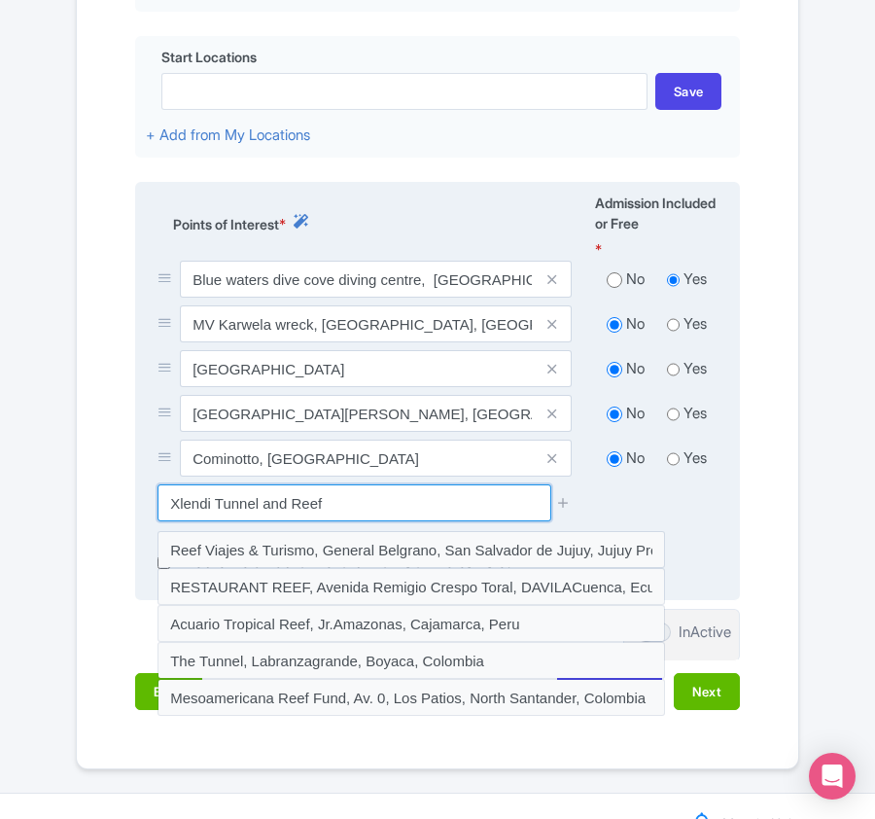
drag, startPoint x: 215, startPoint y: 483, endPoint x: 289, endPoint y: 480, distance: 74.0
click at [289, 484] on input "Xlendi Tunnel and Reef" at bounding box center [354, 502] width 393 height 37
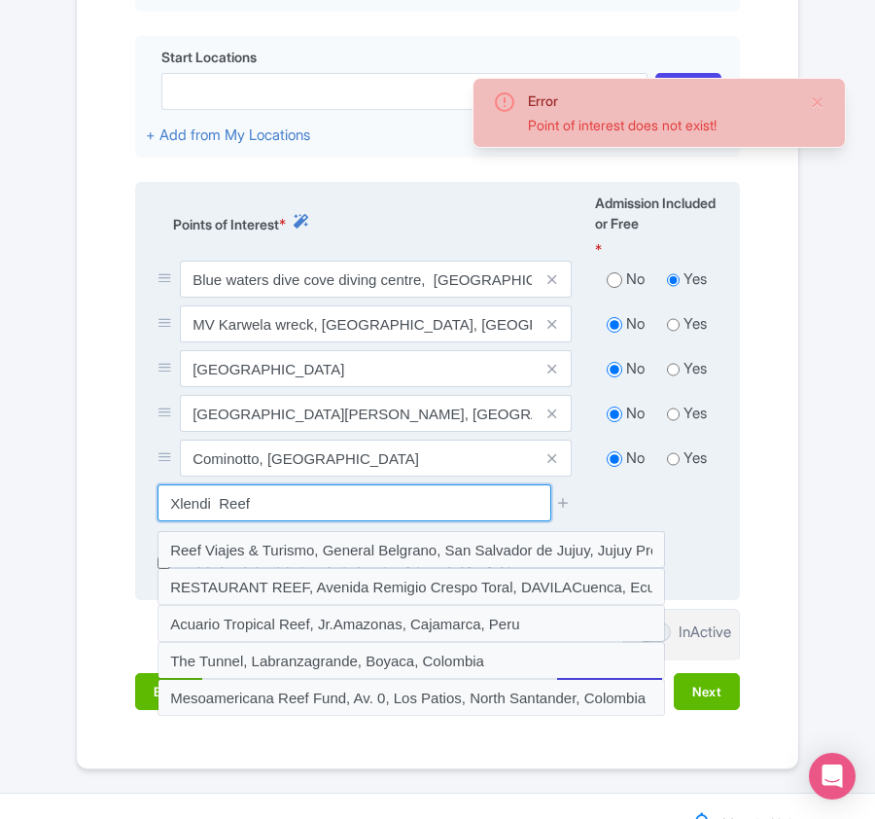
drag, startPoint x: 212, startPoint y: 479, endPoint x: 358, endPoint y: 390, distance: 171.1
click at [311, 484] on input "Xlendi Reef" at bounding box center [354, 502] width 393 height 37
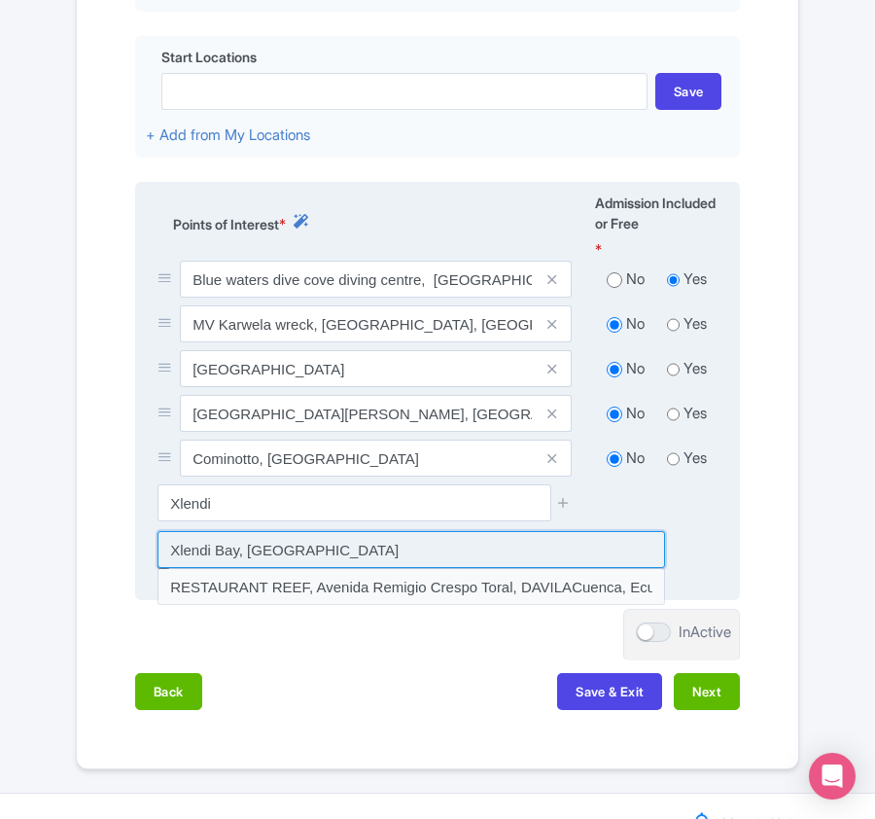
click at [199, 531] on input at bounding box center [412, 549] width 508 height 37
type input "Xlendi Bay, Malta"
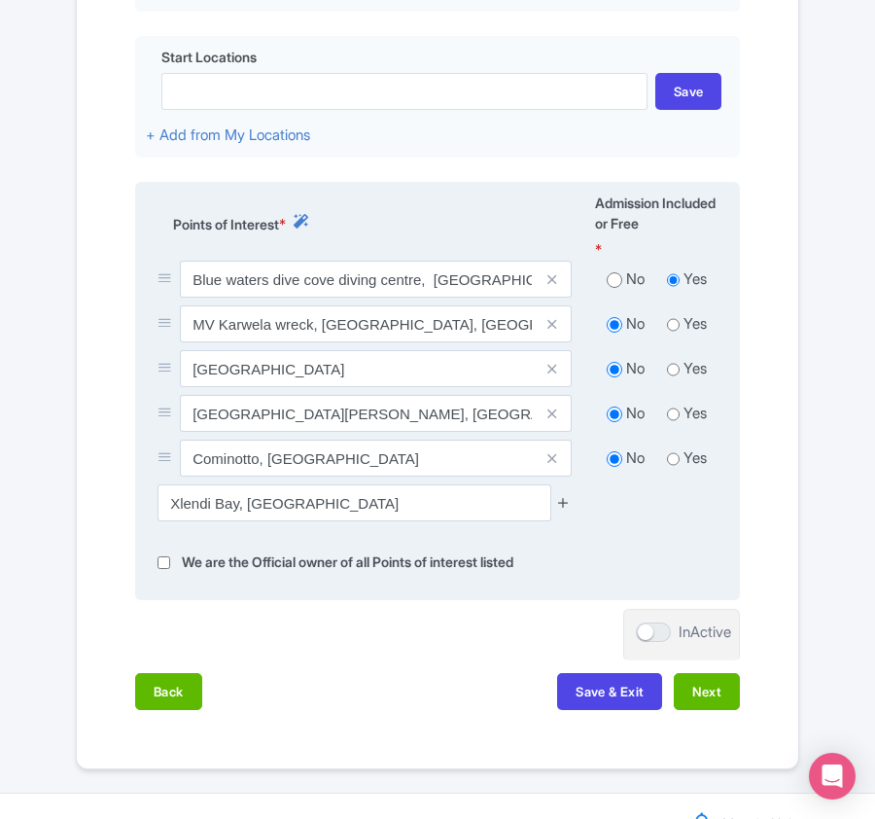
click at [560, 495] on icon at bounding box center [563, 502] width 15 height 15
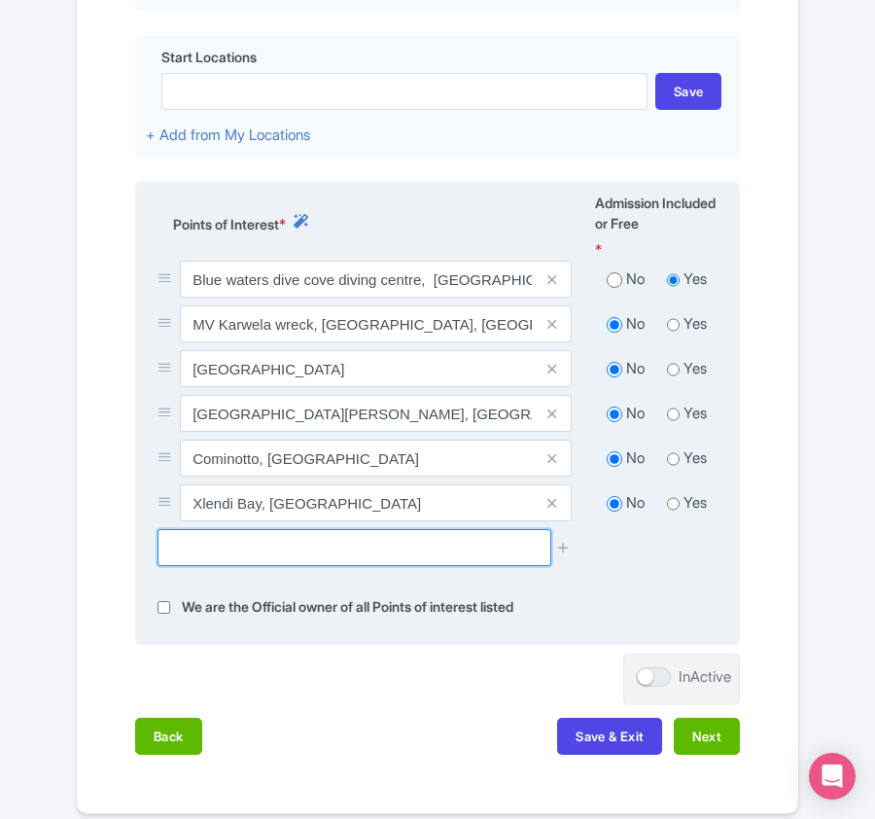
click at [223, 529] on input "text" at bounding box center [354, 547] width 393 height 37
paste input "Billinghurst Cave"
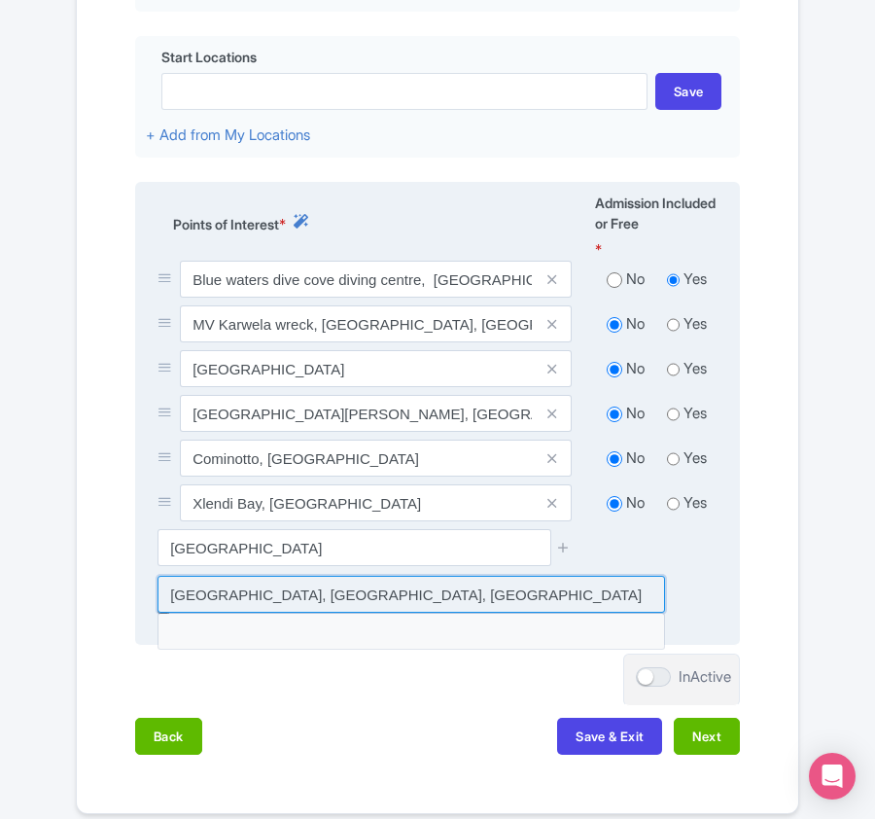
click at [241, 576] on input at bounding box center [412, 594] width 508 height 37
type input "Billinghurst Cave, Żebbuġ, Malta"
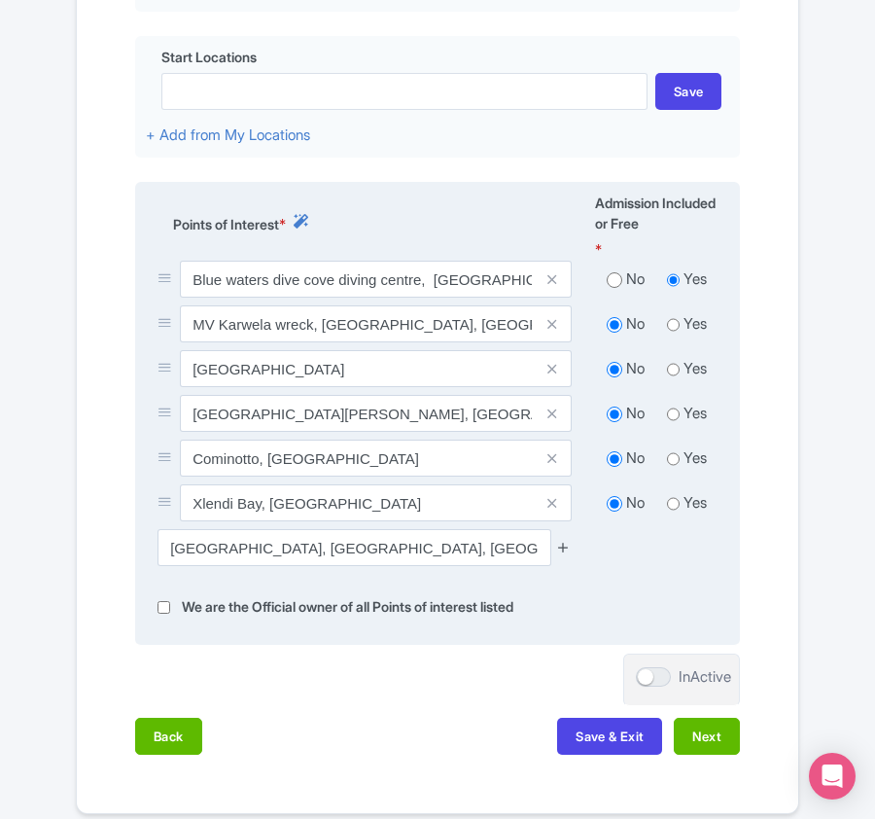
click at [557, 540] on icon at bounding box center [563, 547] width 15 height 15
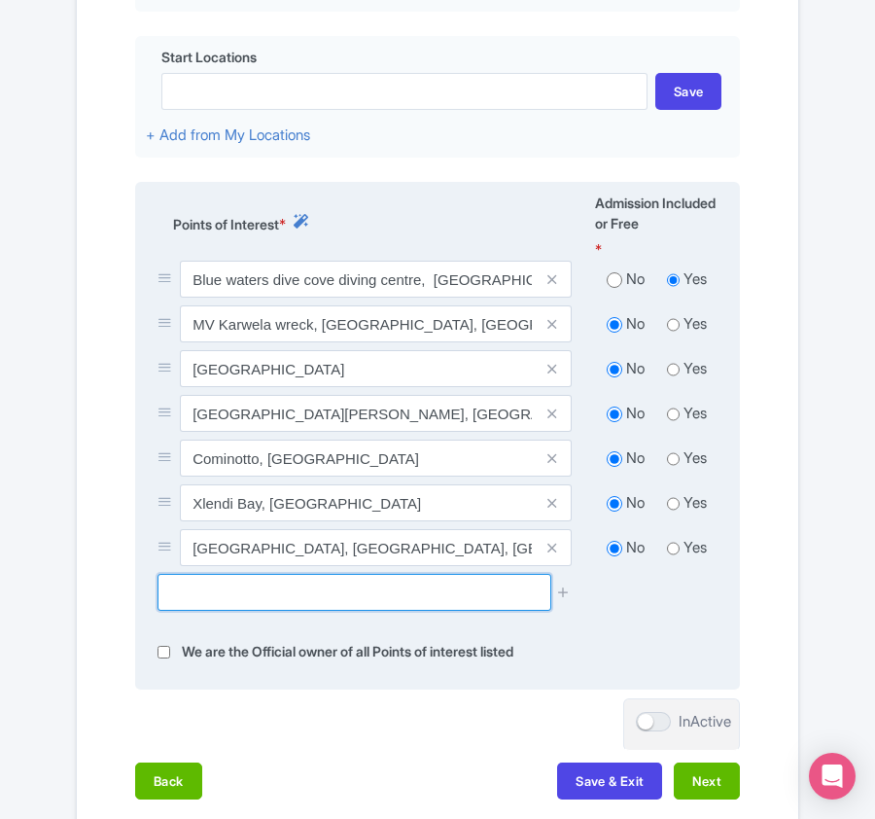
click at [196, 574] on input "text" at bounding box center [354, 592] width 393 height 37
paste input "Blue Hole And Remains Of Azure Window"
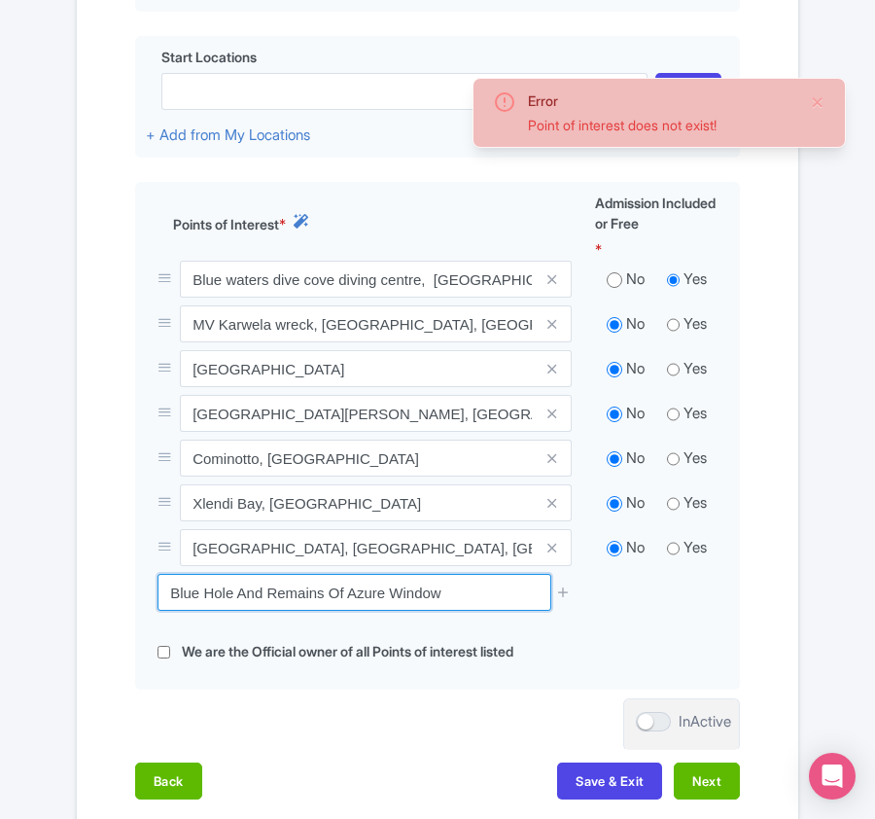
drag, startPoint x: 348, startPoint y: 569, endPoint x: -29, endPoint y: 580, distance: 377.5
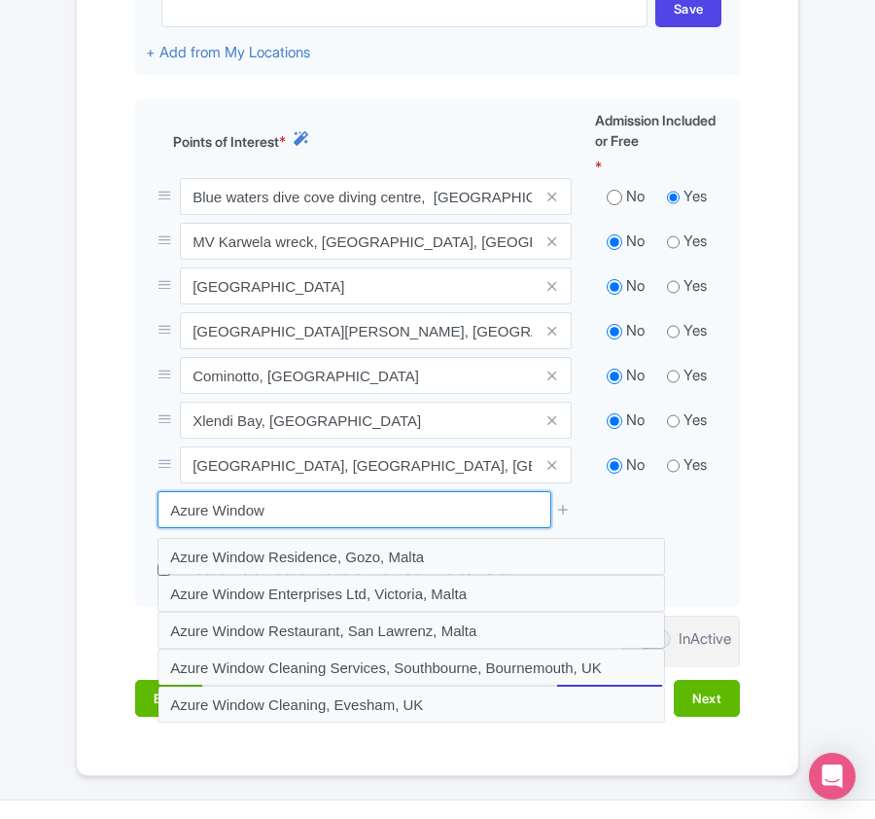
scroll to position [885, 0]
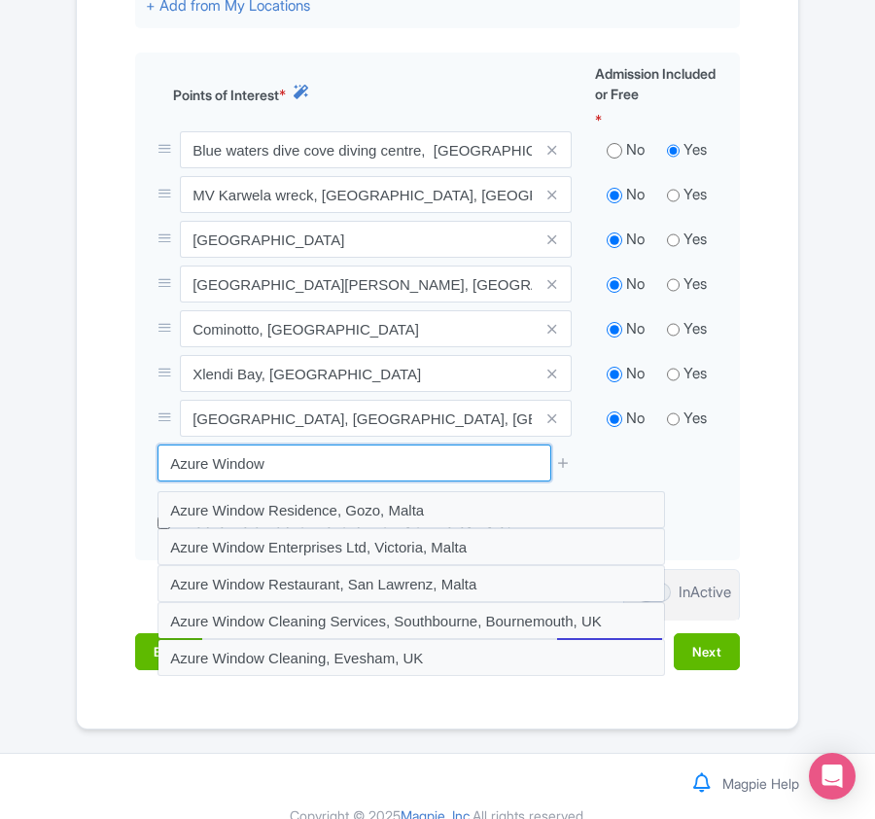
drag, startPoint x: 316, startPoint y: 430, endPoint x: 84, endPoint y: 457, distance: 234.0
click at [84, 457] on div "Name & Price Locations Description & Reviews Images & Categories Complete Edit …" at bounding box center [438, 88] width 722 height 1203
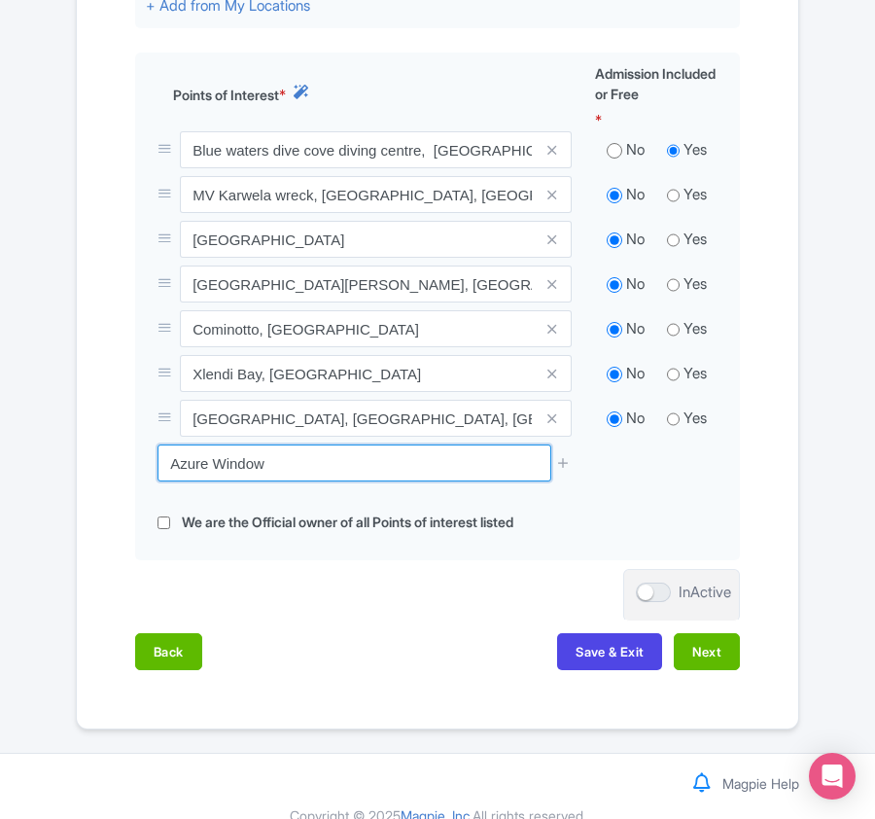
paste input "Blue Hole"
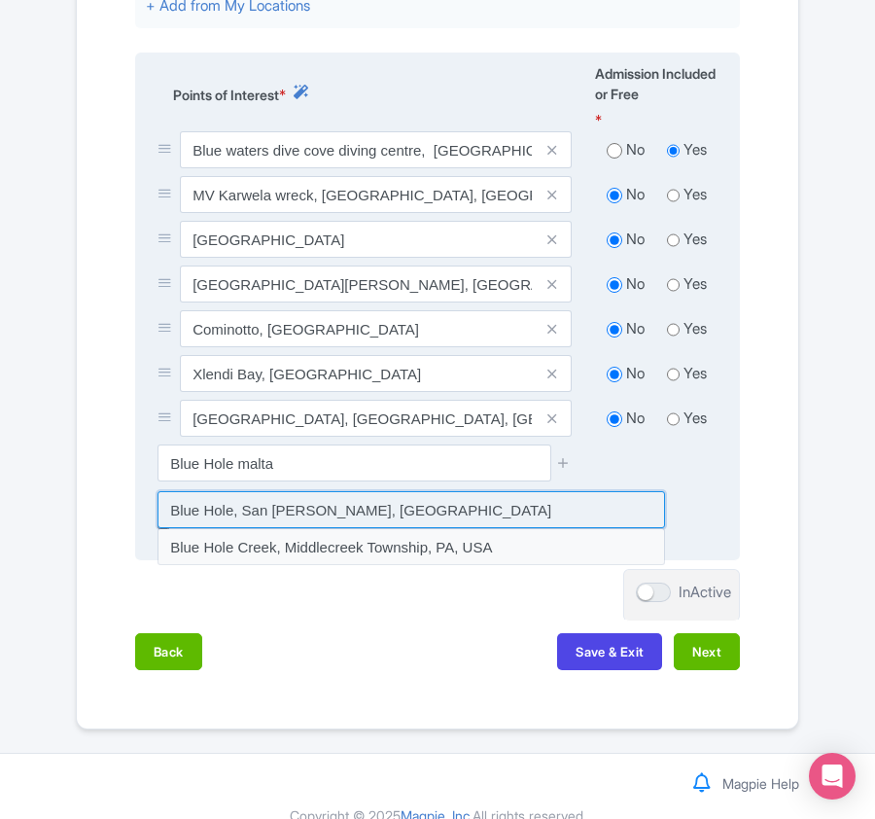
click at [464, 491] on input at bounding box center [412, 509] width 508 height 37
type input "Blue Hole, San Lawrenz, Malta"
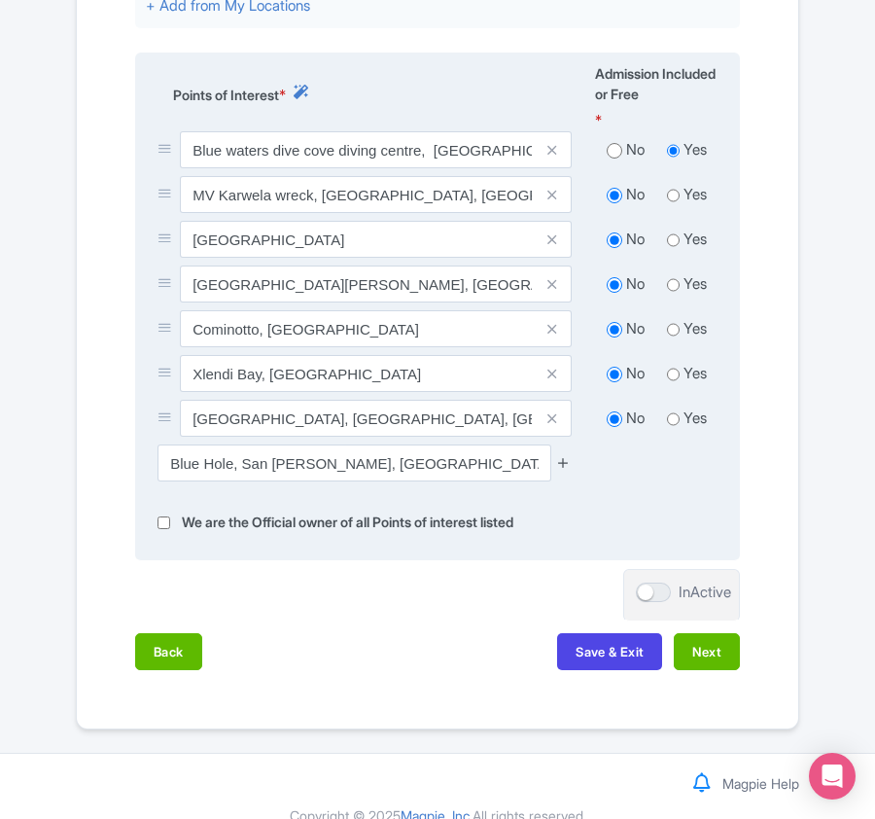
click at [561, 455] on icon at bounding box center [563, 462] width 15 height 15
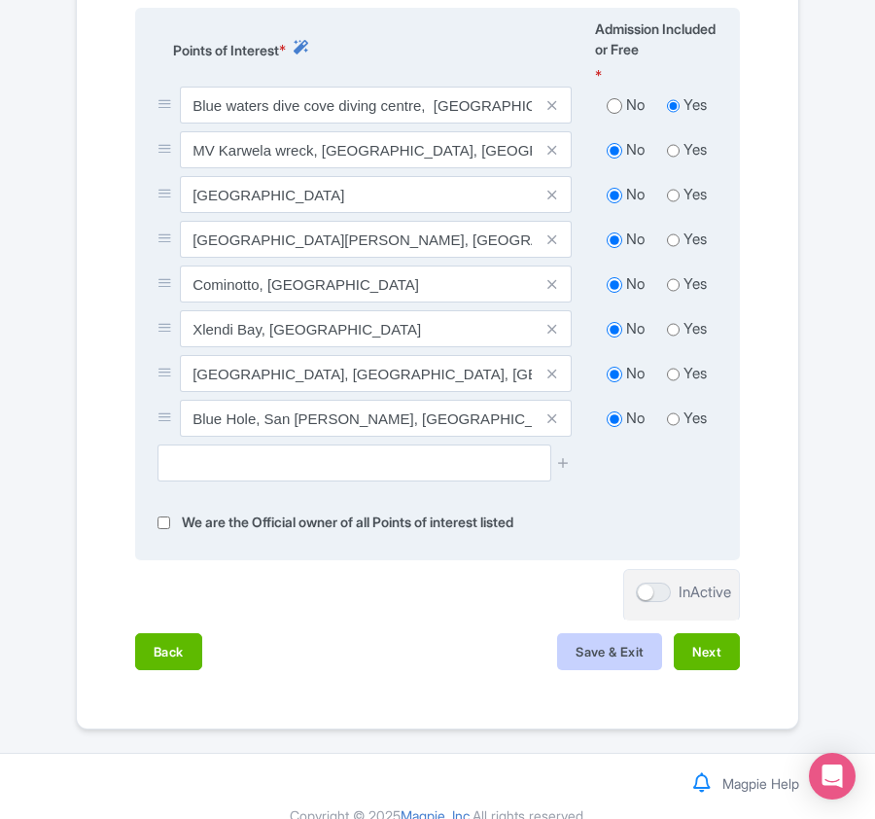
scroll to position [935, 0]
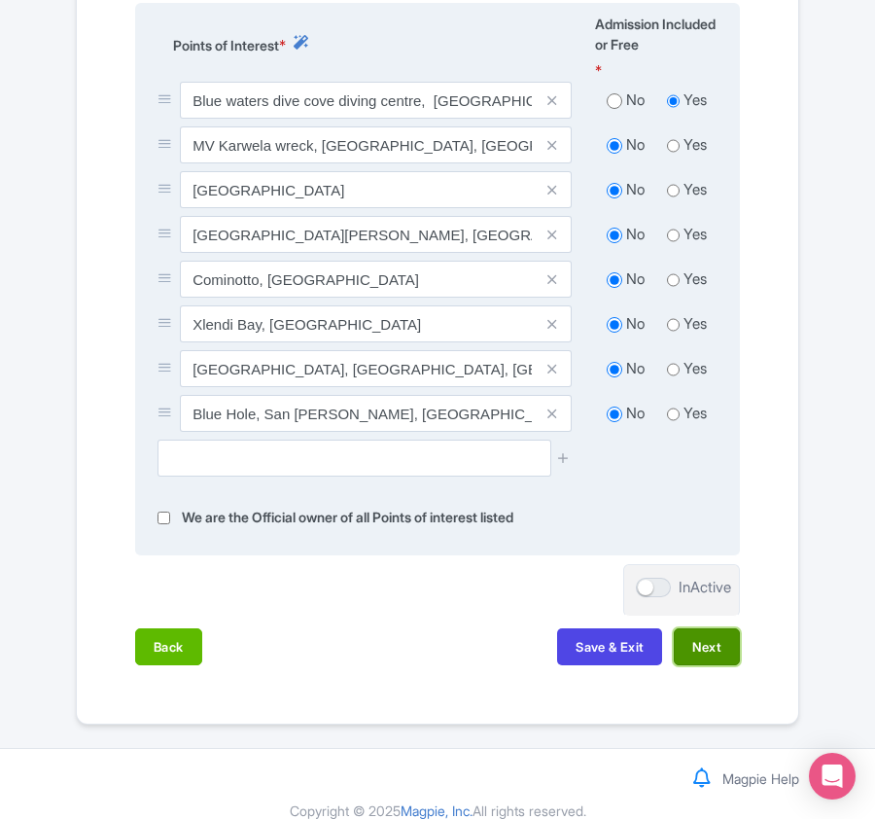
click at [709, 628] on button "Next" at bounding box center [707, 646] width 66 height 37
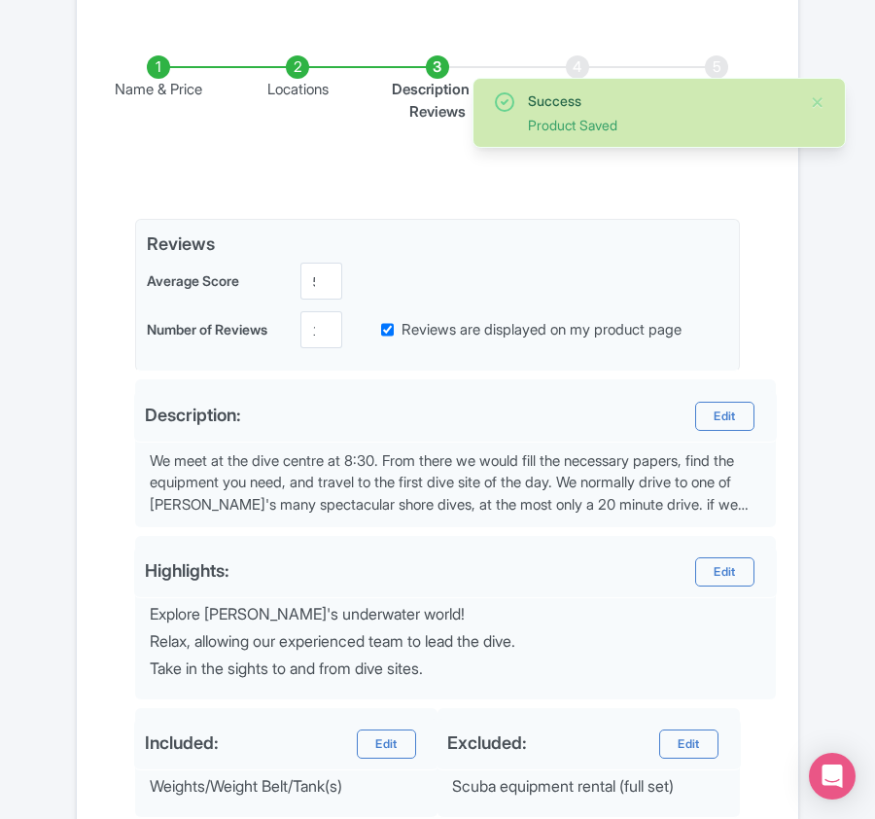
scroll to position [617, 0]
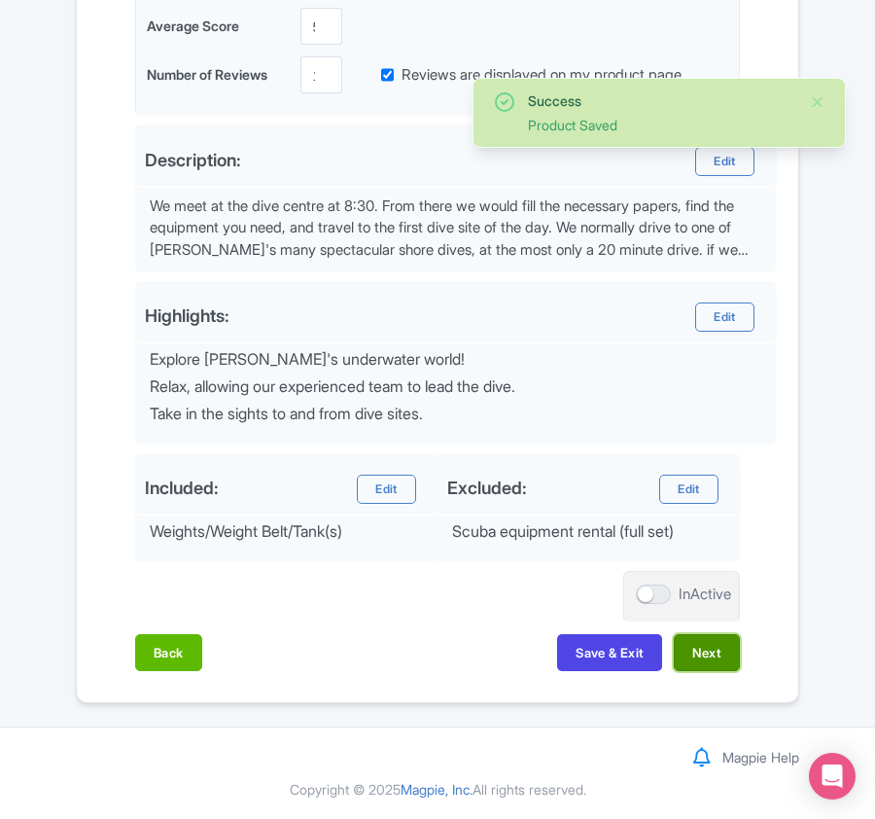
click at [693, 658] on button "Next" at bounding box center [707, 652] width 66 height 37
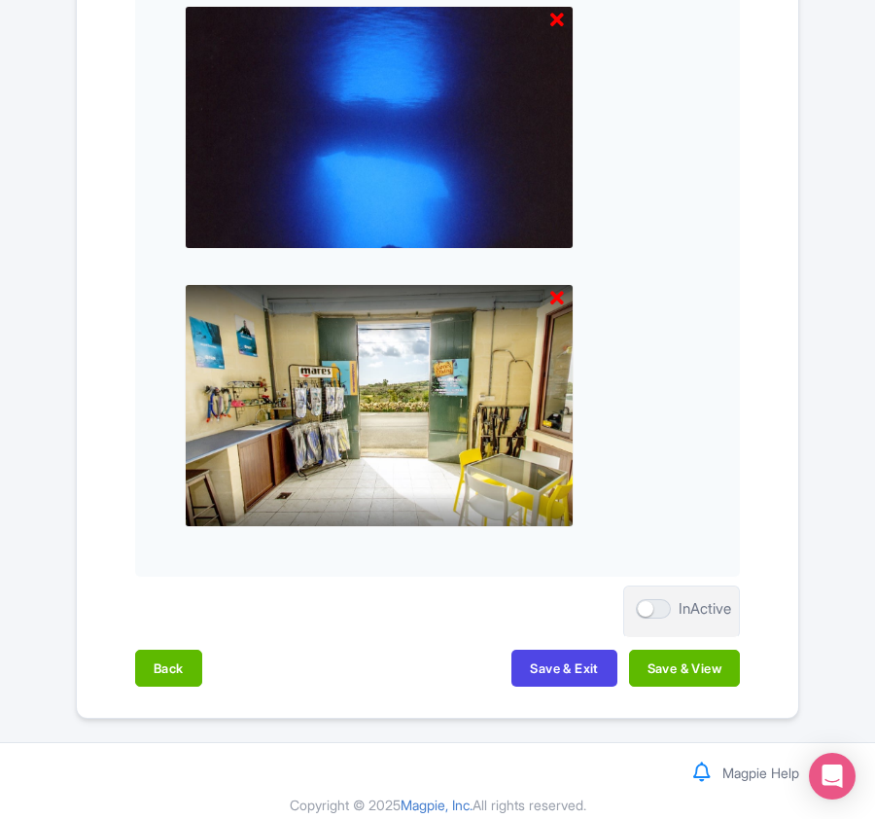
scroll to position [2027, 0]
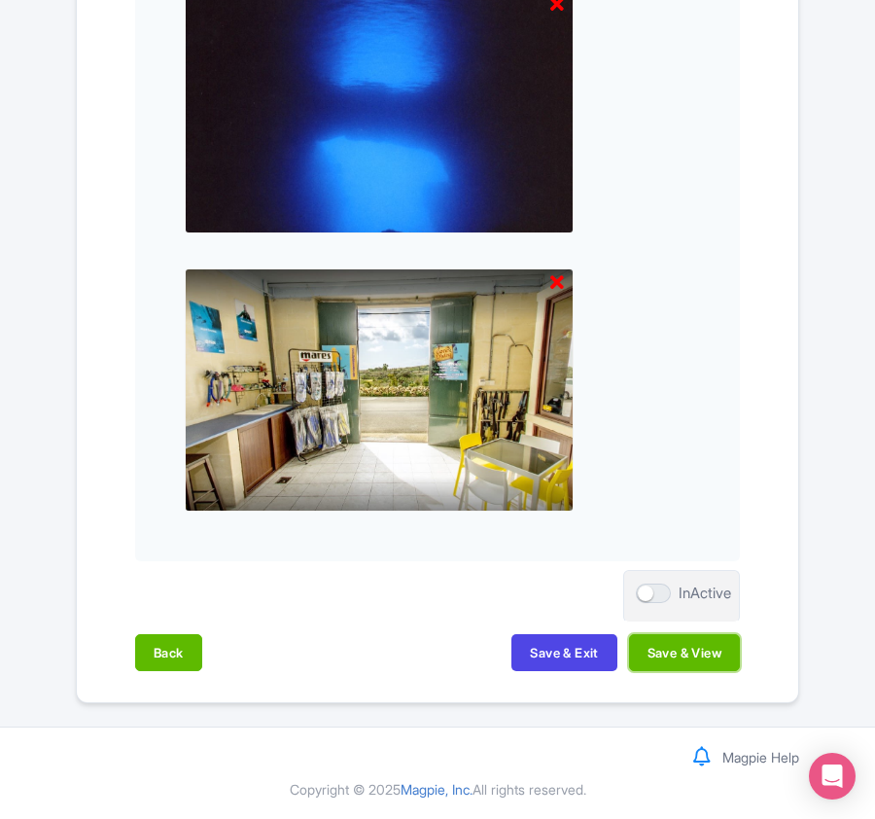
click at [693, 658] on button "Save & View" at bounding box center [684, 652] width 111 height 37
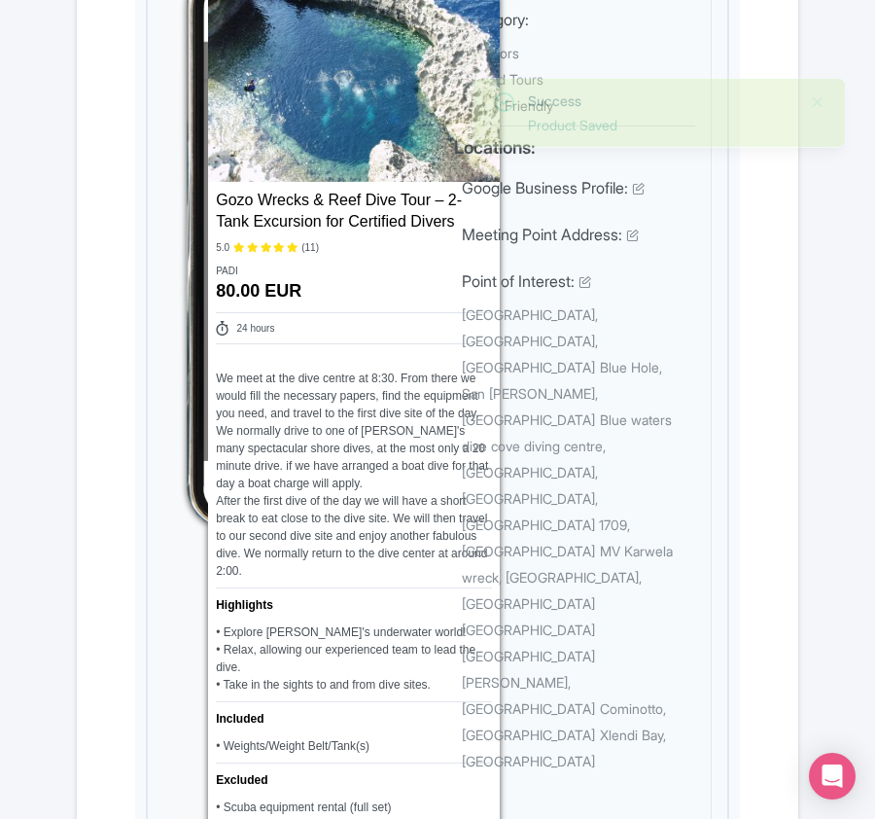
scroll to position [0, 0]
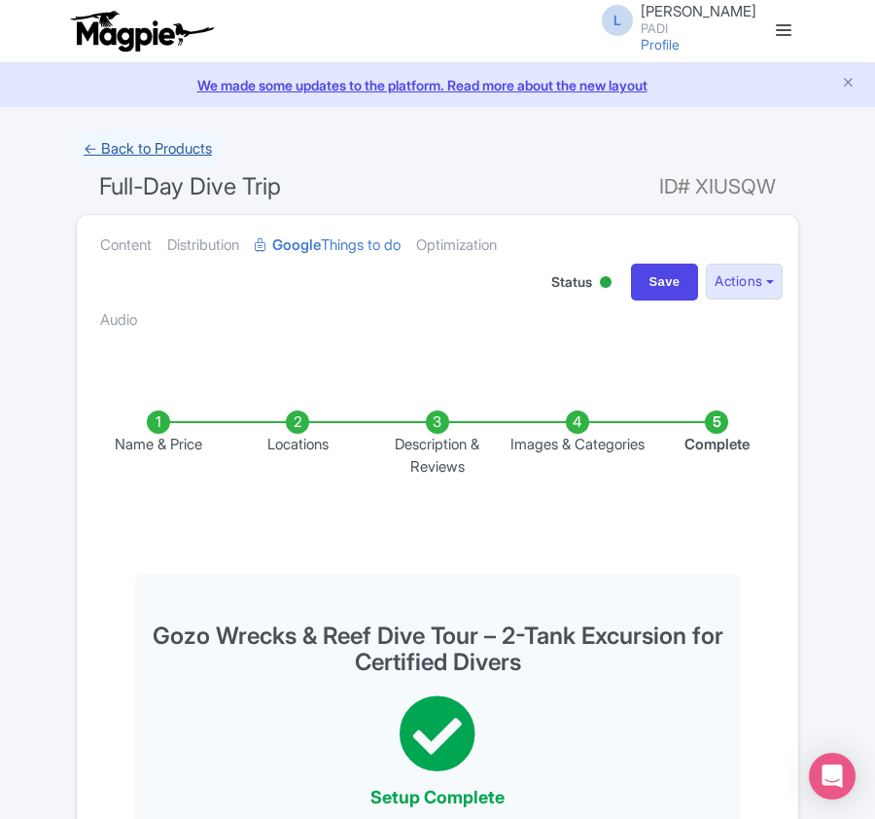
click at [136, 148] on link "← Back to Products" at bounding box center [148, 149] width 144 height 38
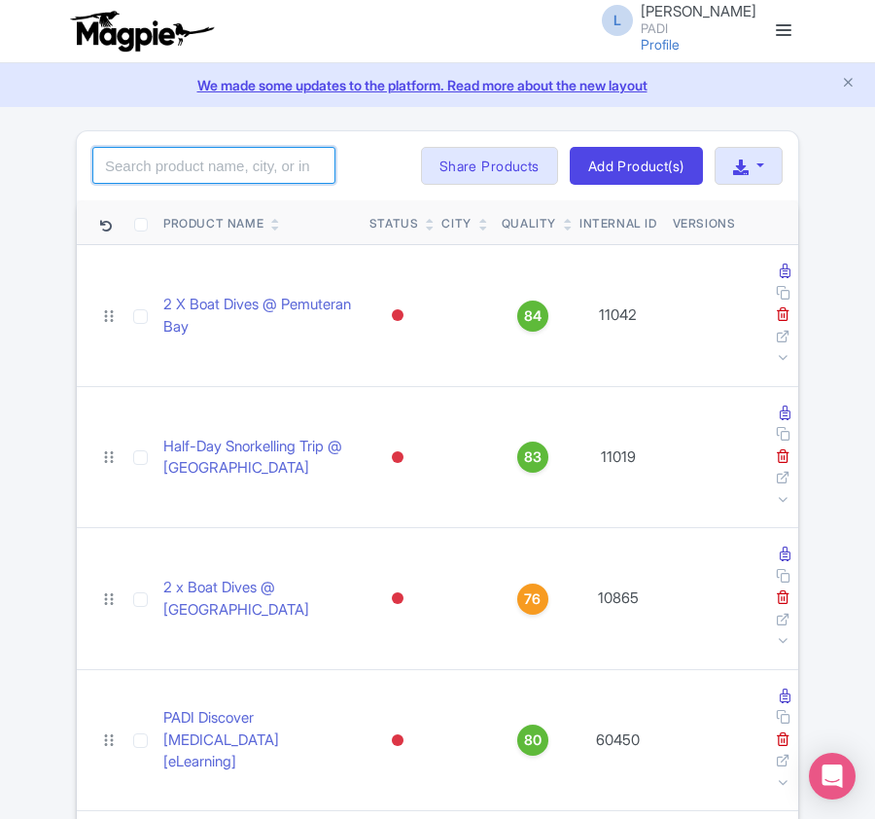
click at [119, 161] on input "search" at bounding box center [213, 165] width 243 height 37
paste input "13180"
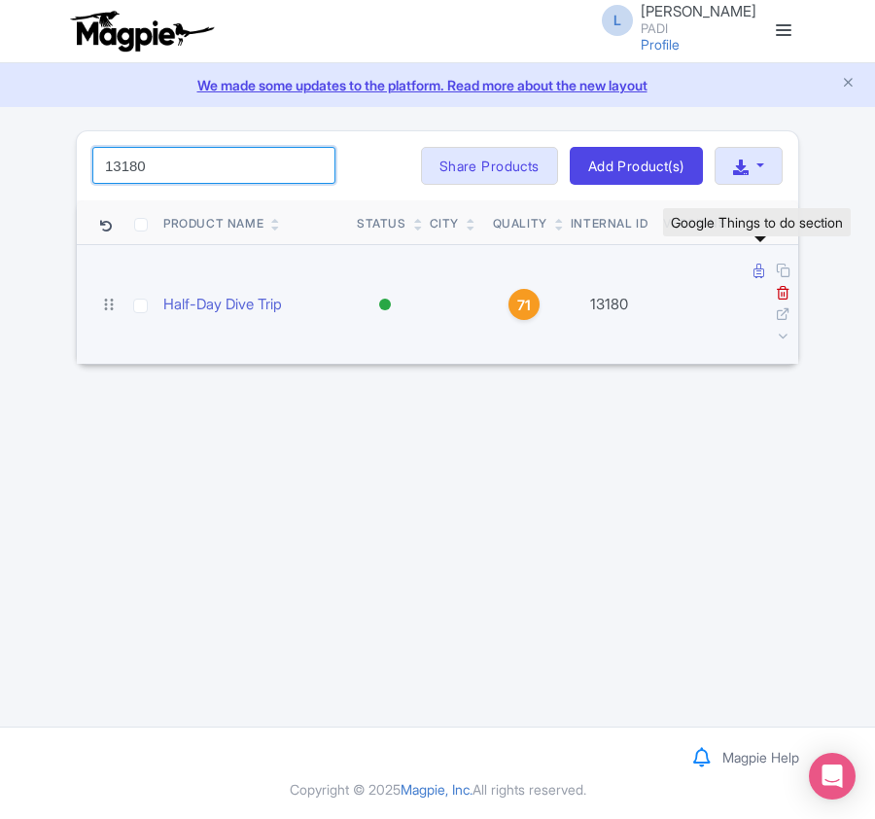
type input "13180"
click at [754, 274] on icon at bounding box center [759, 271] width 11 height 15
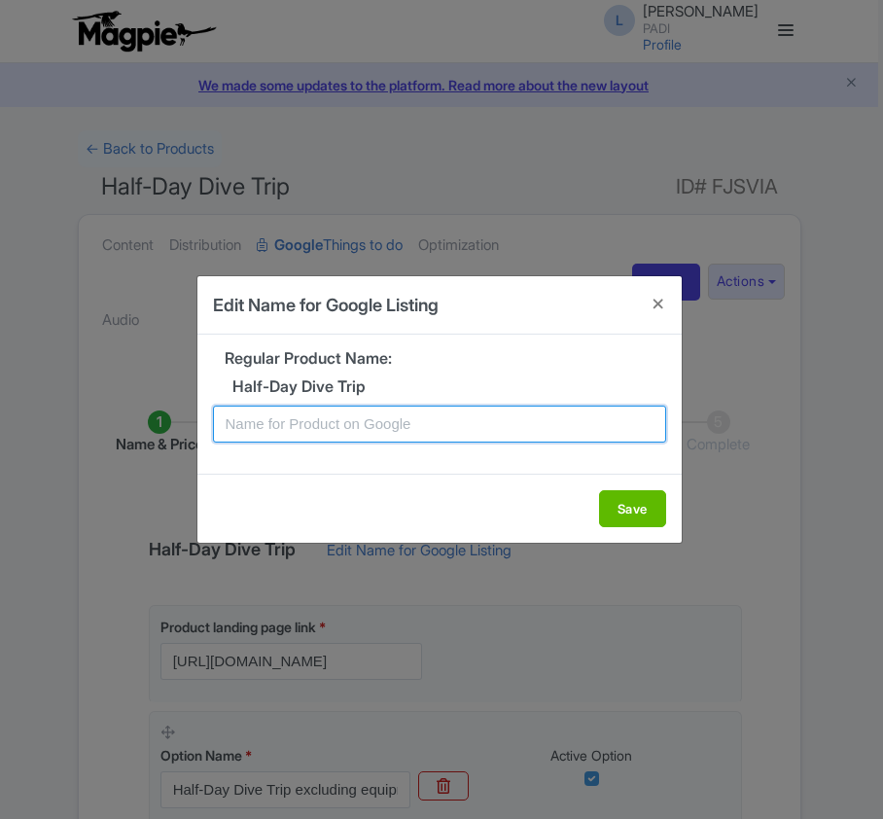
click at [338, 429] on input "text" at bounding box center [439, 424] width 453 height 37
paste input "Gozo Fun Dive: Crystal Waters, Unforgettable Moments!"
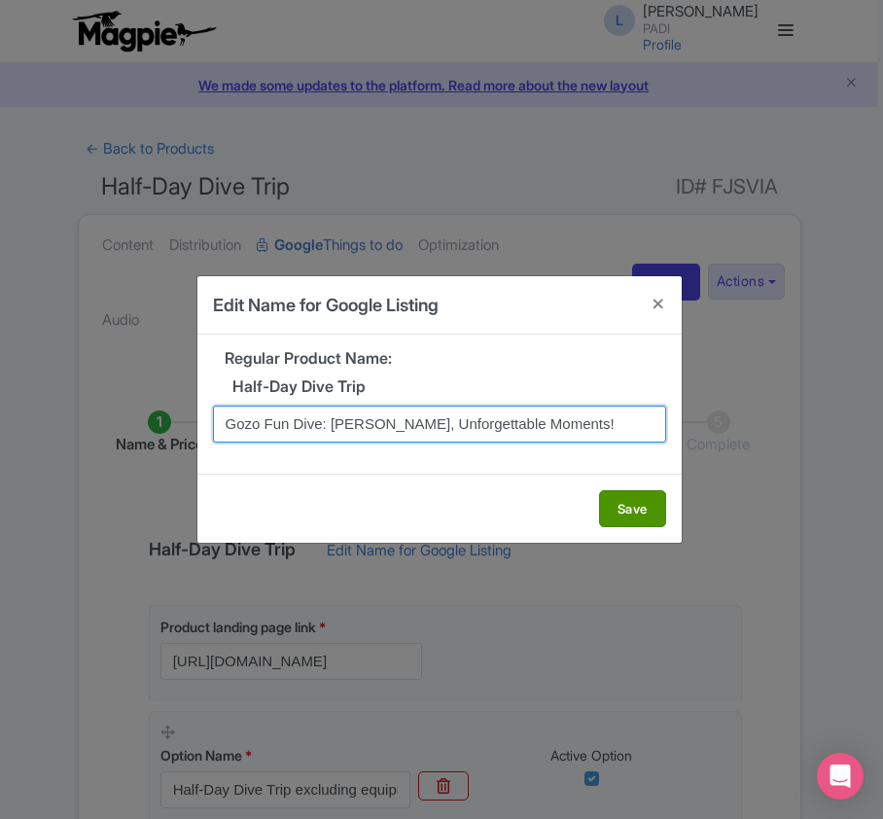
type input "Gozo Fun Dive: Crystal Waters, Unforgettable Moments!"
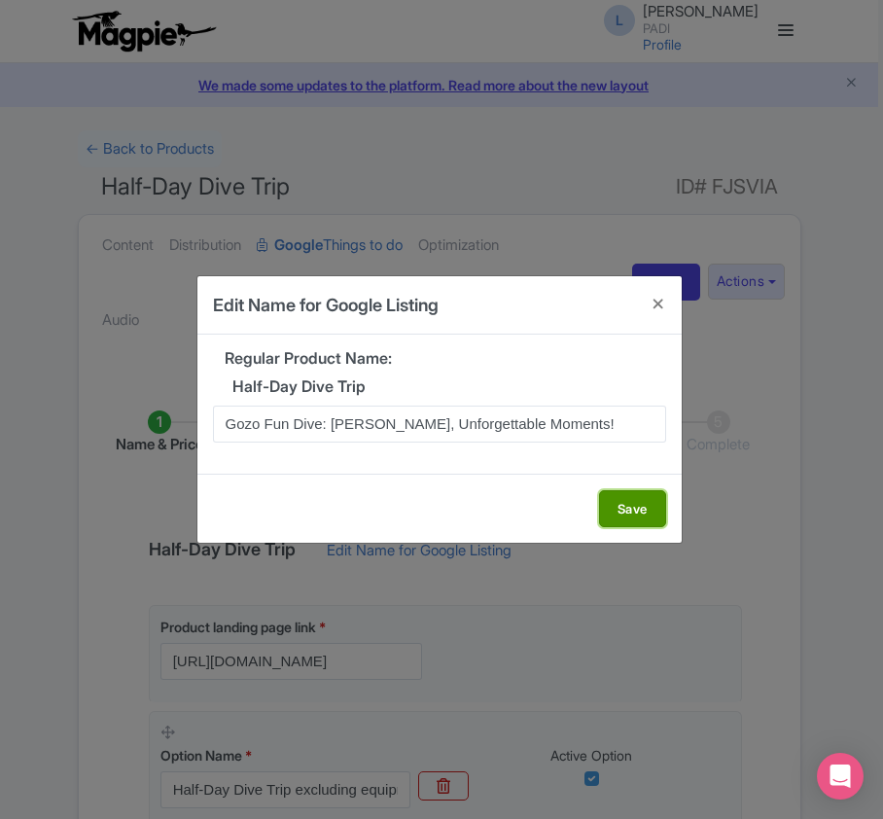
click at [626, 508] on button "Save" at bounding box center [632, 508] width 67 height 37
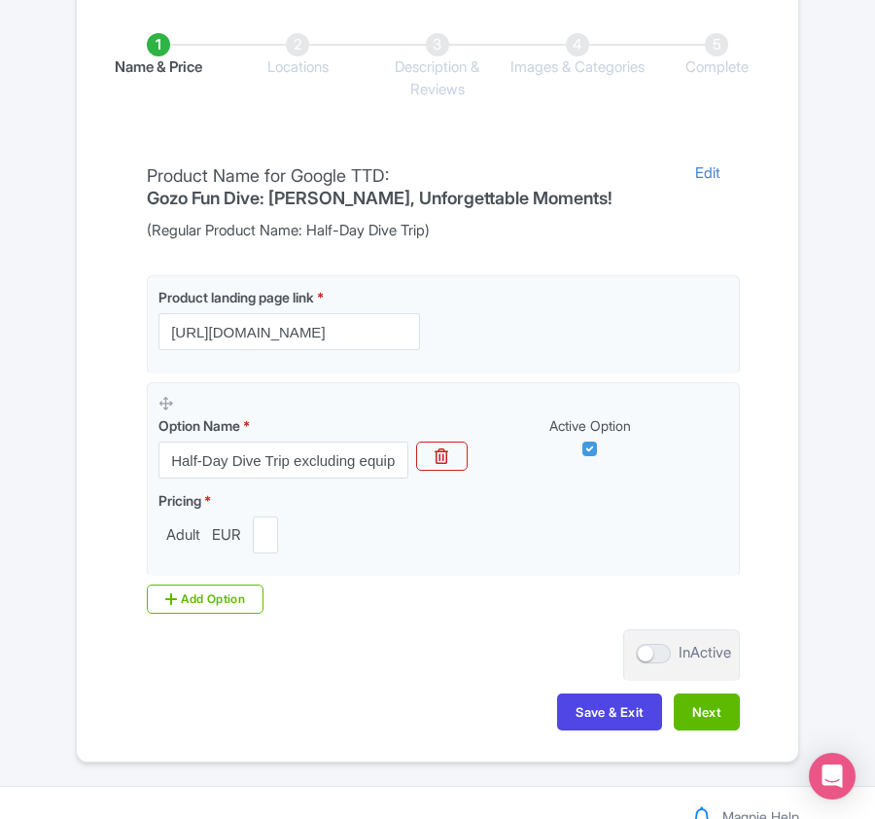
scroll to position [441, 0]
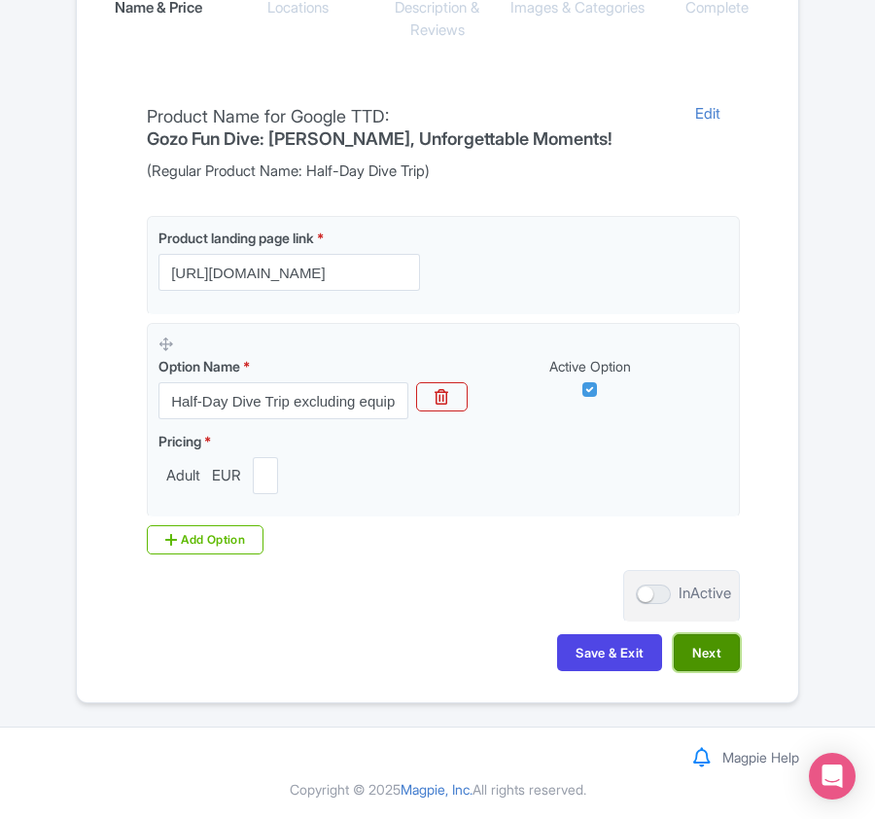
click at [709, 652] on button "Next" at bounding box center [707, 652] width 66 height 37
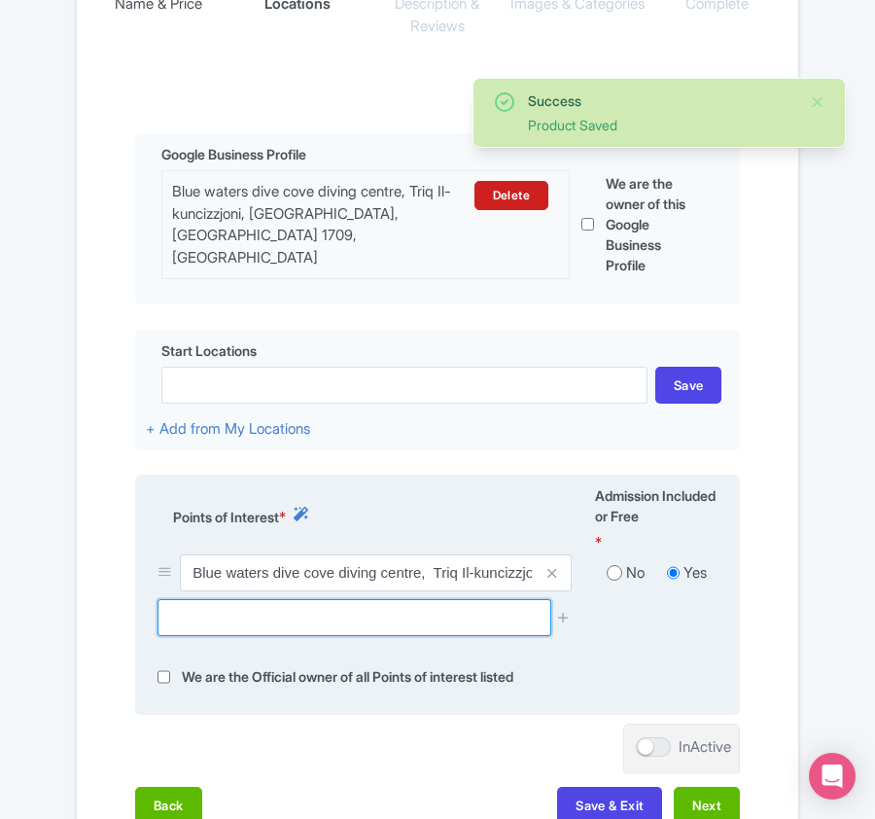
click at [195, 604] on input "text" at bounding box center [354, 617] width 393 height 37
paste input "MV Karwela wreck,"
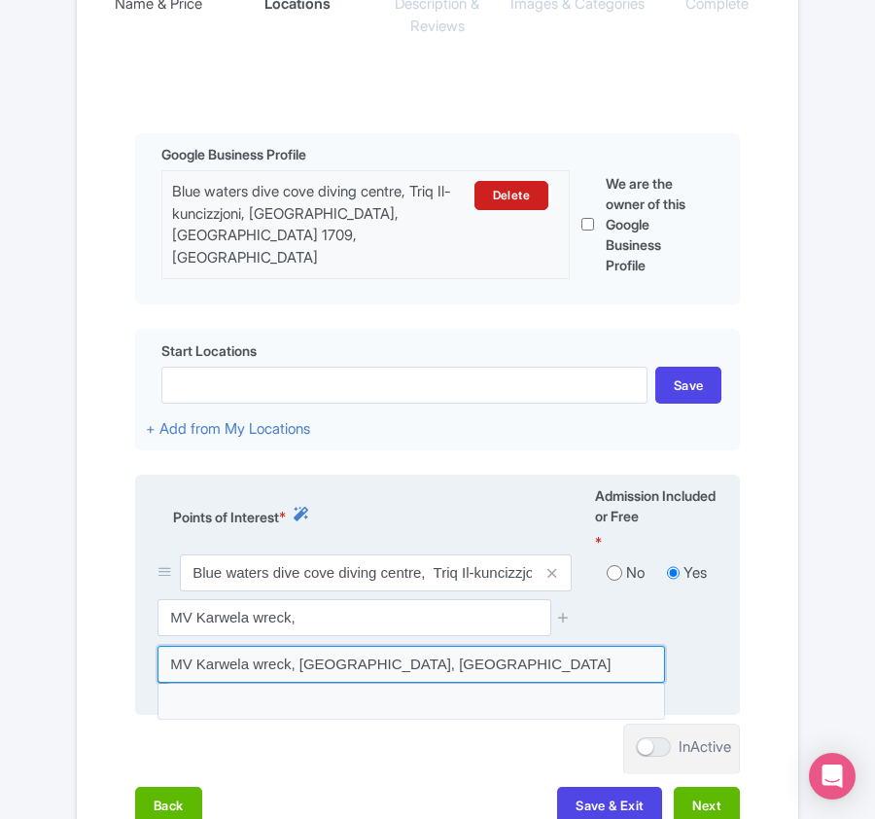
click at [199, 654] on input at bounding box center [412, 664] width 508 height 37
type input "MV Karwela wreck, [GEOGRAPHIC_DATA], [GEOGRAPHIC_DATA]"
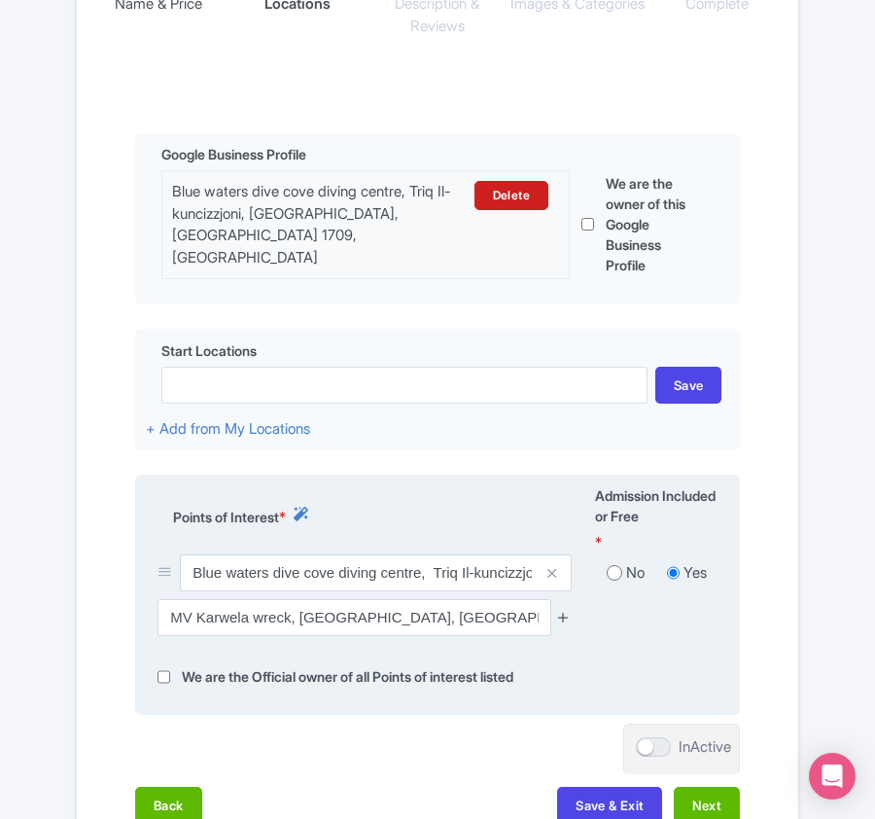
click at [562, 612] on icon at bounding box center [563, 617] width 15 height 15
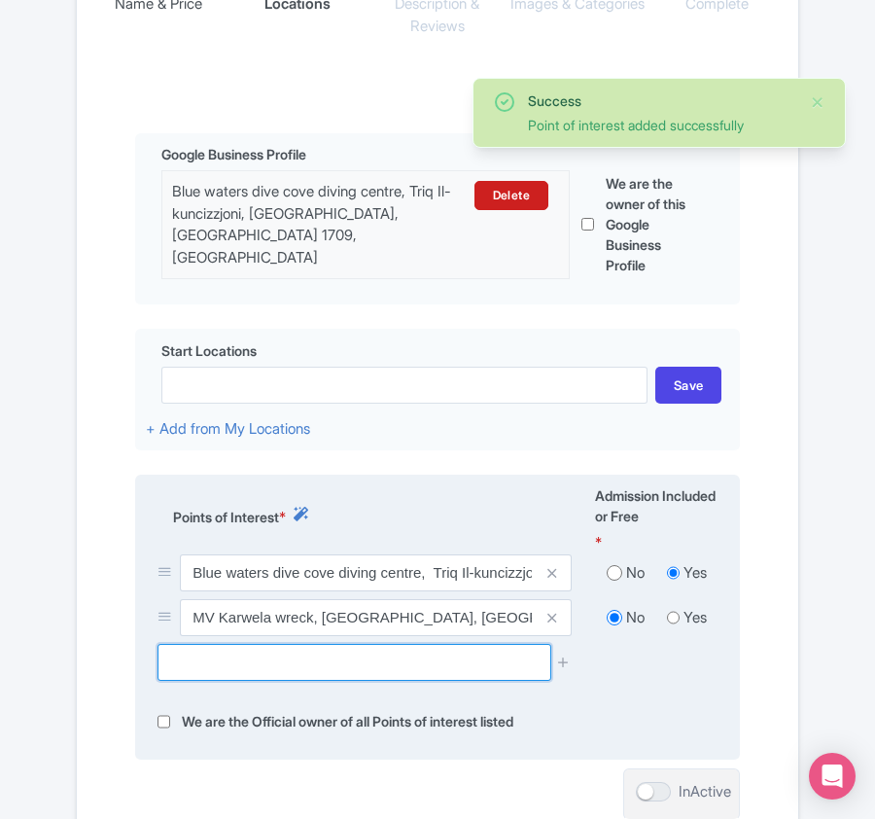
click at [253, 659] on input "text" at bounding box center [354, 662] width 393 height 37
paste input "[GEOGRAPHIC_DATA]"
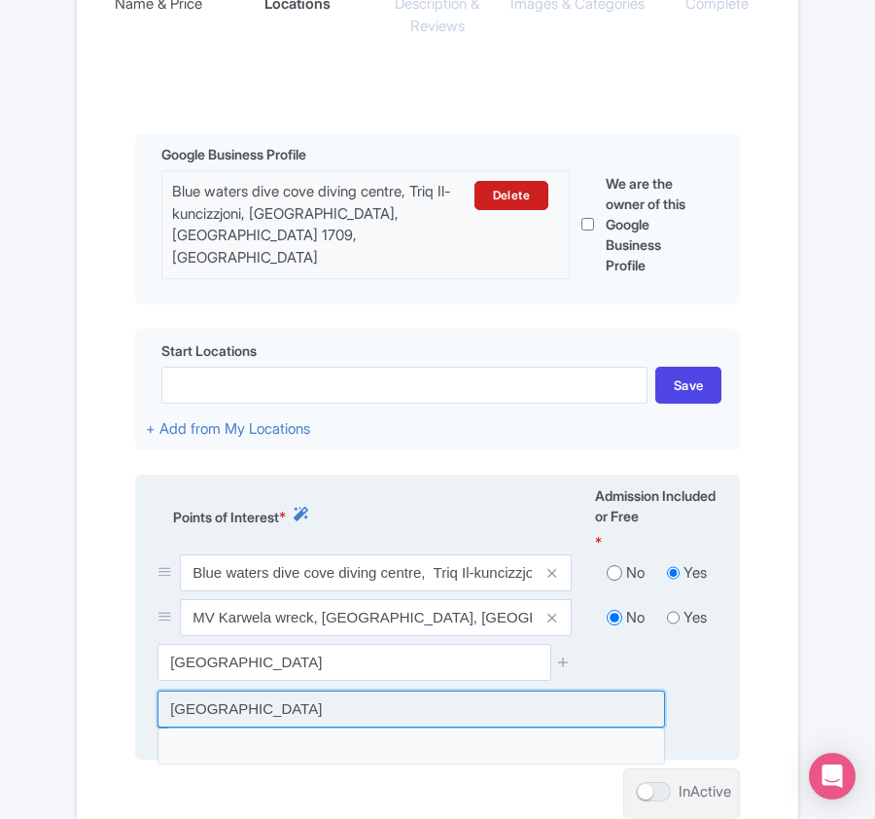
click at [254, 710] on input at bounding box center [412, 708] width 508 height 37
type input "[GEOGRAPHIC_DATA]"
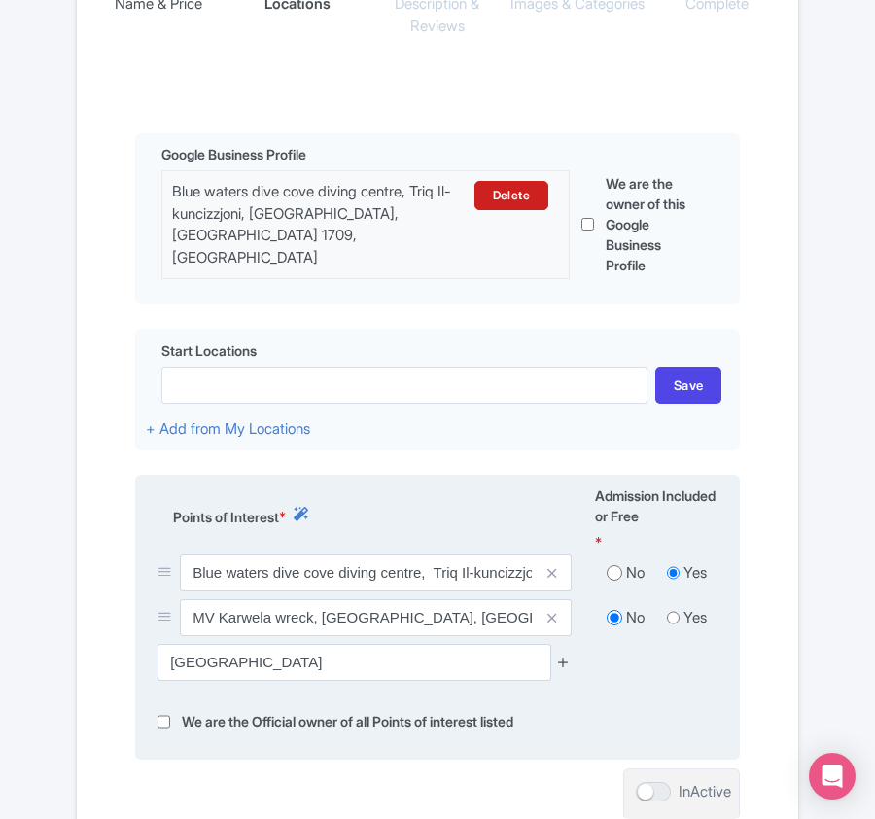
click at [570, 652] on link at bounding box center [563, 663] width 15 height 22
click at [564, 659] on icon at bounding box center [563, 661] width 15 height 15
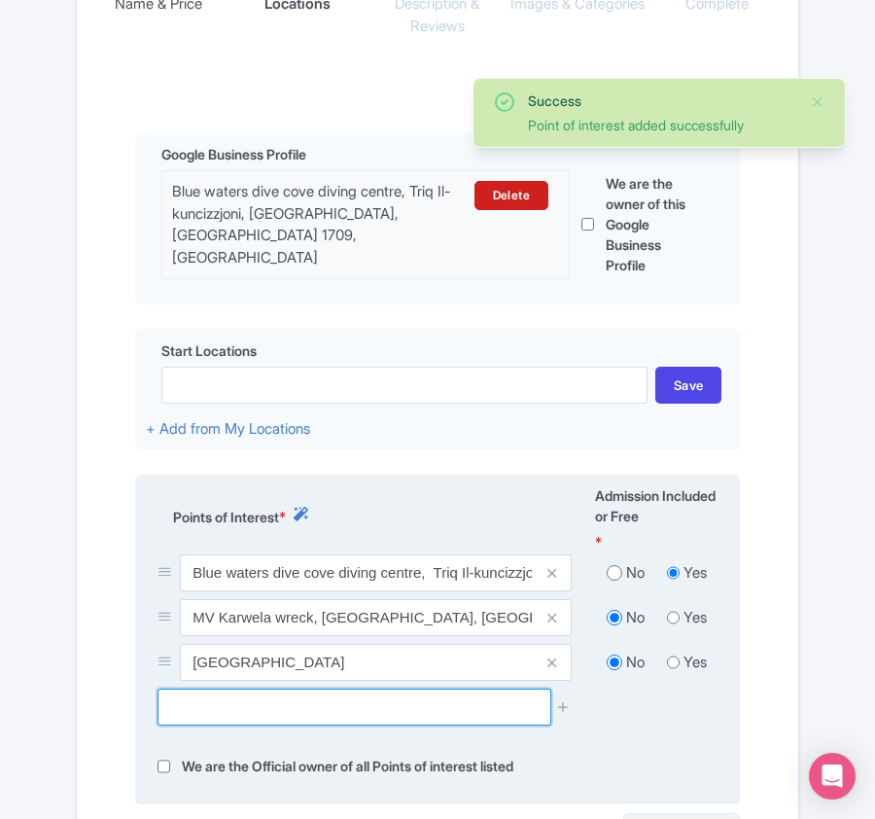
click at [270, 720] on input "text" at bounding box center [354, 707] width 393 height 37
paste input "Xlendi Bay,"
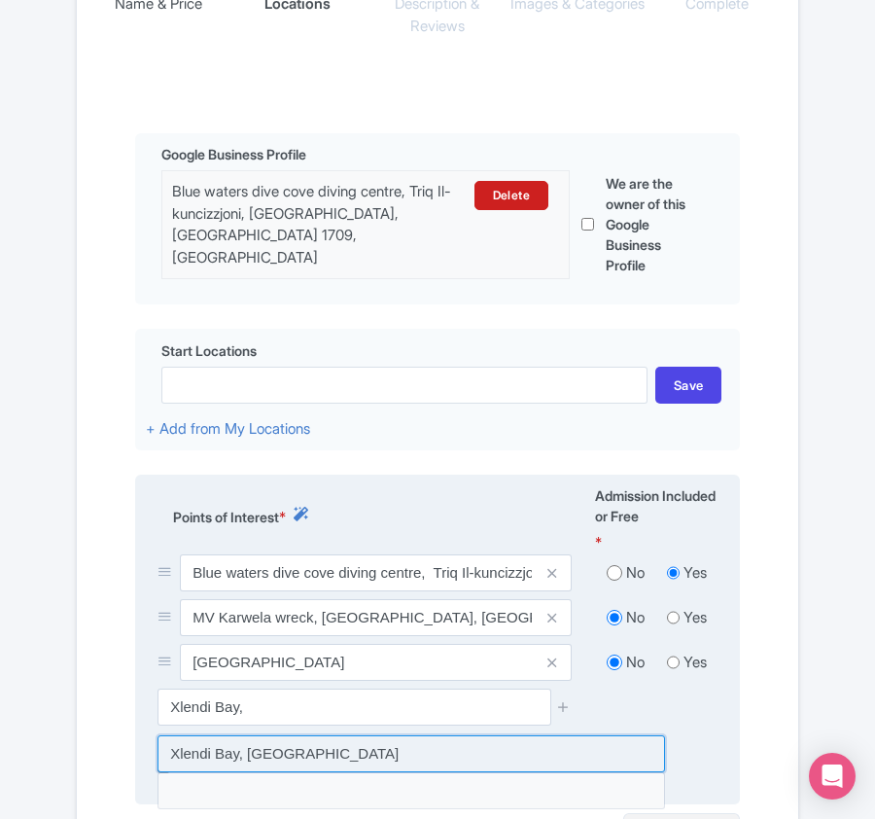
click at [261, 755] on input at bounding box center [412, 753] width 508 height 37
type input "[PERSON_NAME] Bay, [GEOGRAPHIC_DATA]"
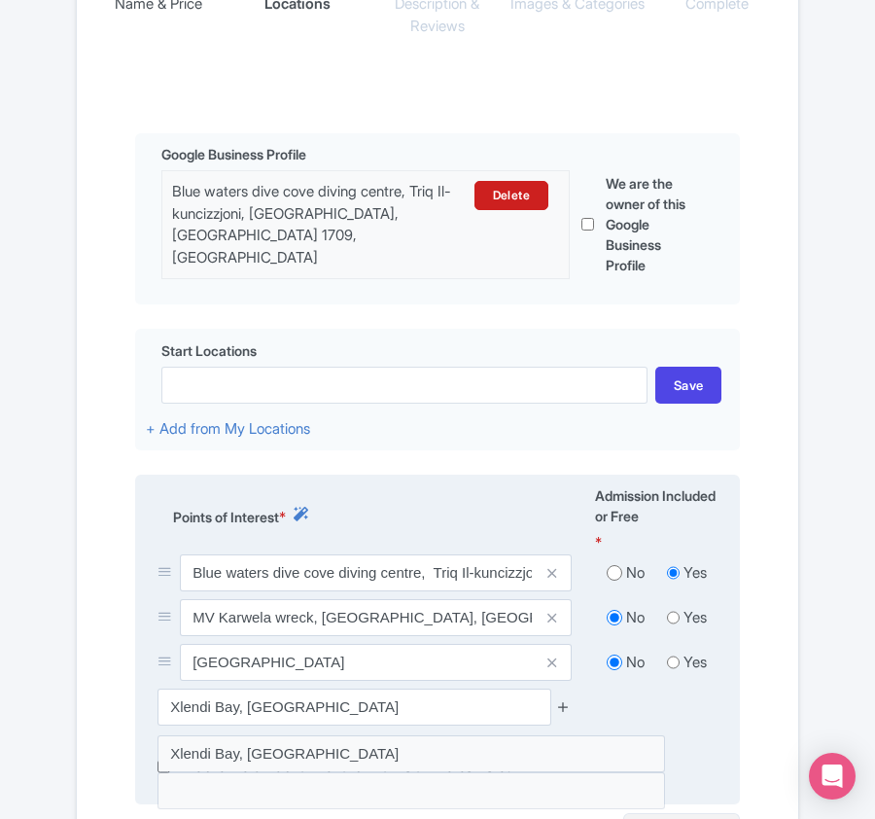
click at [569, 701] on icon at bounding box center [563, 706] width 15 height 15
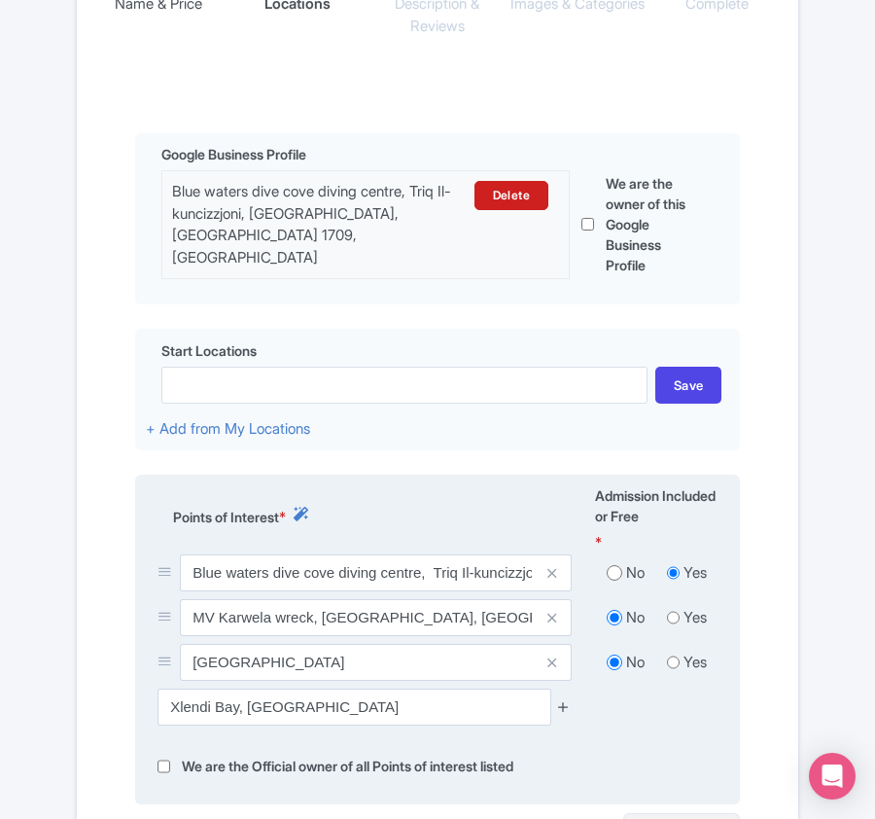
click at [565, 702] on icon at bounding box center [563, 706] width 15 height 15
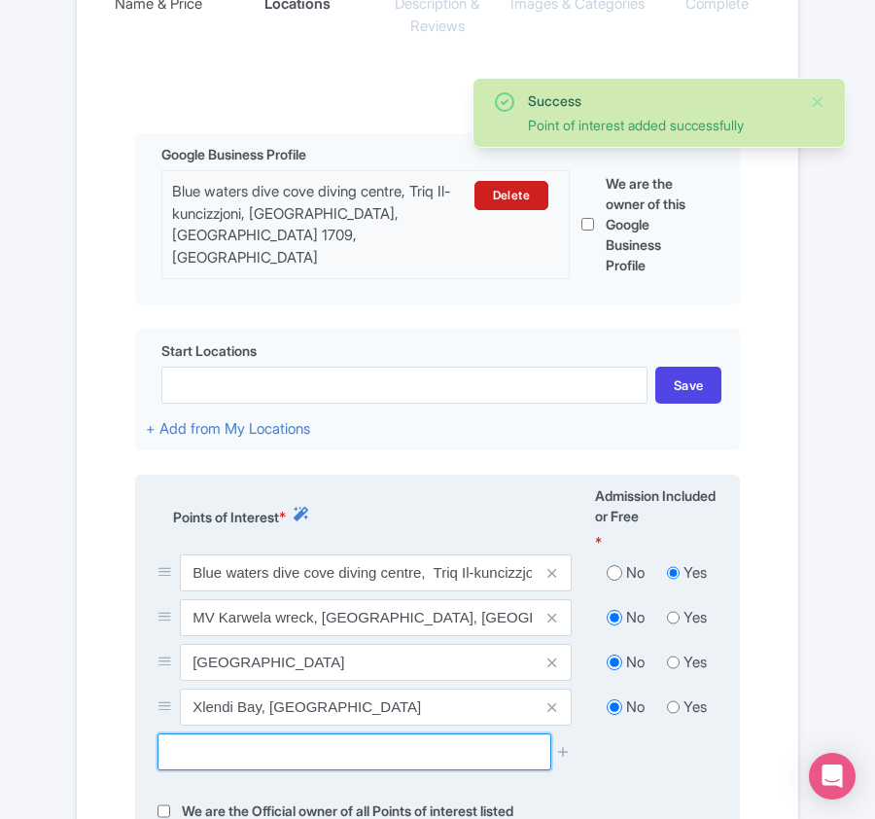
click at [270, 747] on input "text" at bounding box center [354, 751] width 393 height 37
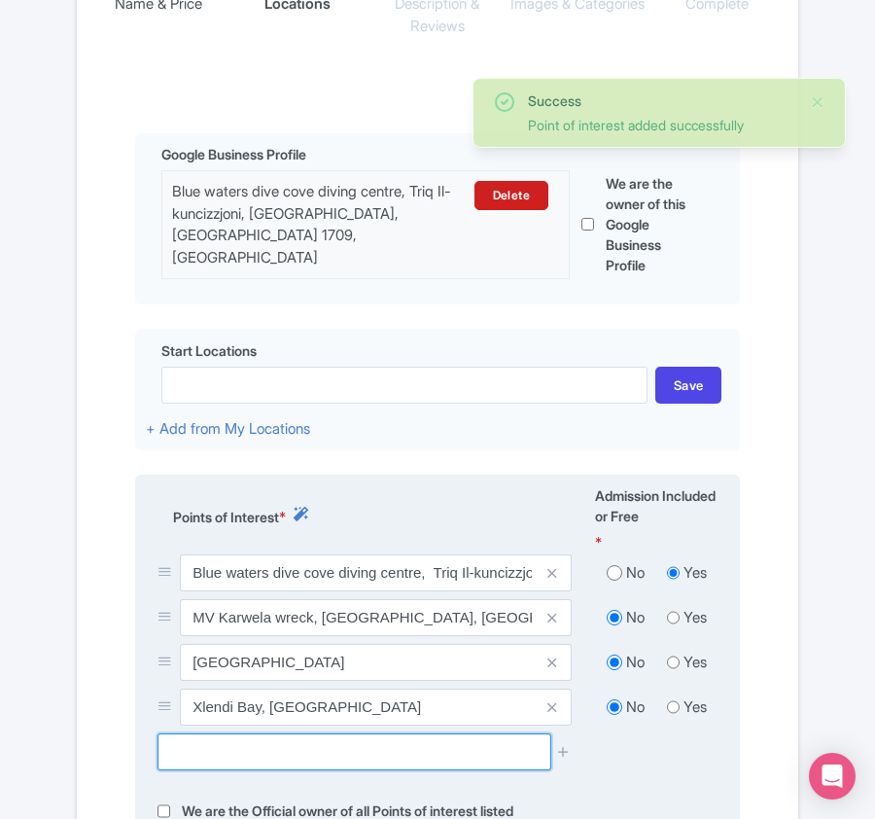
paste input "Billinghurst Cave,"
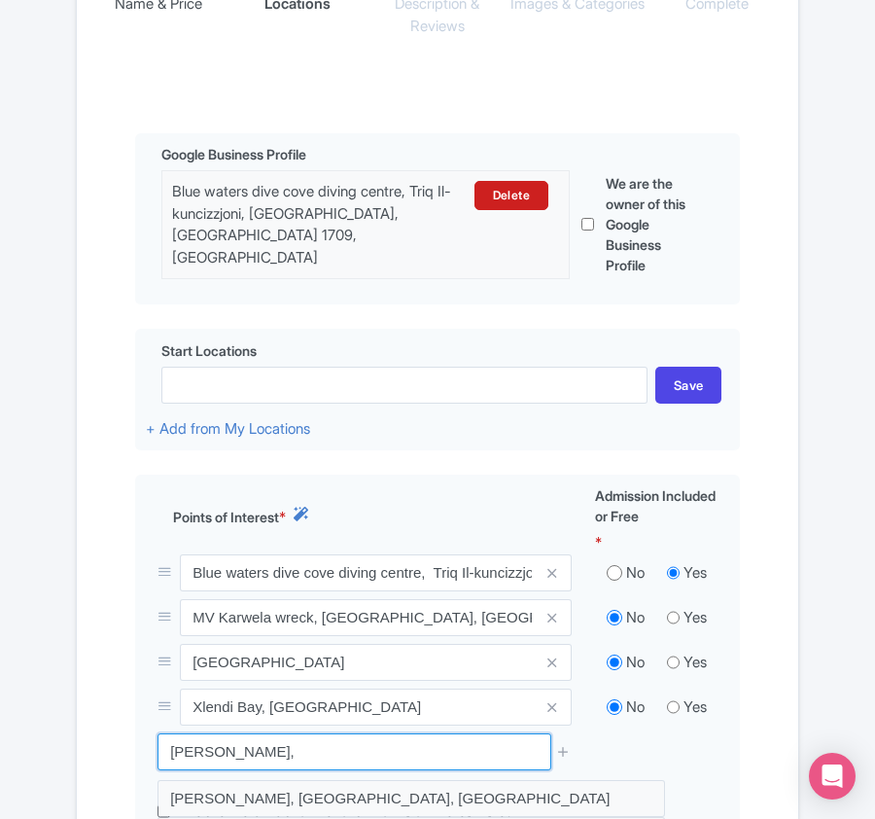
scroll to position [570, 0]
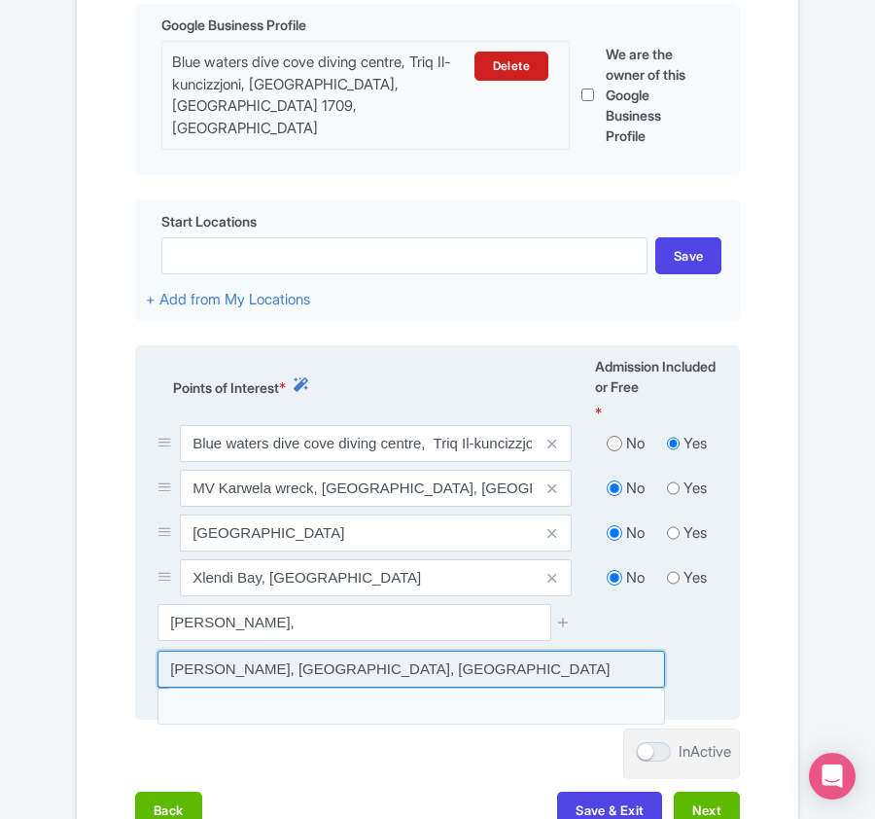
click at [184, 661] on input at bounding box center [412, 669] width 508 height 37
type input "[GEOGRAPHIC_DATA], [GEOGRAPHIC_DATA], [GEOGRAPHIC_DATA]"
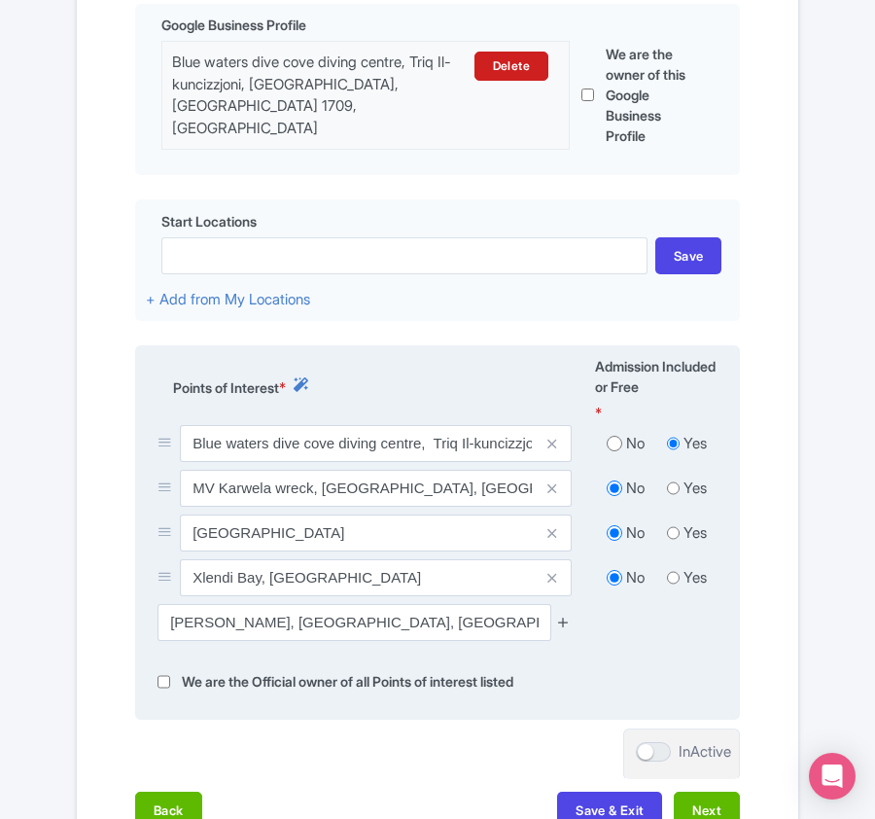
click at [570, 617] on icon at bounding box center [563, 622] width 15 height 15
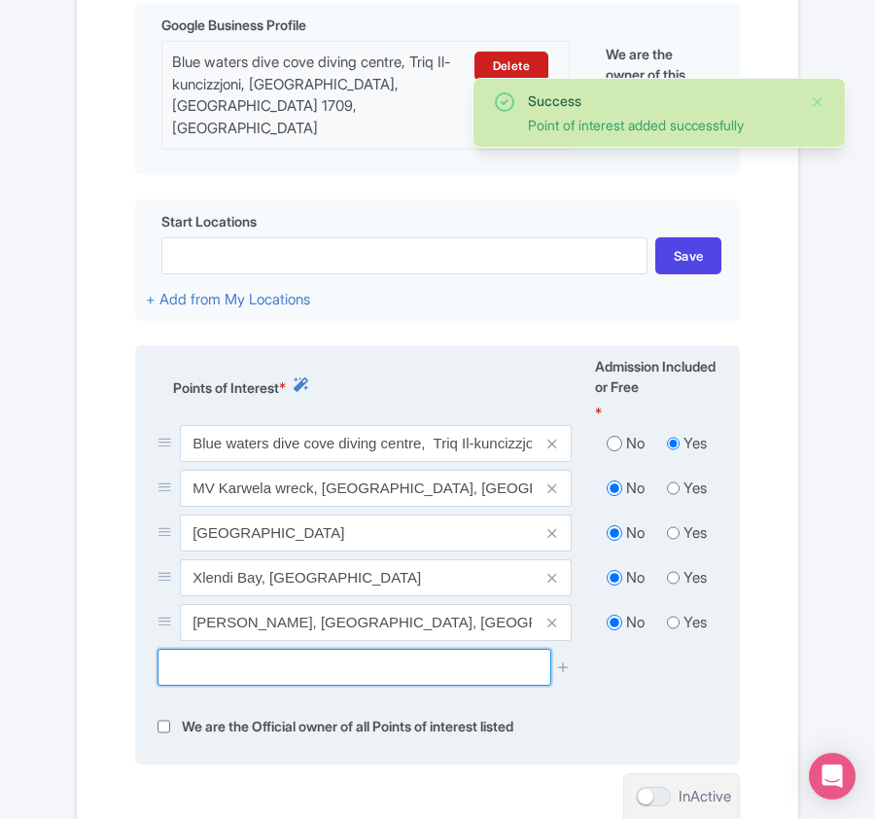
click at [374, 675] on input "text" at bounding box center [354, 667] width 393 height 37
paste input "Blue Hole, San Lawrenz, [GEOGRAPHIC_DATA]"
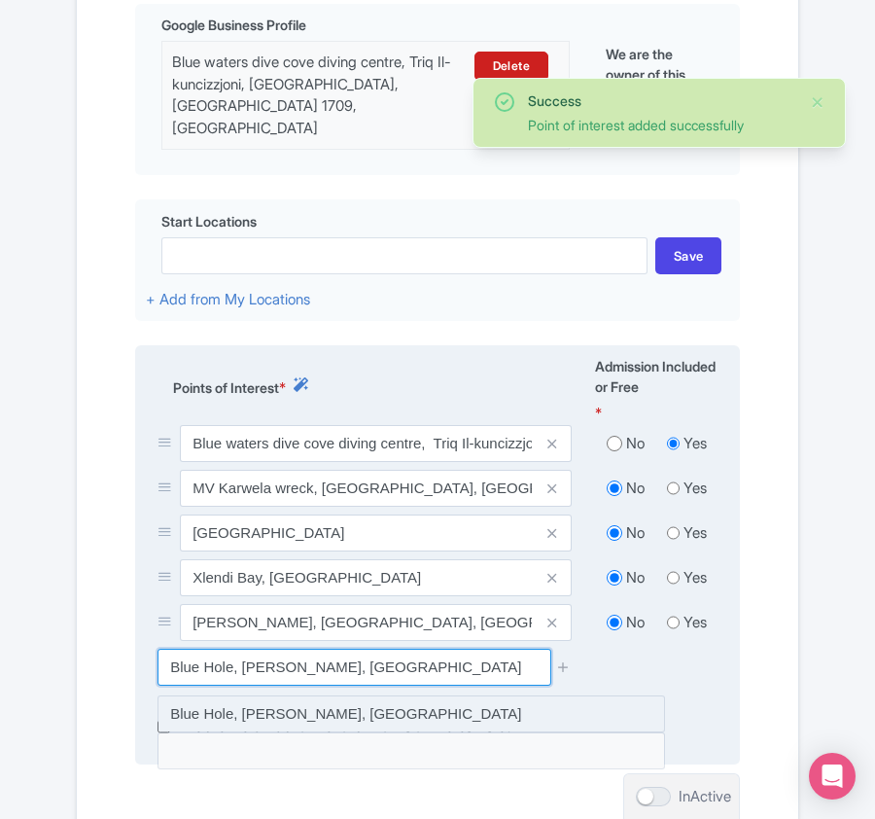
type input "Blue Hole, San Lawrenz, [GEOGRAPHIC_DATA]"
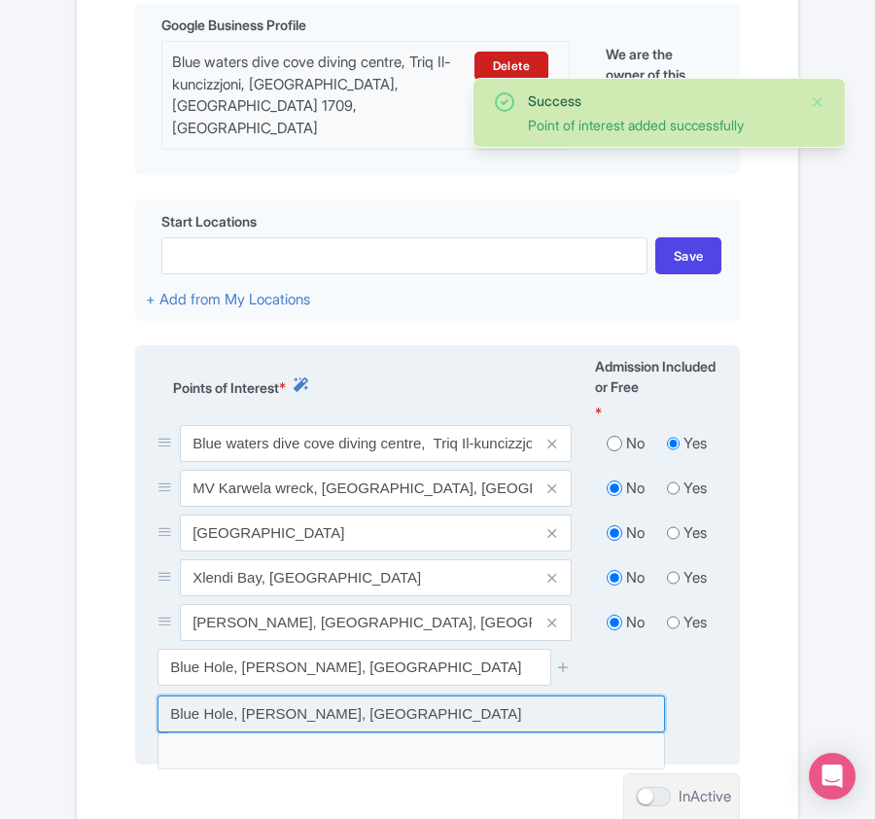
click at [332, 714] on input at bounding box center [412, 713] width 508 height 37
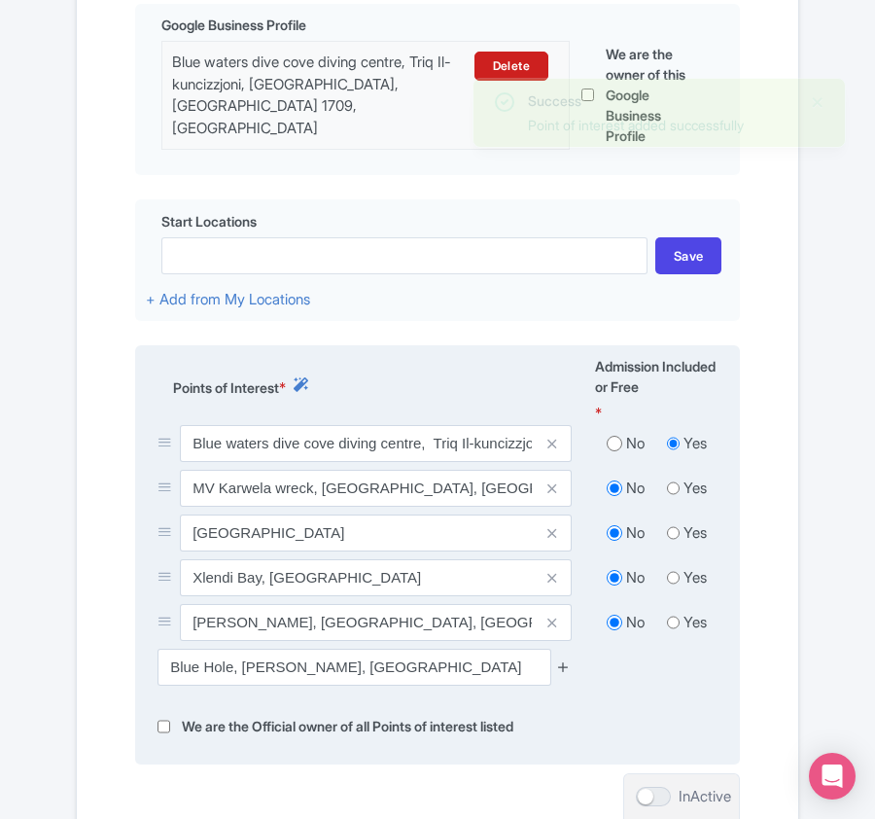
click at [562, 666] on icon at bounding box center [563, 666] width 15 height 15
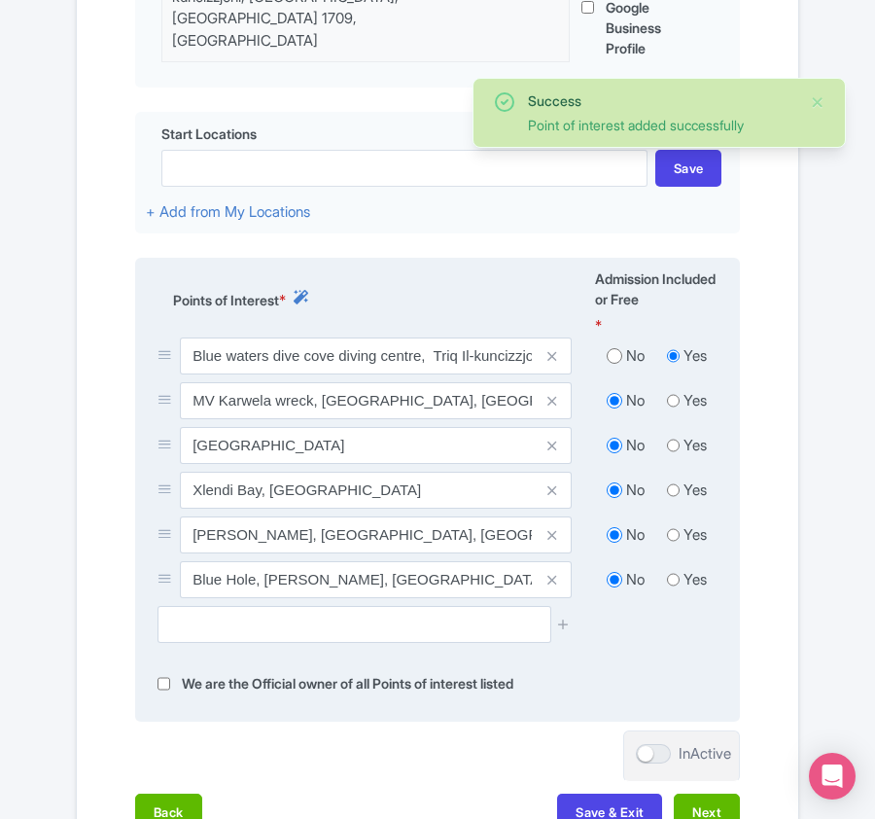
scroll to position [700, 0]
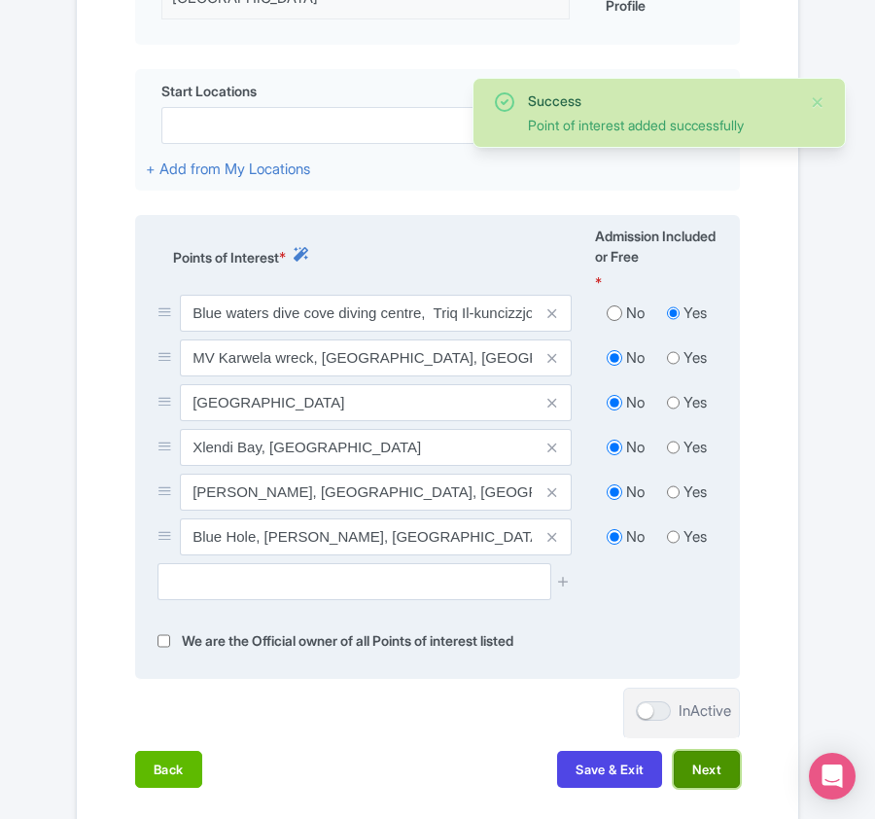
click at [700, 763] on button "Next" at bounding box center [707, 769] width 66 height 37
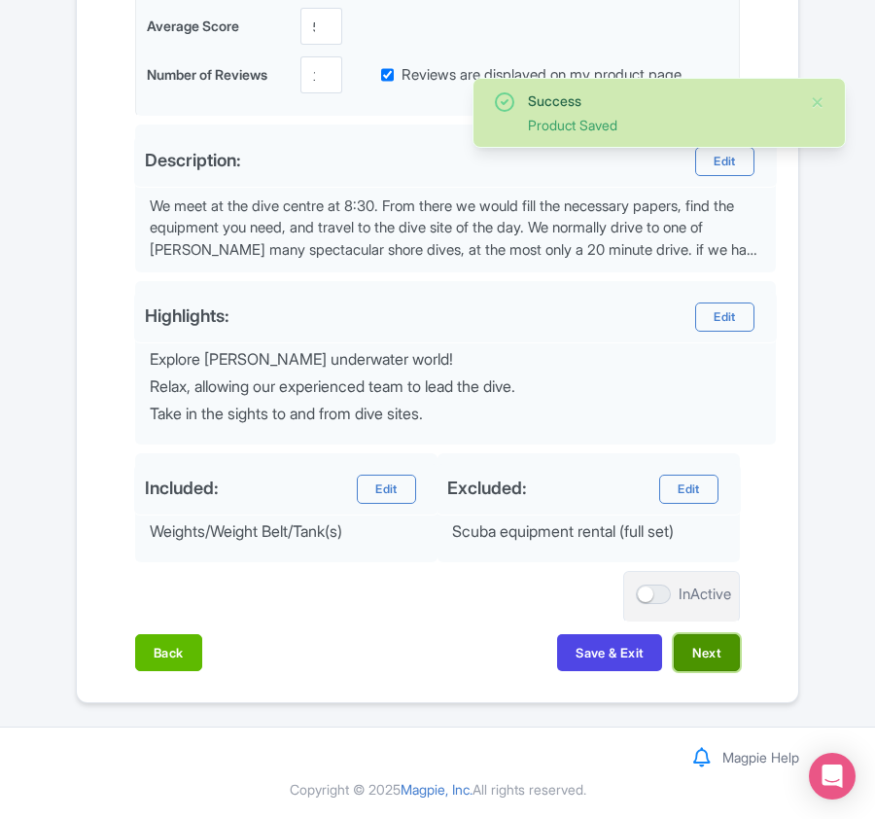
click at [710, 654] on button "Next" at bounding box center [707, 652] width 66 height 37
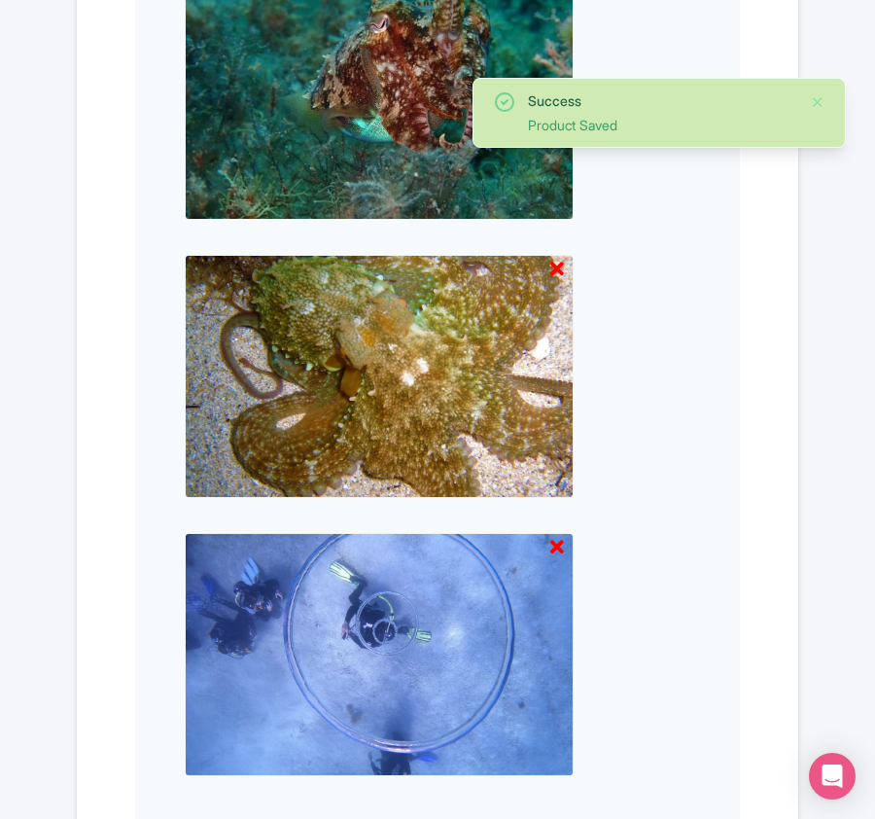
scroll to position [2027, 0]
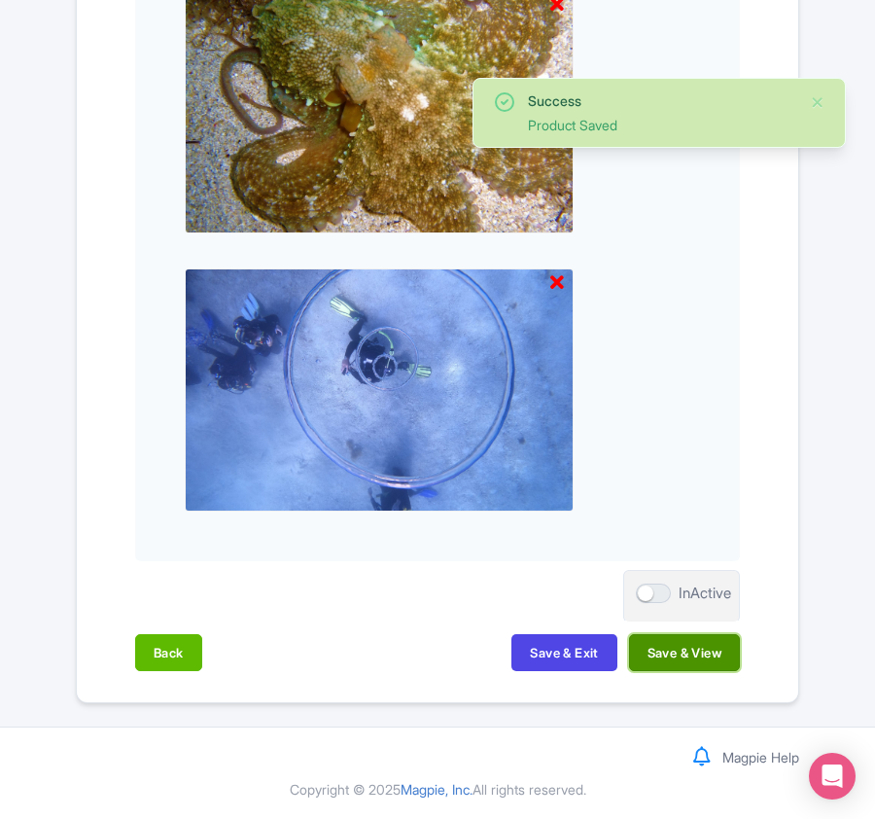
click at [708, 655] on button "Save & View" at bounding box center [684, 652] width 111 height 37
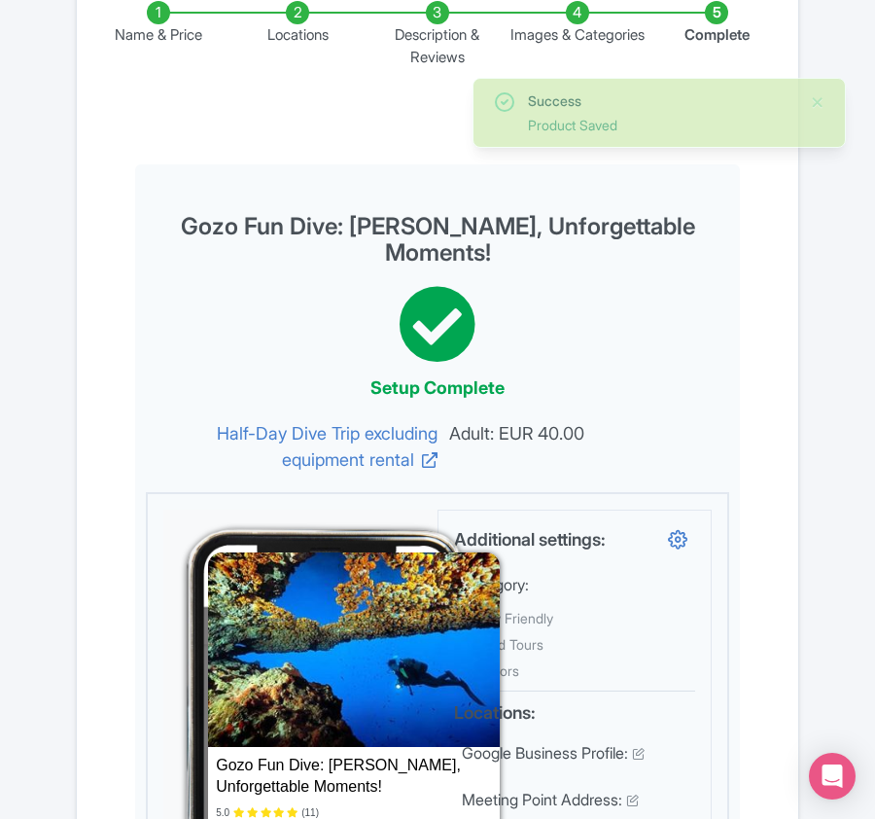
scroll to position [0, 0]
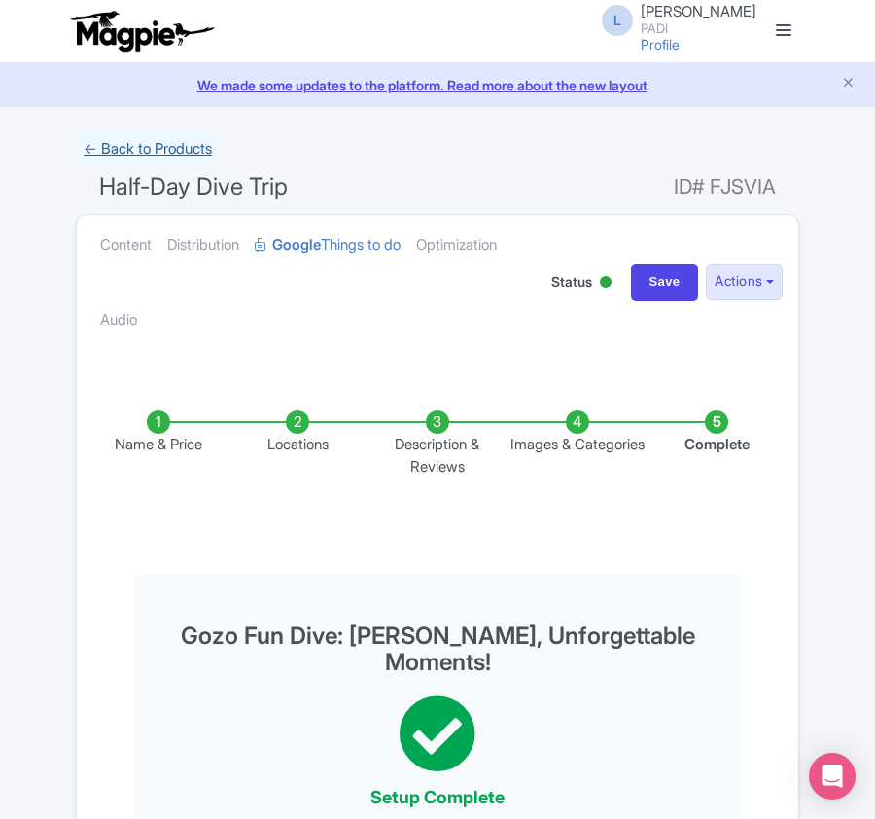
click at [181, 149] on link "← Back to Products" at bounding box center [148, 149] width 144 height 38
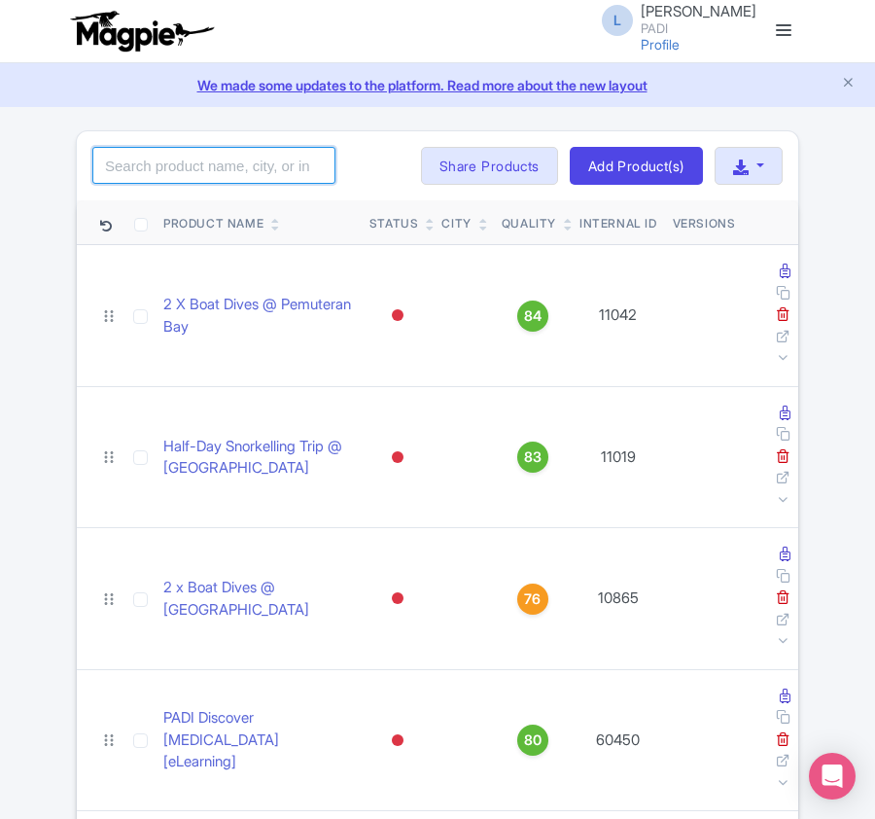
click at [115, 175] on input "search" at bounding box center [213, 165] width 243 height 37
paste input "13182"
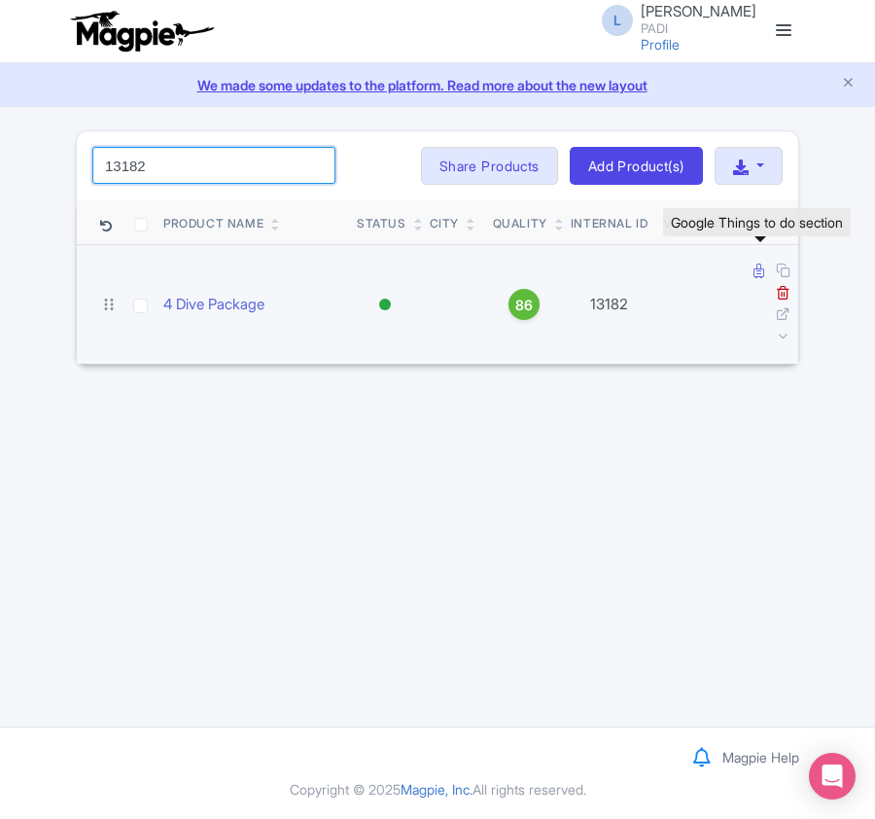
type input "13182"
click at [762, 276] on icon at bounding box center [759, 271] width 11 height 15
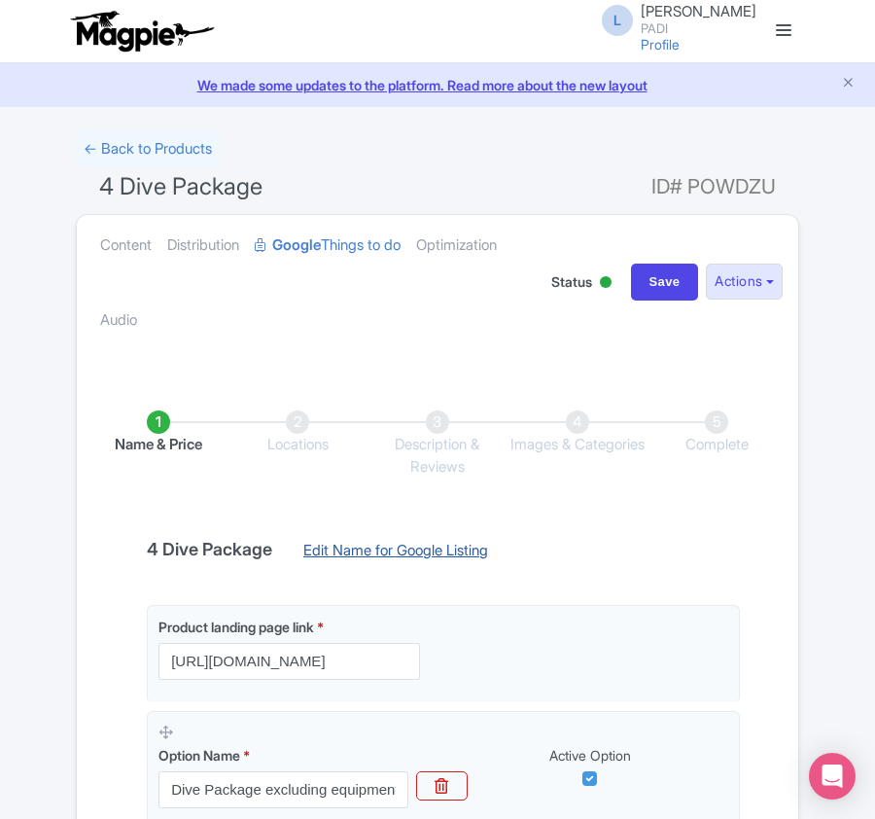
click at [389, 550] on link "Edit Name for Google Listing" at bounding box center [396, 555] width 224 height 31
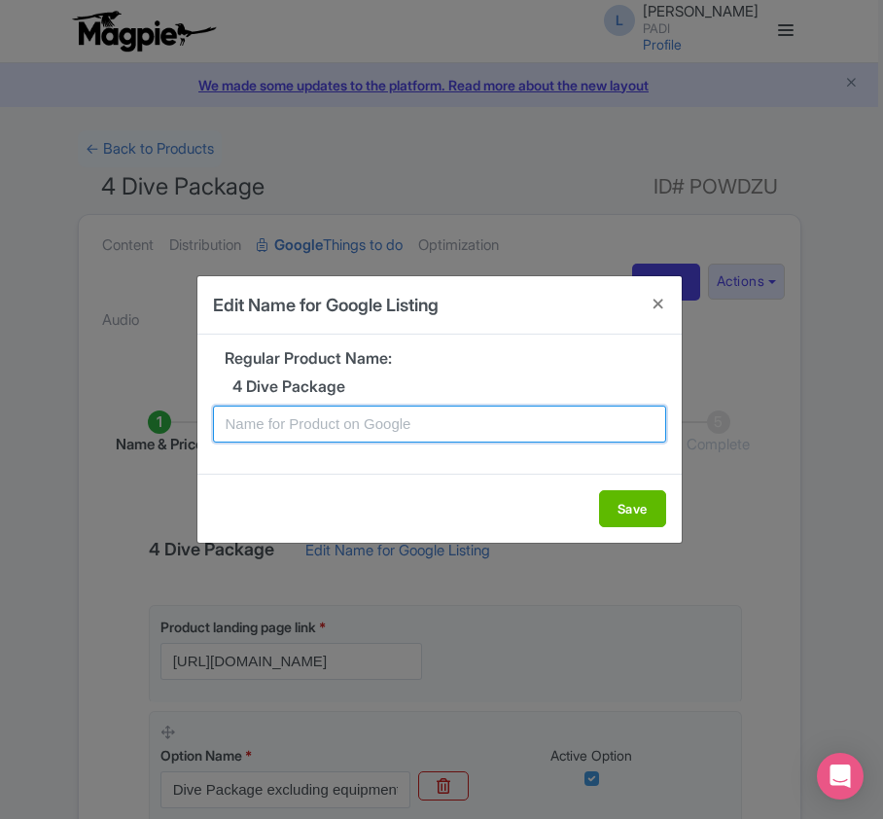
click at [370, 424] on input "text" at bounding box center [439, 424] width 453 height 37
paste input "Malta's Wonders Await – 2 Days, 4 Dive Excursion for Certified Divers from [GEO…"
type input "Malta's Wonders Await – 2 Days, 4 Dive Excursion for Certified Divers from [GEO…"
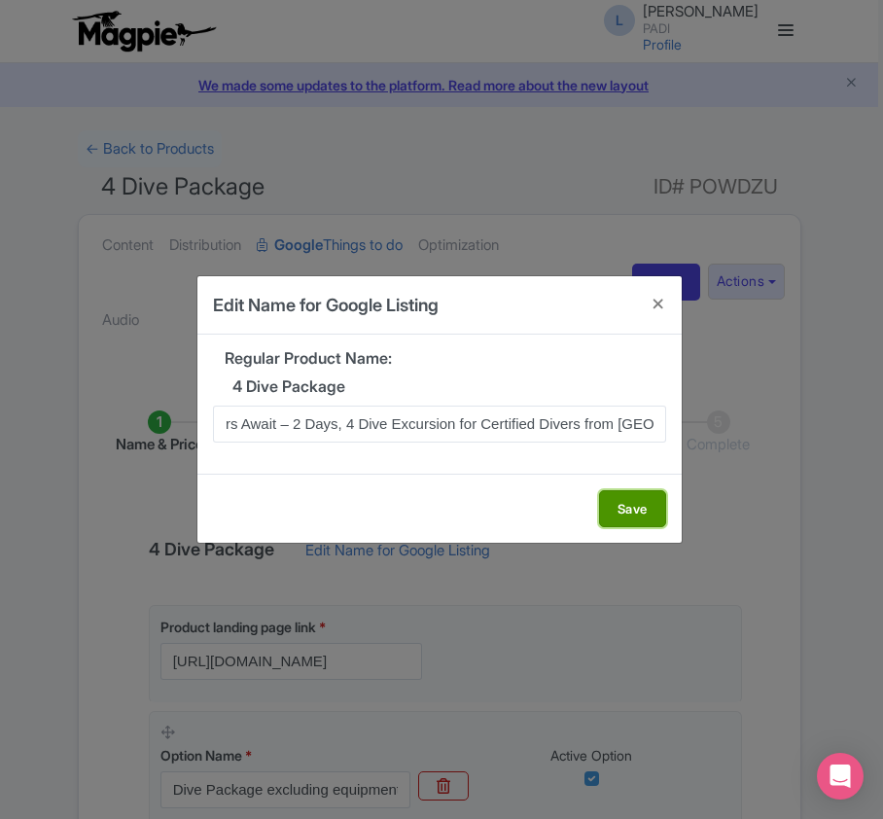
click at [634, 502] on button "Save" at bounding box center [632, 508] width 67 height 37
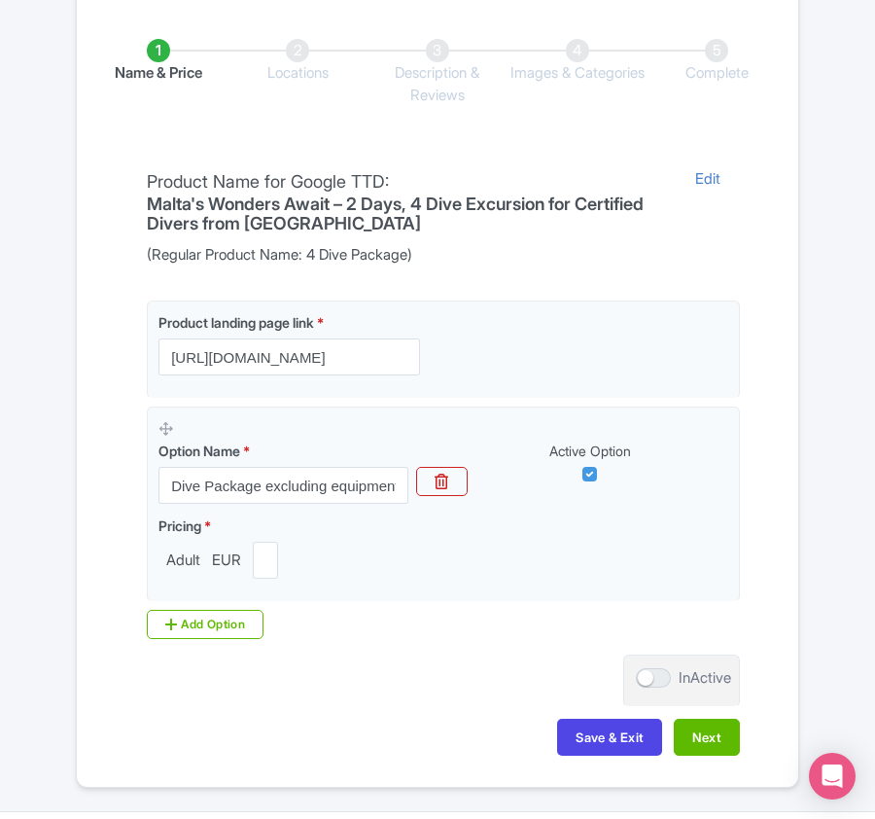
scroll to position [389, 0]
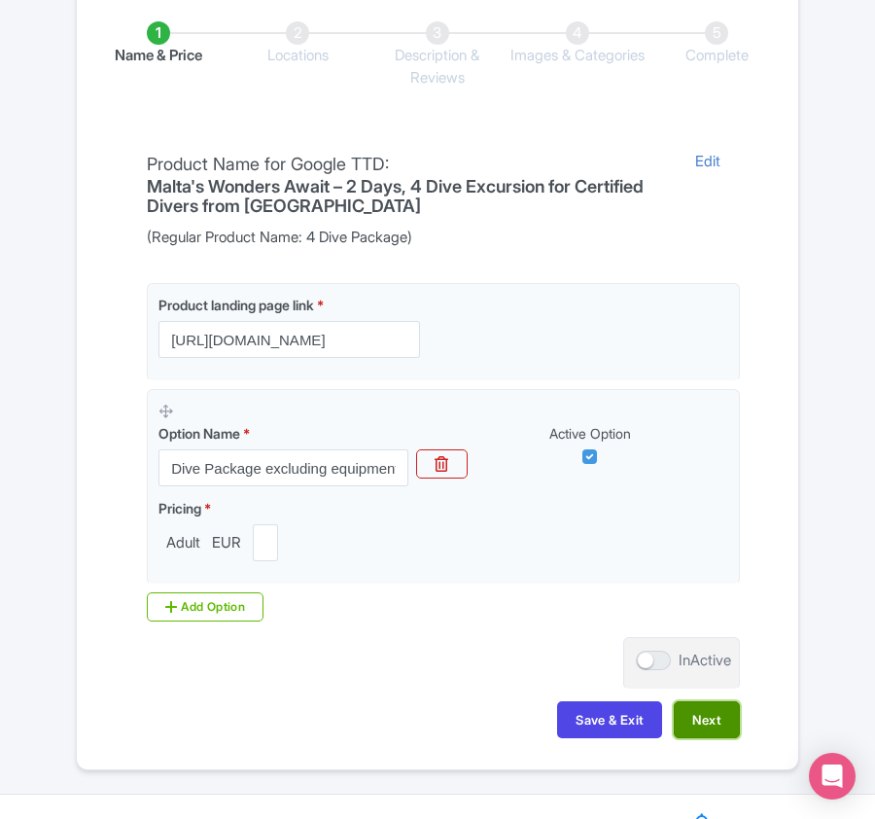
click at [717, 722] on button "Next" at bounding box center [707, 719] width 66 height 37
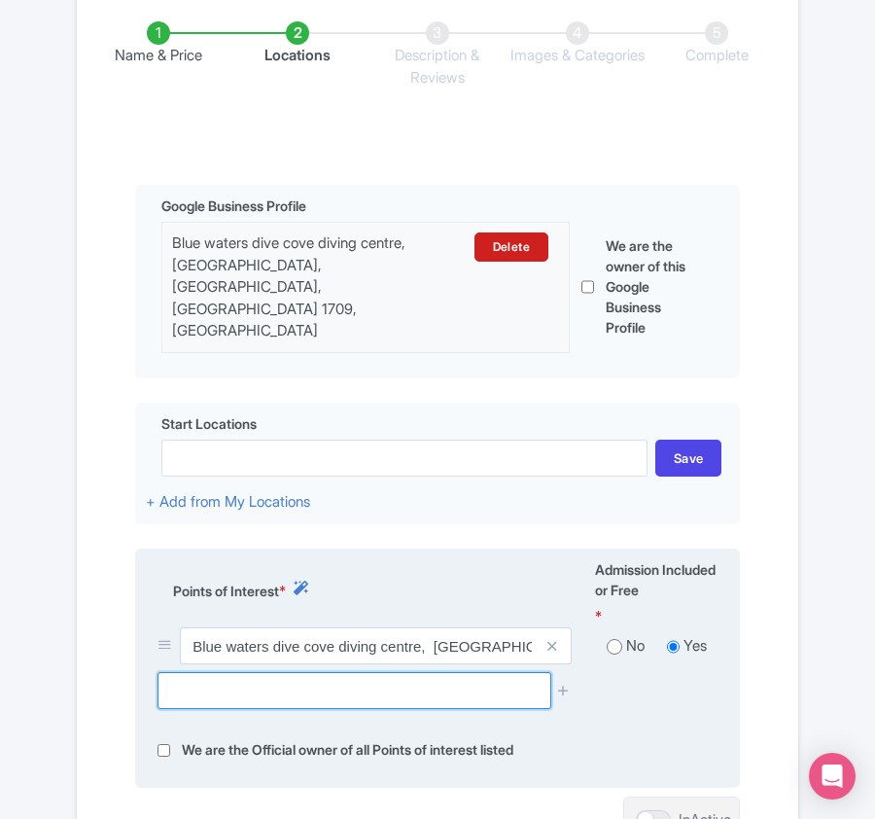
click at [391, 677] on input "text" at bounding box center [354, 690] width 393 height 37
paste input "MV Karwela wreck, [GEOGRAPHIC_DATA], [GEOGRAPHIC_DATA]"
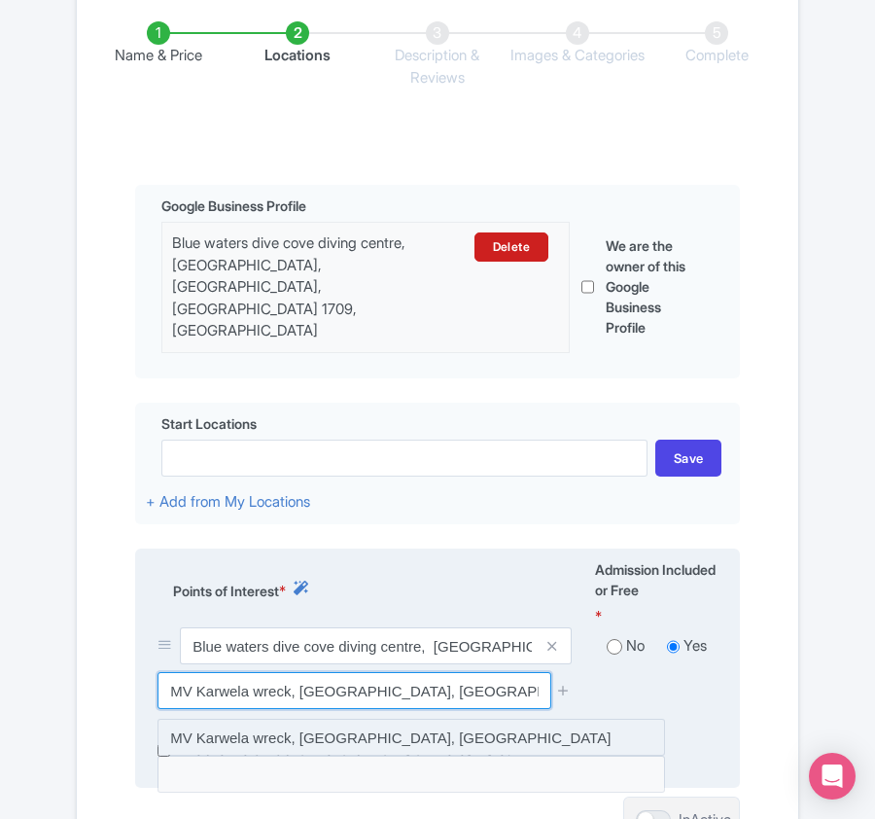
type input "MV Karwela wreck, [GEOGRAPHIC_DATA], [GEOGRAPHIC_DATA]"
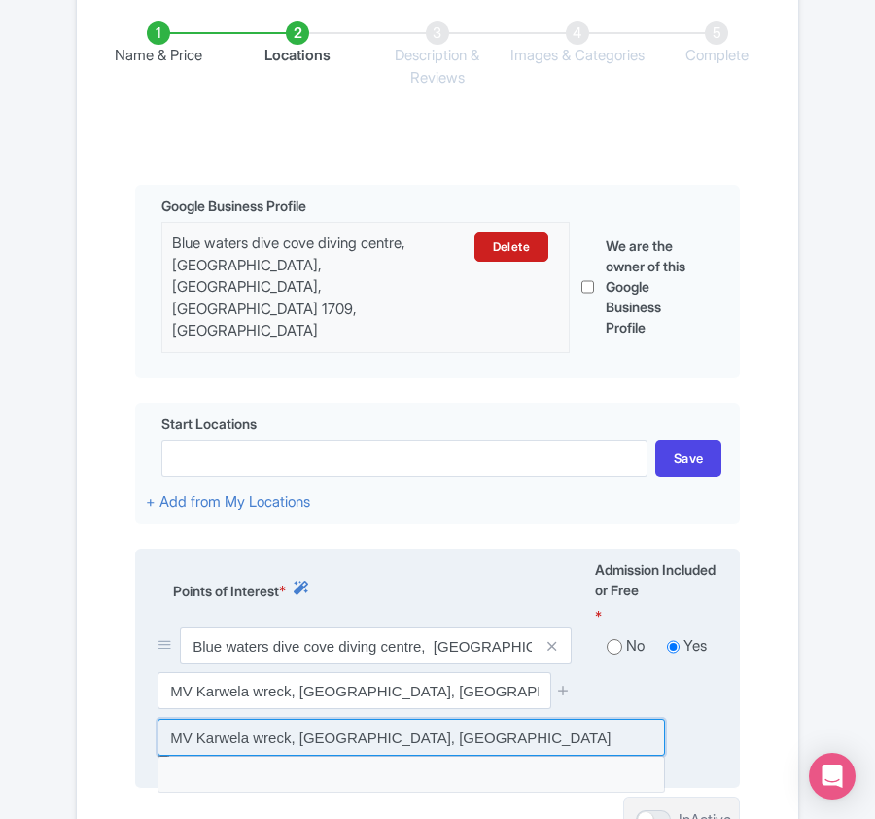
click at [394, 719] on input at bounding box center [412, 737] width 508 height 37
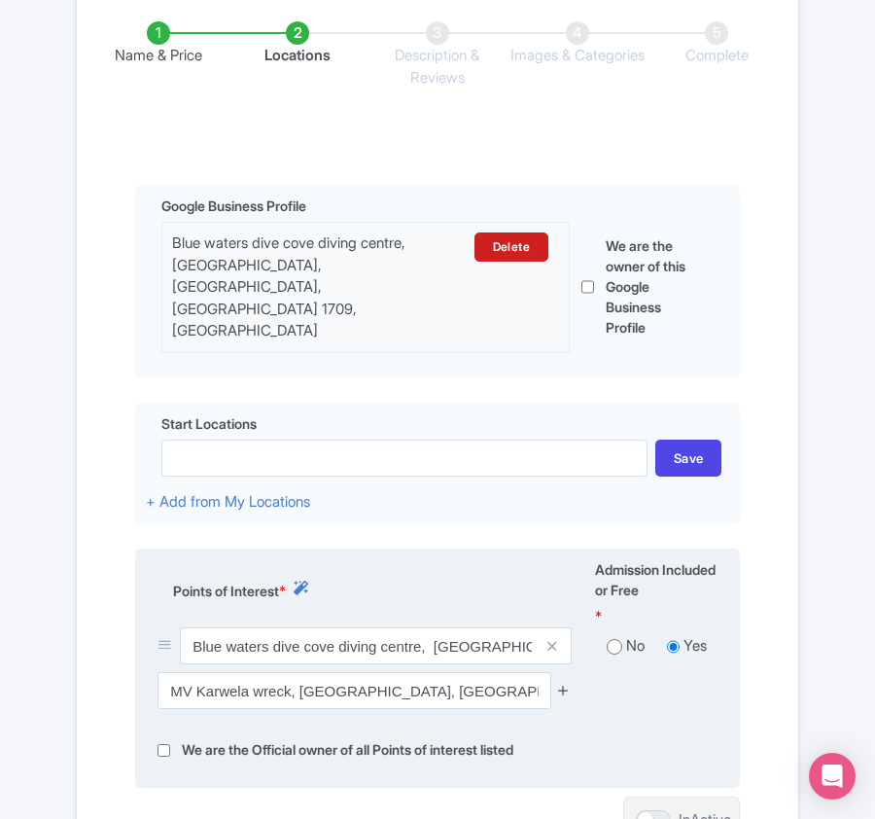
click at [561, 683] on icon at bounding box center [563, 690] width 15 height 15
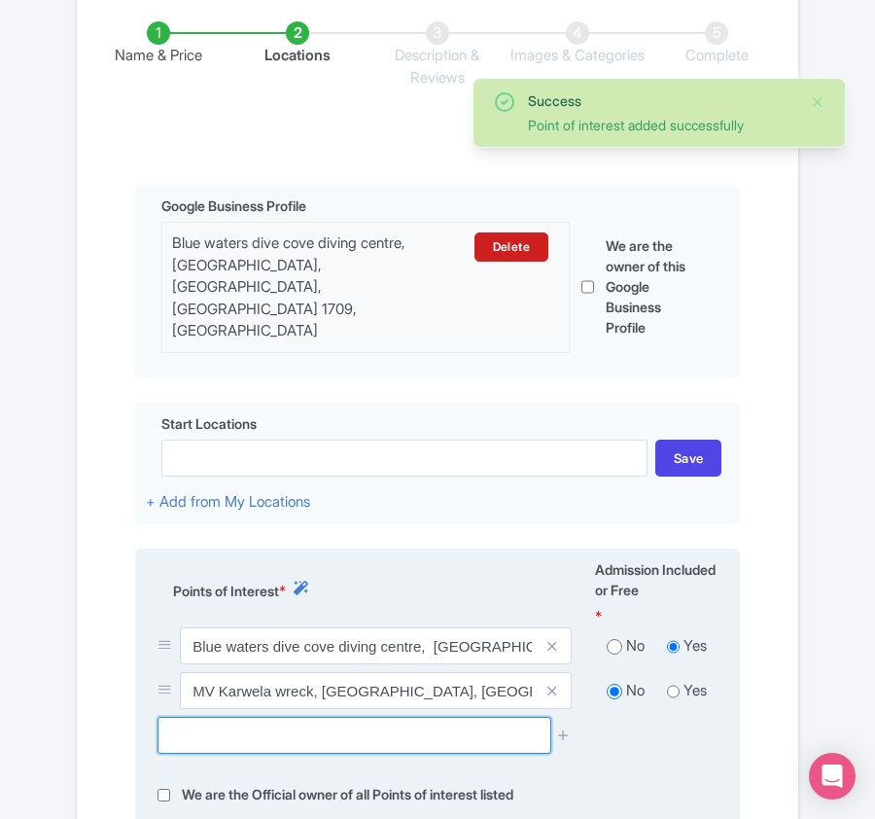
click at [301, 717] on input "text" at bounding box center [354, 735] width 393 height 37
paste input "Xwejni Bay"
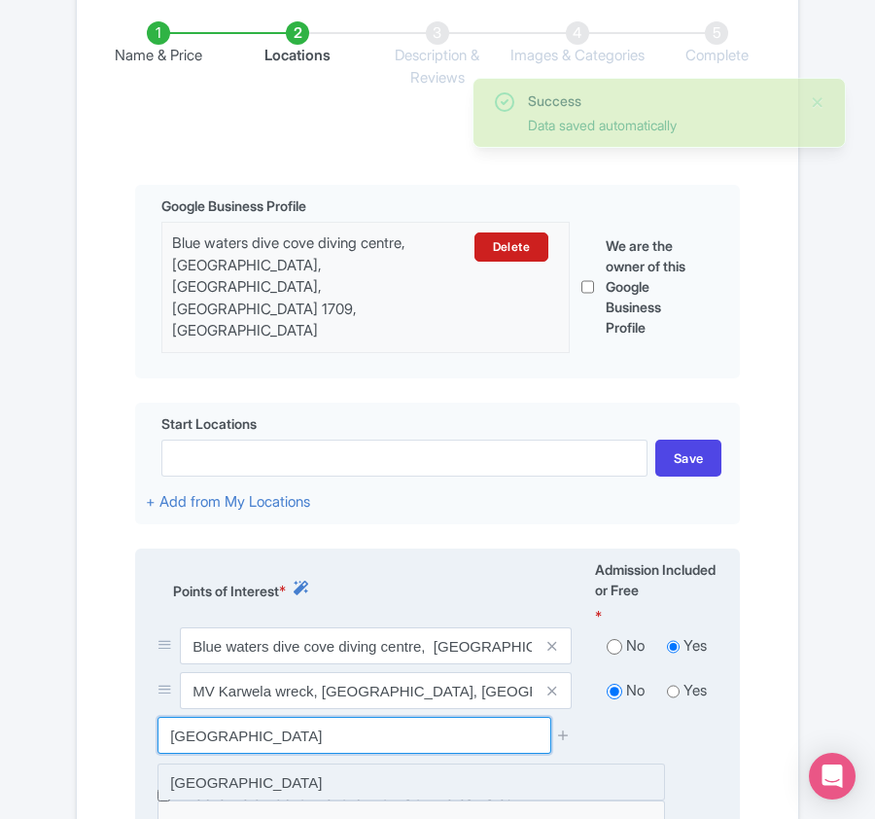
type input "[GEOGRAPHIC_DATA]"
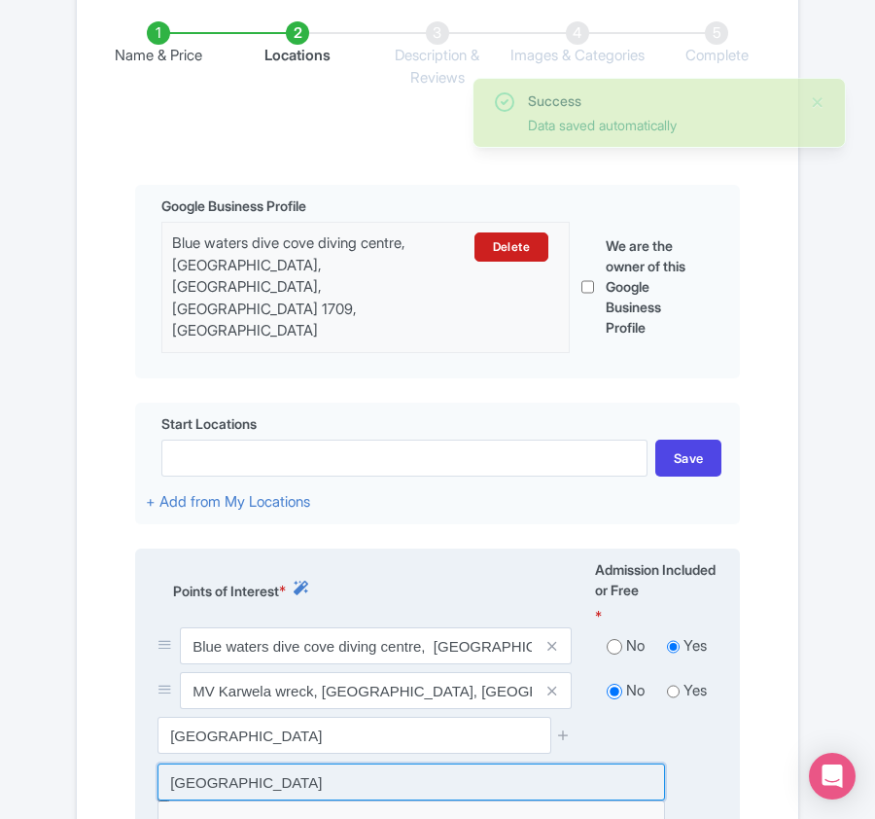
click at [282, 763] on input at bounding box center [412, 781] width 508 height 37
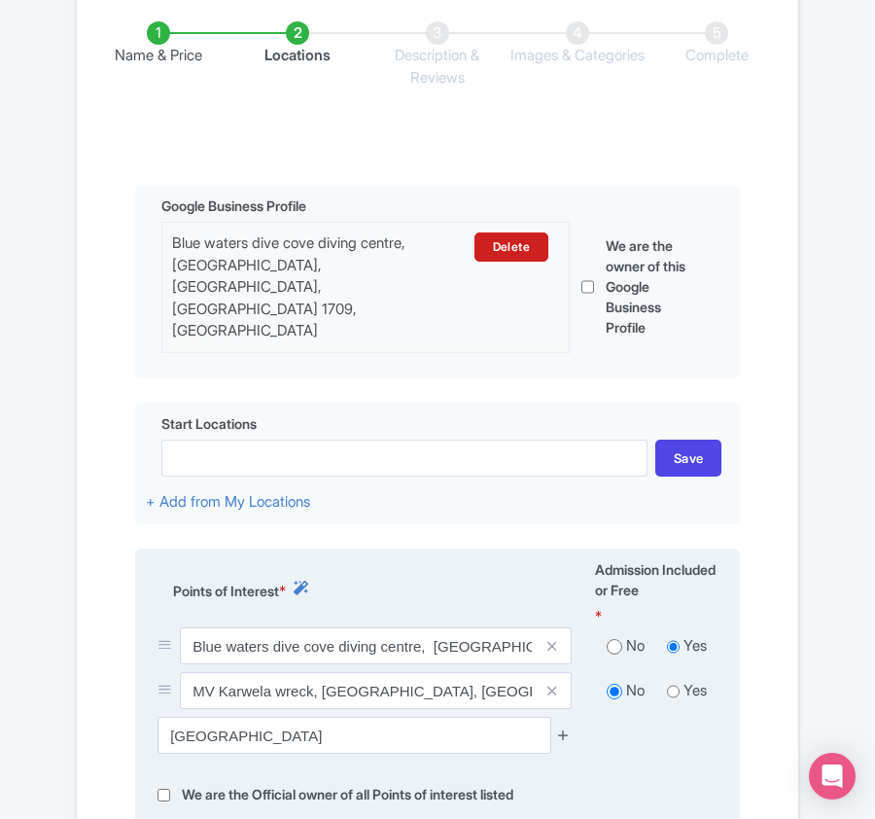
click at [557, 727] on icon at bounding box center [563, 734] width 15 height 15
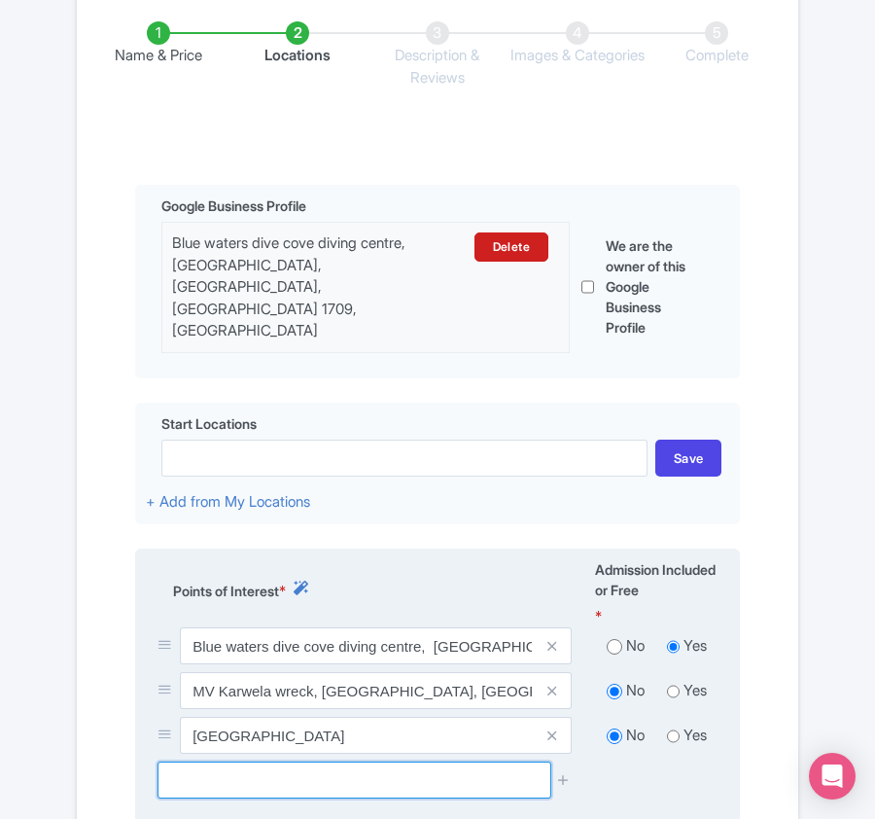
click at [272, 761] on input "text" at bounding box center [354, 779] width 393 height 37
paste input "[GEOGRAPHIC_DATA][PERSON_NAME], [GEOGRAPHIC_DATA]"
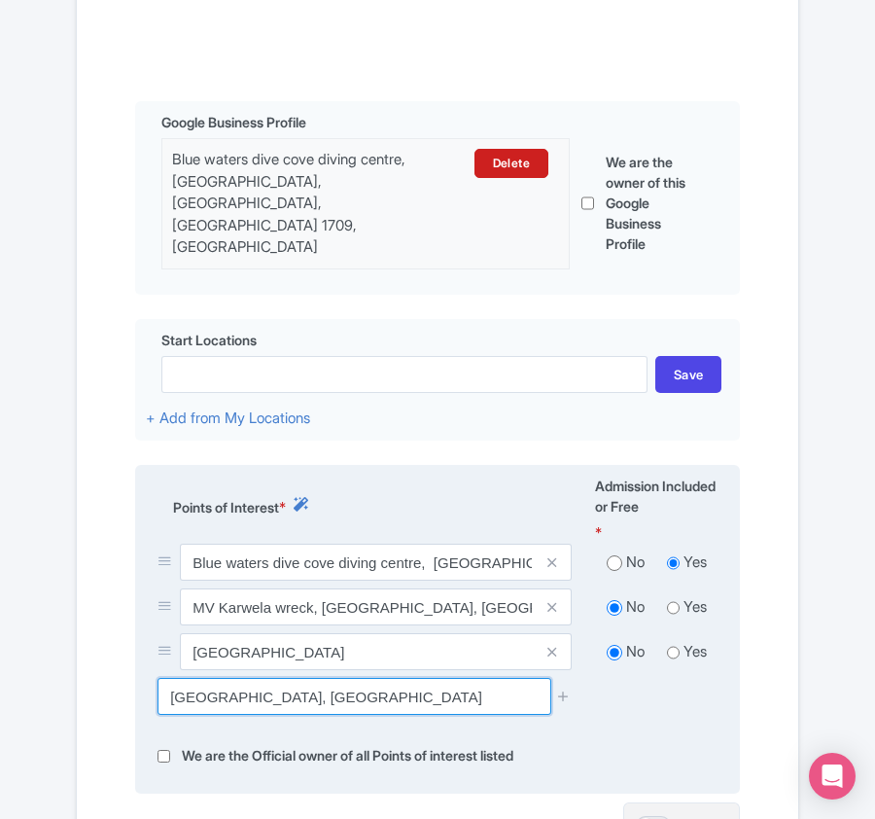
scroll to position [518, 0]
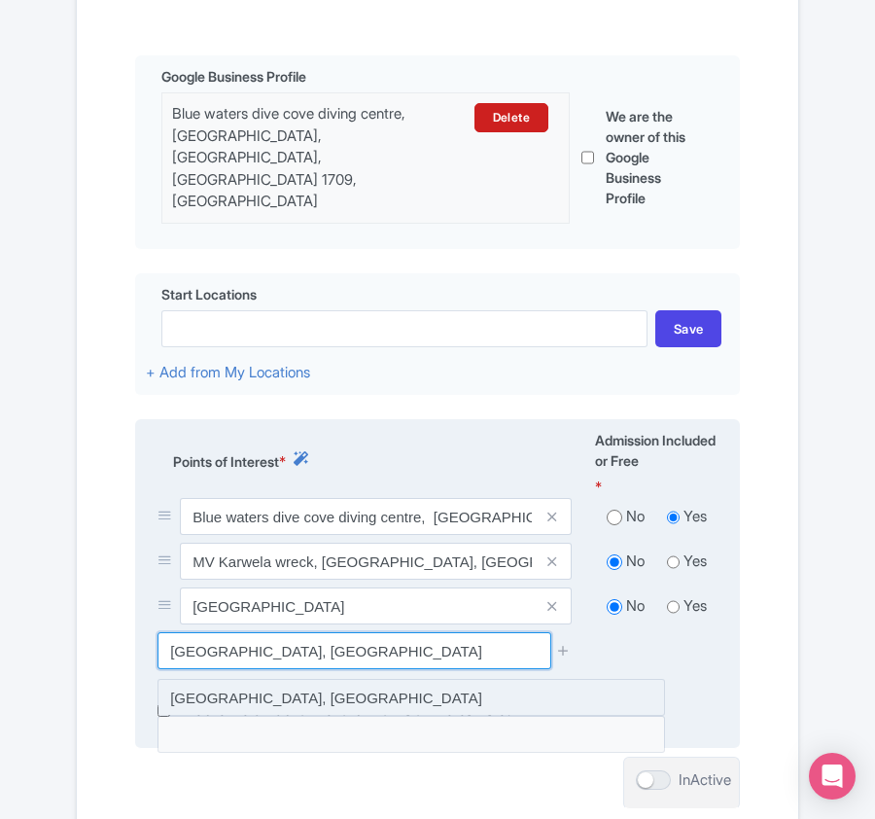
type input "[GEOGRAPHIC_DATA][PERSON_NAME], [GEOGRAPHIC_DATA]"
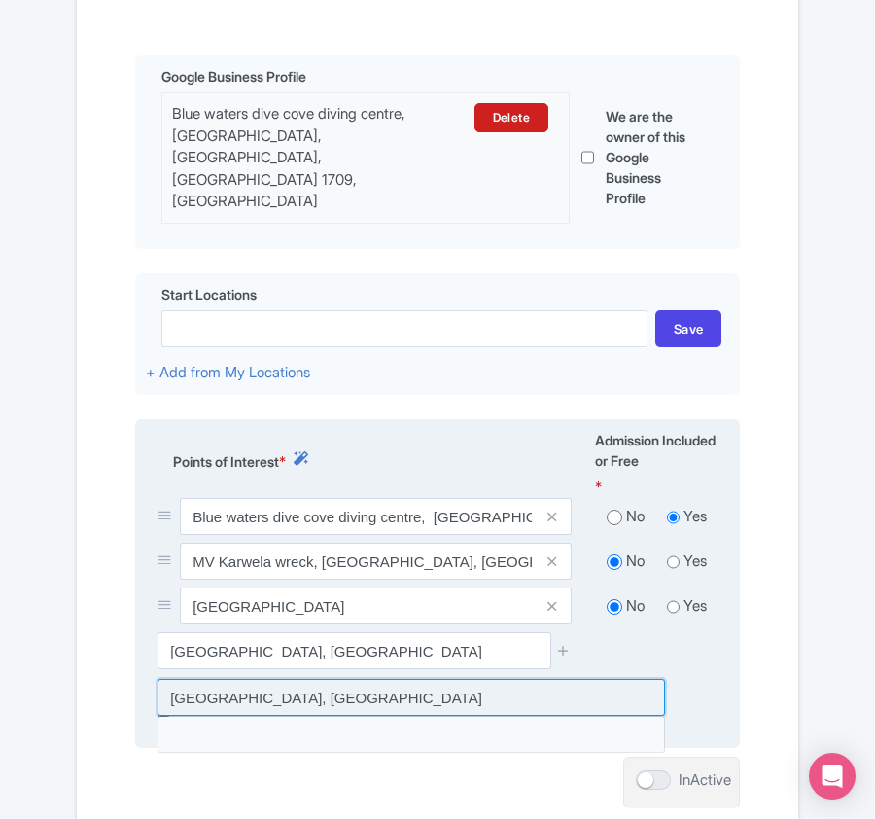
click at [473, 679] on input at bounding box center [412, 697] width 508 height 37
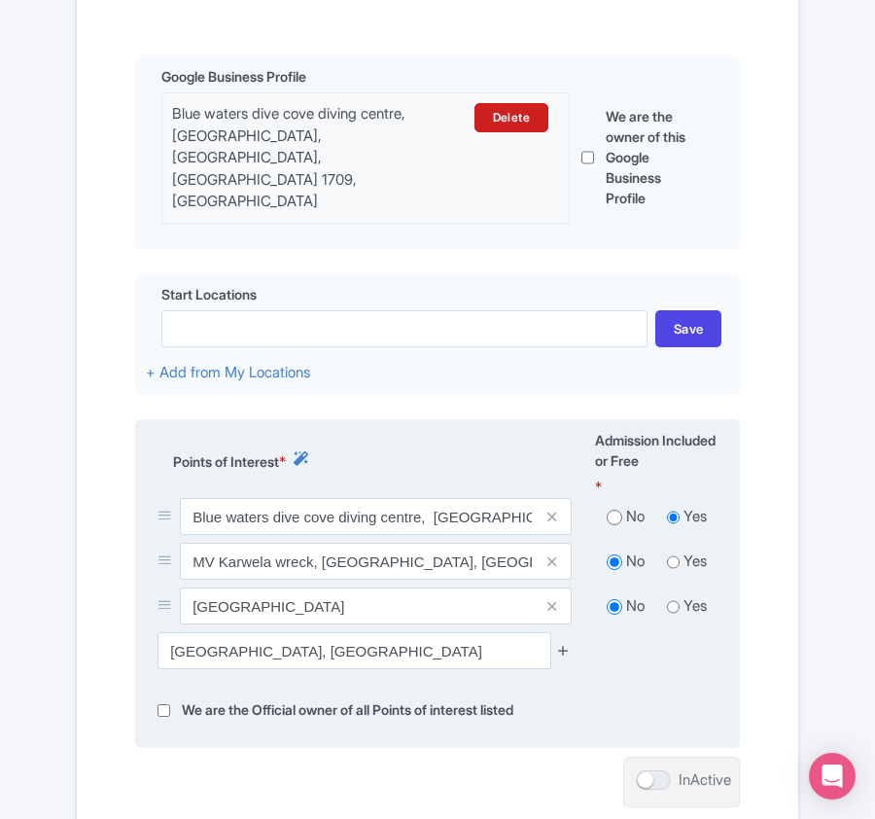
click at [561, 643] on icon at bounding box center [563, 650] width 15 height 15
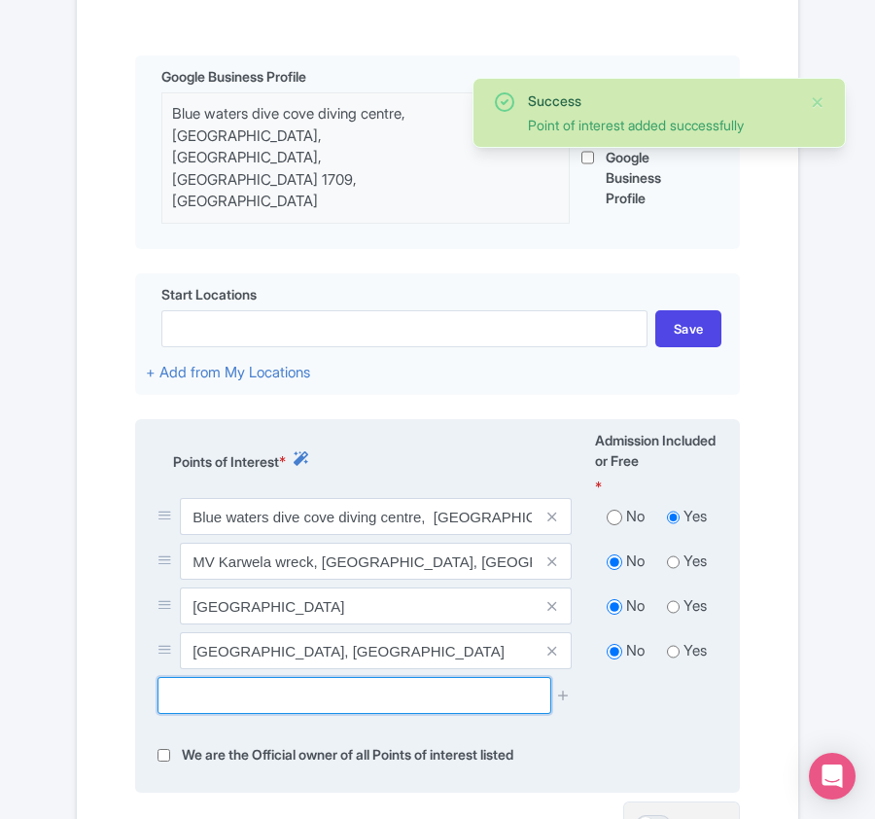
click at [207, 682] on input "text" at bounding box center [354, 695] width 393 height 37
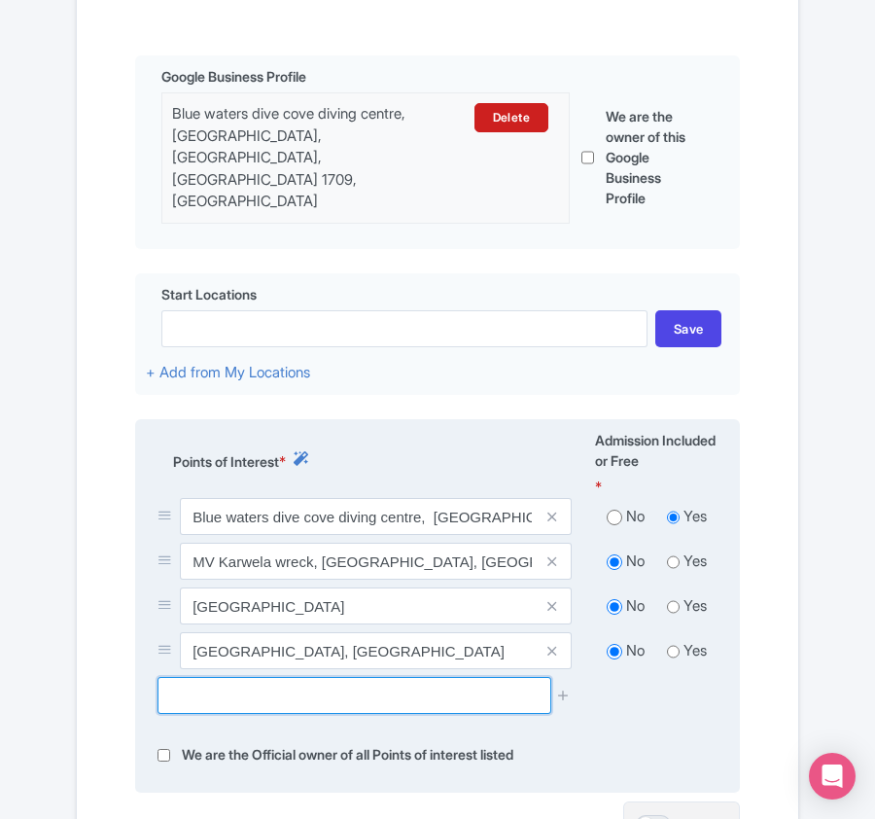
paste input "Xlendi Bay, [GEOGRAPHIC_DATA]"
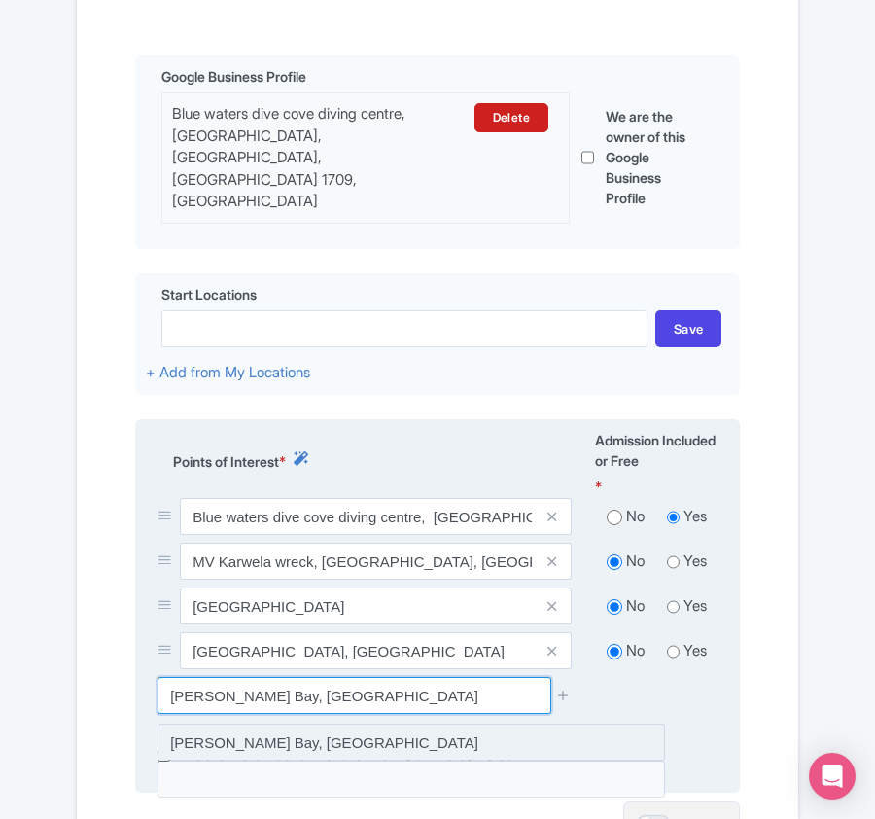
type input "Xlendi Bay, [GEOGRAPHIC_DATA]"
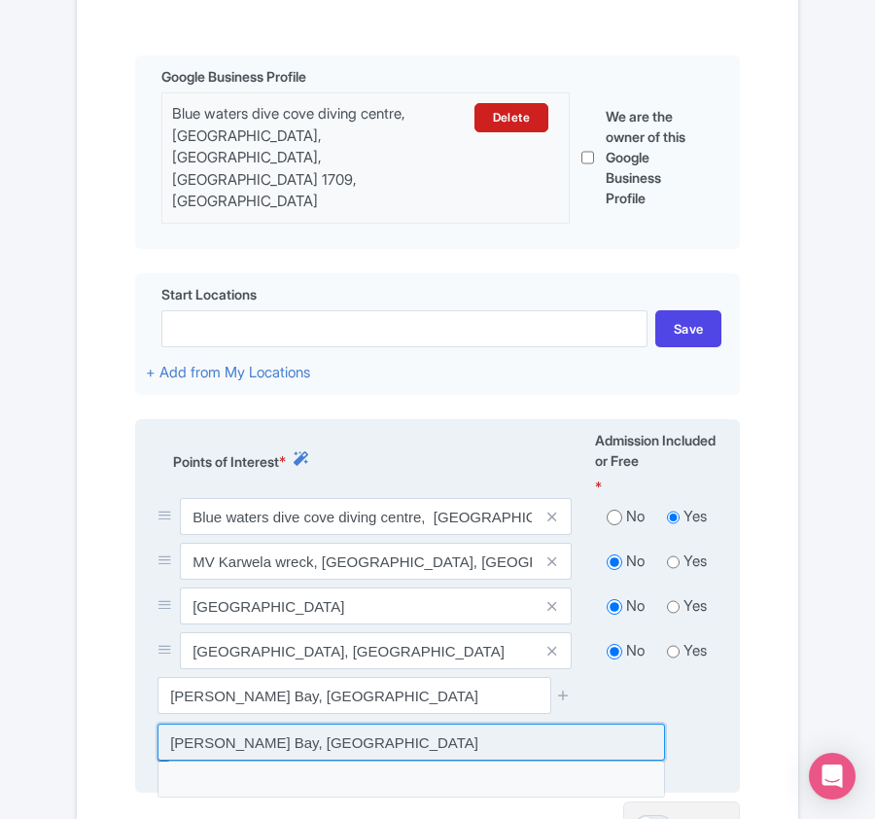
click at [480, 724] on input at bounding box center [412, 742] width 508 height 37
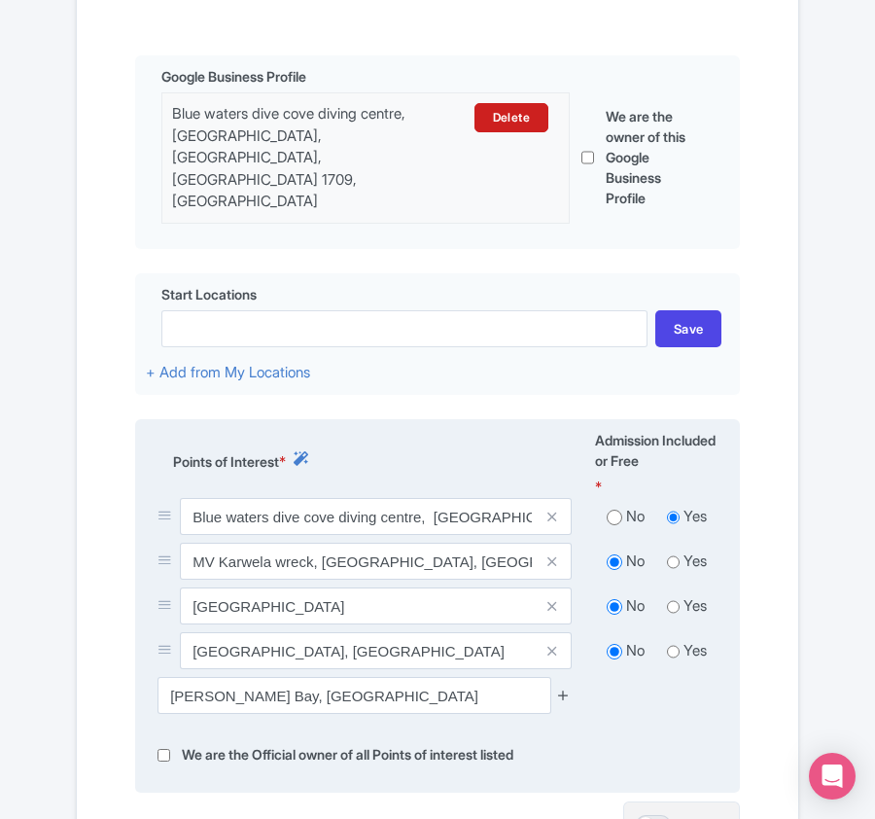
click at [566, 688] on icon at bounding box center [563, 695] width 15 height 15
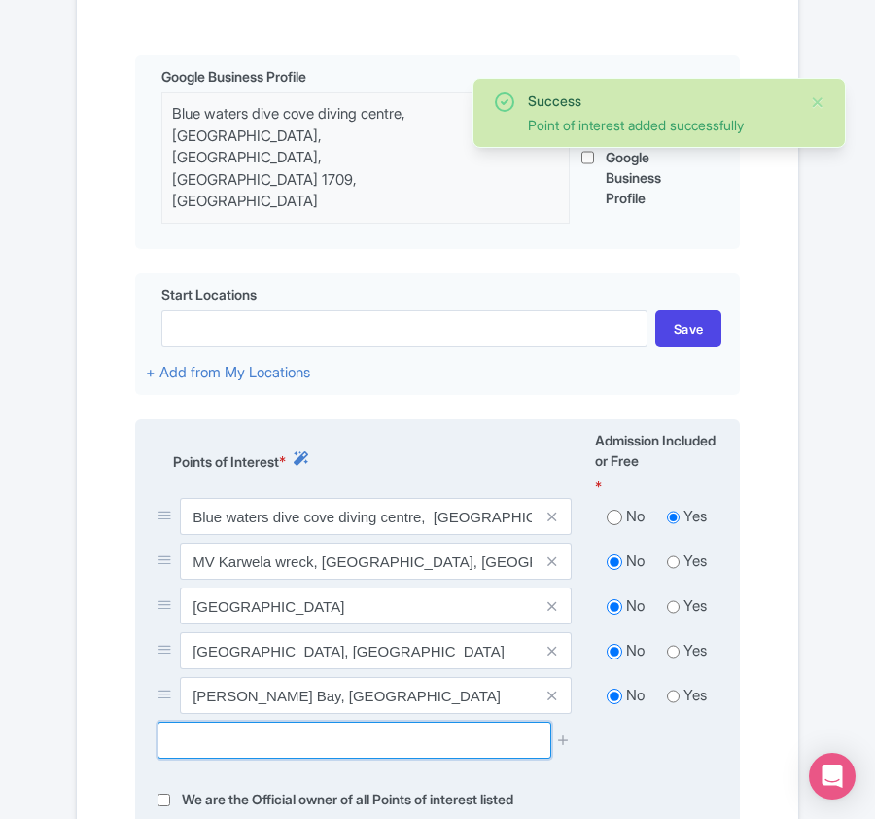
click at [277, 722] on input "text" at bounding box center [354, 740] width 393 height 37
paste input "[GEOGRAPHIC_DATA], [GEOGRAPHIC_DATA], [GEOGRAPHIC_DATA]"
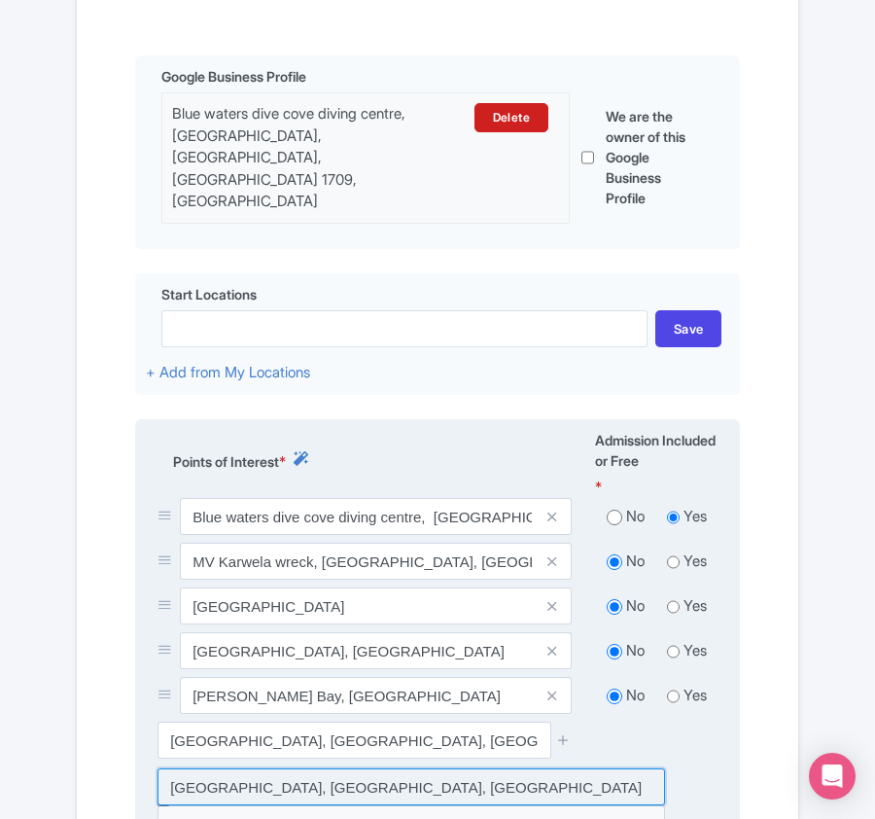
click at [456, 768] on input at bounding box center [412, 786] width 508 height 37
type input "[GEOGRAPHIC_DATA], [GEOGRAPHIC_DATA], [GEOGRAPHIC_DATA]"
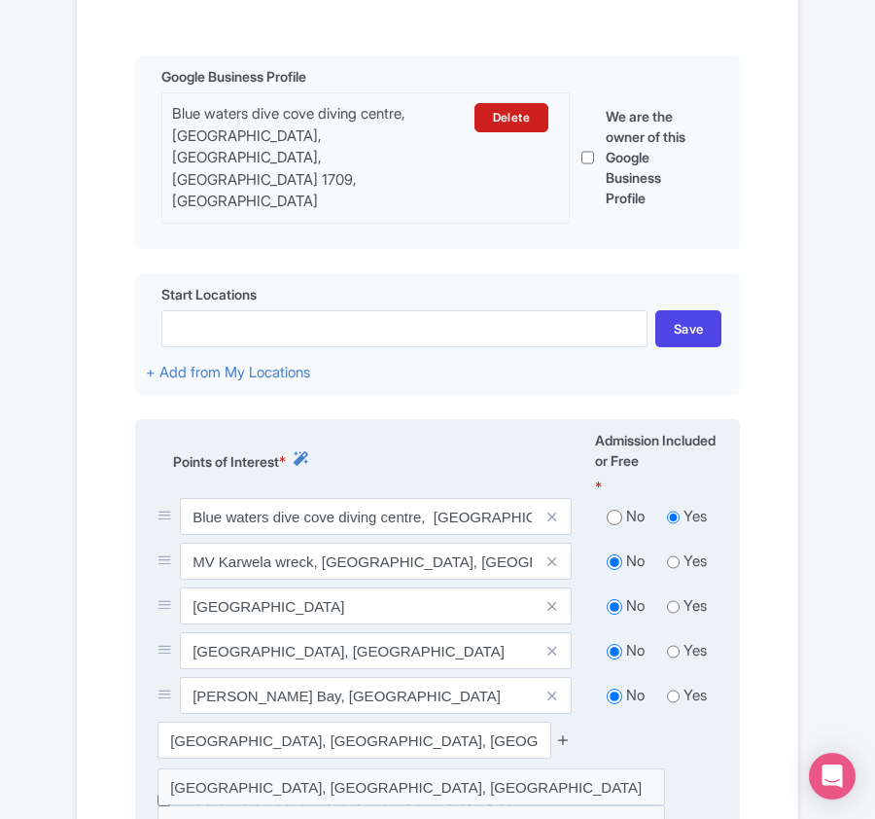
click at [564, 732] on icon at bounding box center [563, 739] width 15 height 15
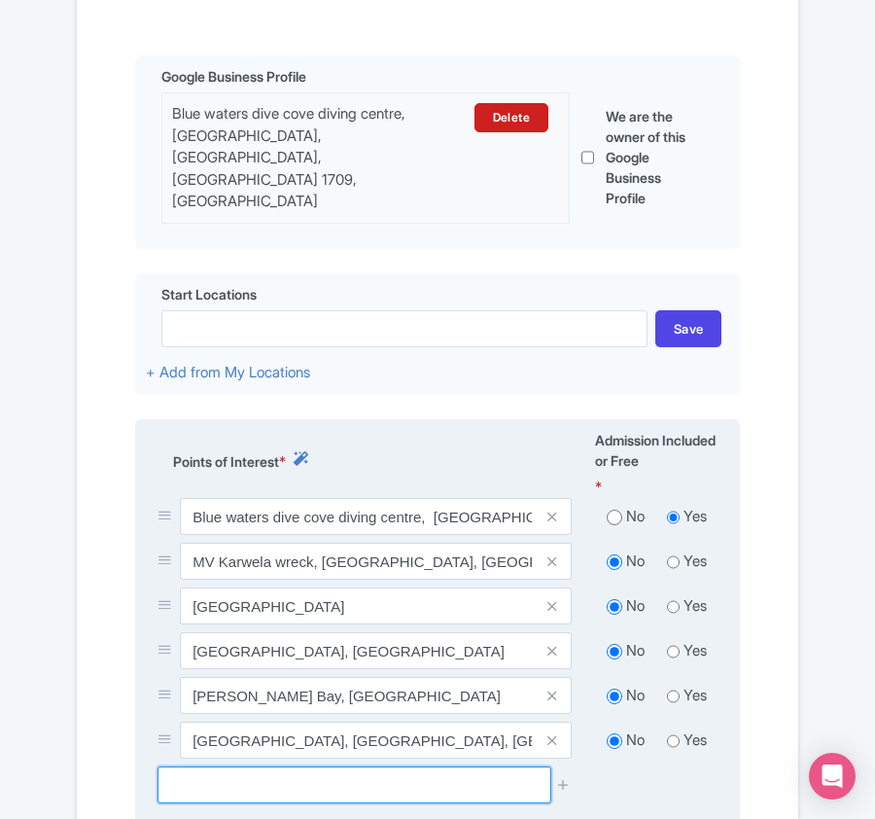
click at [207, 766] on input "text" at bounding box center [354, 784] width 393 height 37
paste input "Blue Hole, San [PERSON_NAME], [GEOGRAPHIC_DATA]"
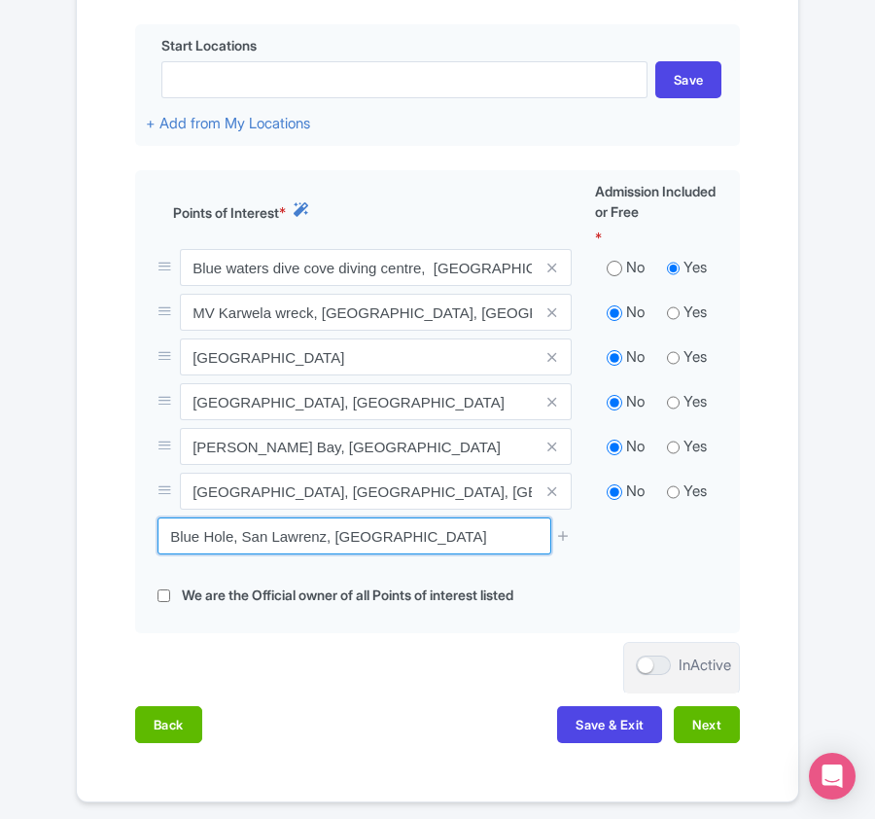
scroll to position [778, 0]
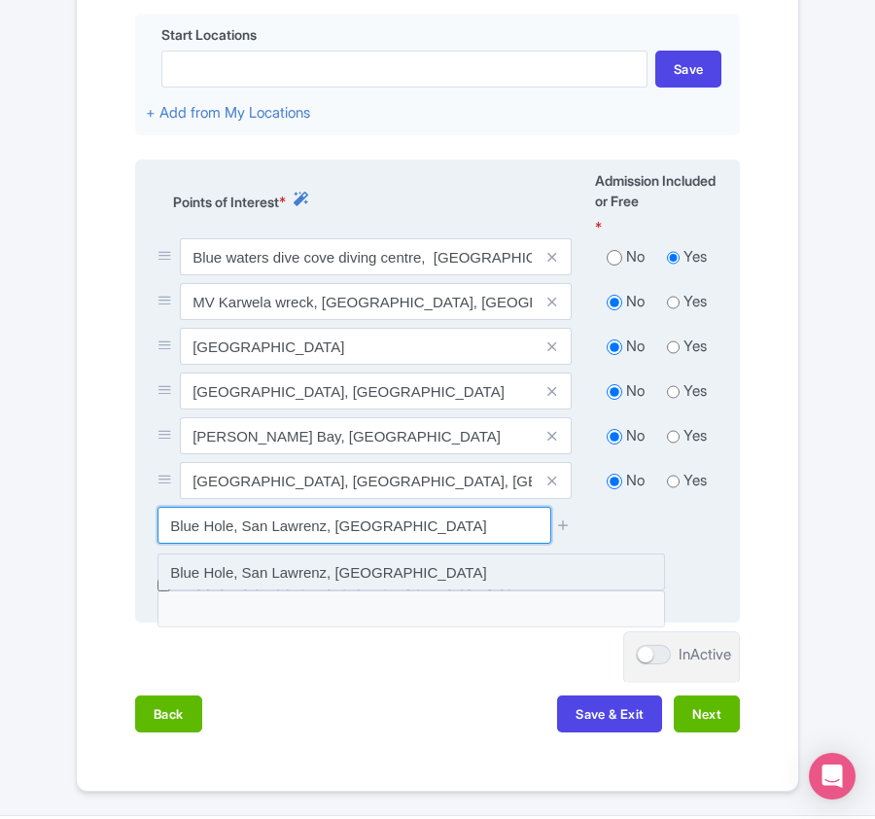
type input "Blue Hole, San [PERSON_NAME], [GEOGRAPHIC_DATA]"
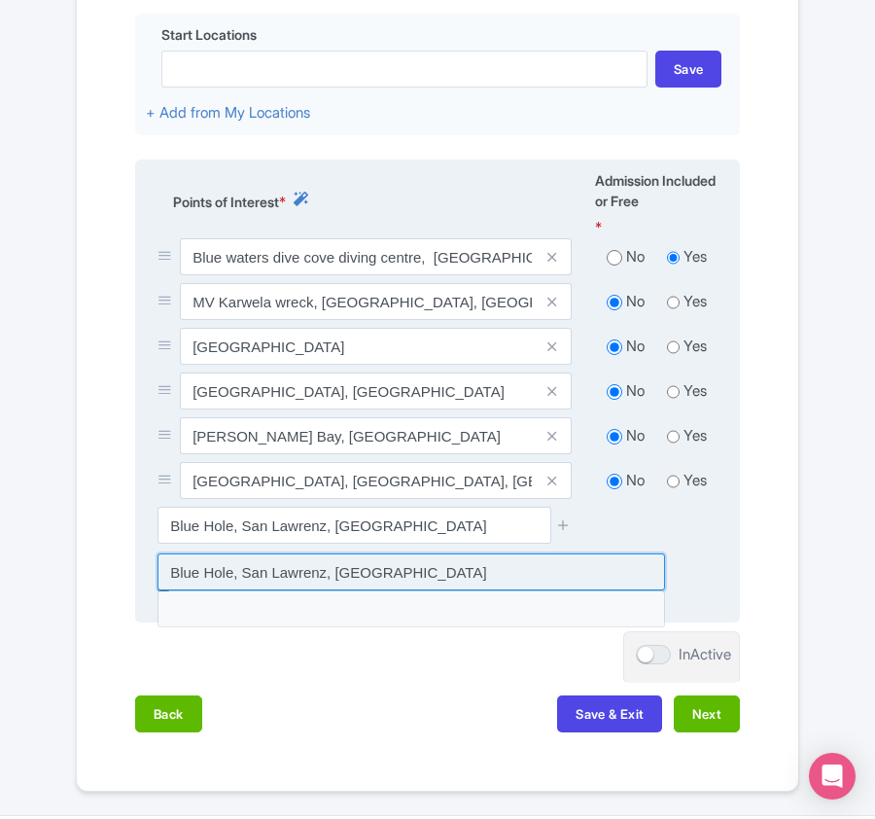
click at [525, 553] on input at bounding box center [412, 571] width 508 height 37
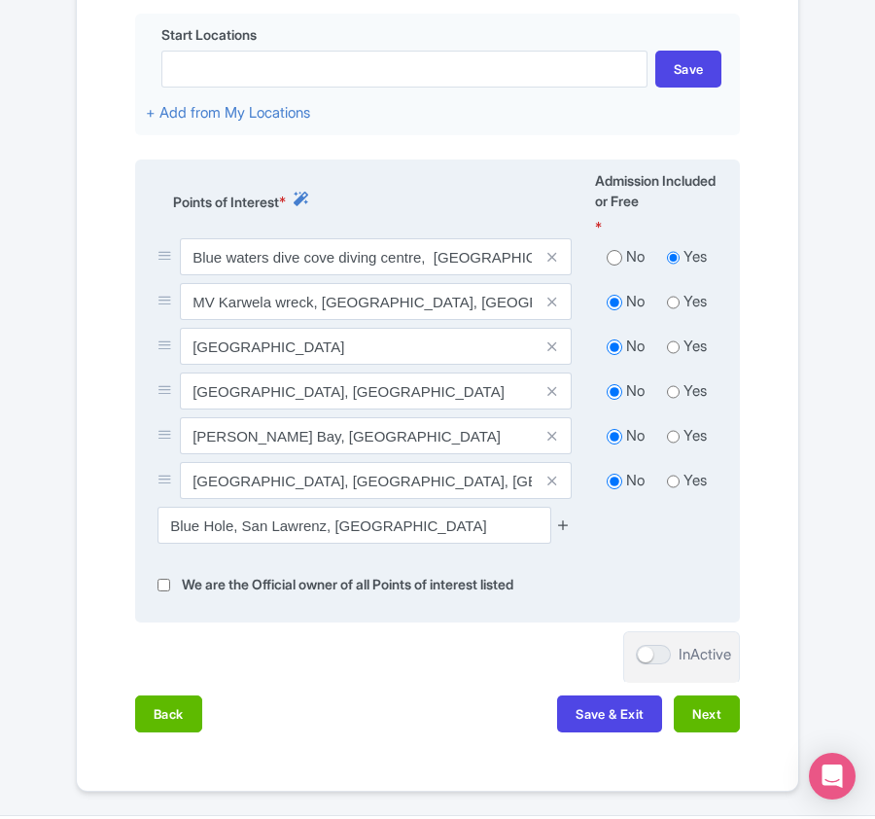
click at [561, 517] on icon at bounding box center [563, 524] width 15 height 15
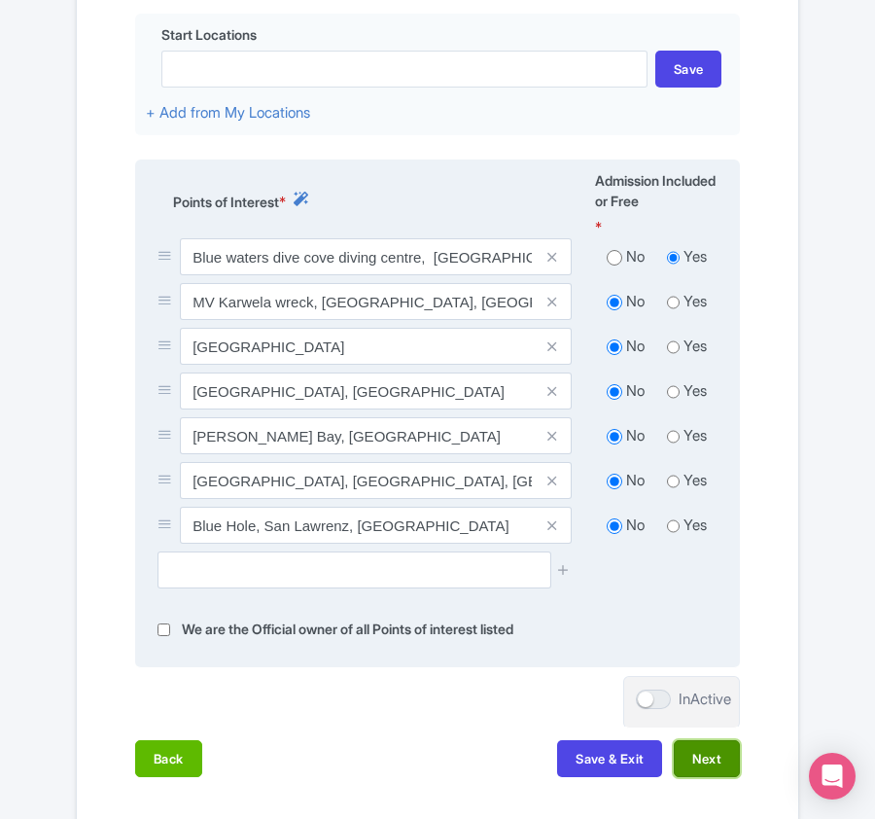
click at [725, 740] on button "Next" at bounding box center [707, 758] width 66 height 37
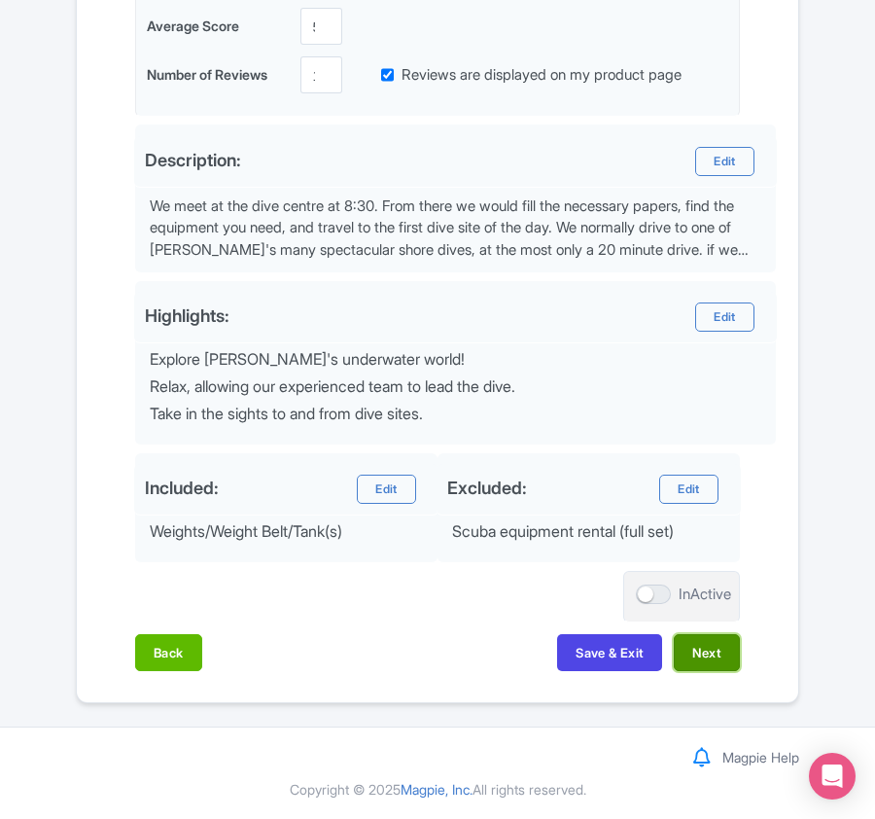
click at [692, 647] on button "Next" at bounding box center [707, 652] width 66 height 37
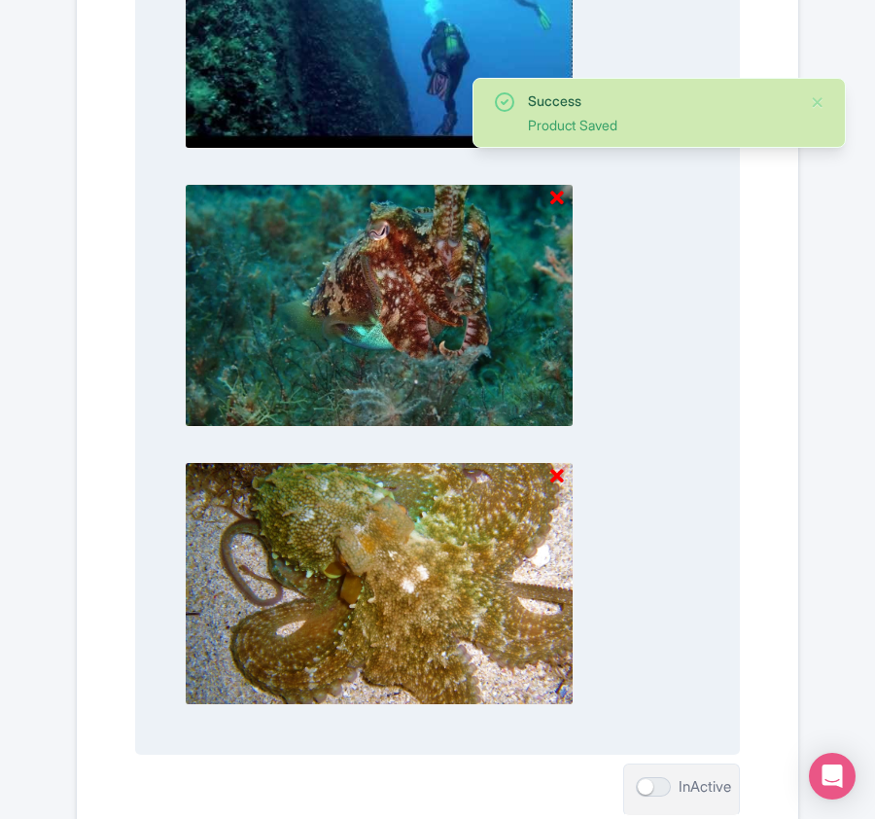
scroll to position [2027, 0]
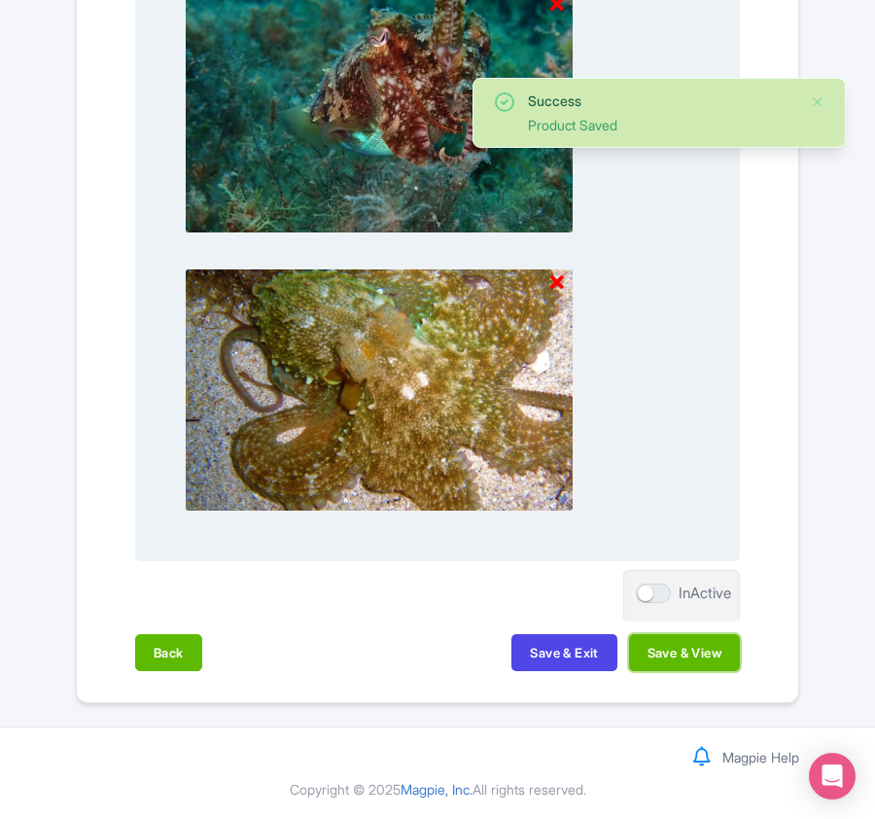
click at [713, 651] on button "Save & View" at bounding box center [684, 652] width 111 height 37
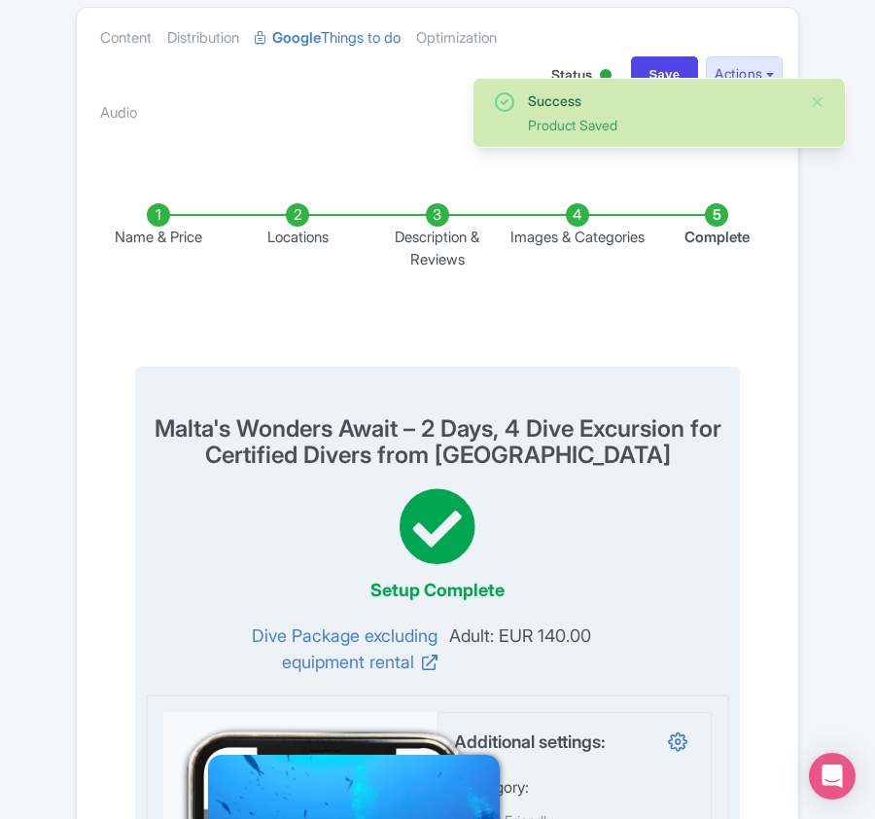
scroll to position [82, 0]
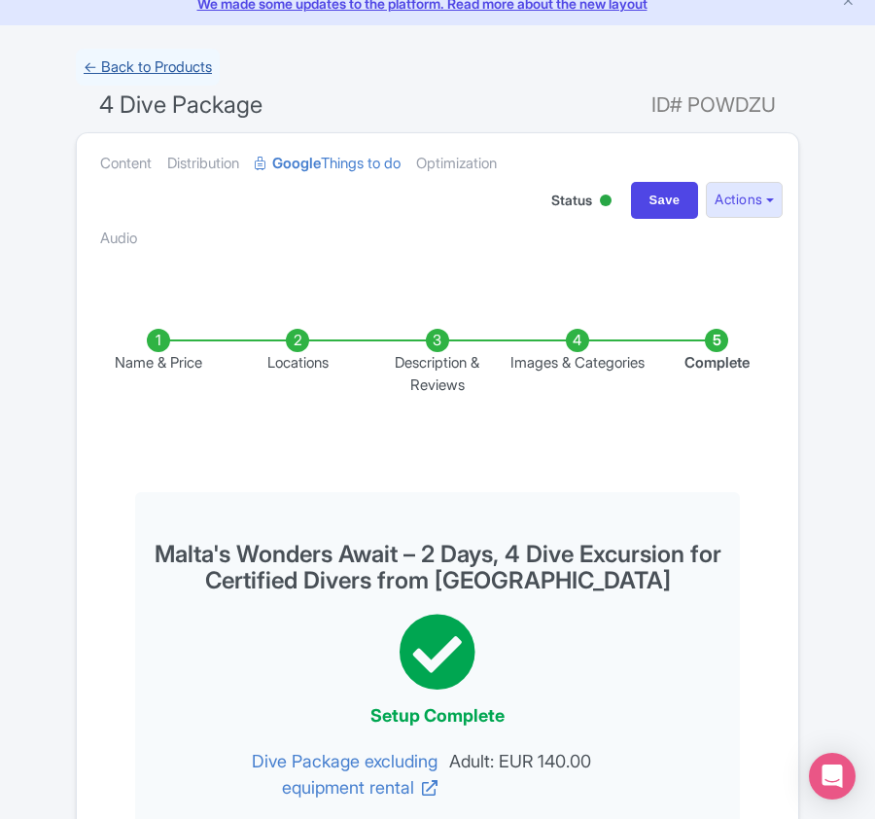
click at [134, 64] on link "← Back to Products" at bounding box center [148, 68] width 144 height 38
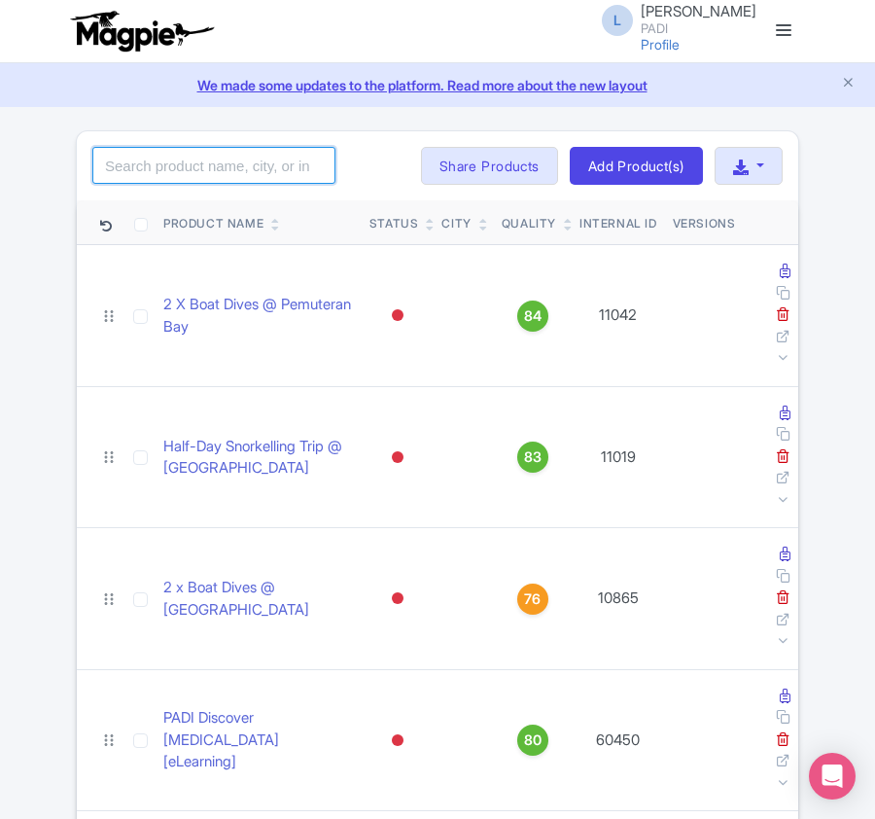
click at [180, 153] on input "search" at bounding box center [213, 165] width 243 height 37
paste input "13183"
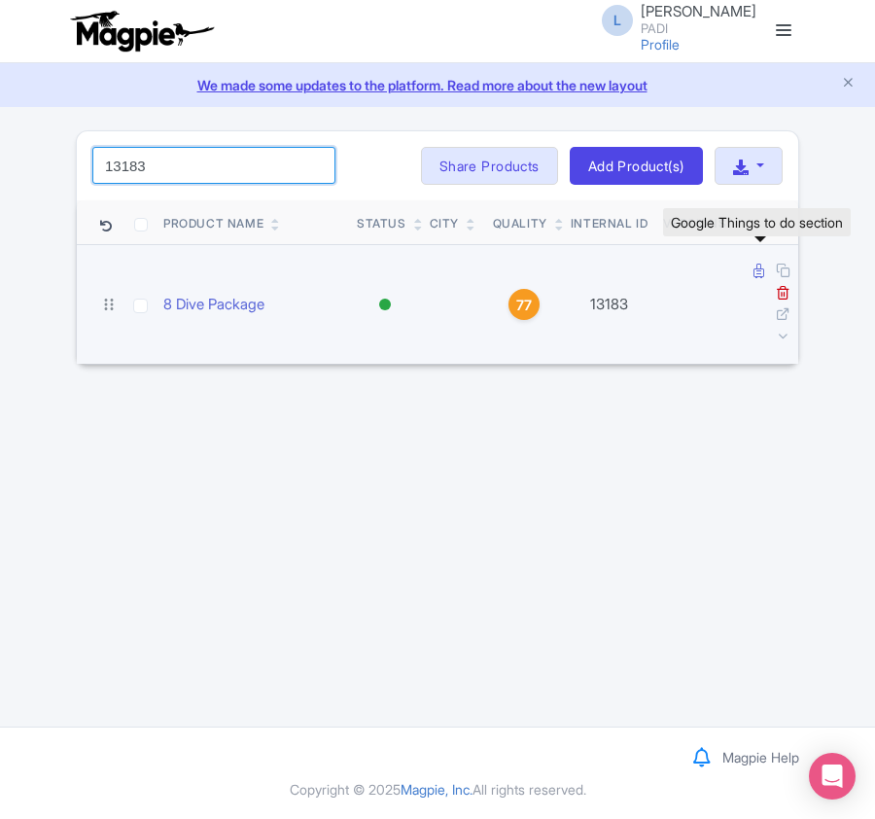
type input "13183"
click at [759, 276] on icon at bounding box center [759, 271] width 11 height 15
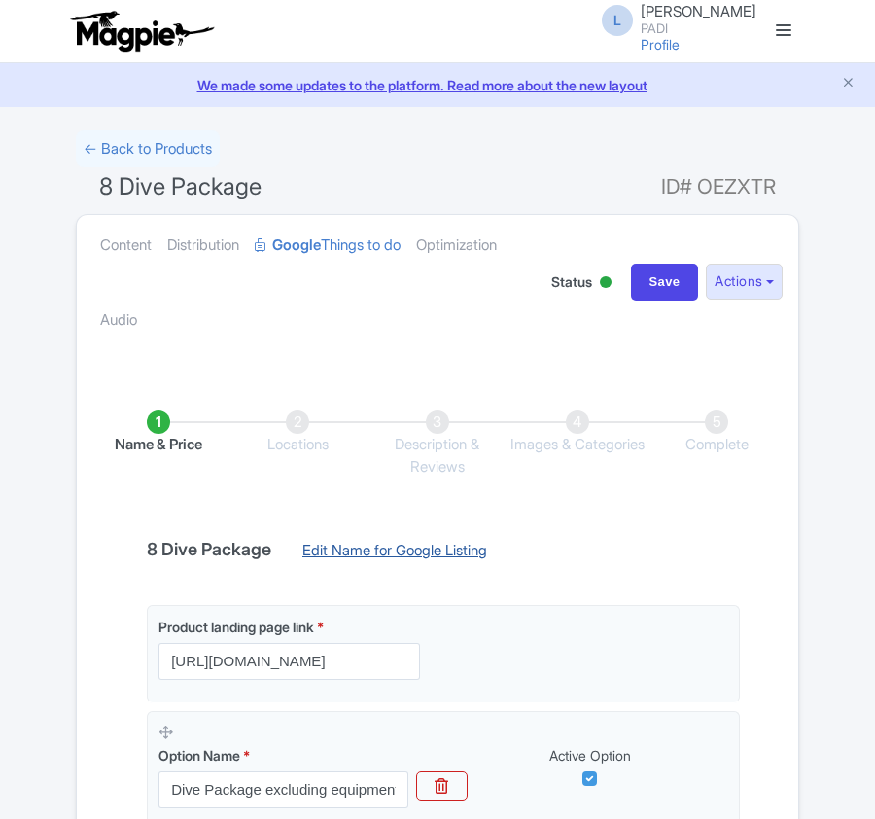
drag, startPoint x: 0, startPoint y: 0, endPoint x: 492, endPoint y: 542, distance: 731.8
click at [492, 542] on link "Edit Name for Google Listing" at bounding box center [395, 555] width 224 height 31
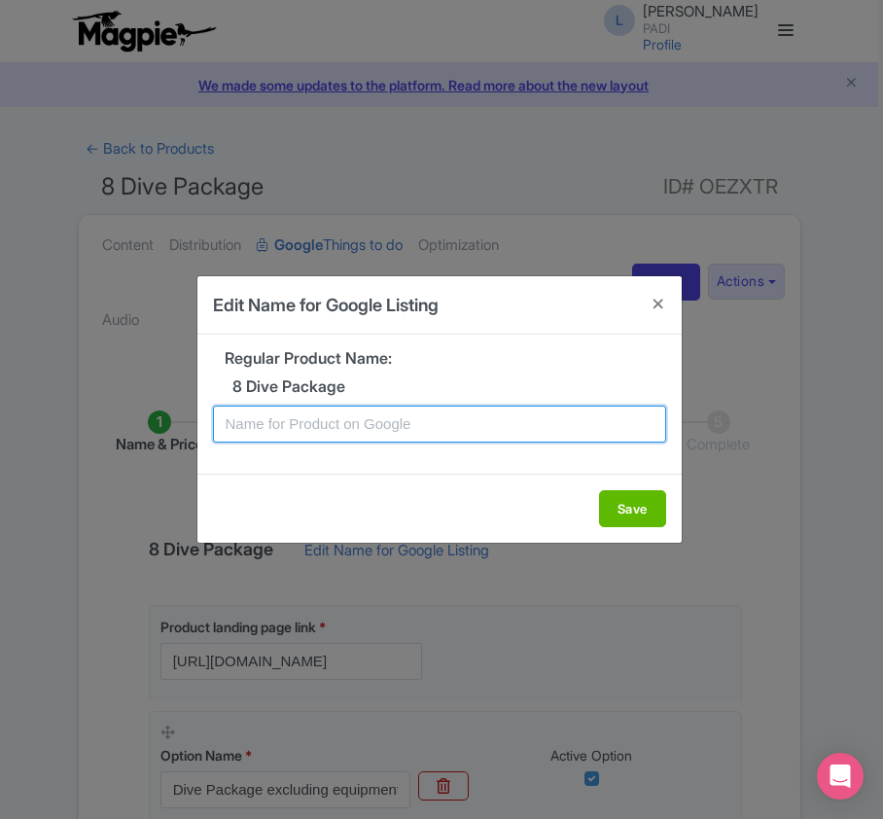
click at [374, 426] on input "text" at bounding box center [439, 424] width 453 height 37
paste input "Malta Adventure Dive Package – 4 Days, 8 Dives Excursion for Certified Divers f…"
type input "Malta Adventure Dive Package – 4 Days, 8 Dives Excursion for Certified Divers f…"
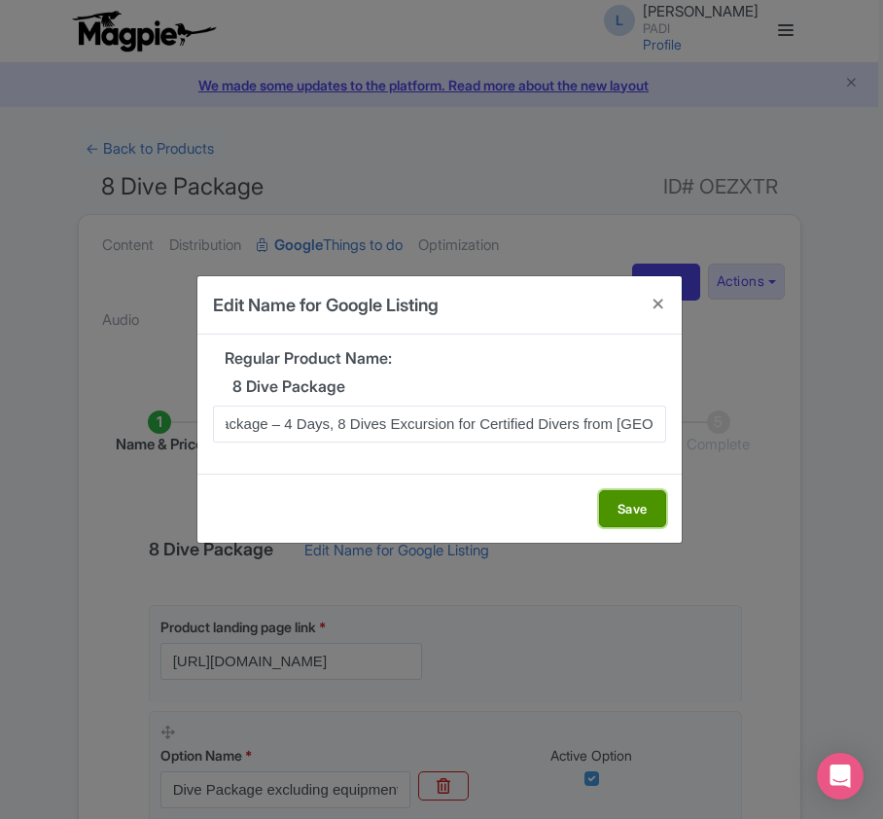
click at [644, 522] on button "Save" at bounding box center [632, 508] width 67 height 37
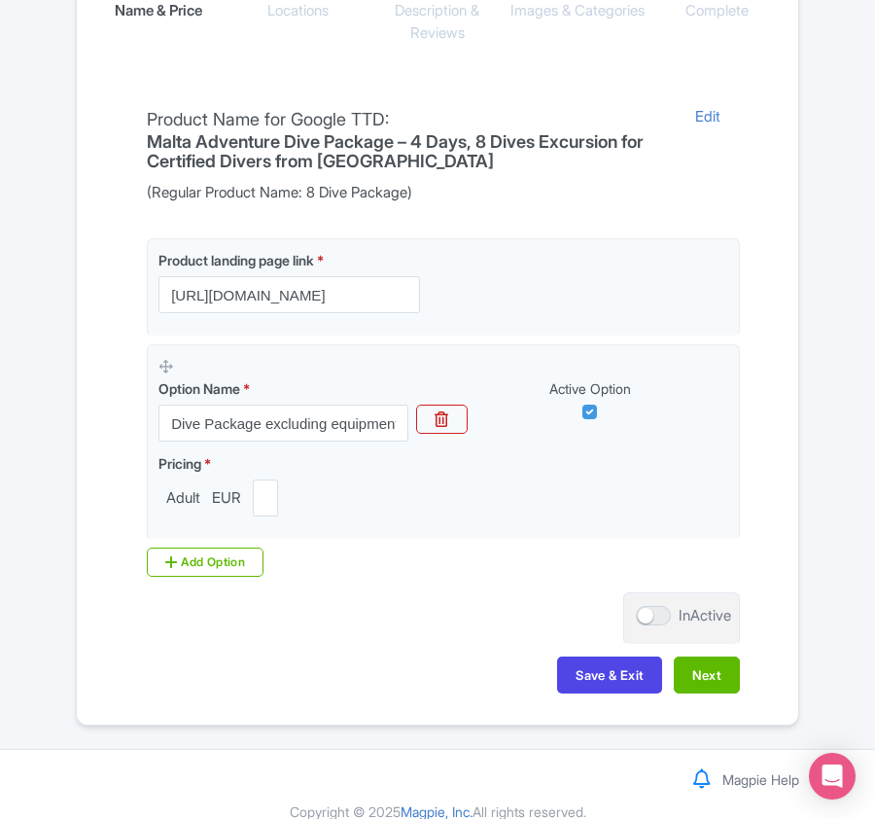
scroll to position [460, 0]
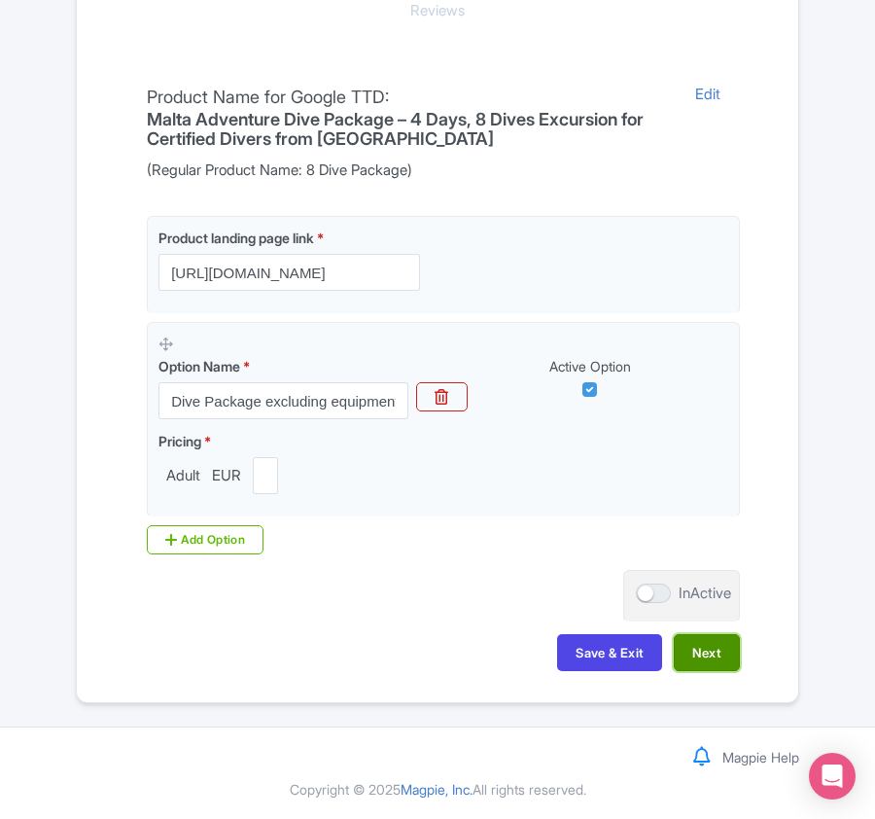
click at [706, 643] on button "Next" at bounding box center [707, 652] width 66 height 37
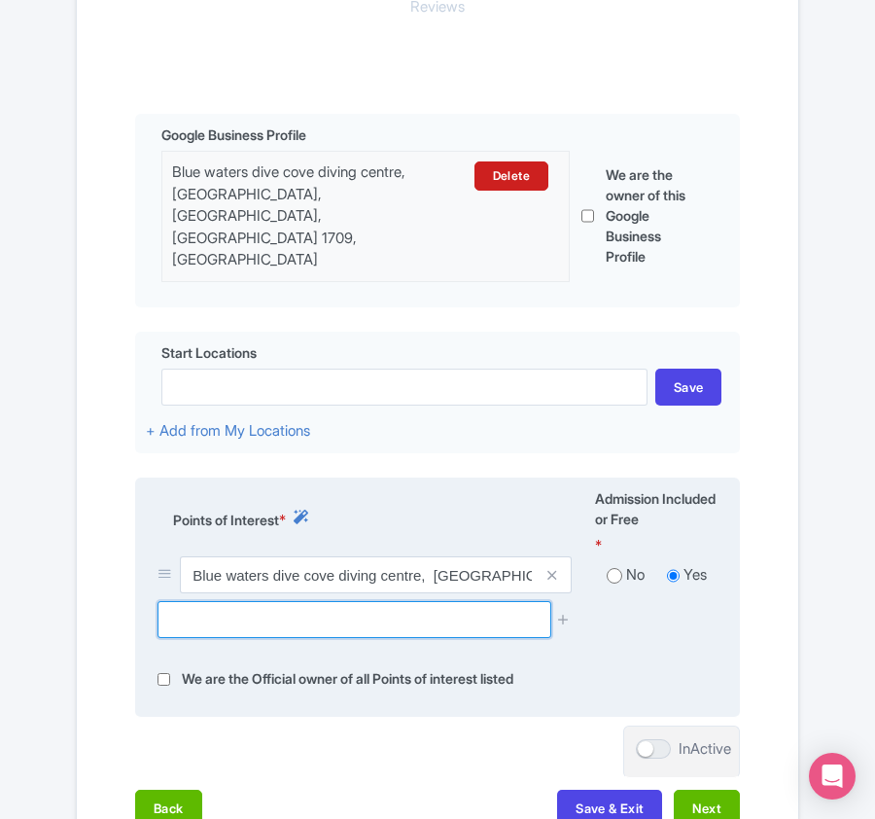
click at [428, 601] on input "text" at bounding box center [354, 619] width 393 height 37
paste input "MV Karwela wreck, Ghajnsielem, Malta"
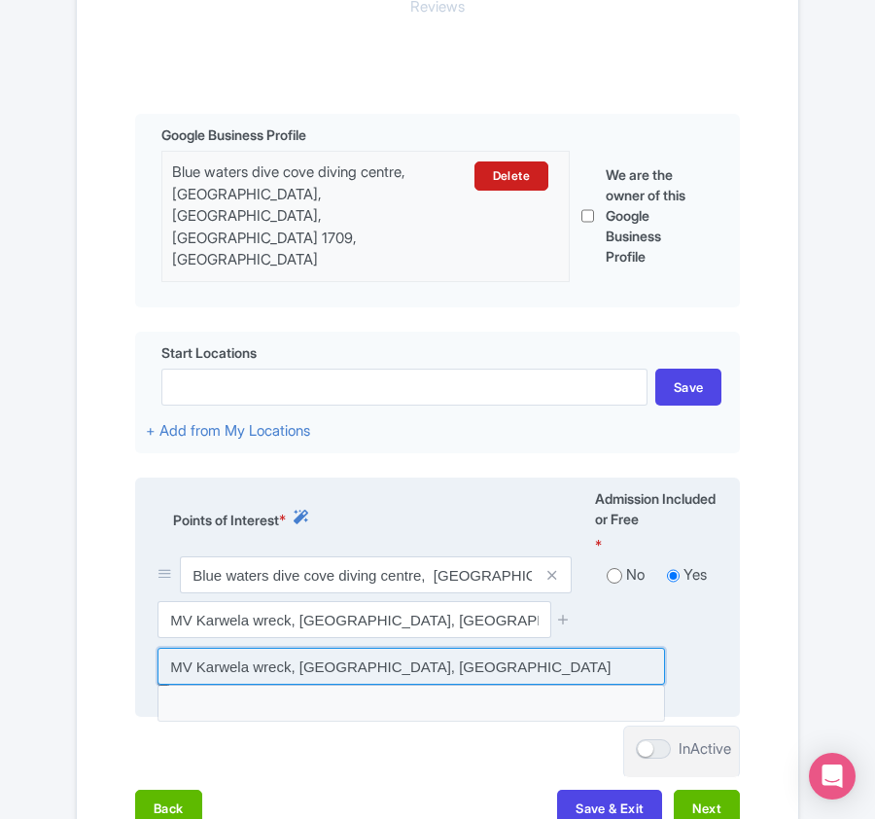
click at [398, 648] on input at bounding box center [412, 666] width 508 height 37
type input "MV Karwela wreck, Ghajnsielem, Malta"
click at [394, 648] on input at bounding box center [412, 666] width 508 height 37
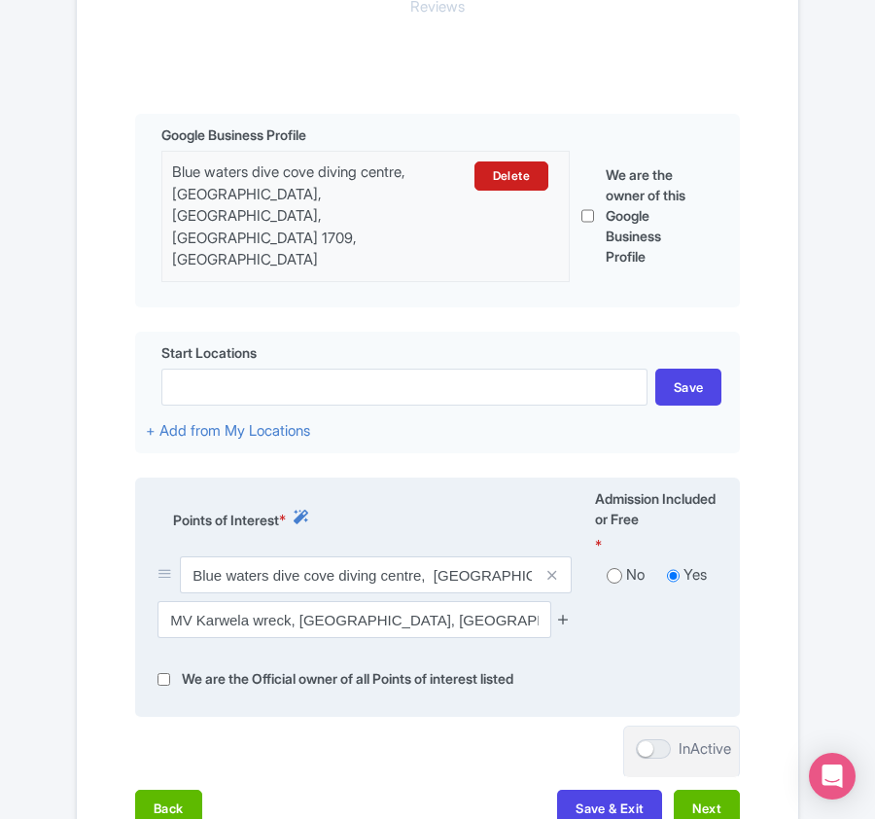
click at [564, 612] on icon at bounding box center [563, 619] width 15 height 15
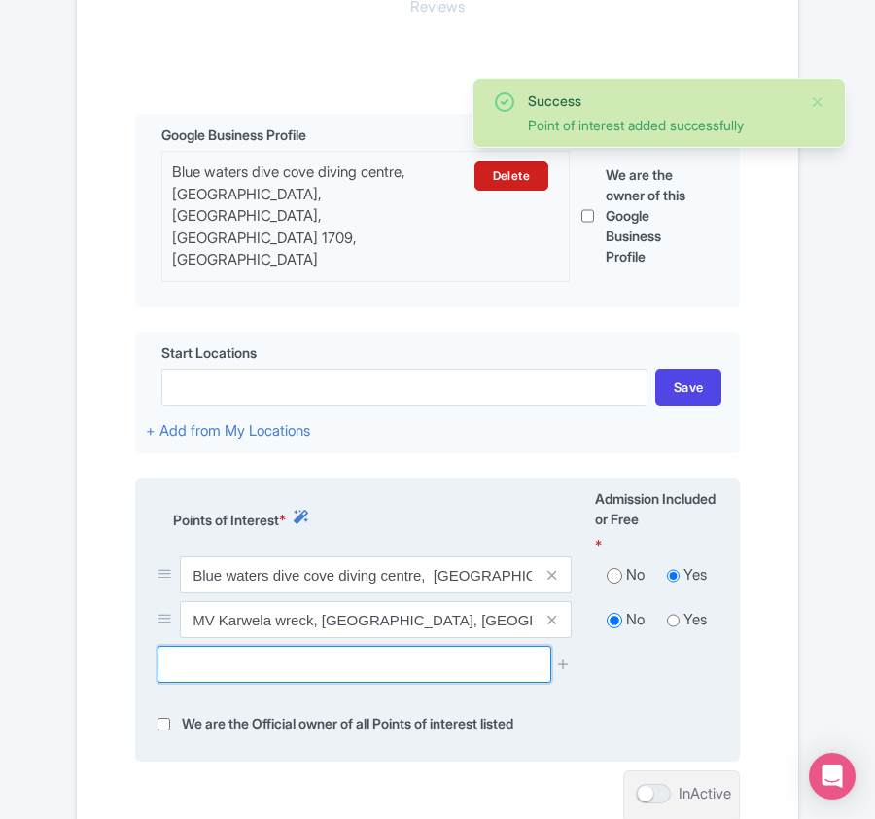
click at [180, 646] on input "text" at bounding box center [354, 664] width 393 height 37
paste input "Xwejni Bay"
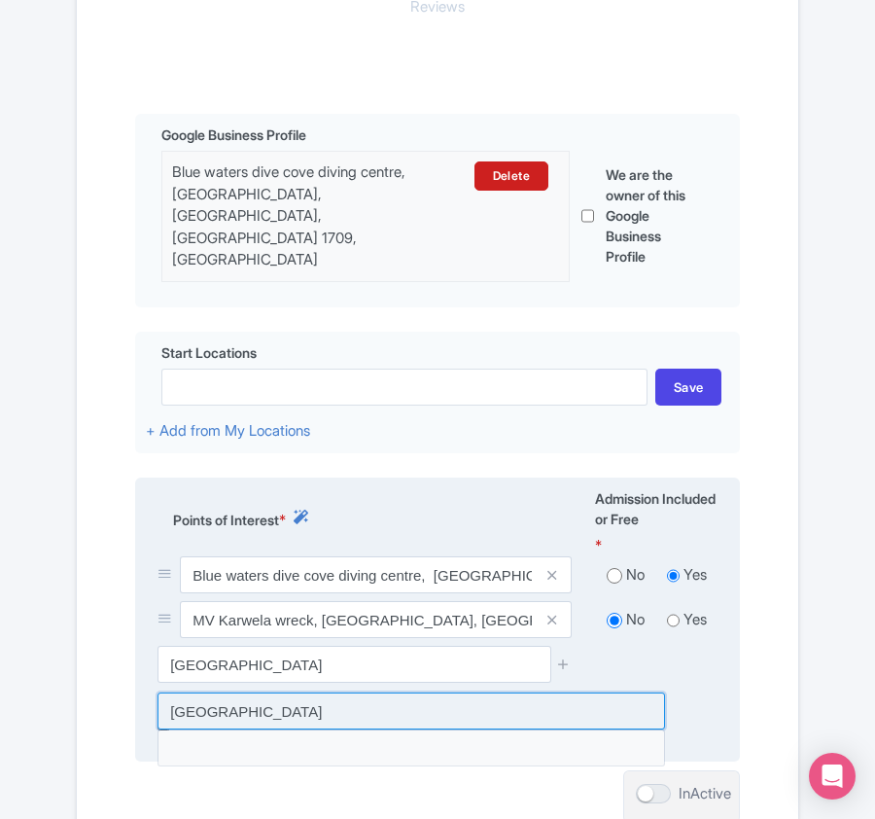
click at [230, 692] on input at bounding box center [412, 710] width 508 height 37
type input "Xwejni Bay"
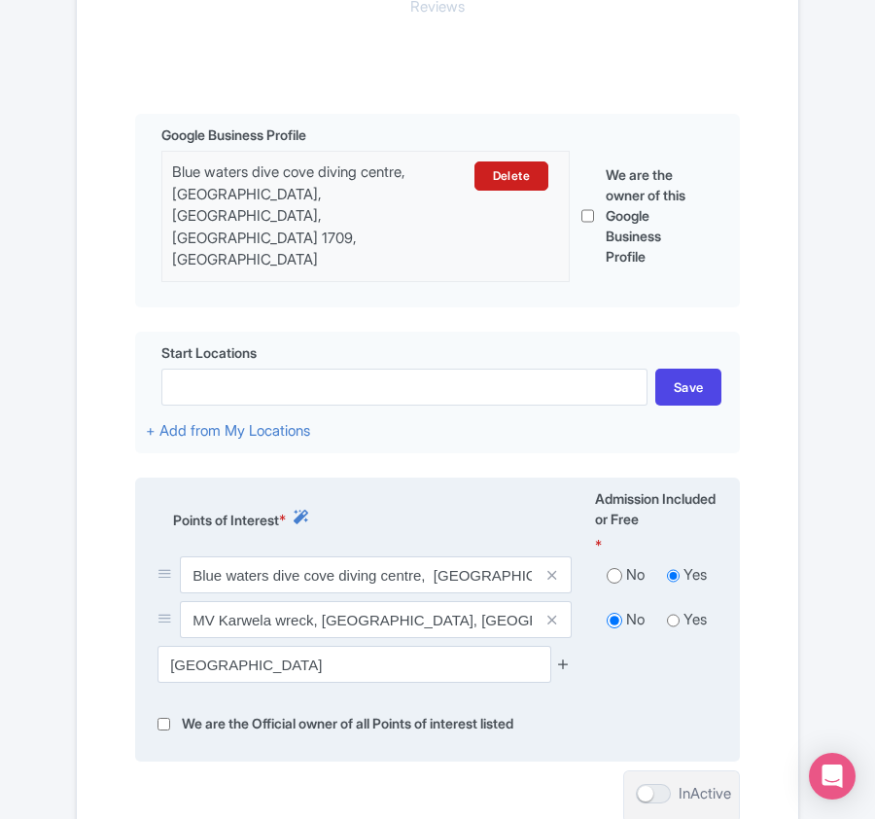
click at [566, 656] on icon at bounding box center [563, 663] width 15 height 15
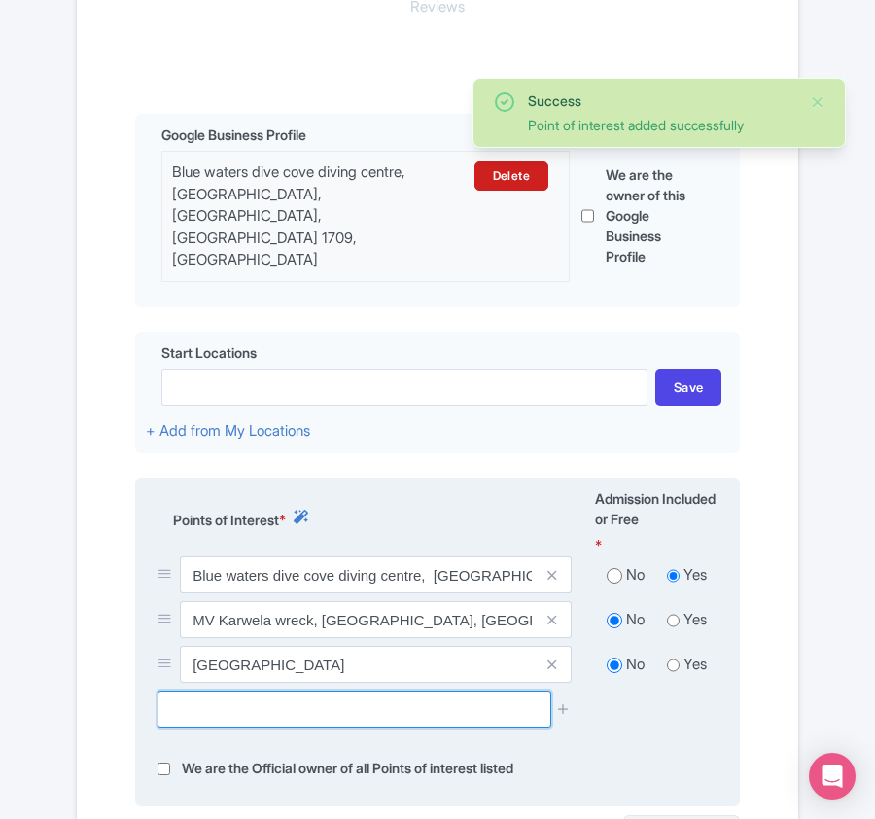
click at [199, 690] on input "text" at bounding box center [354, 708] width 393 height 37
paste input "Santa Maria Caves, Malta"
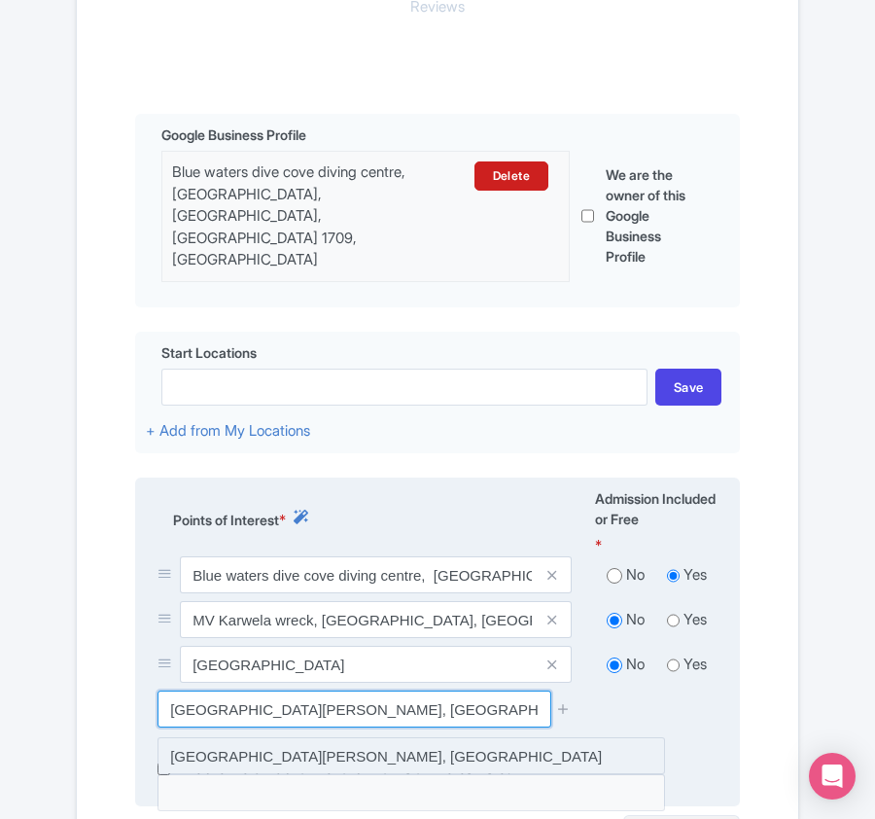
type input "Santa Maria Caves, Malta"
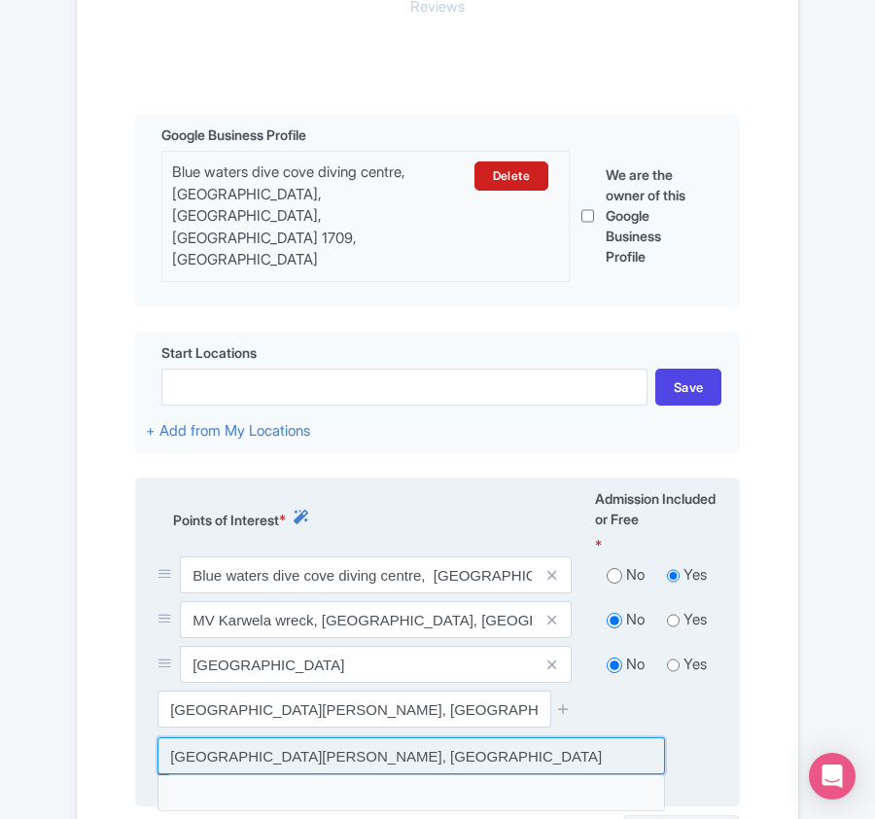
click at [554, 737] on input at bounding box center [412, 755] width 508 height 37
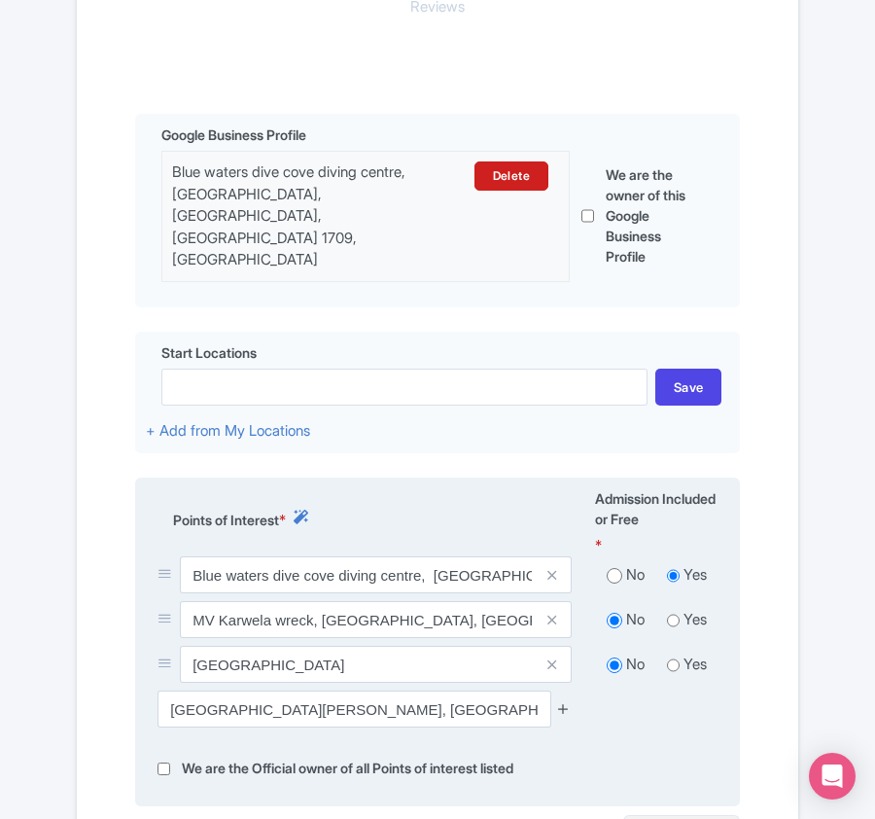
click at [561, 701] on icon at bounding box center [563, 708] width 15 height 15
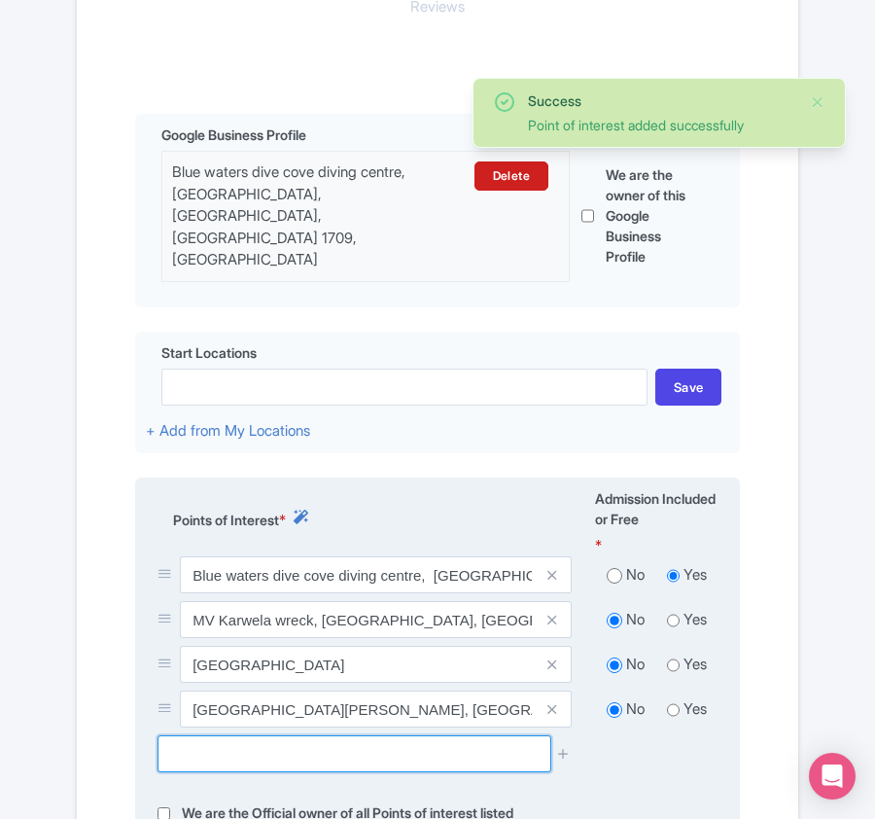
click at [255, 735] on input "text" at bounding box center [354, 753] width 393 height 37
paste input "Cominotto, Malta"
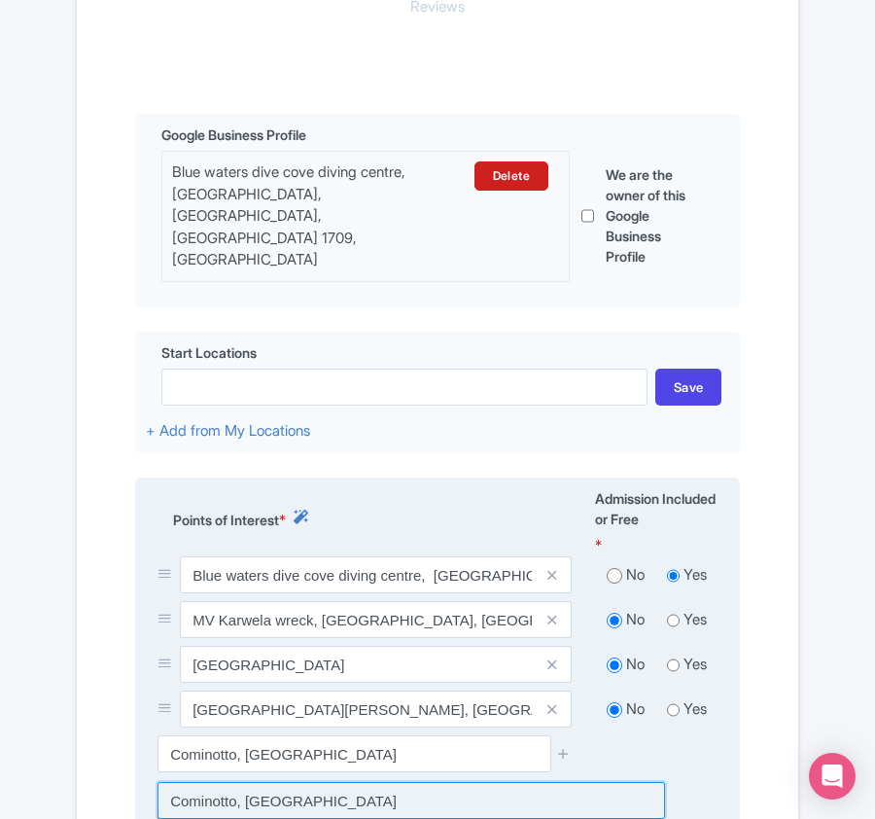
click at [408, 782] on input at bounding box center [412, 800] width 508 height 37
type input "Cominotto‎, Malta"
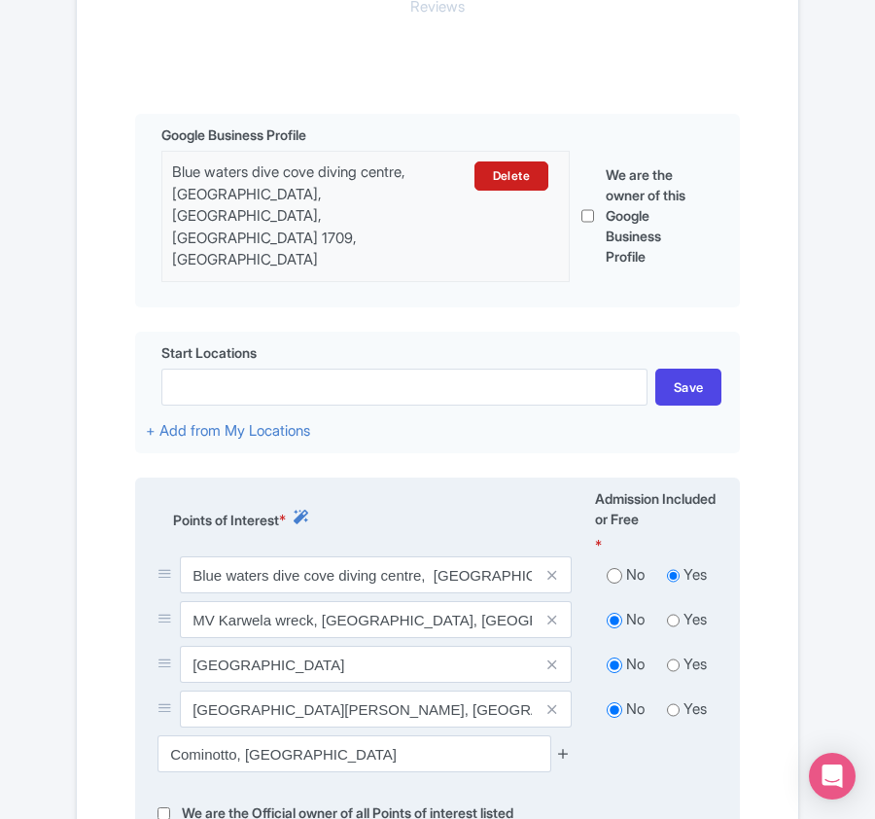
click at [562, 746] on icon at bounding box center [563, 753] width 15 height 15
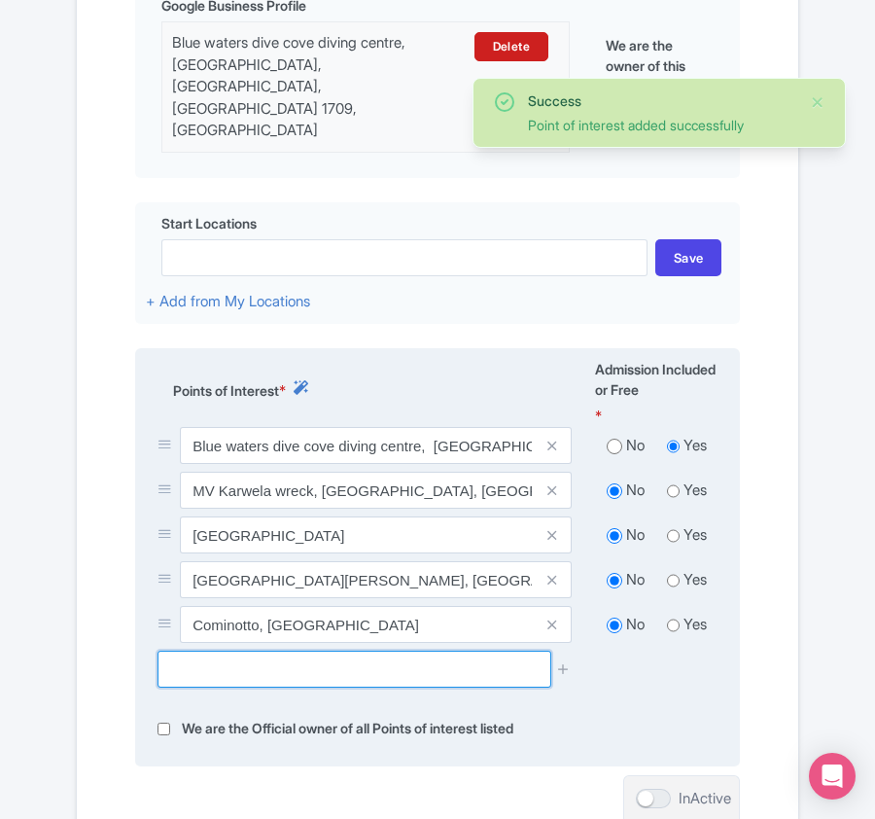
click at [307, 651] on input "text" at bounding box center [354, 669] width 393 height 37
paste input "Cominotto, Malta"
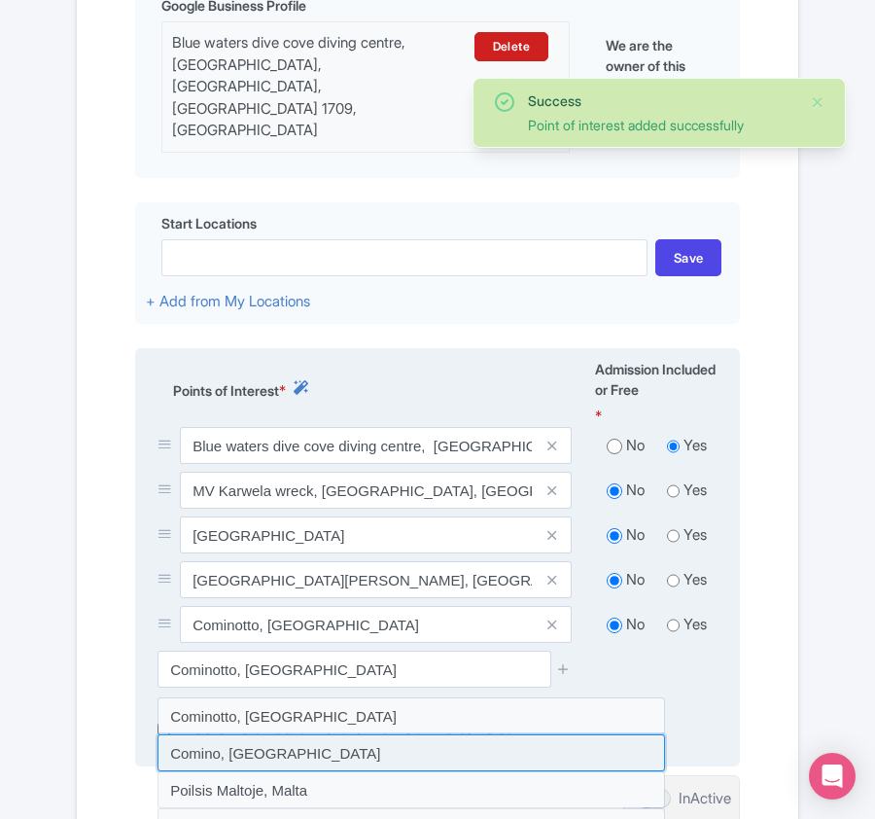
click at [265, 734] on input at bounding box center [412, 752] width 508 height 37
type input "Comino, Malta"
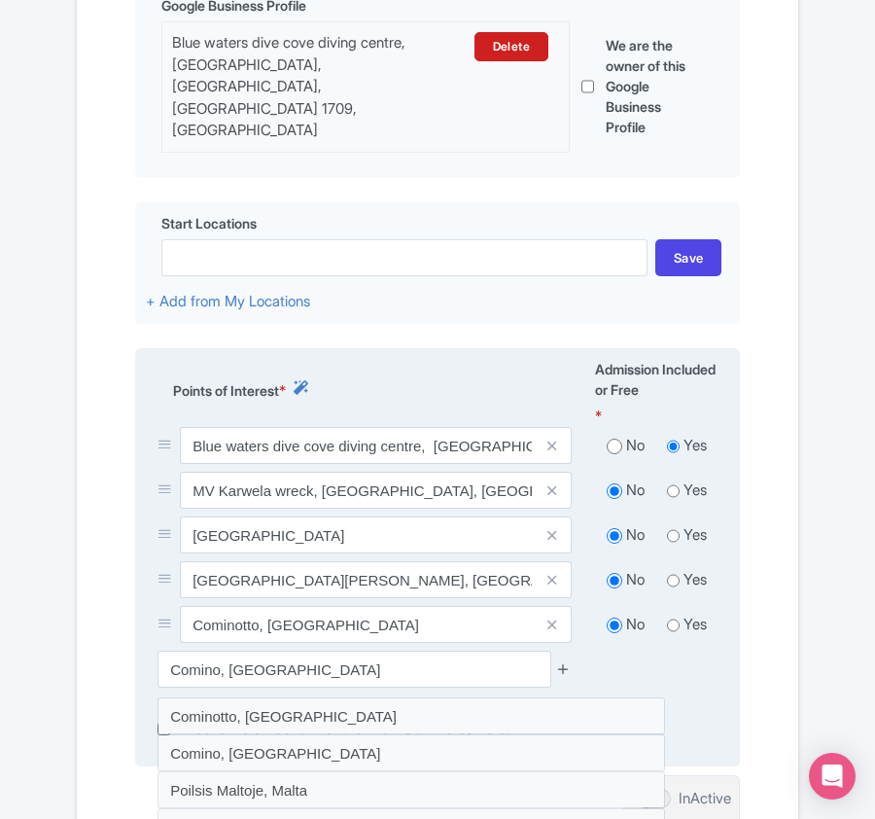
click at [562, 661] on icon at bounding box center [563, 668] width 15 height 15
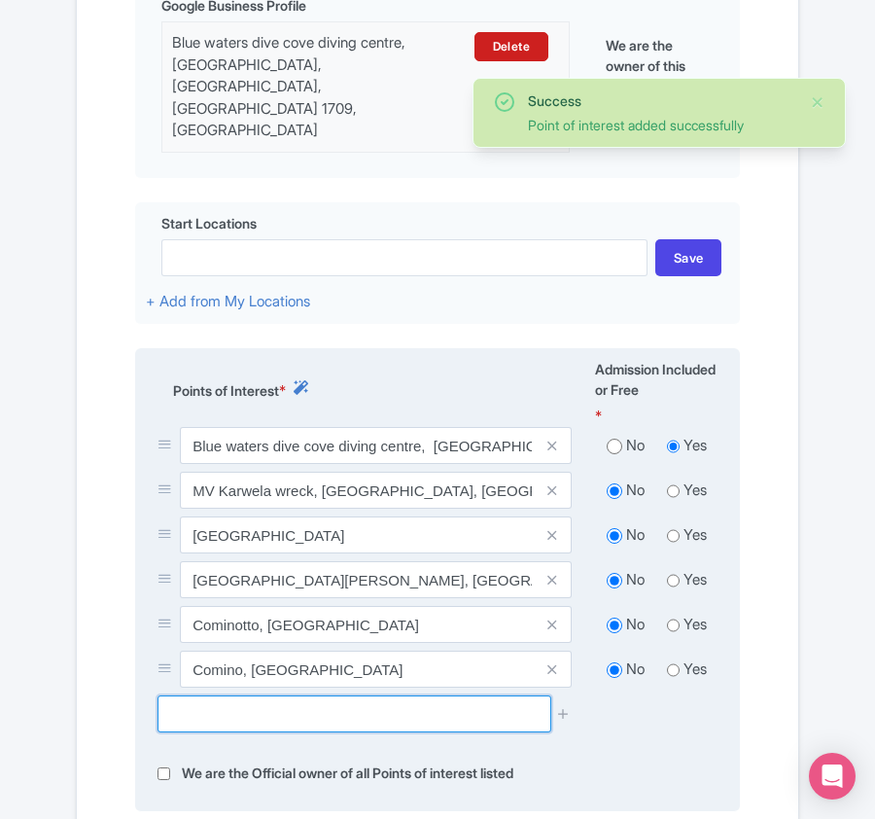
click at [191, 695] on input "text" at bounding box center [354, 713] width 393 height 37
paste input "Xlendi Bay, Malta"
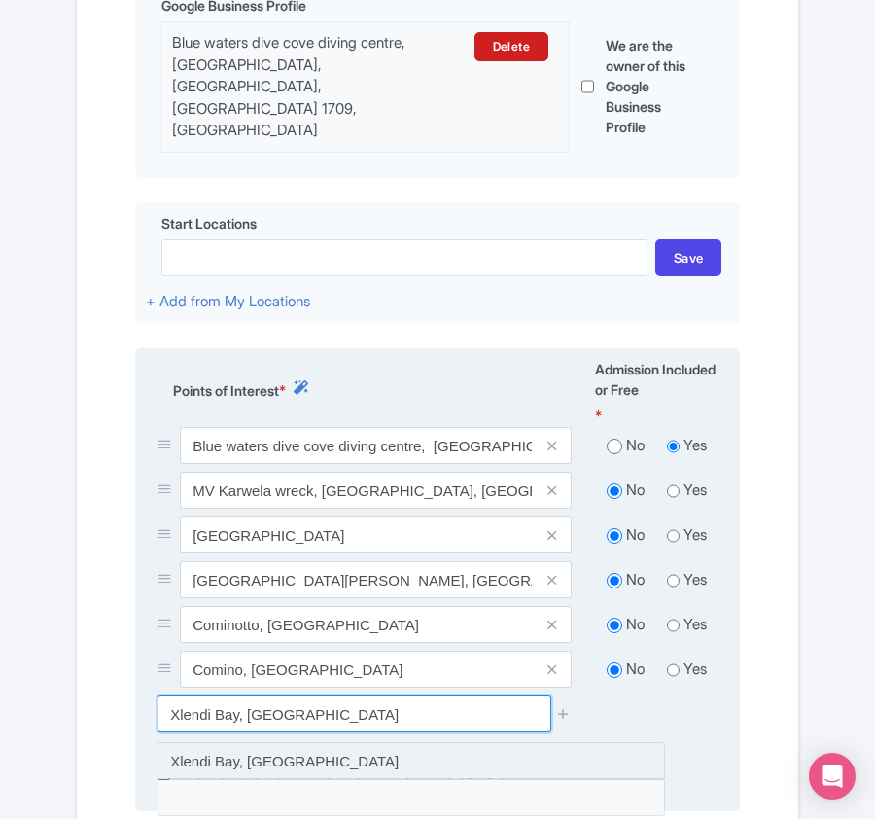
type input "Xlendi Bay, Malta"
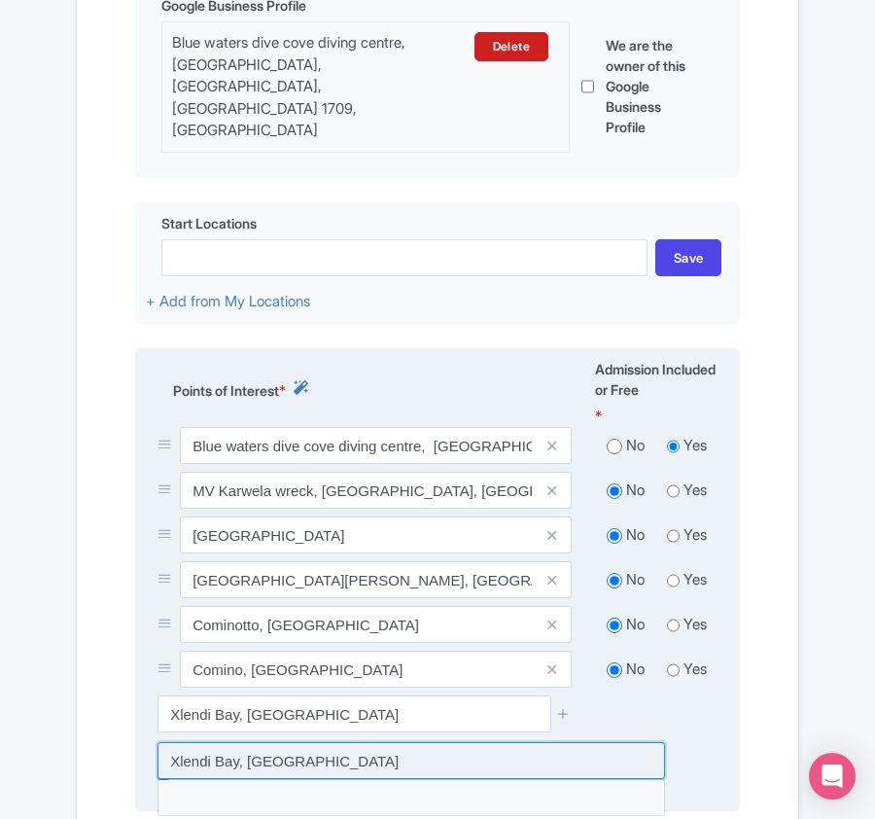
click at [385, 742] on input at bounding box center [412, 760] width 508 height 37
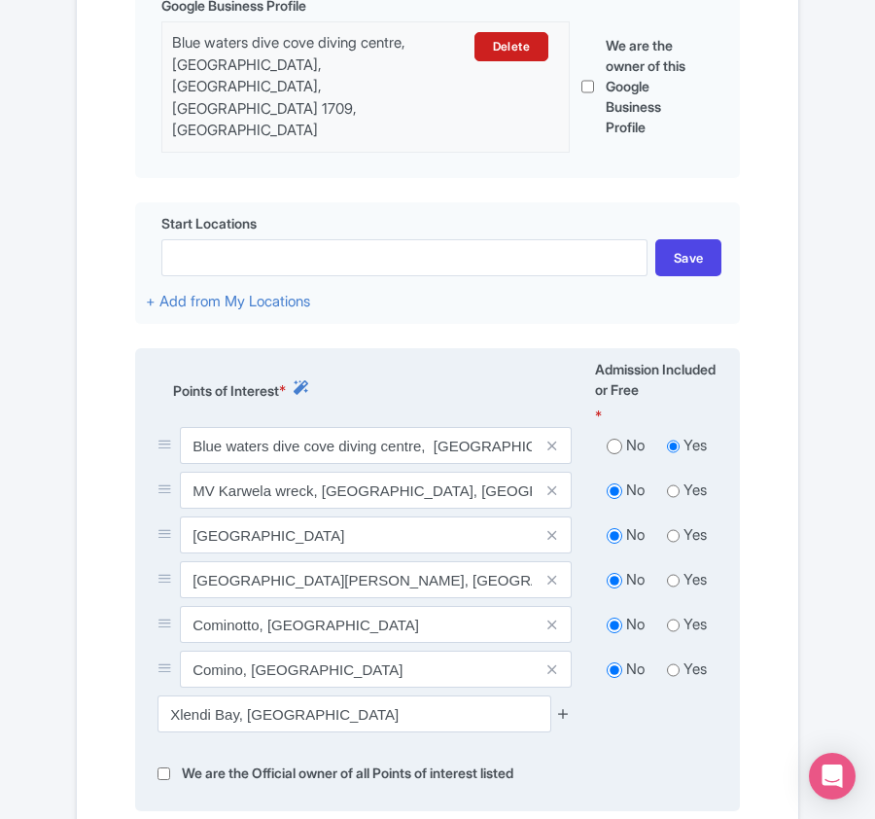
click at [560, 706] on icon at bounding box center [563, 713] width 15 height 15
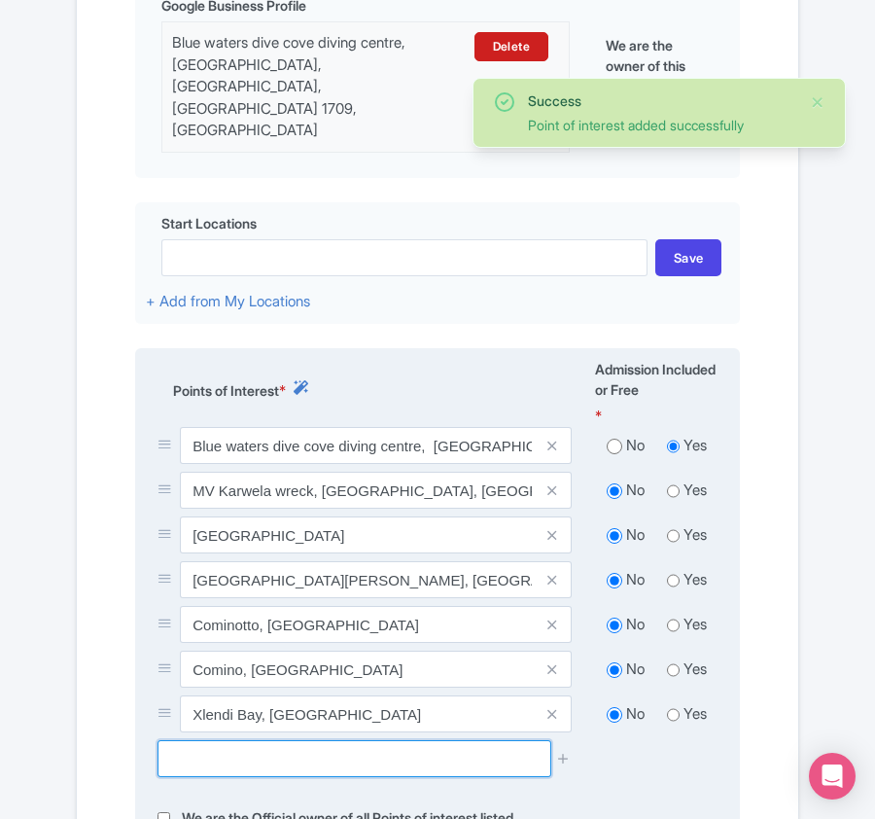
click at [346, 740] on input "text" at bounding box center [354, 758] width 393 height 37
paste input "Billinghurst Cave, Żebbug, Malta"
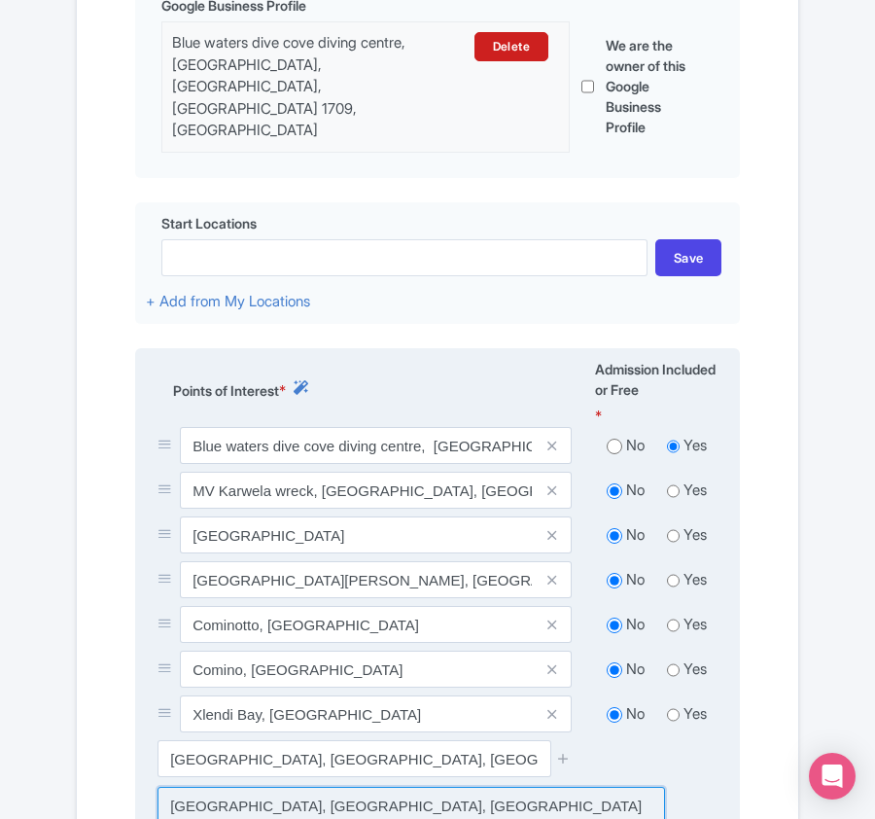
click at [336, 787] on input at bounding box center [412, 805] width 508 height 37
type input "Billinghurst Cave, Żebbuġ, Malta"
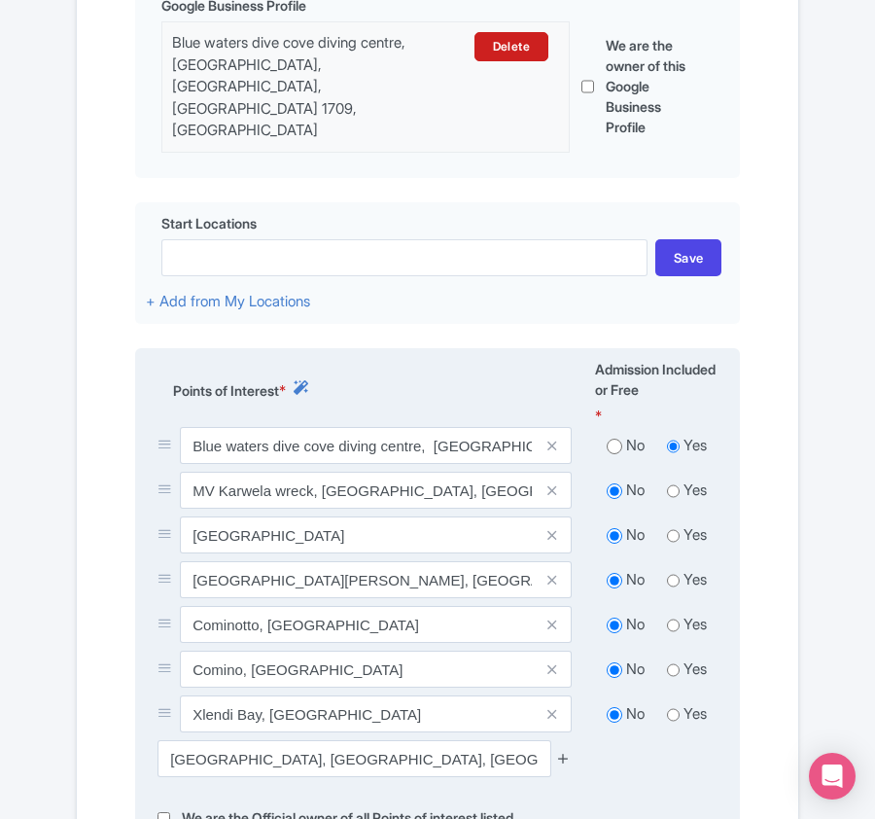
click at [564, 751] on icon at bounding box center [563, 758] width 15 height 15
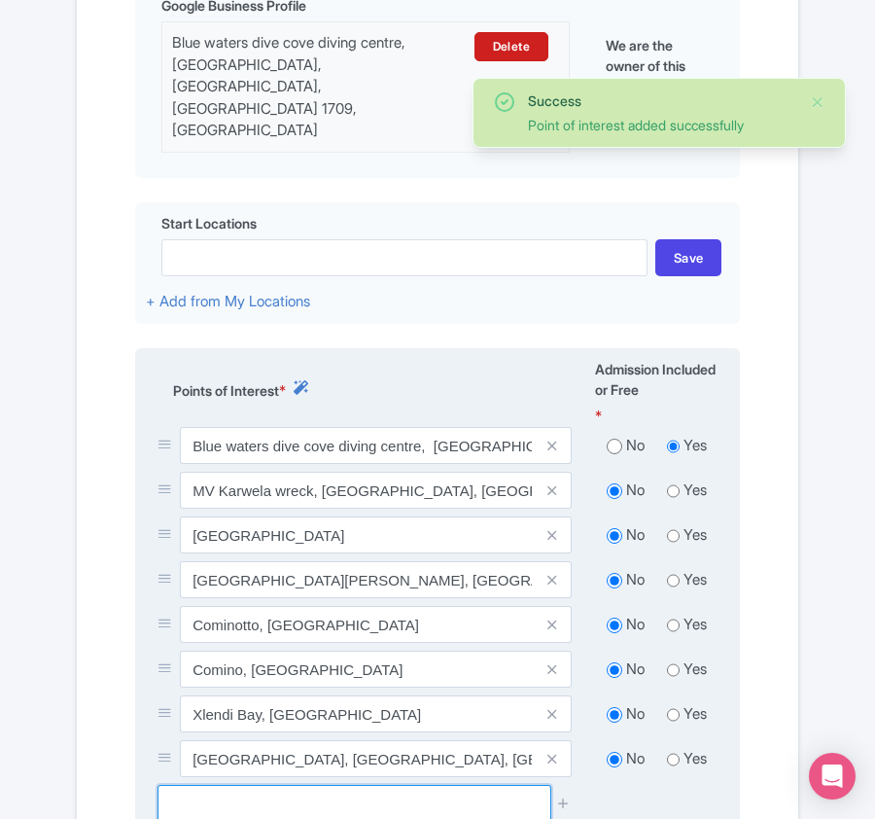
click at [308, 785] on input "text" at bounding box center [354, 803] width 393 height 37
paste input "Blue Hole, San Lawrenz, Malta"
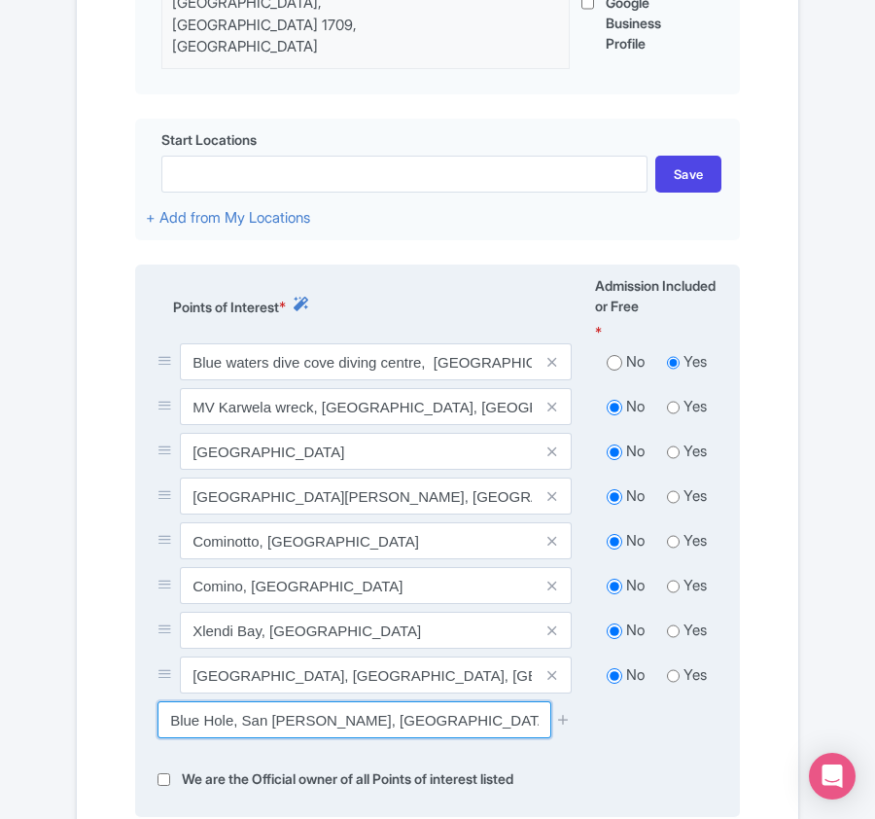
scroll to position [720, 0]
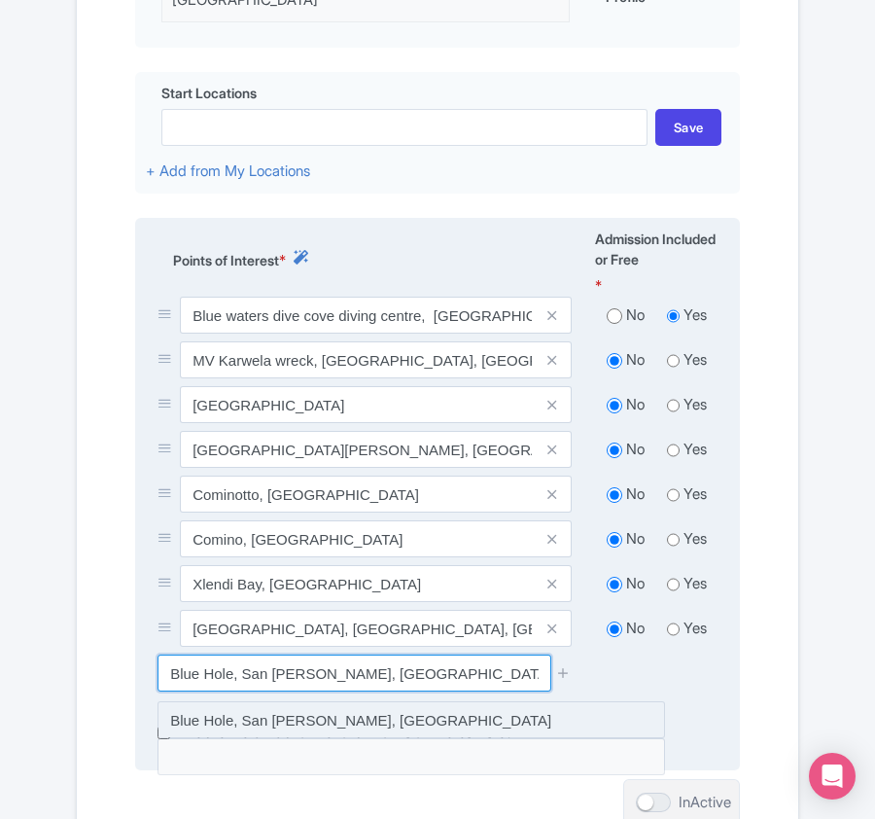
type input "Blue Hole, San Lawrenz, Malta"
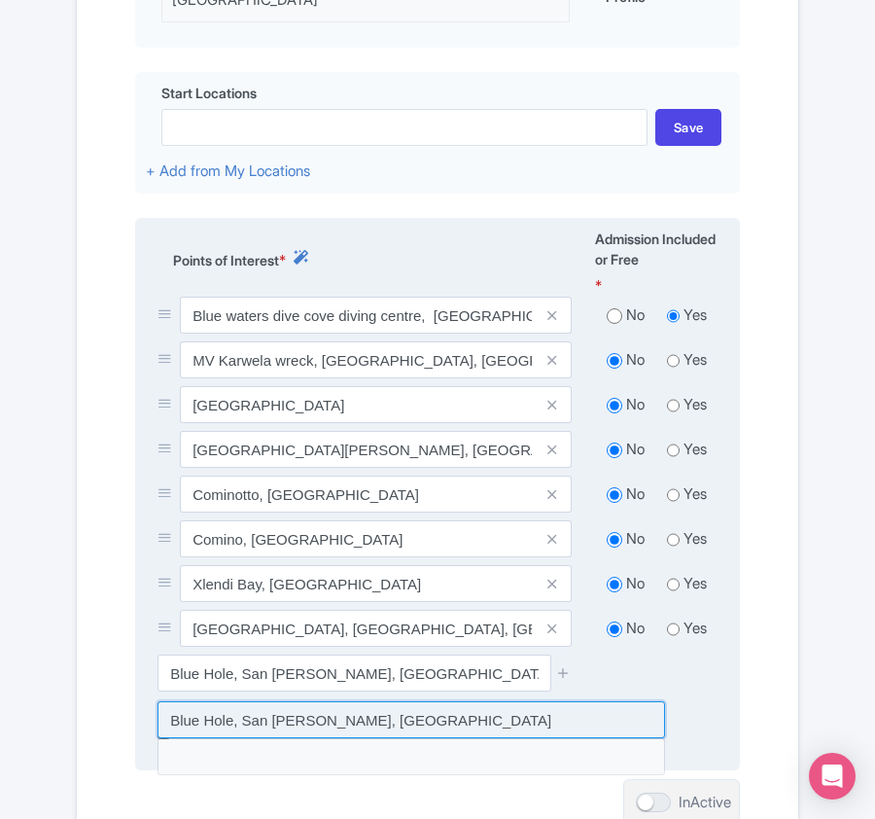
click at [477, 702] on input at bounding box center [412, 719] width 508 height 37
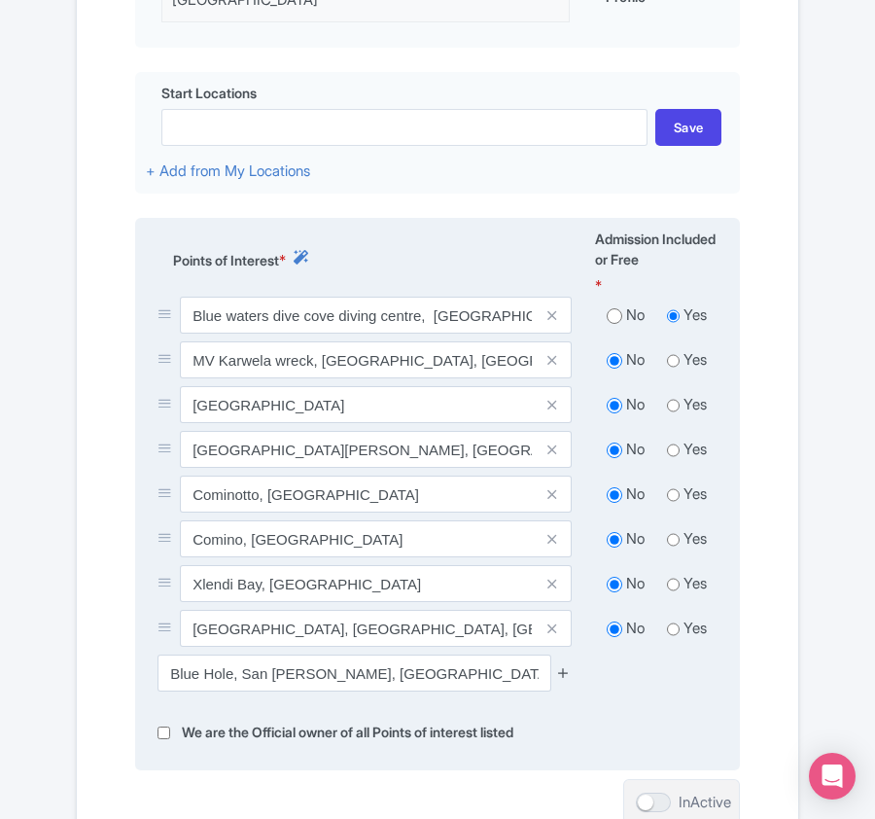
click at [562, 665] on icon at bounding box center [563, 672] width 15 height 15
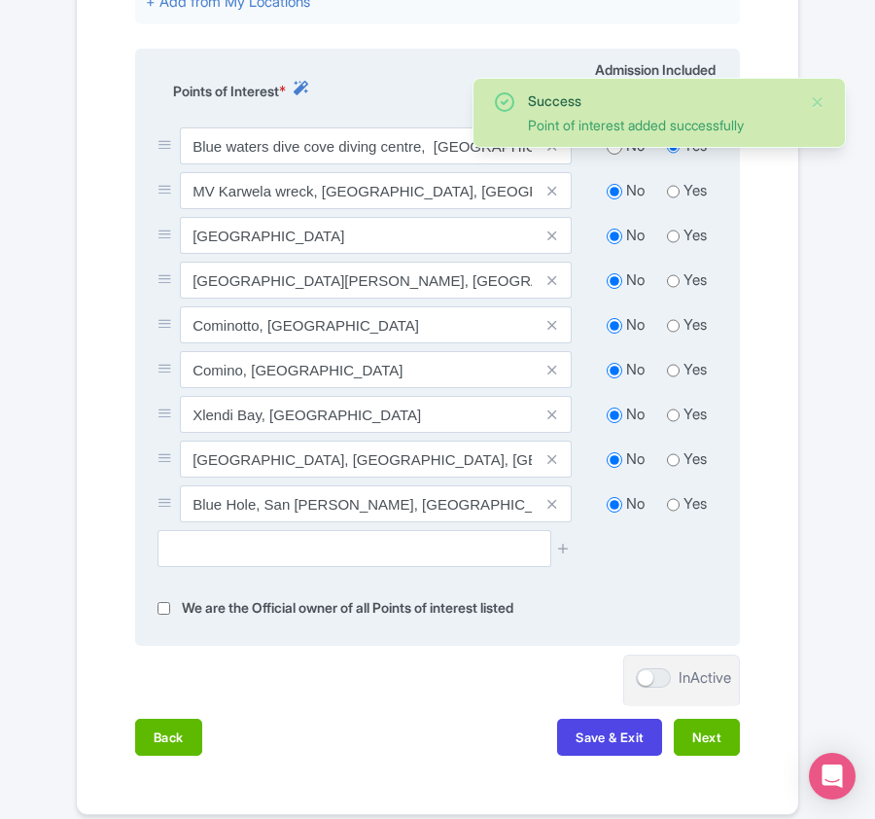
scroll to position [978, 0]
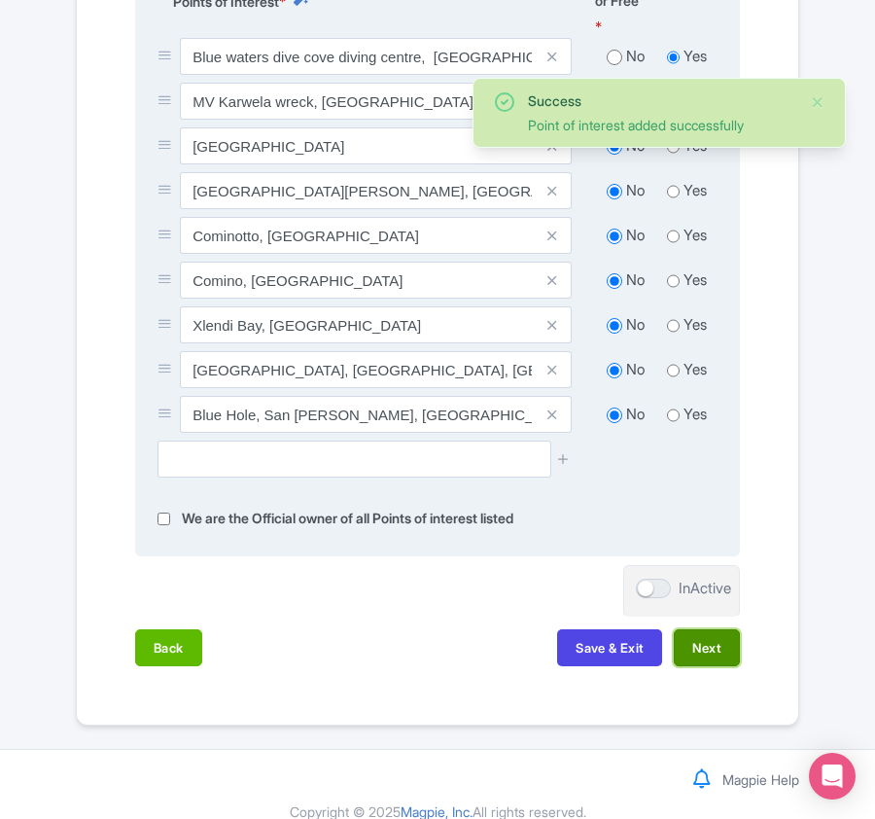
click at [700, 629] on button "Next" at bounding box center [707, 647] width 66 height 37
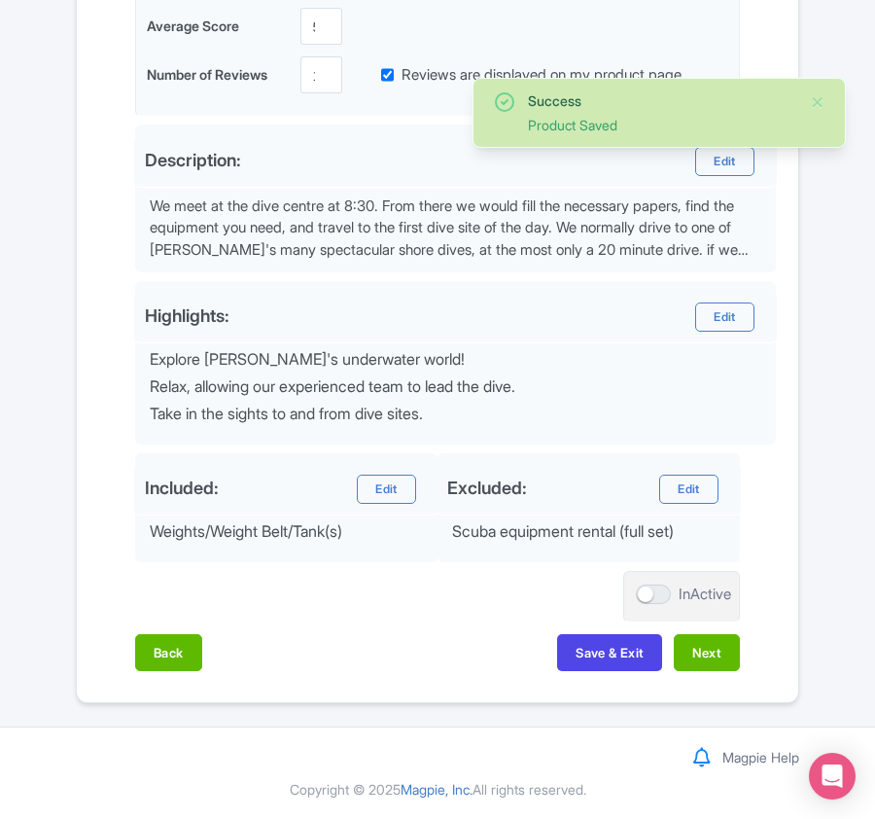
scroll to position [617, 0]
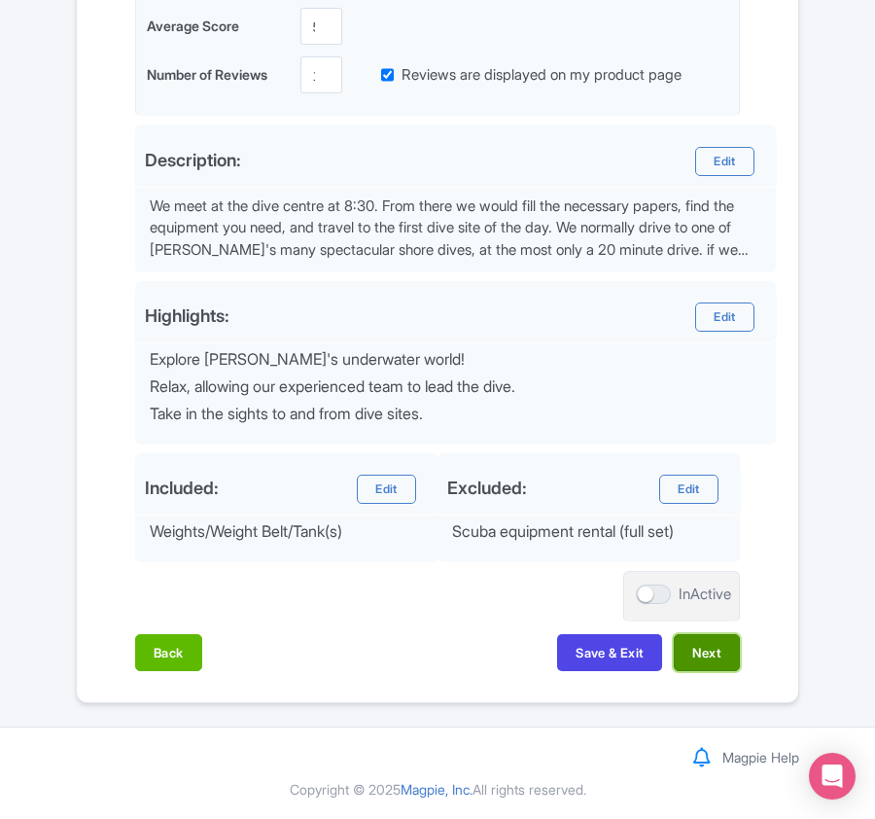
click at [683, 652] on button "Next" at bounding box center [707, 652] width 66 height 37
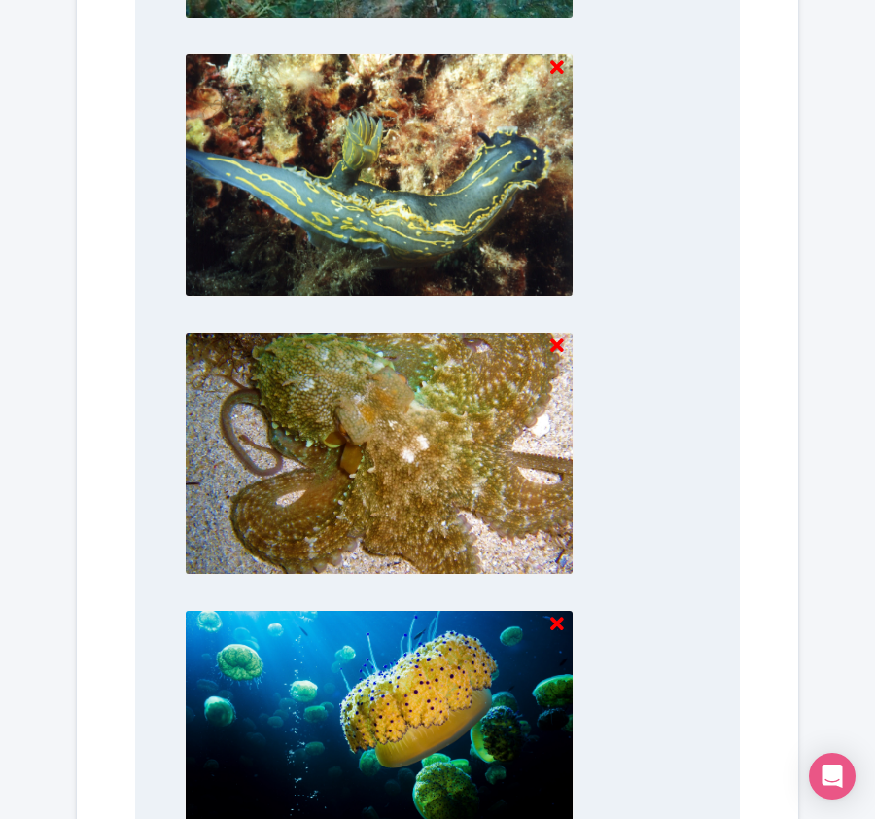
scroll to position [2027, 0]
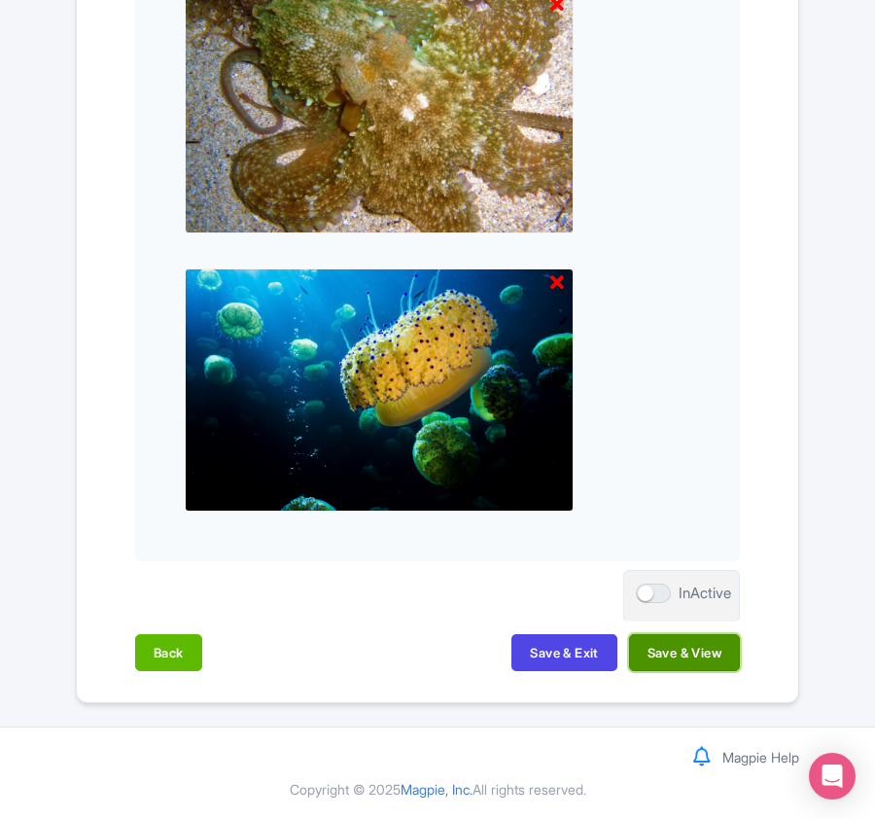
click at [705, 652] on button "Save & View" at bounding box center [684, 652] width 111 height 37
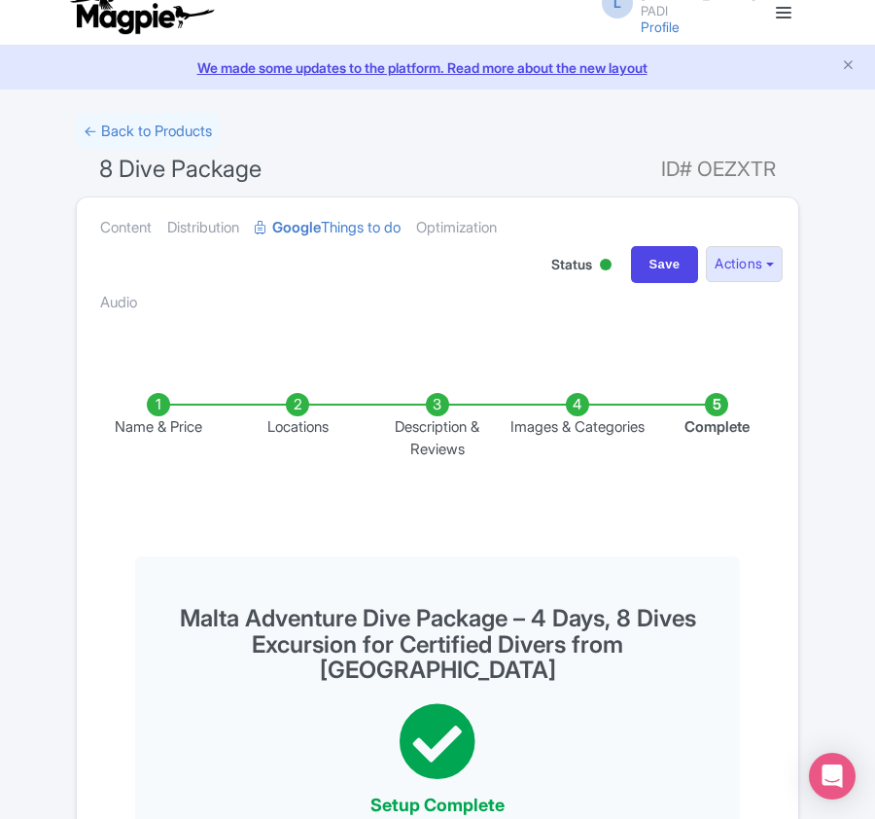
scroll to position [0, 0]
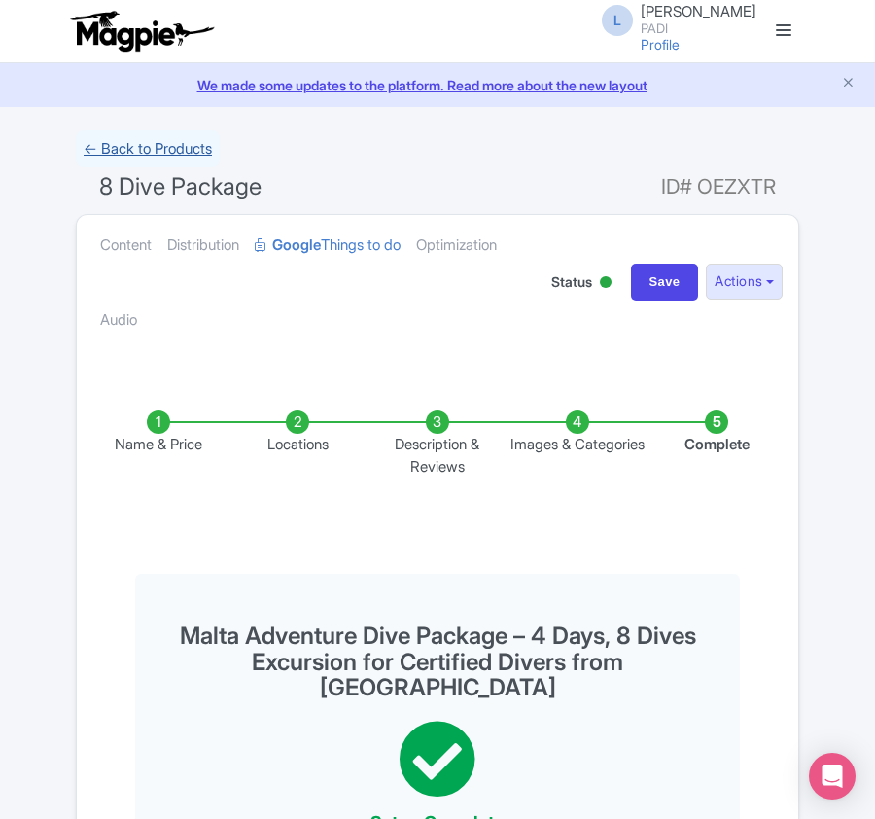
click at [150, 158] on link "← Back to Products" at bounding box center [148, 149] width 144 height 38
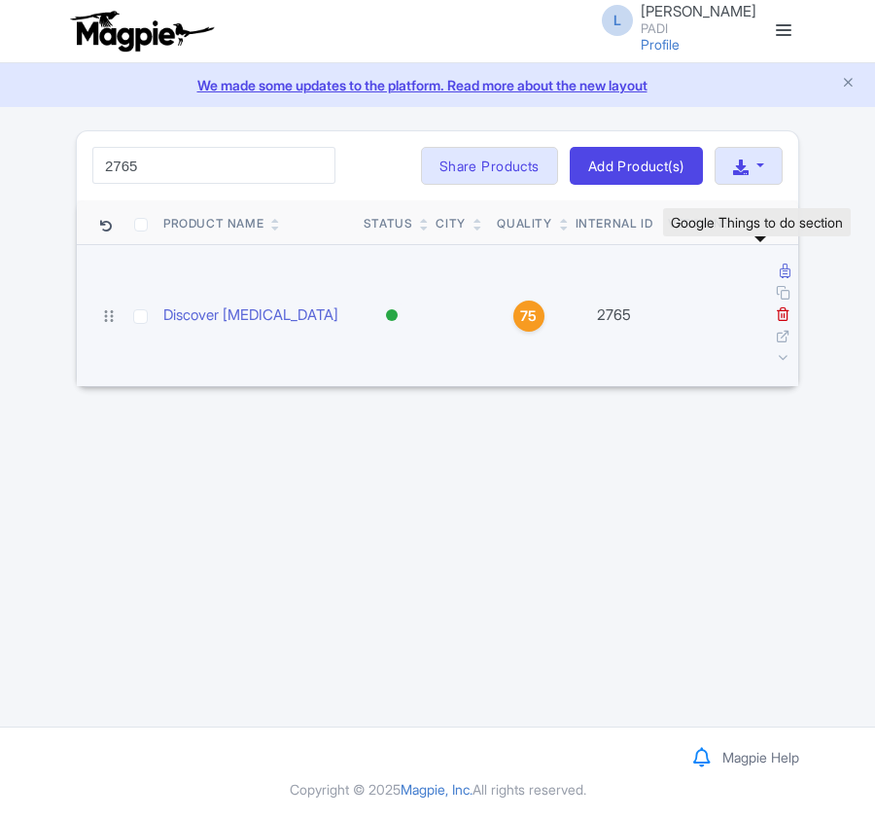
type input "2765"
click at [780, 272] on icon at bounding box center [785, 271] width 11 height 15
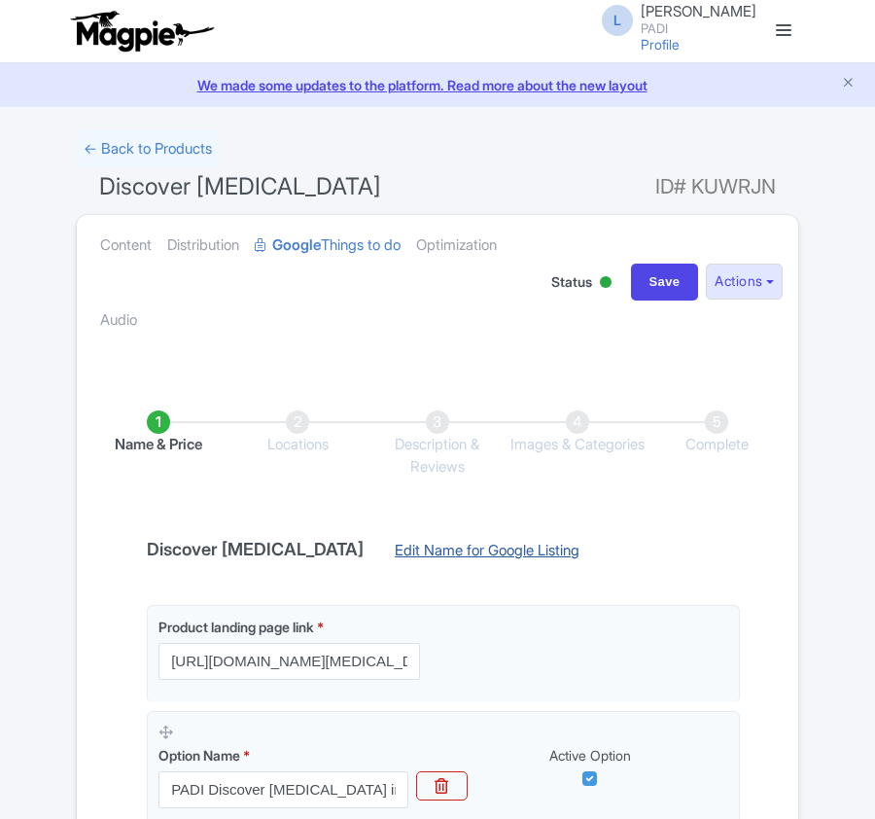
click at [420, 554] on link "Edit Name for Google Listing" at bounding box center [487, 555] width 224 height 31
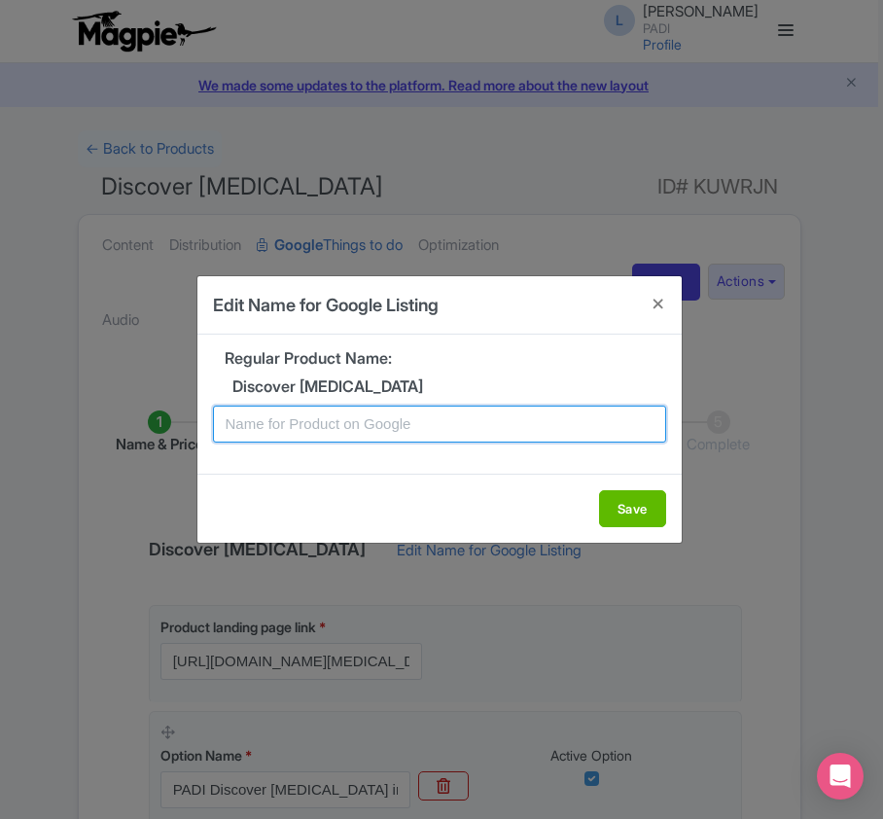
click at [367, 432] on input "text" at bounding box center [439, 424] width 453 height 37
paste input "Gozo [MEDICAL_DATA] Adventure: Easy Discovery Dive for Non-Certified Divers"
type input "Gozo [MEDICAL_DATA] Adventure: Easy Discovery Dive for Non-Certified Divers"
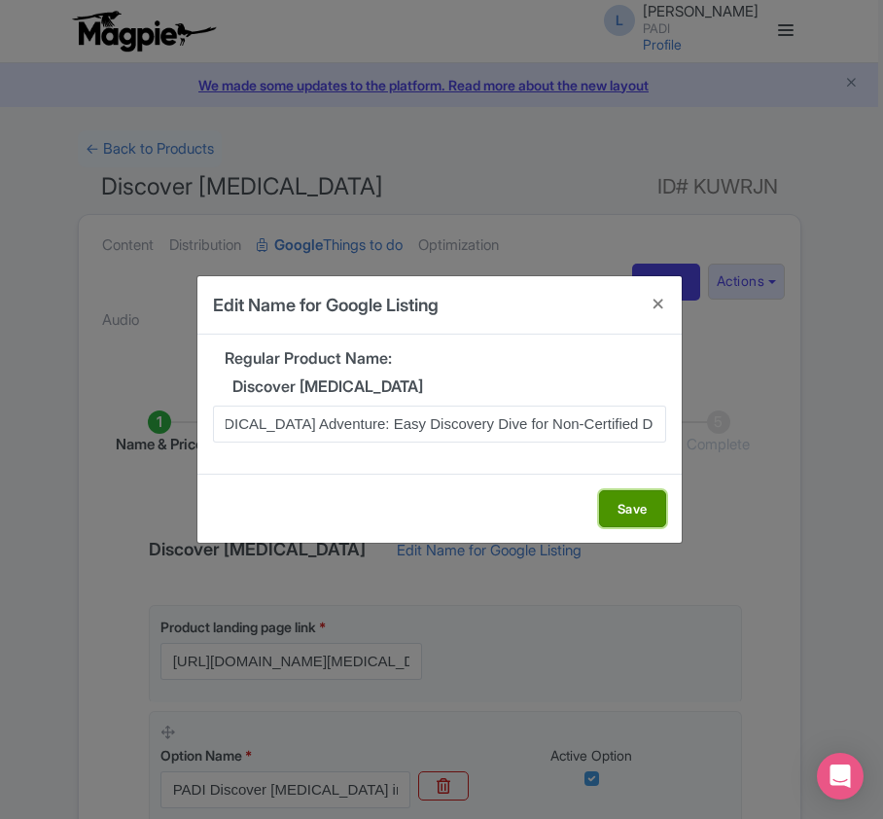
click at [643, 508] on button "Save" at bounding box center [632, 508] width 67 height 37
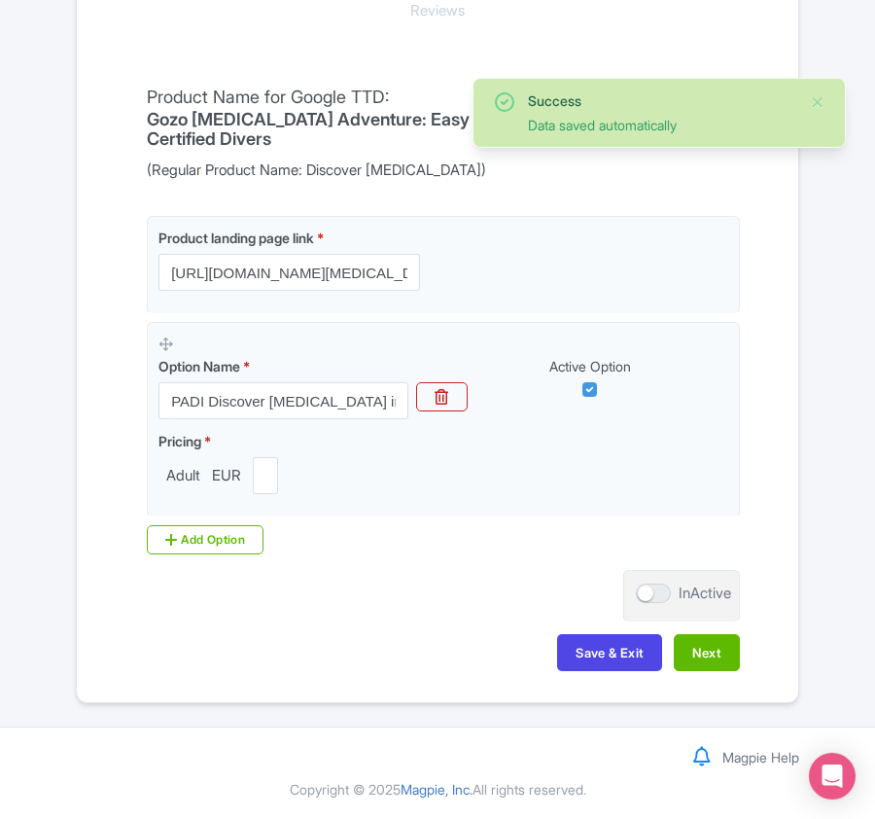
scroll to position [460, 0]
click at [725, 651] on button "Next" at bounding box center [707, 652] width 66 height 37
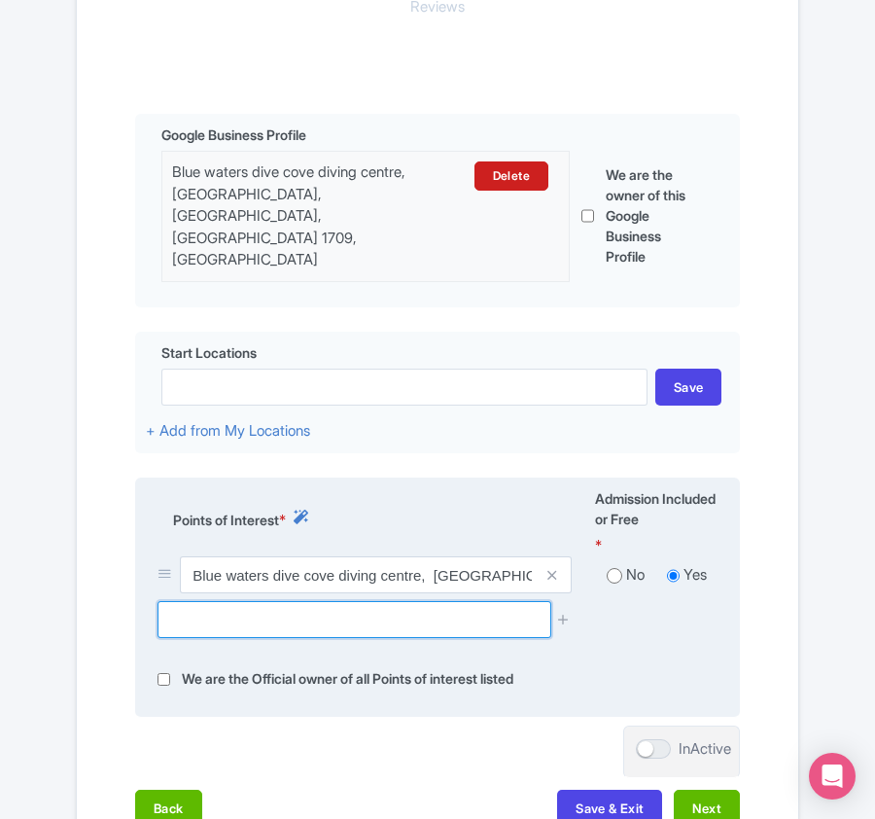
click at [292, 601] on input "text" at bounding box center [354, 619] width 393 height 37
paste input "Red bay"
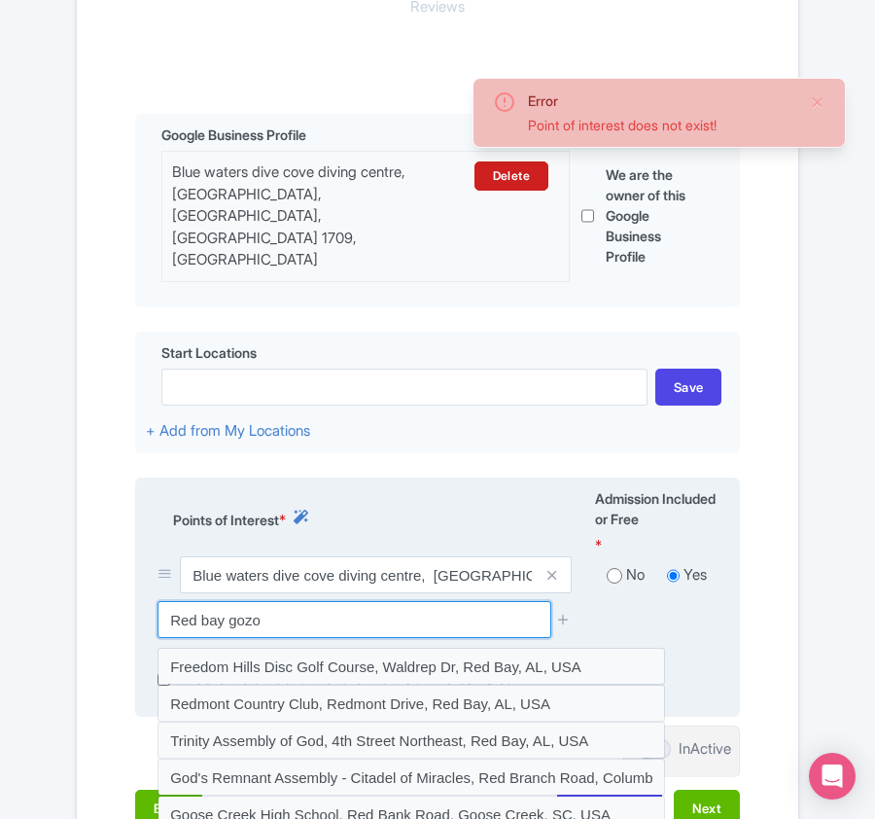
drag, startPoint x: 227, startPoint y: 595, endPoint x: 298, endPoint y: 584, distance: 71.9
click at [293, 601] on input "Red bay gozo" at bounding box center [354, 619] width 393 height 37
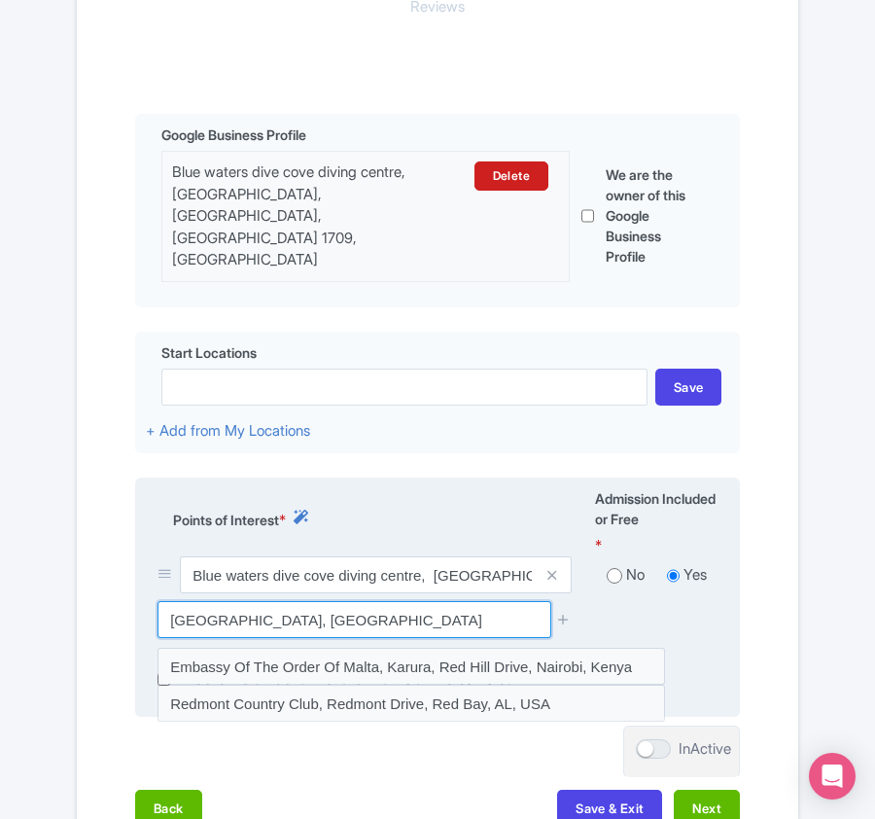
drag, startPoint x: 218, startPoint y: 605, endPoint x: 329, endPoint y: 592, distance: 111.6
click at [329, 601] on input "[GEOGRAPHIC_DATA], [GEOGRAPHIC_DATA]" at bounding box center [354, 619] width 393 height 37
drag, startPoint x: 202, startPoint y: 585, endPoint x: 255, endPoint y: 587, distance: 52.6
click at [255, 601] on input "Red ba" at bounding box center [354, 619] width 393 height 37
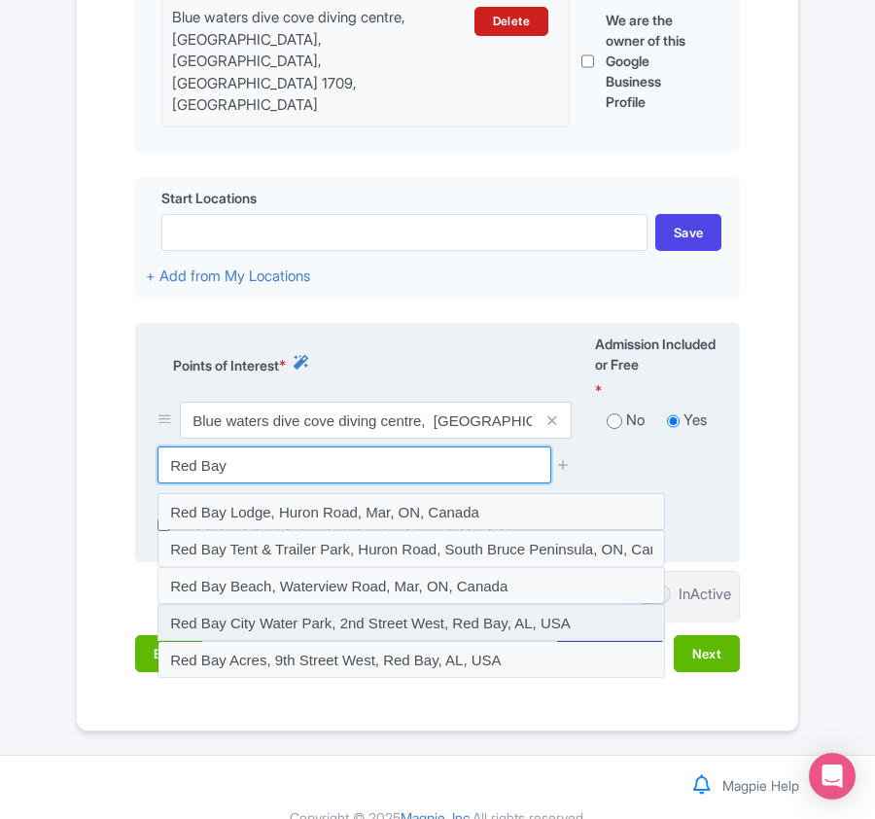
scroll to position [620, 0]
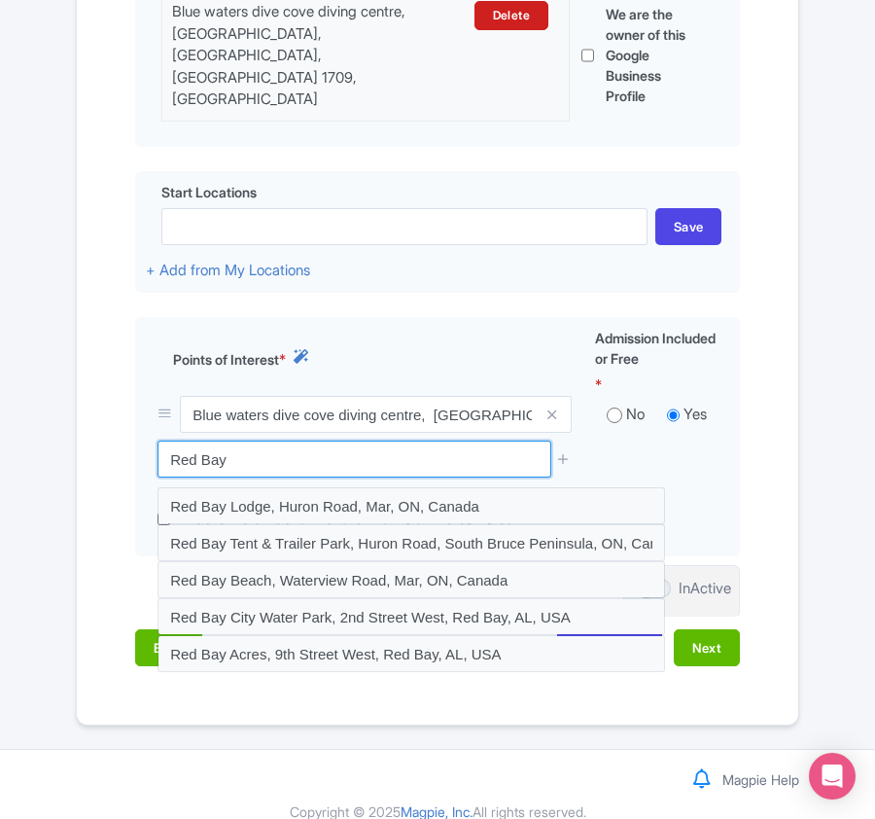
drag, startPoint x: 249, startPoint y: 436, endPoint x: -50, endPoint y: 414, distance: 299.3
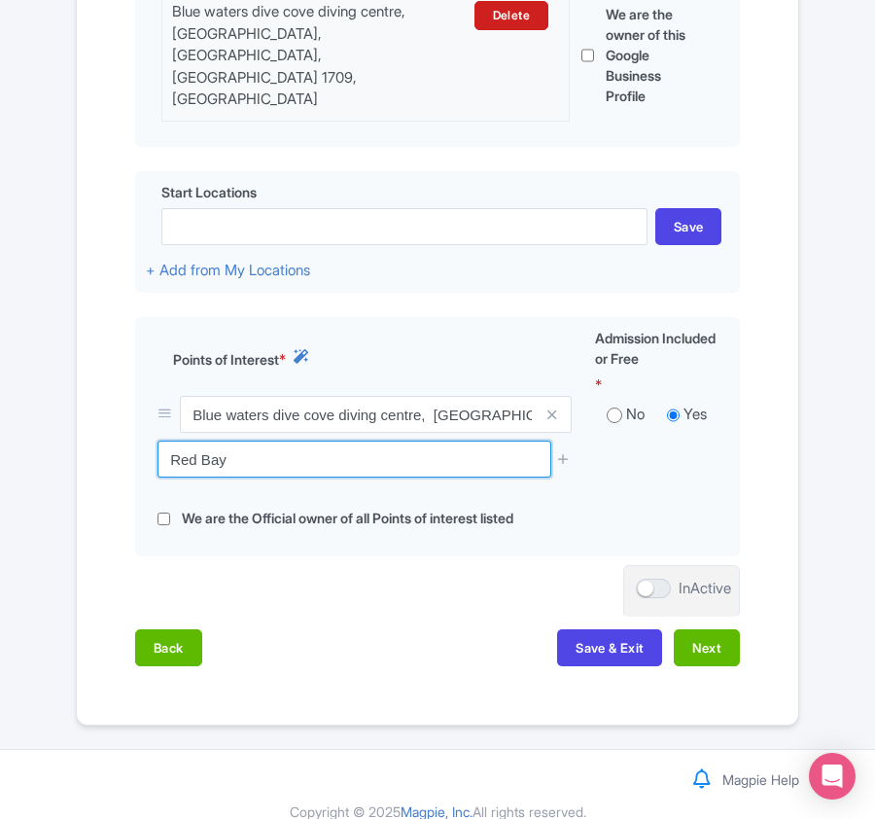
paste input "Xatt l-Aħmar Salt Pans"
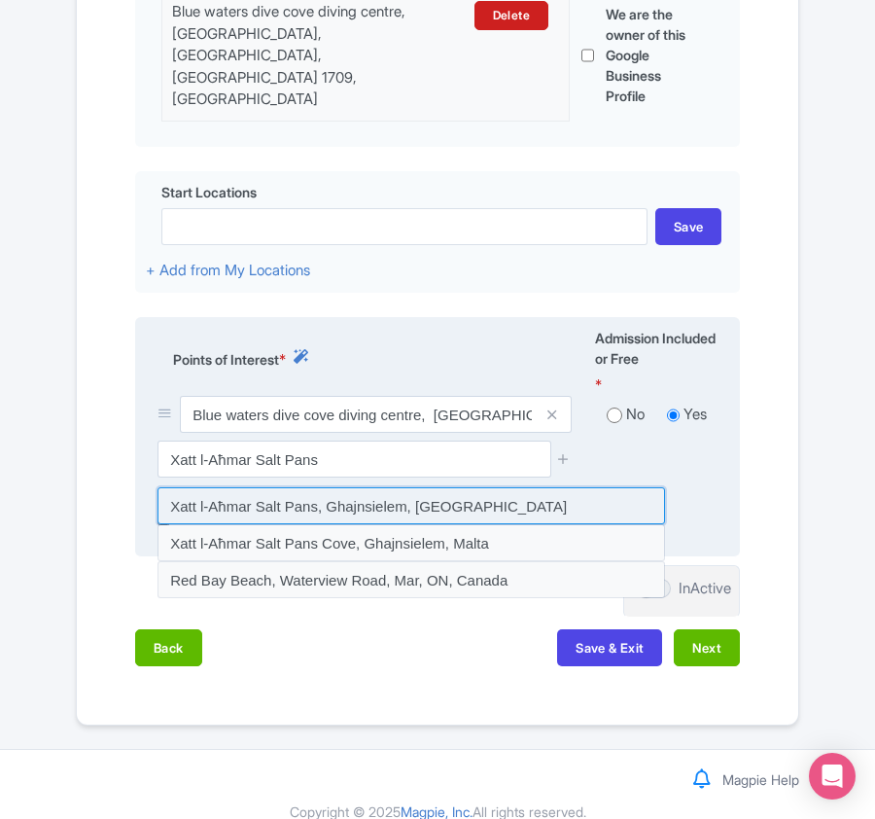
click at [249, 487] on input at bounding box center [412, 505] width 508 height 37
type input "Xatt l-Aħmar Salt Pans, Ghajnsielem, [GEOGRAPHIC_DATA]"
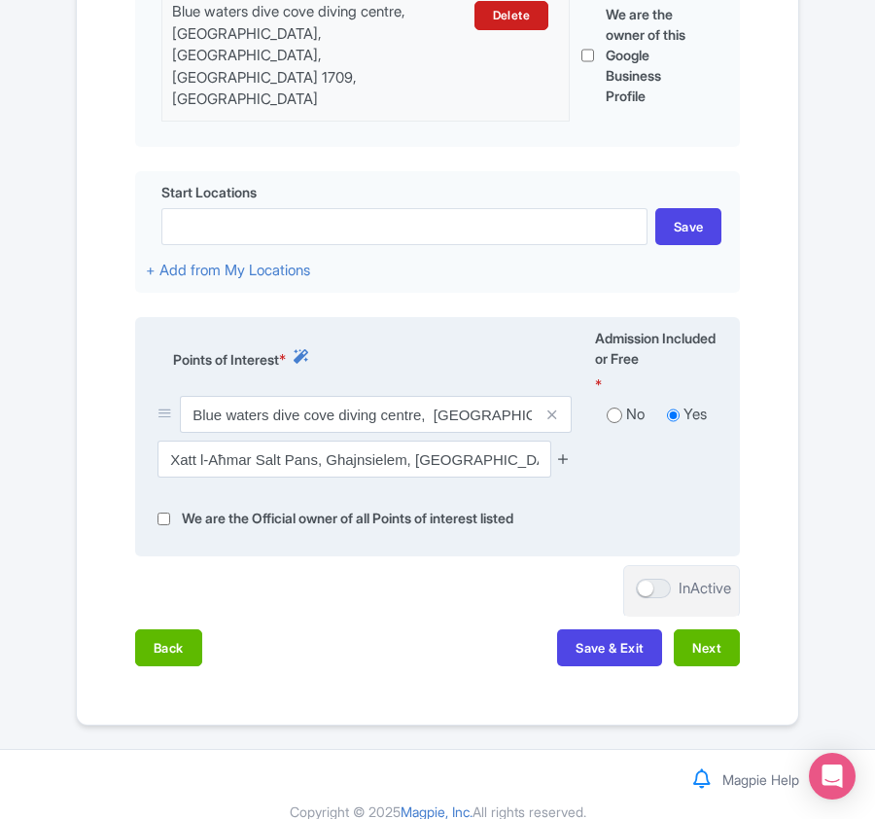
click at [565, 451] on icon at bounding box center [563, 458] width 15 height 15
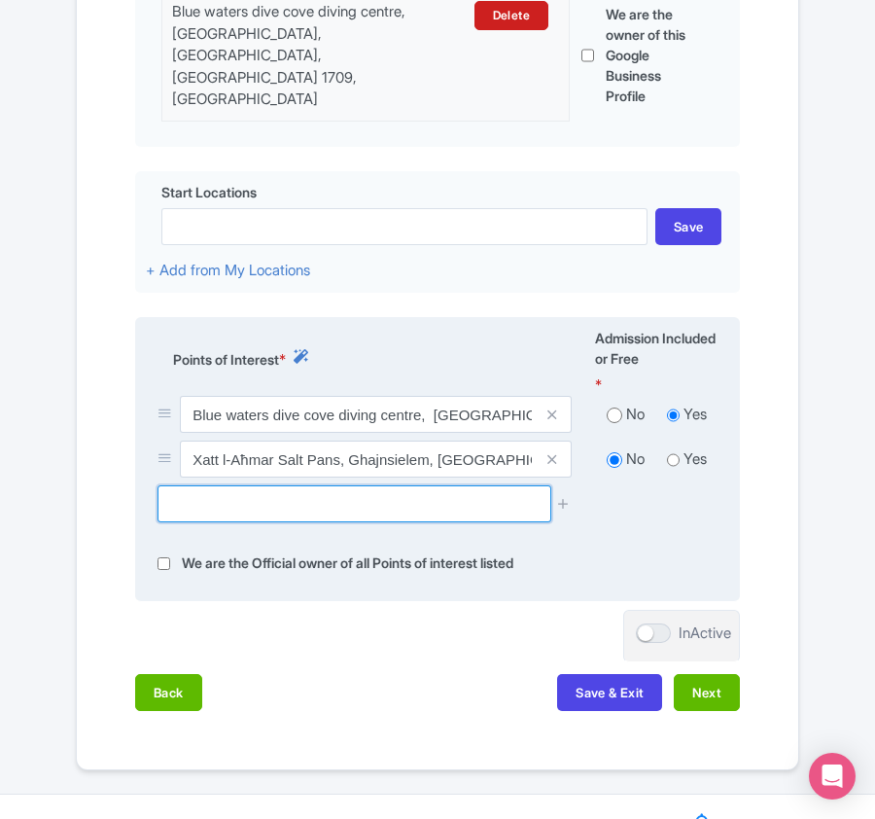
click at [239, 485] on input "text" at bounding box center [354, 503] width 393 height 37
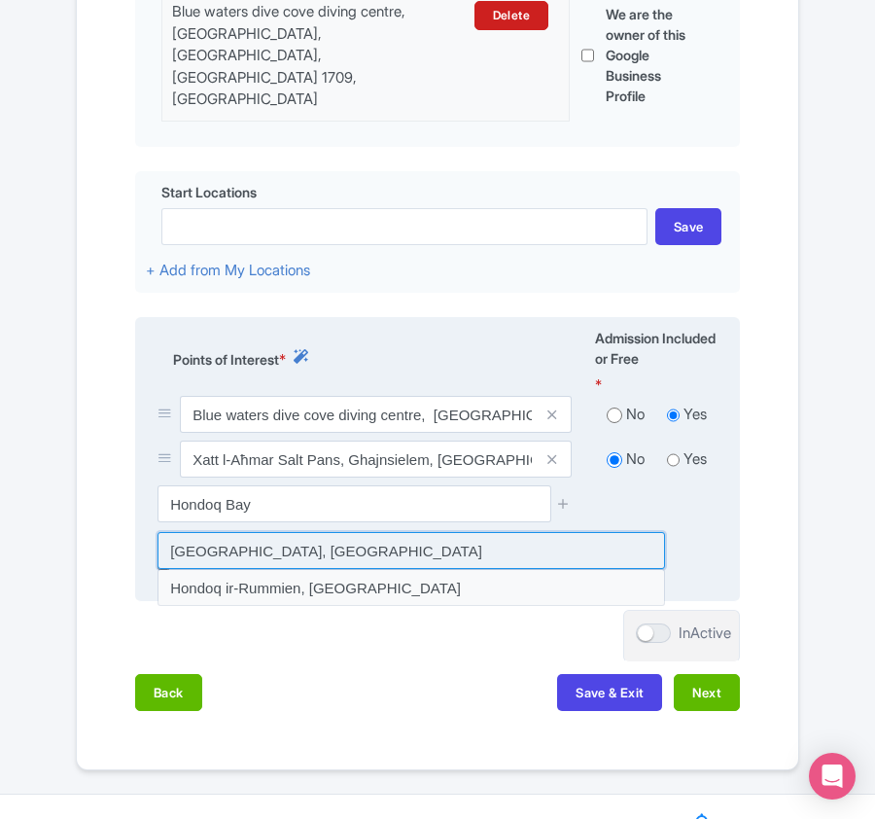
click at [234, 532] on input at bounding box center [412, 550] width 508 height 37
type input "[GEOGRAPHIC_DATA], [GEOGRAPHIC_DATA]"
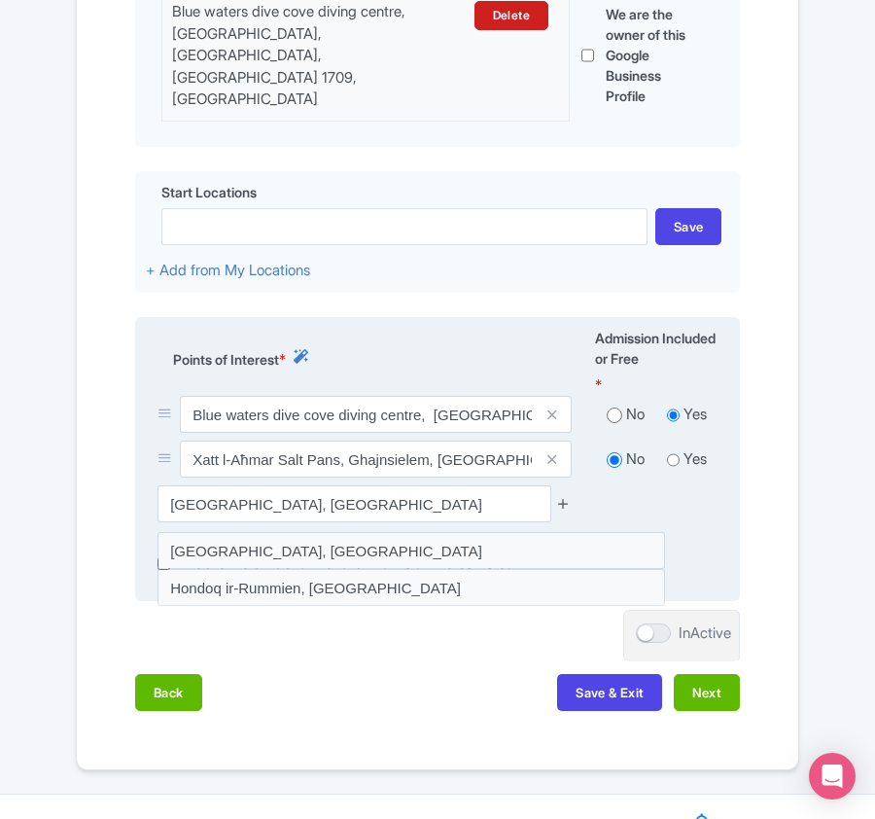
click at [565, 496] on icon at bounding box center [563, 503] width 15 height 15
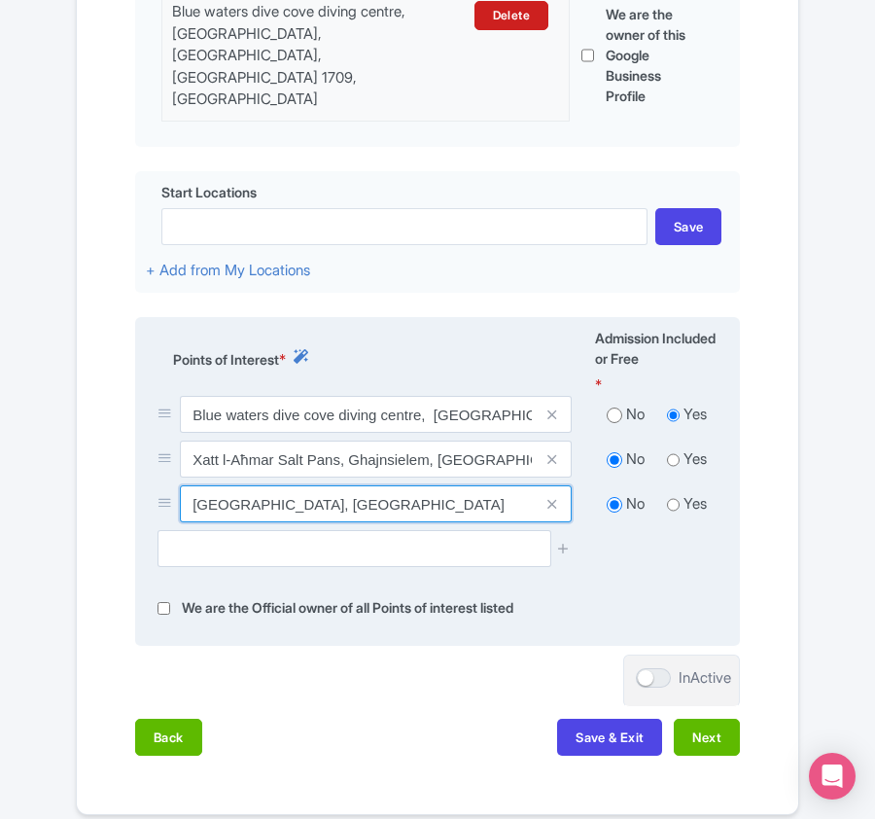
click at [285, 492] on input "[GEOGRAPHIC_DATA], [GEOGRAPHIC_DATA]" at bounding box center [376, 503] width 392 height 37
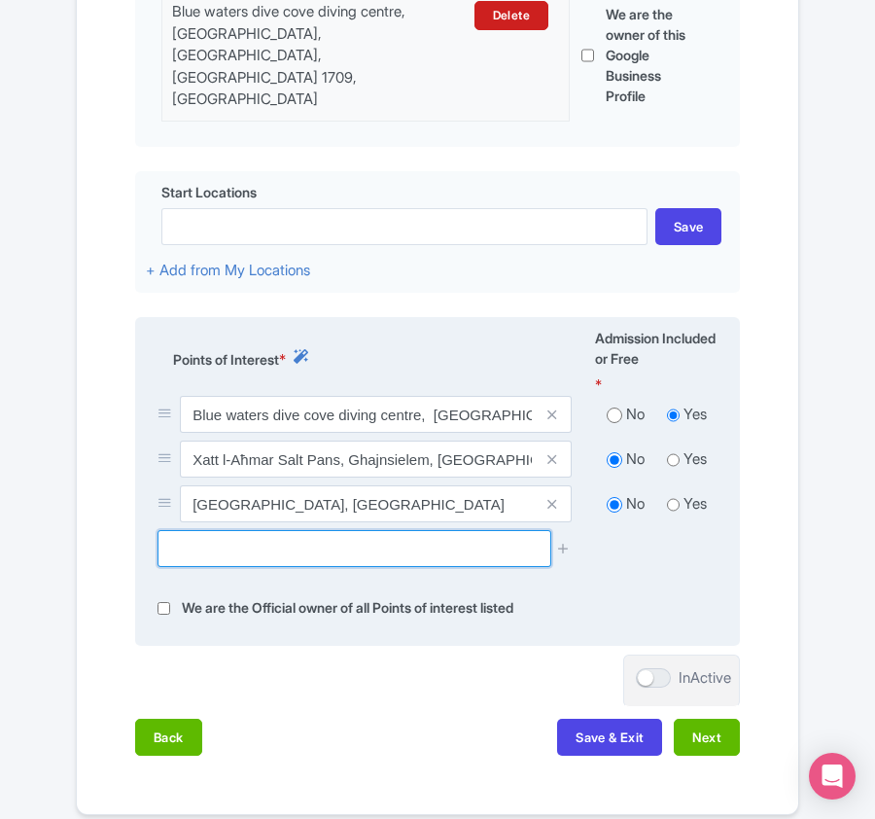
click at [278, 533] on input "text" at bounding box center [354, 548] width 393 height 37
paste input "Hondoq ir-Rummien"
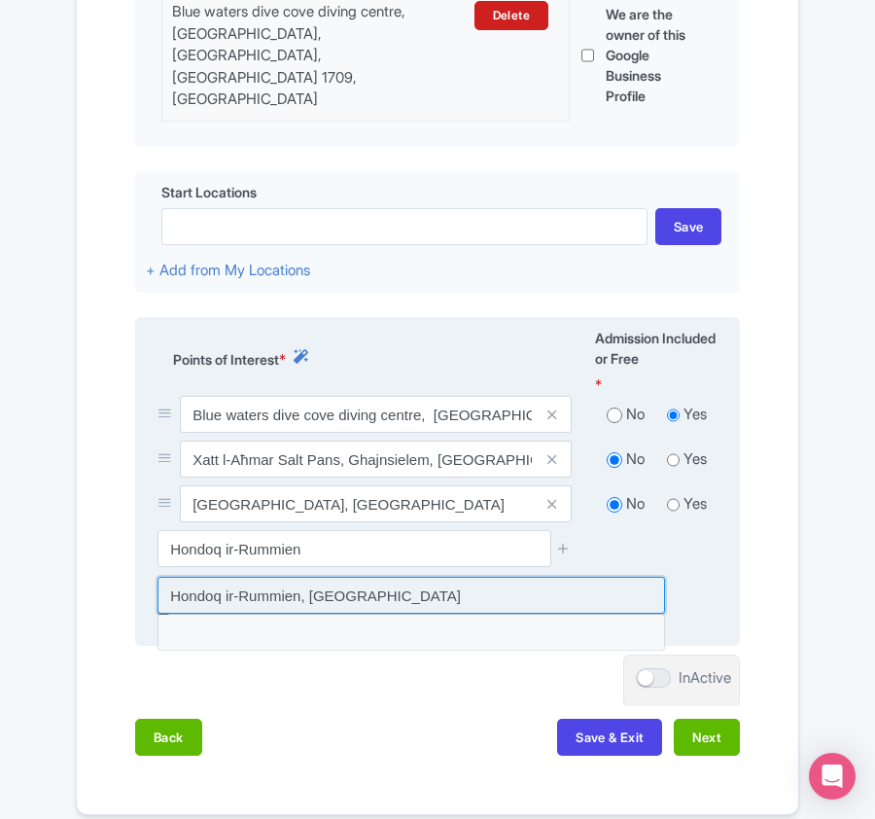
click at [325, 577] on input at bounding box center [412, 595] width 508 height 37
type input "Hondoq ir-Rummien, [GEOGRAPHIC_DATA]"
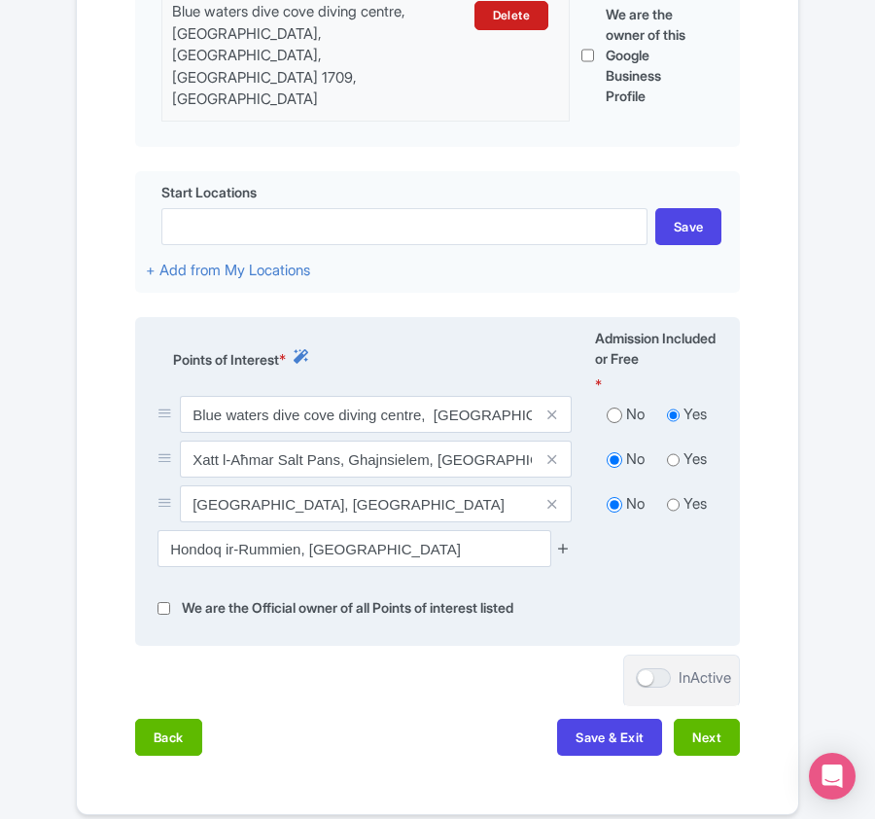
click at [565, 541] on icon at bounding box center [563, 548] width 15 height 15
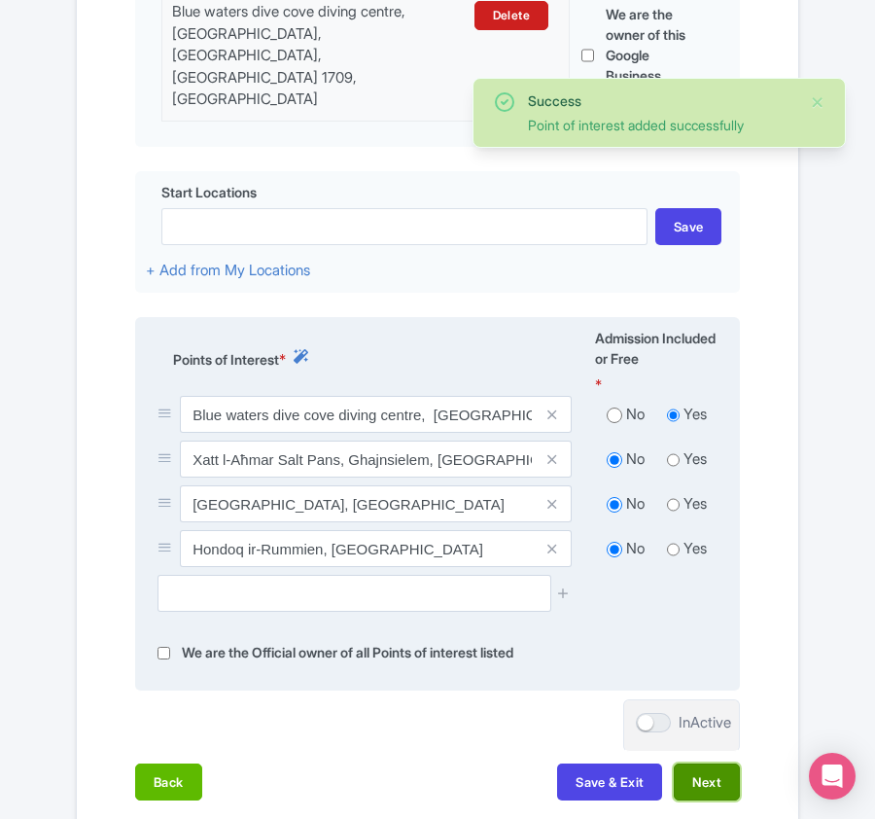
click at [700, 763] on button "Next" at bounding box center [707, 781] width 66 height 37
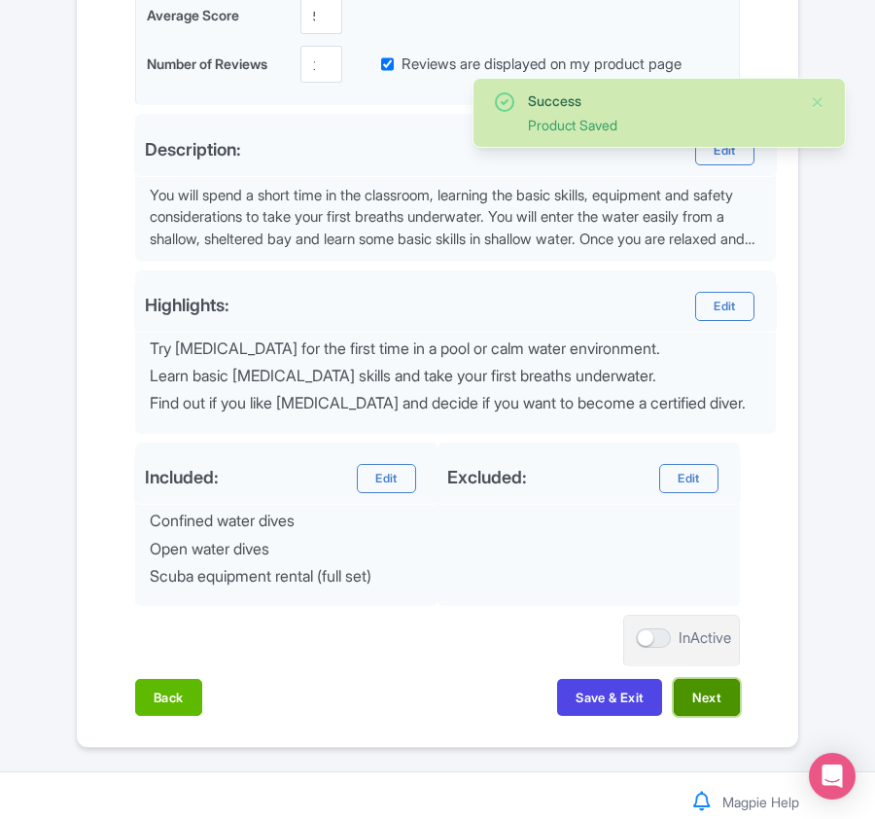
click at [698, 701] on button "Next" at bounding box center [707, 697] width 66 height 37
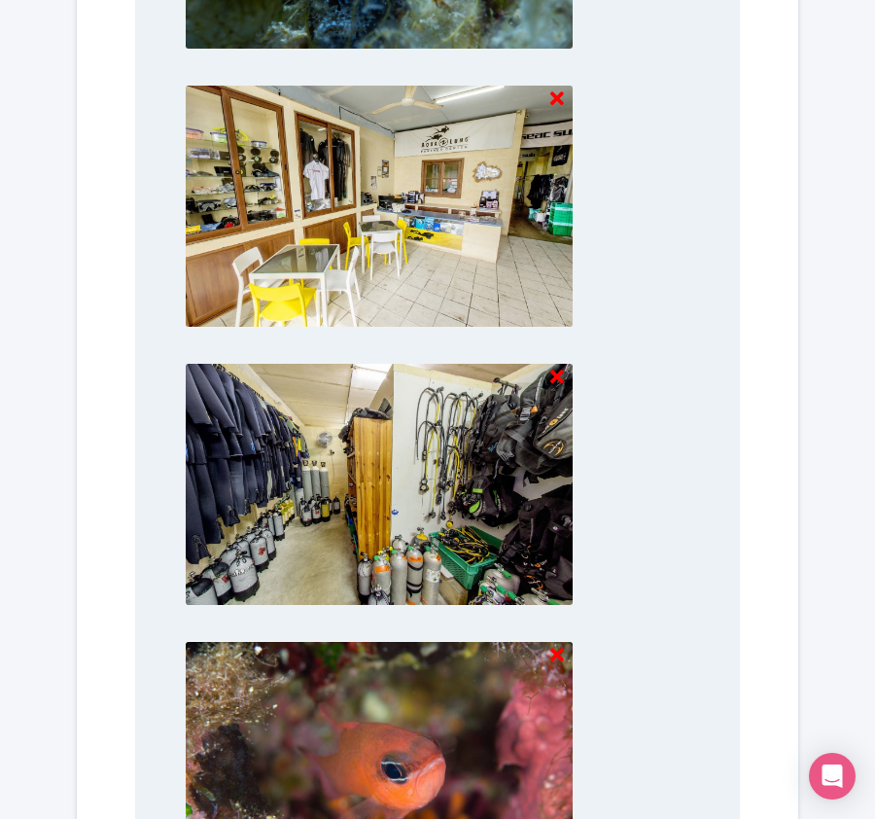
scroll to position [2052, 0]
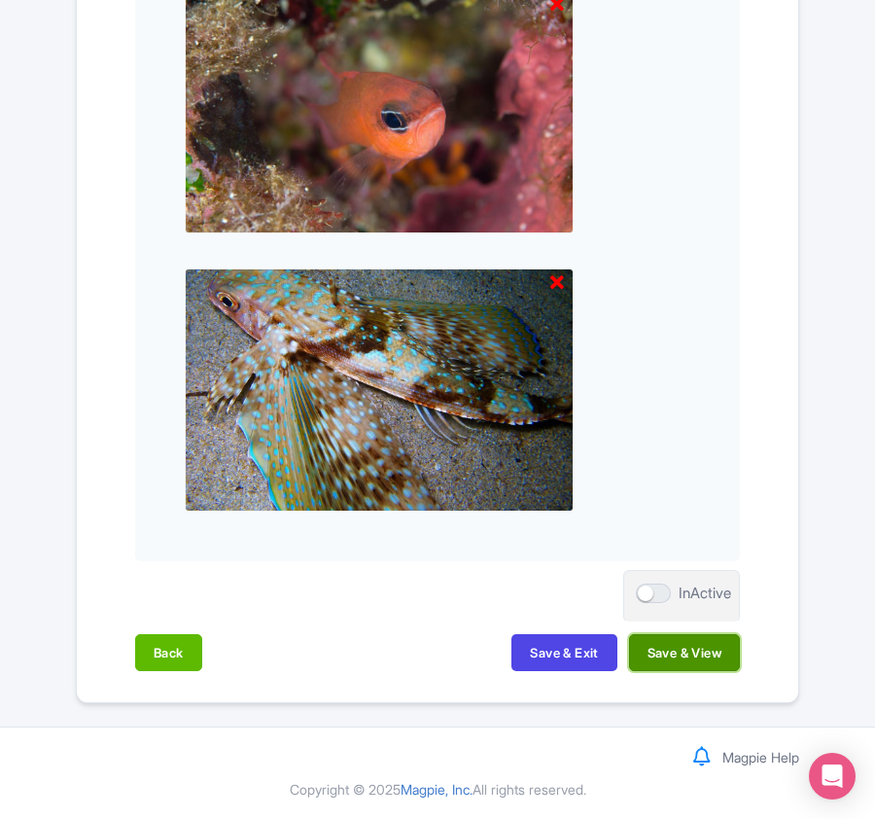
click at [679, 654] on button "Save & View" at bounding box center [684, 652] width 111 height 37
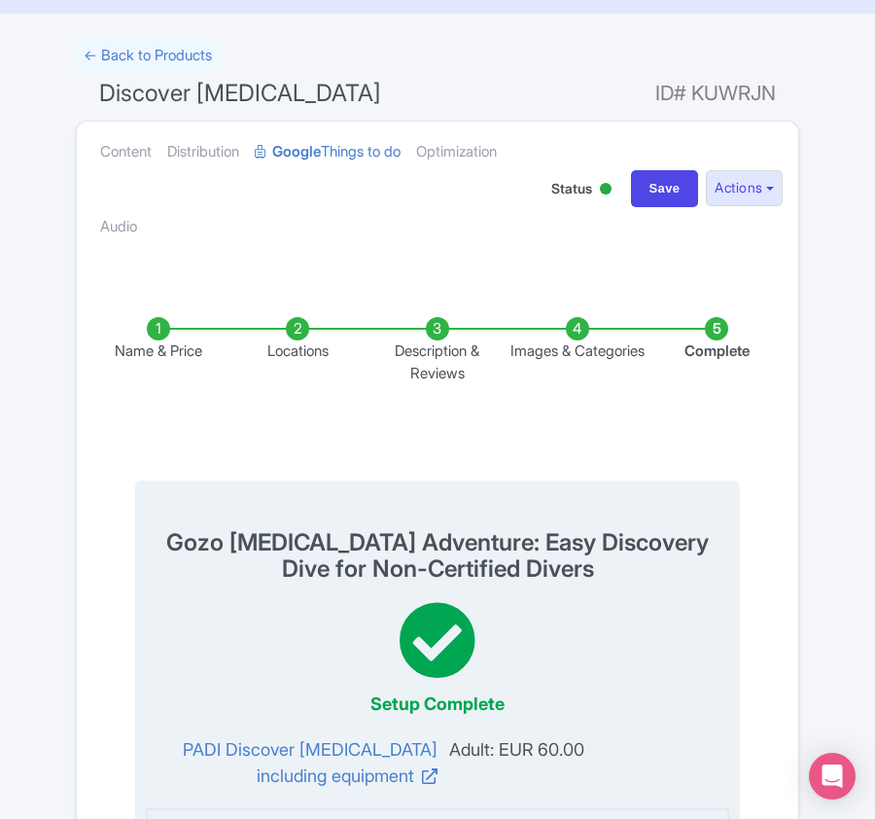
scroll to position [0, 0]
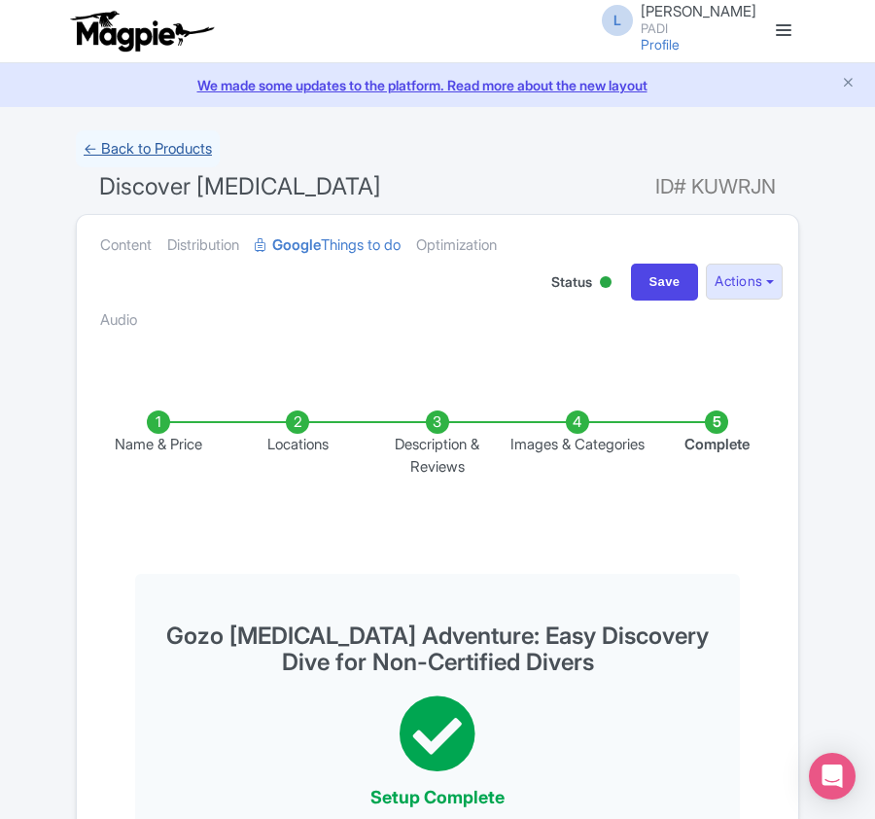
click at [113, 150] on link "← Back to Products" at bounding box center [148, 149] width 144 height 38
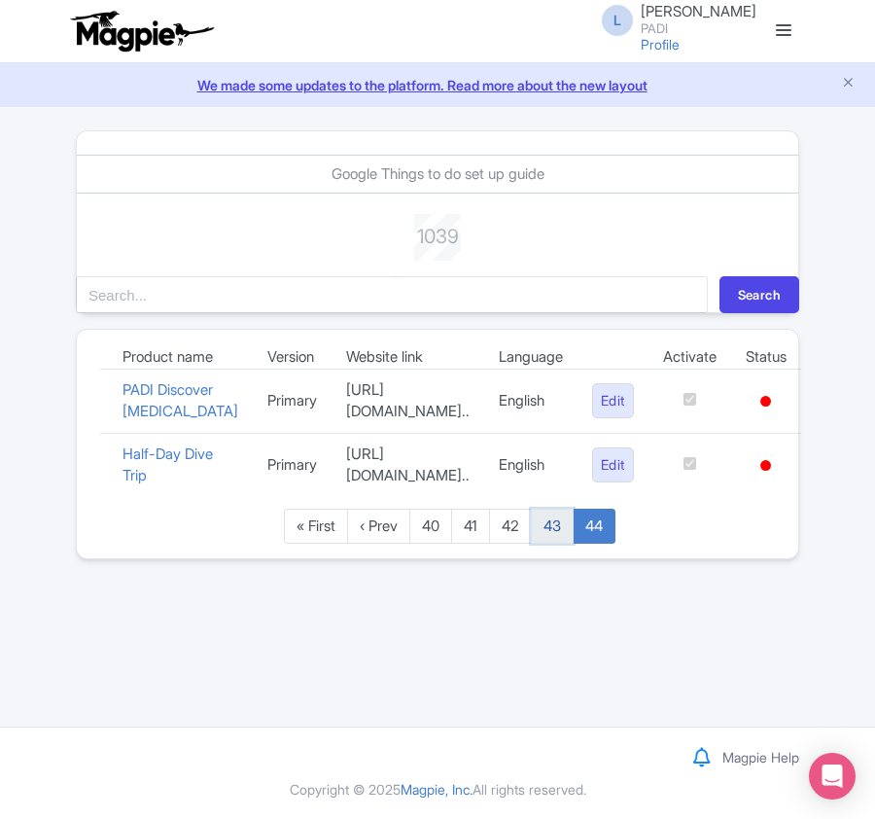
click at [553, 545] on link "43" at bounding box center [552, 527] width 43 height 36
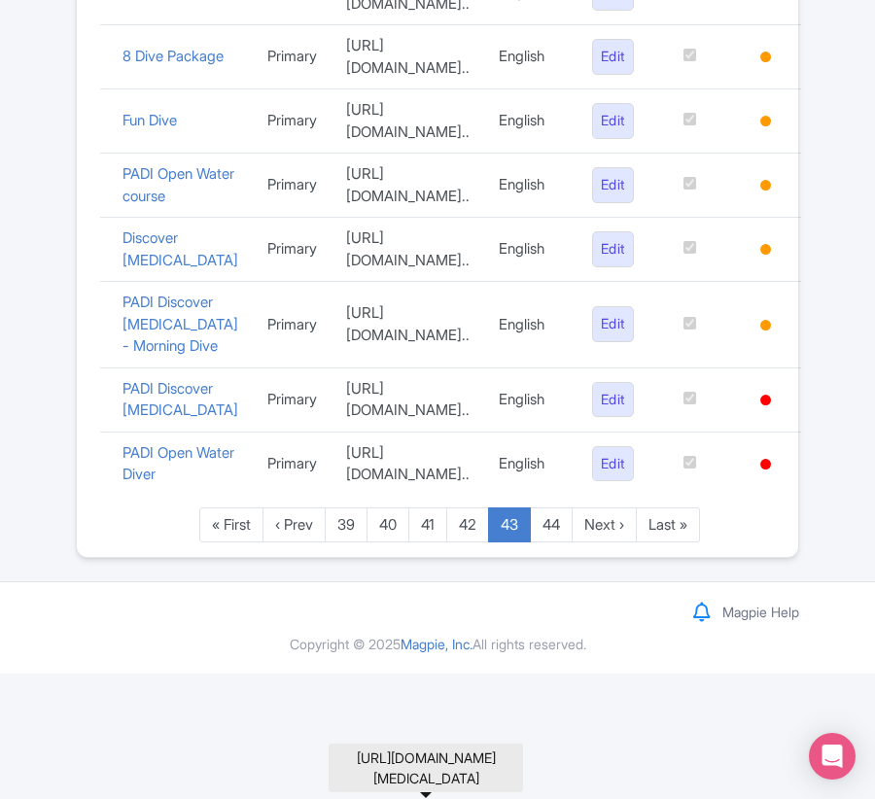
scroll to position [2017, 0]
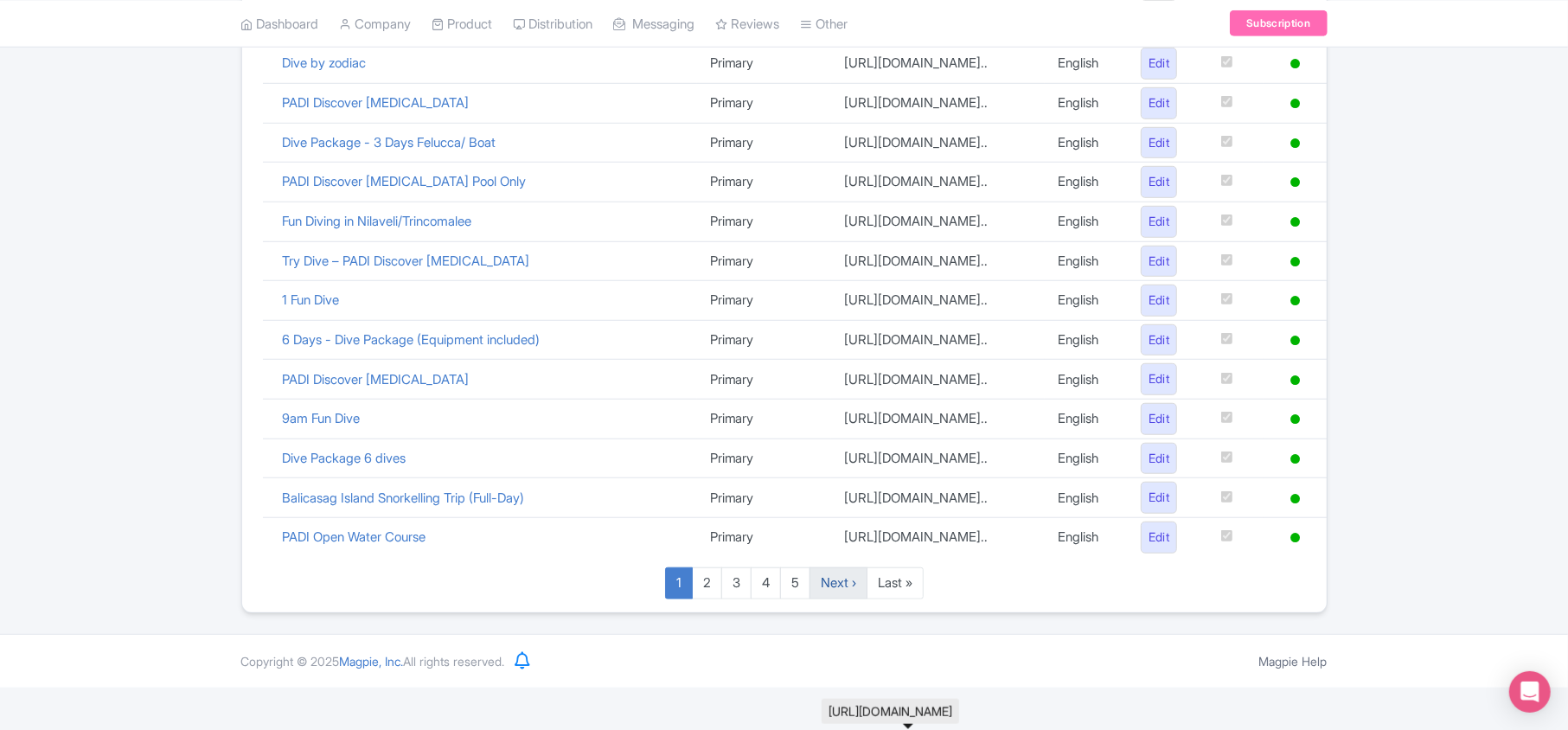
scroll to position [1194, 0]
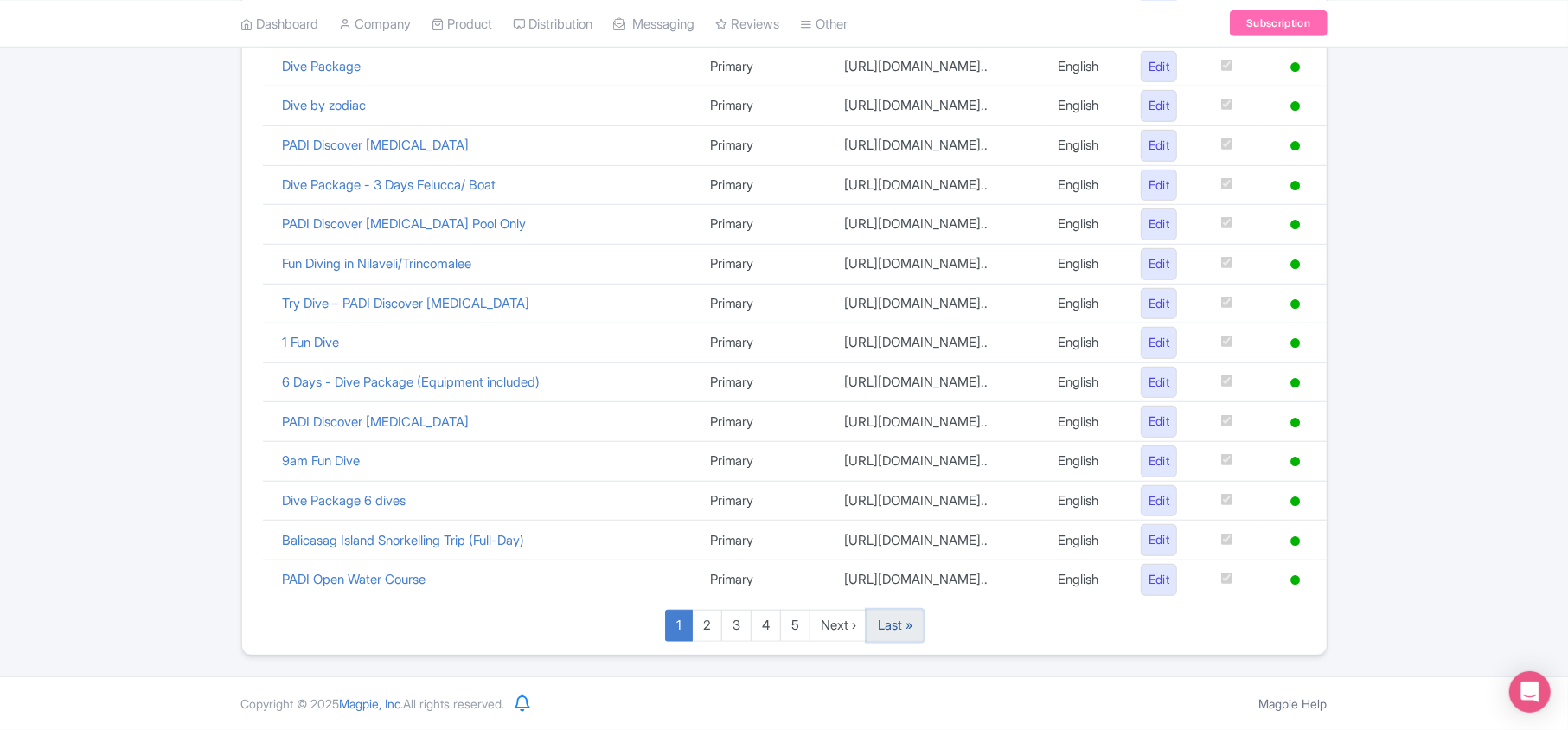
click at [777, 627] on link "Last »" at bounding box center [895, 626] width 57 height 32
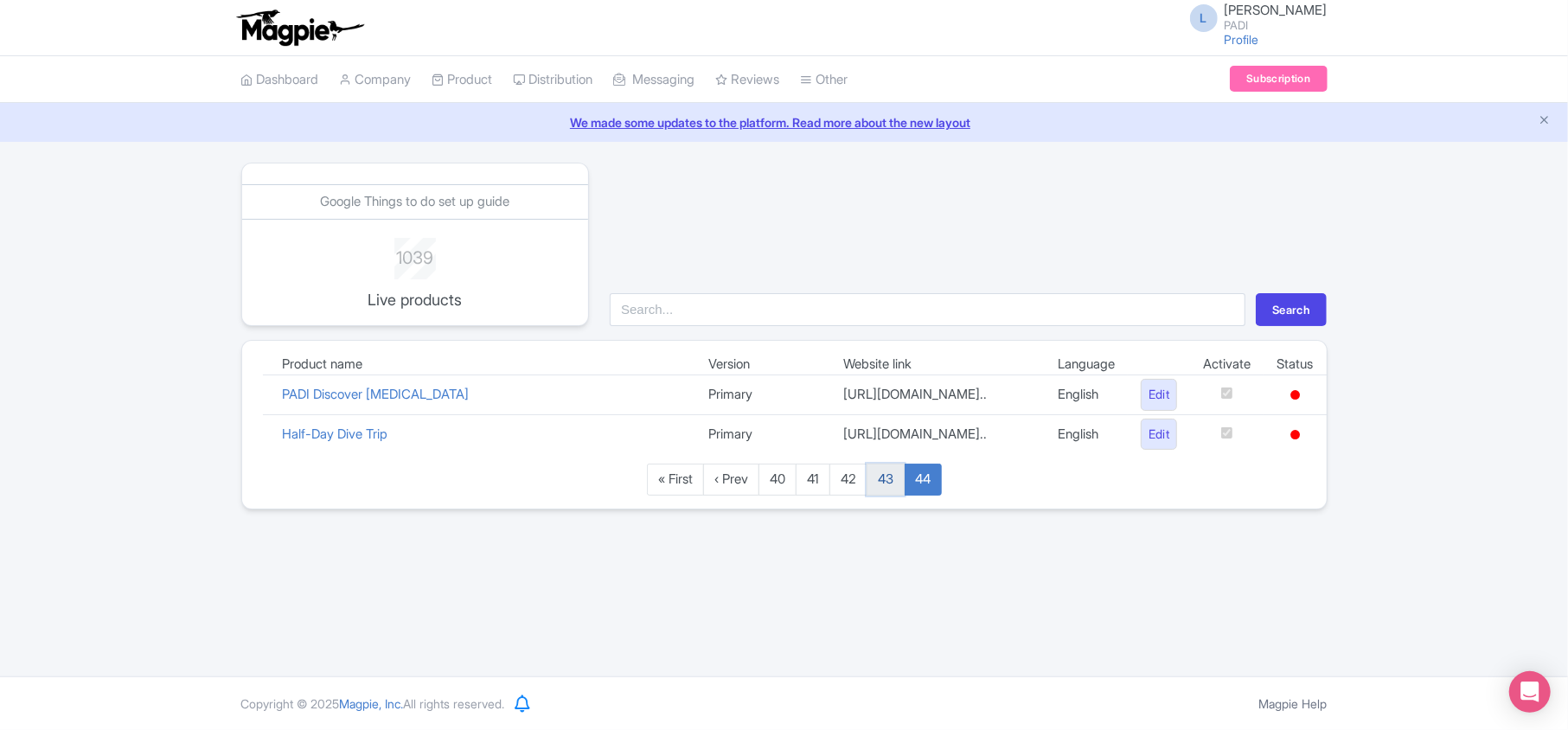
click at [893, 495] on link "43" at bounding box center [885, 479] width 38 height 32
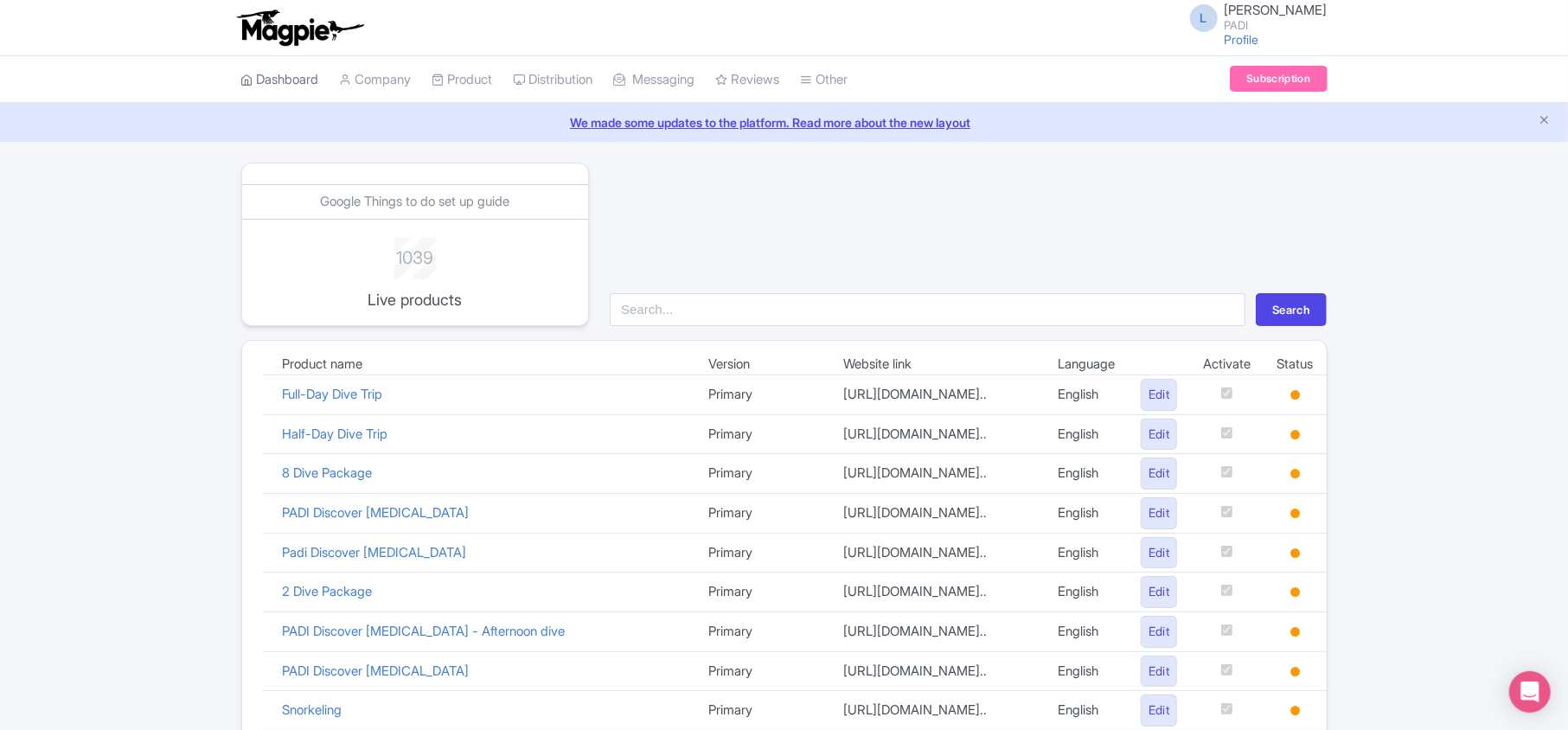
click at [277, 81] on link "Dashboard" at bounding box center [280, 79] width 78 height 47
